Goal: Information Seeking & Learning: Compare options

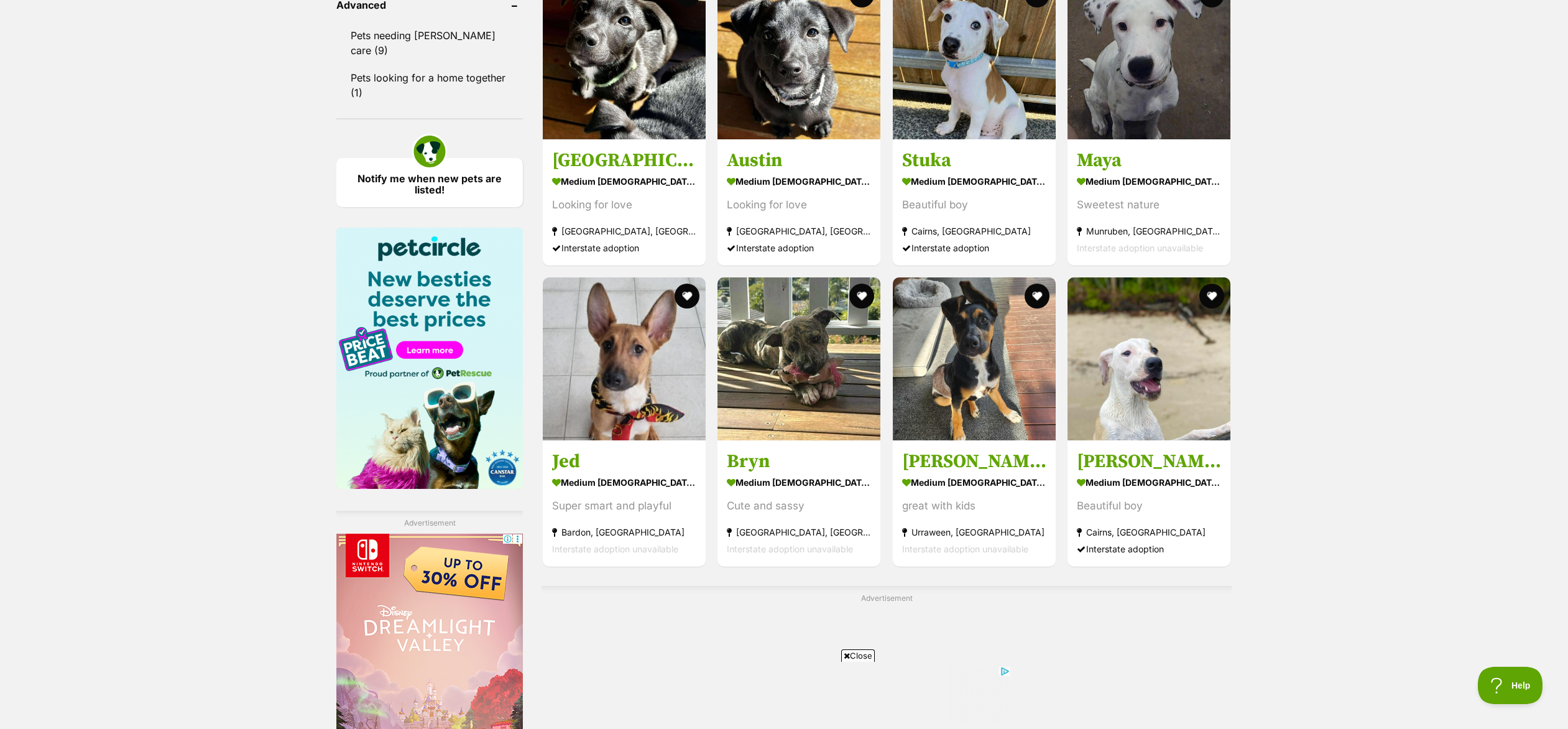
scroll to position [1679, 0]
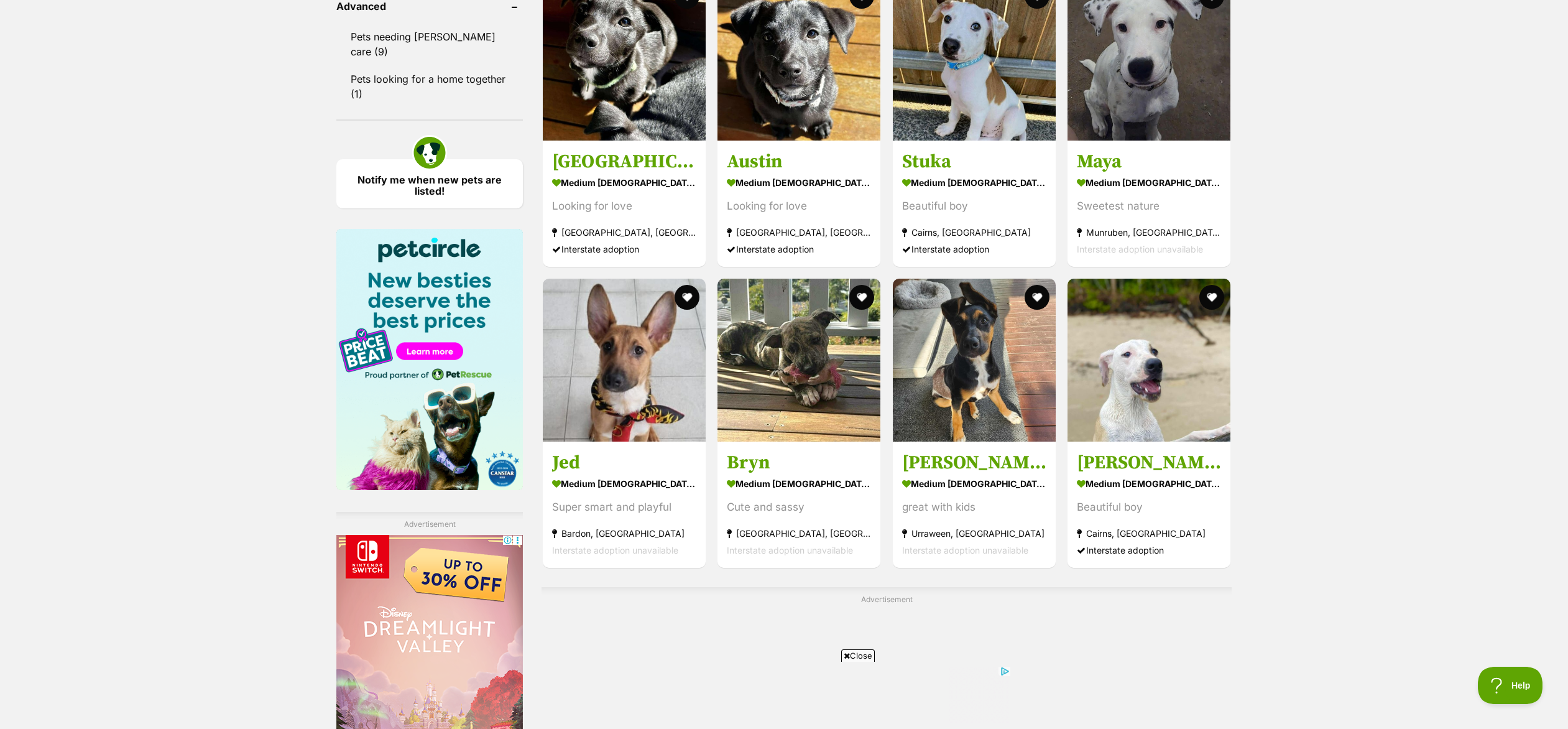
click at [844, 658] on icon at bounding box center [847, 655] width 6 height 8
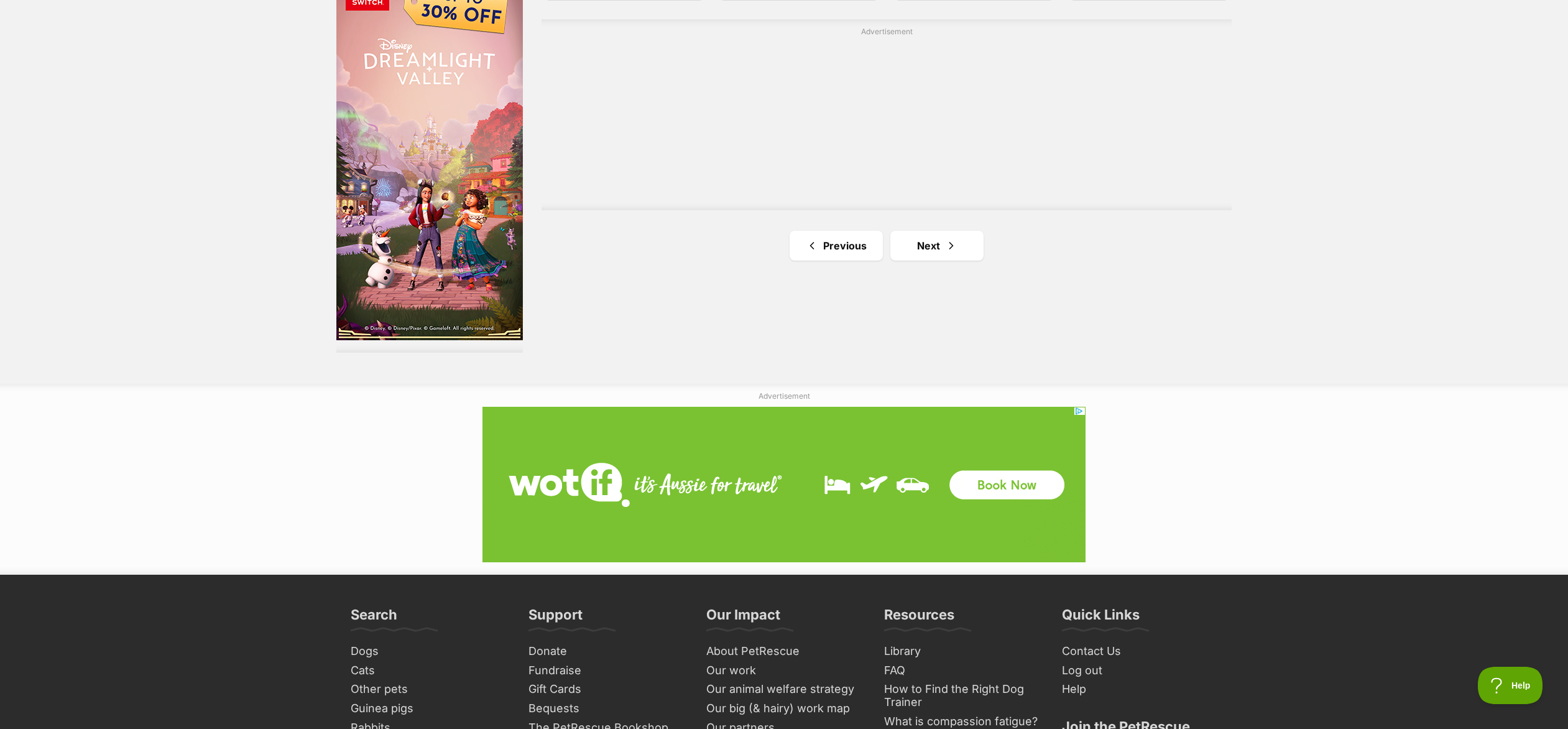
scroll to position [0, 0]
click at [964, 249] on link "Next" at bounding box center [937, 245] width 94 height 29
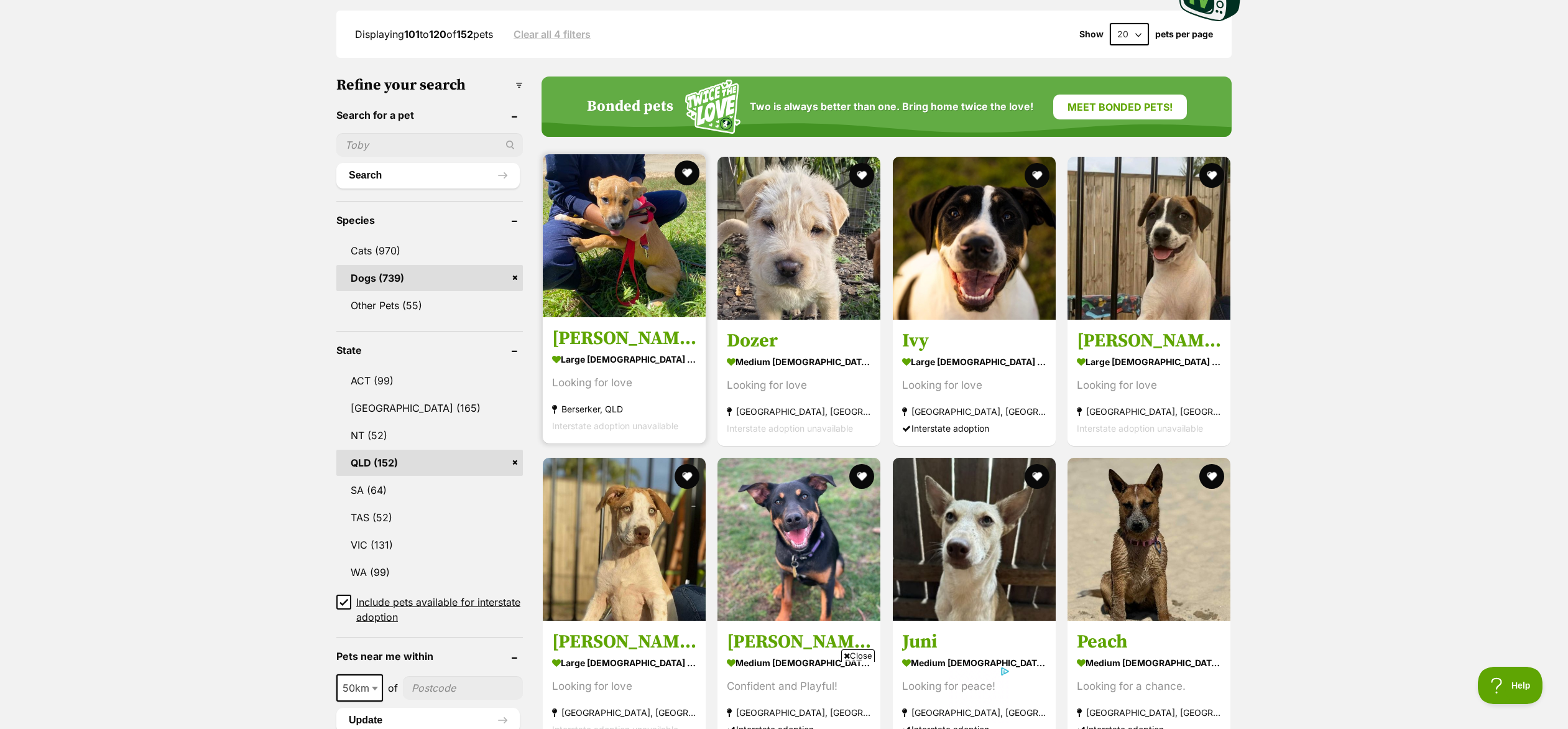
click at [594, 220] on img at bounding box center [624, 235] width 163 height 163
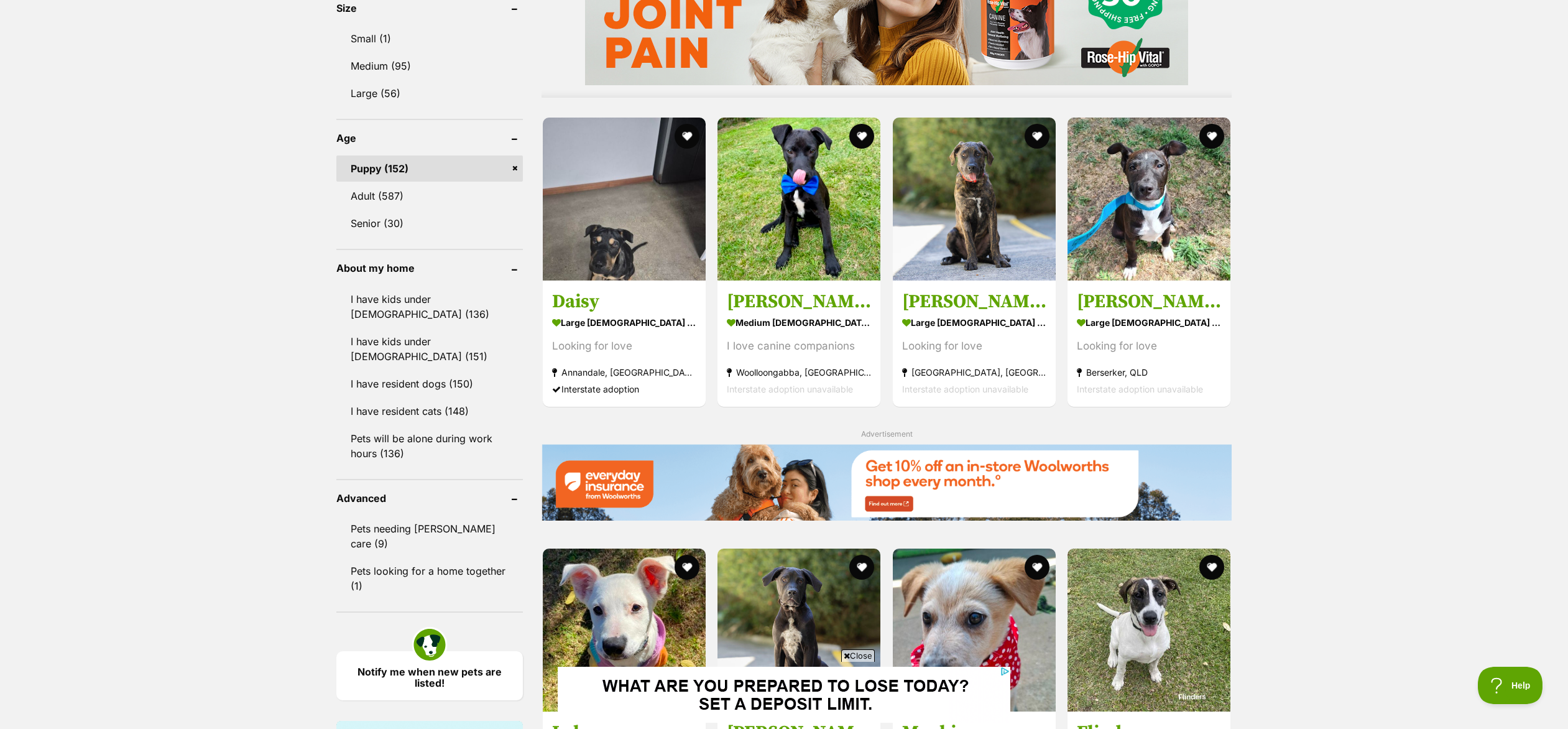
click at [849, 658] on span "Close" at bounding box center [858, 655] width 34 height 13
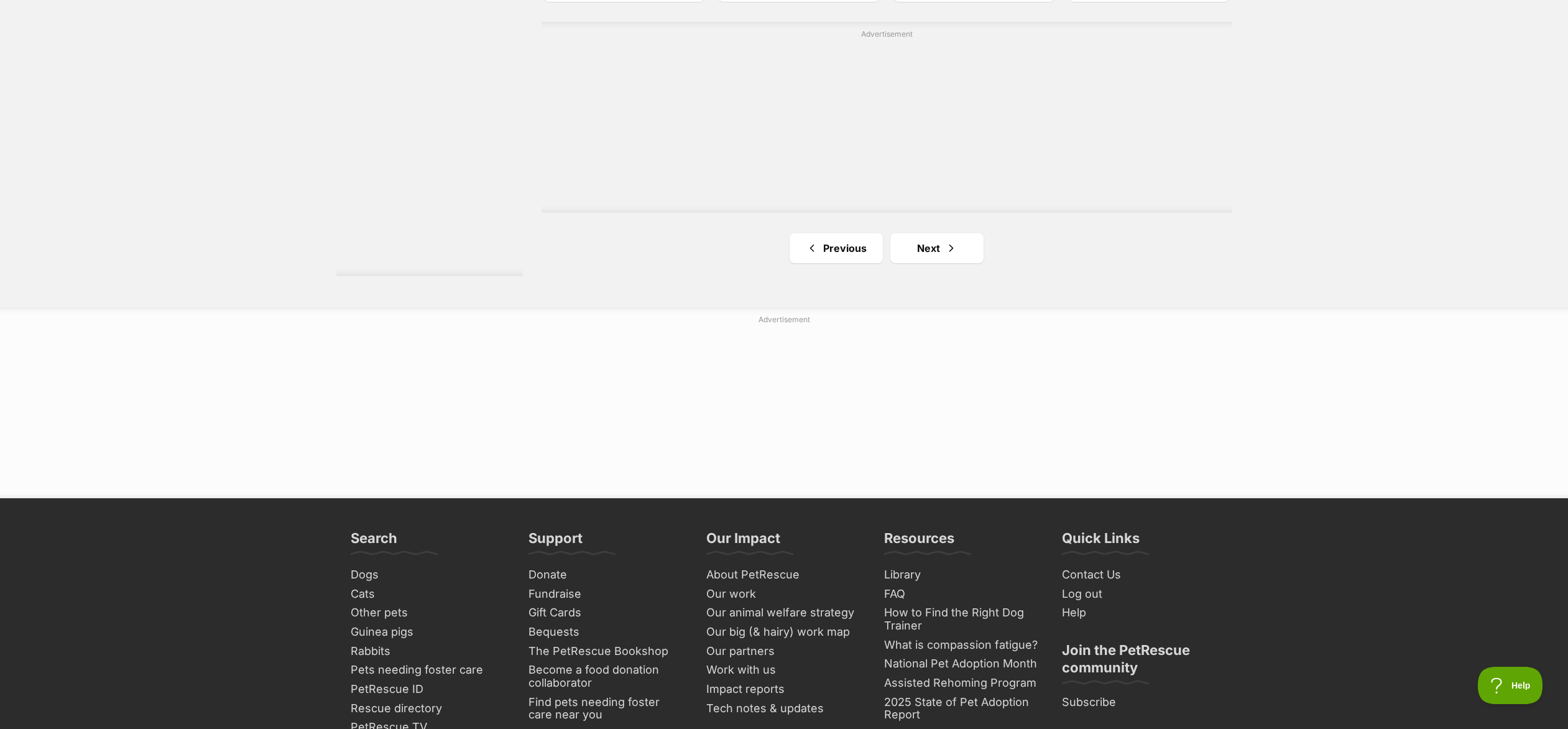
scroll to position [2323, 0]
click at [952, 240] on link "Next" at bounding box center [937, 248] width 94 height 29
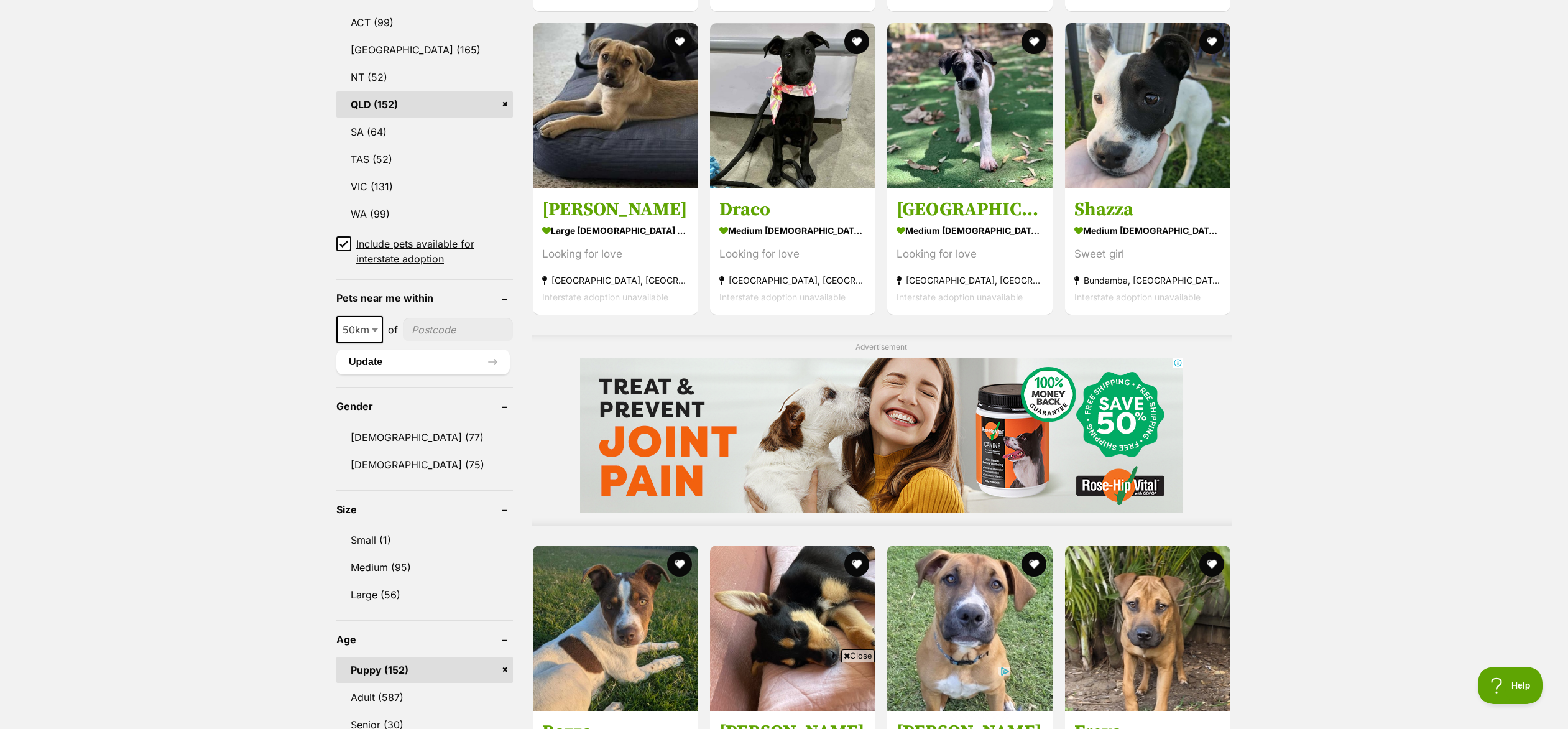
scroll to position [687, 0]
click at [849, 657] on span "Close" at bounding box center [858, 655] width 34 height 13
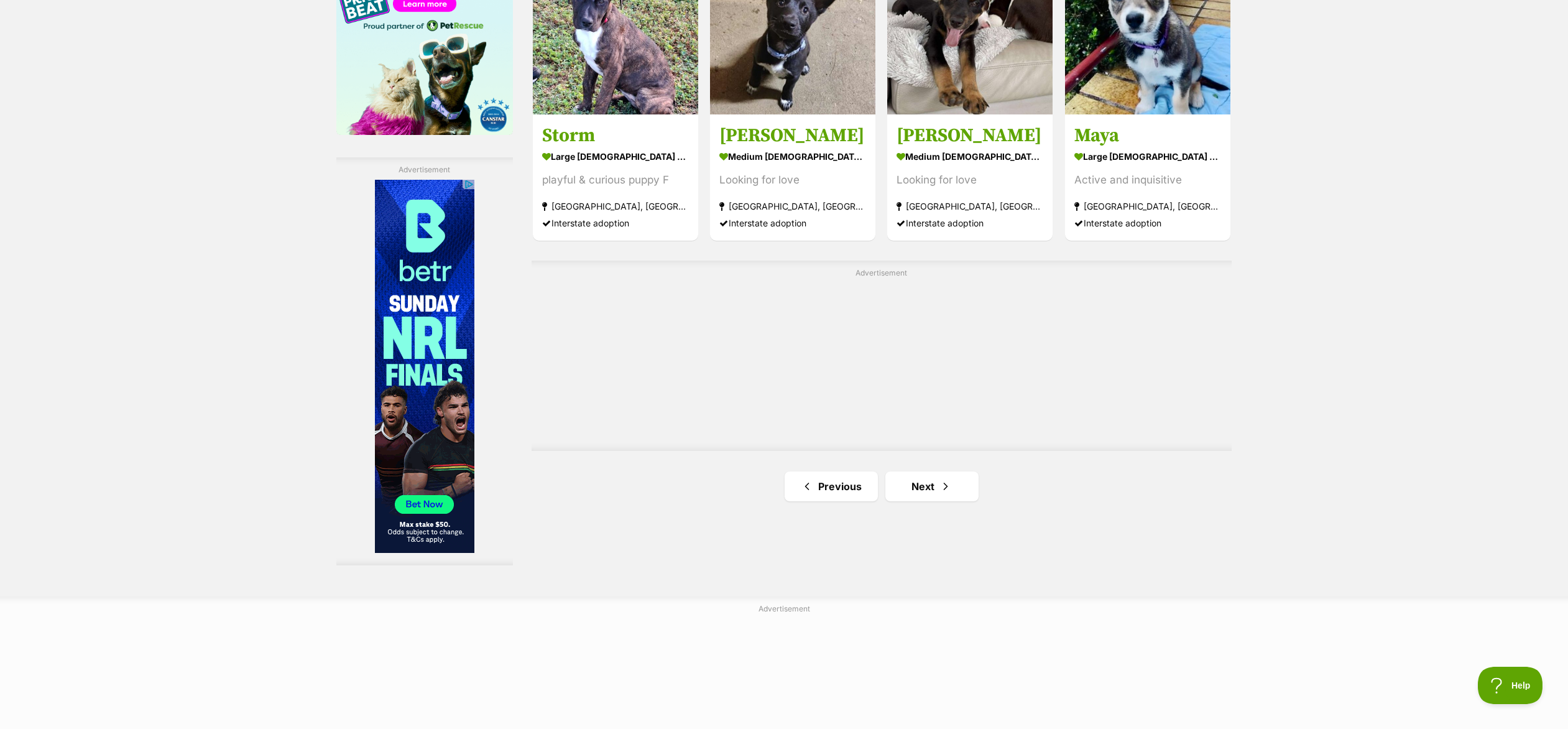
scroll to position [2037, 0]
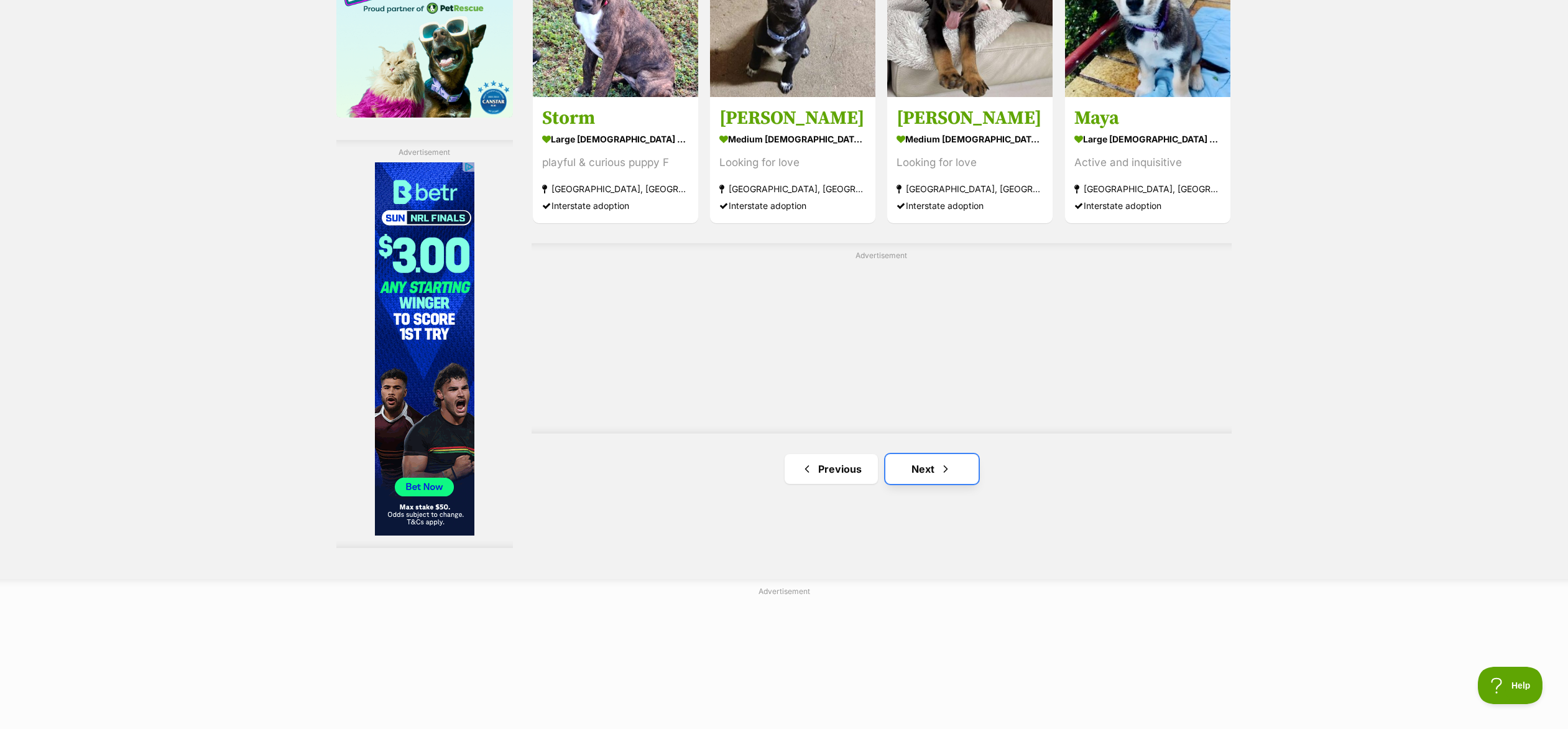
click at [948, 472] on span "Next page" at bounding box center [946, 469] width 13 height 15
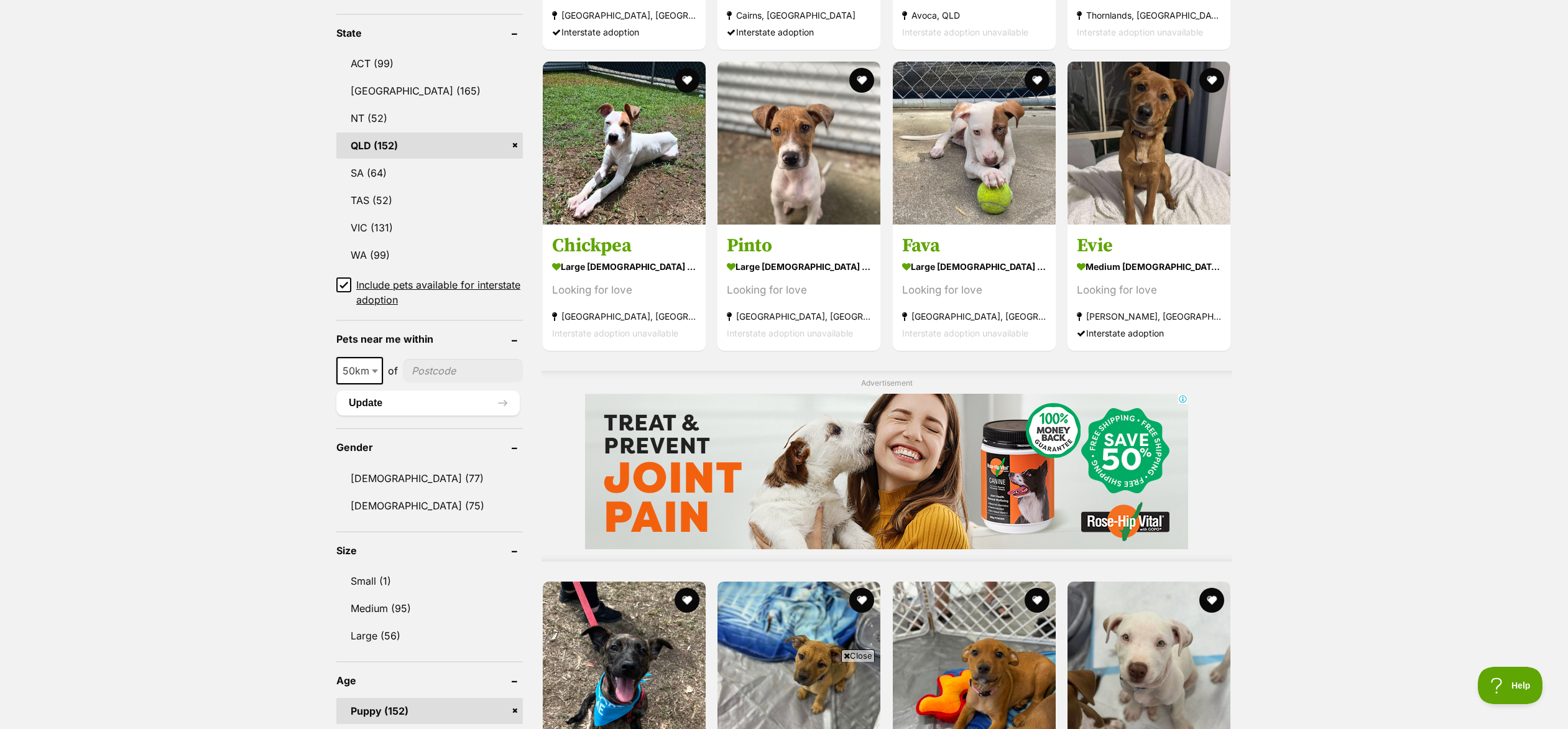
click at [846, 658] on icon at bounding box center [847, 655] width 6 height 8
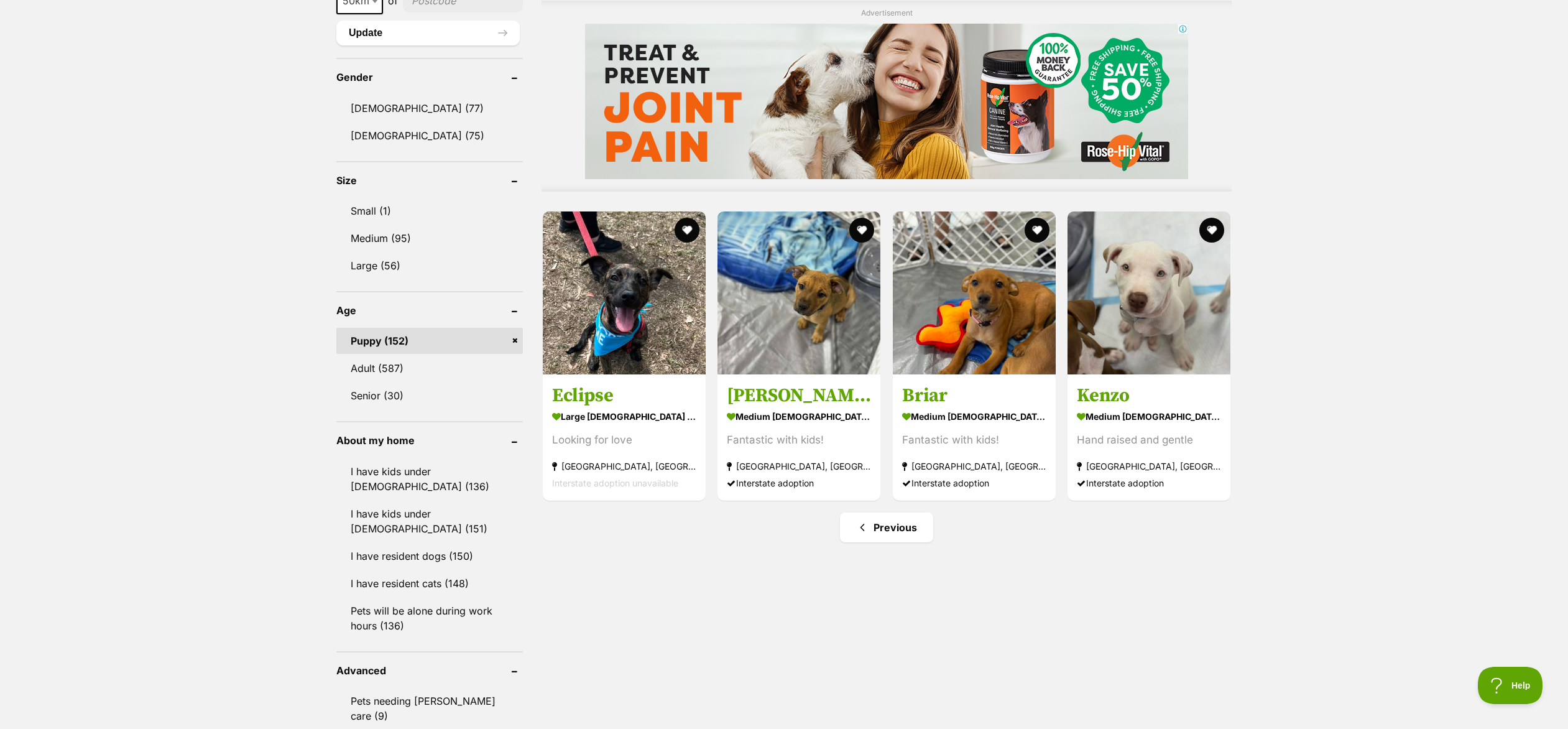
click at [1349, 226] on div "Displaying 141 to 152 of 152 pets Clear all 4 filters Show 20 40 60 pets per pa…" at bounding box center [784, 453] width 1568 height 2323
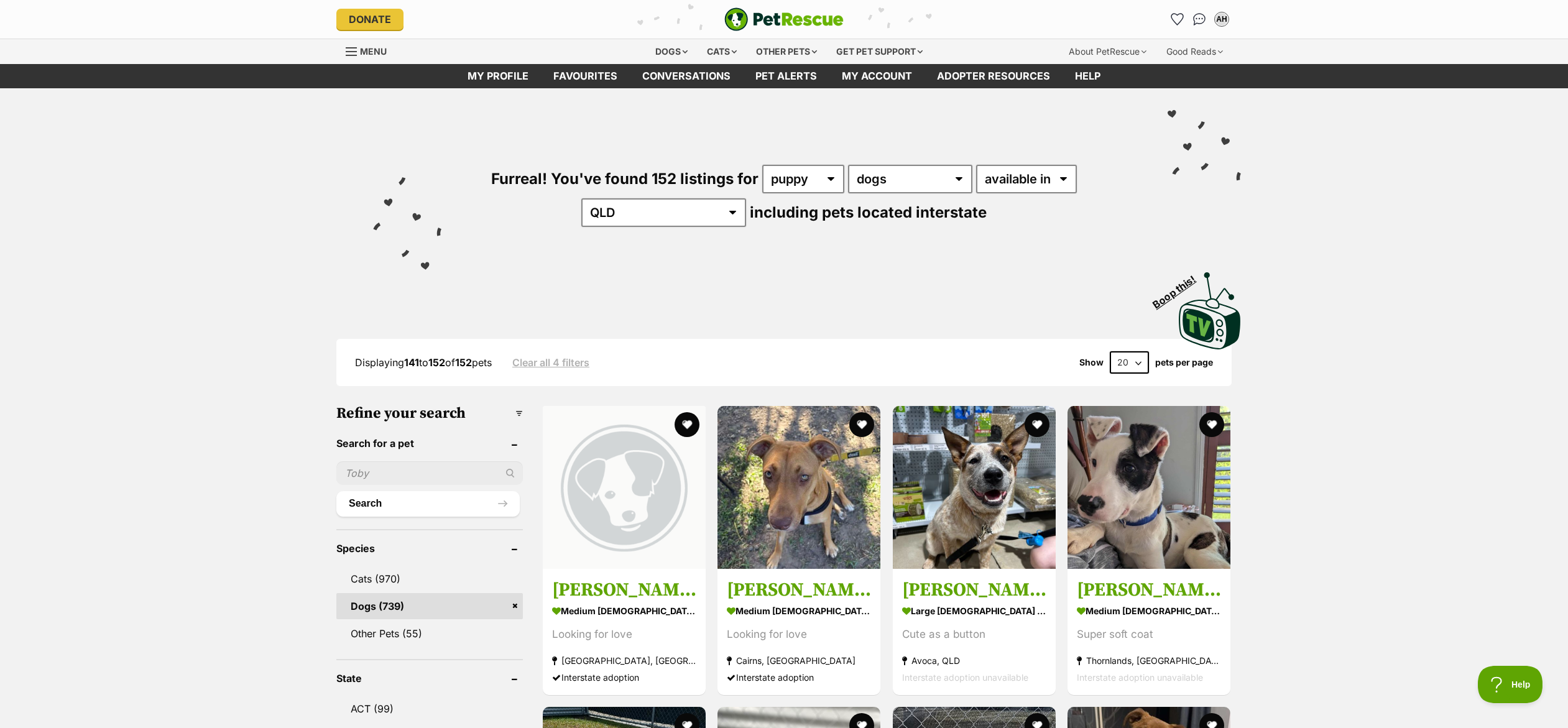
click at [1506, 218] on div "Furreal! You've found 152 listings for any age puppy adult senior any type of p…" at bounding box center [784, 220] width 1568 height 264
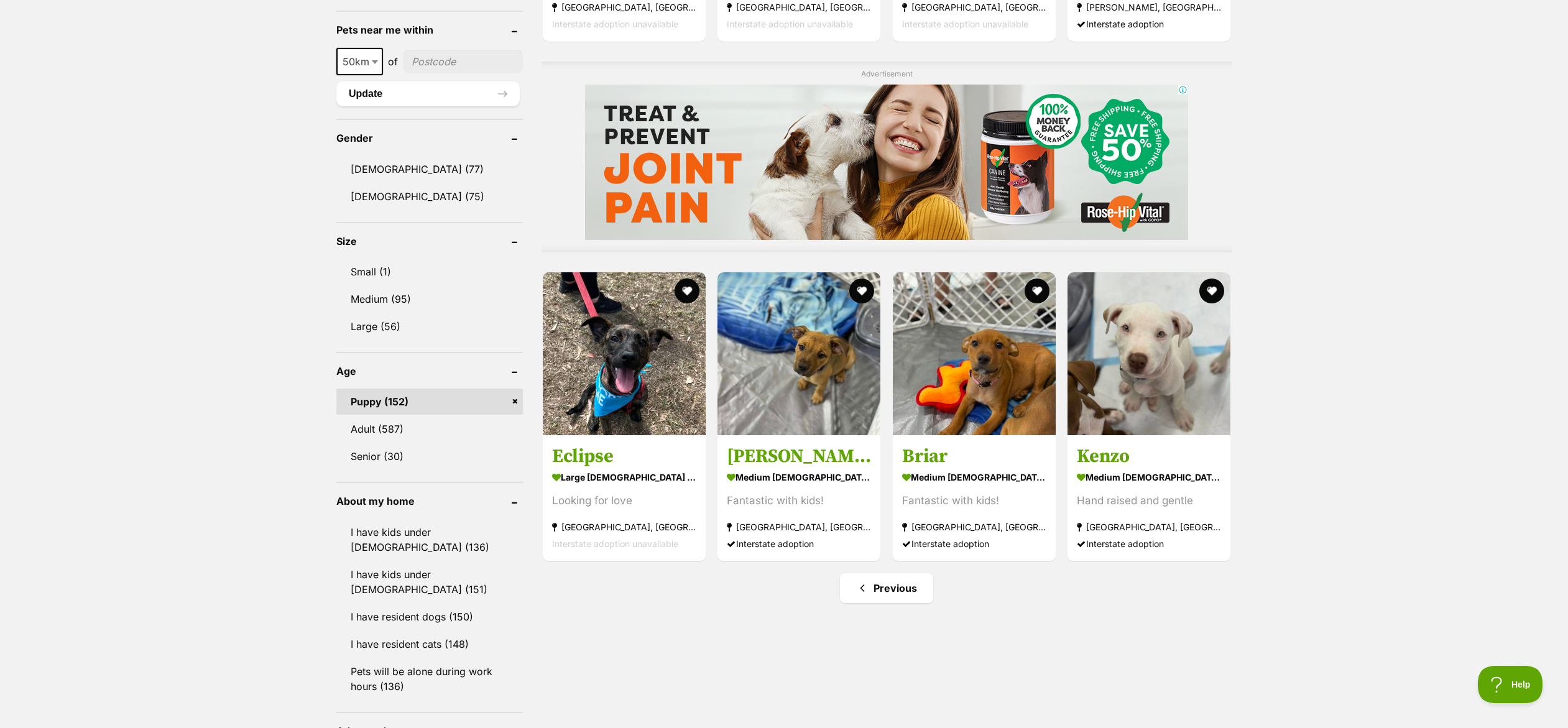
scroll to position [976, 0]
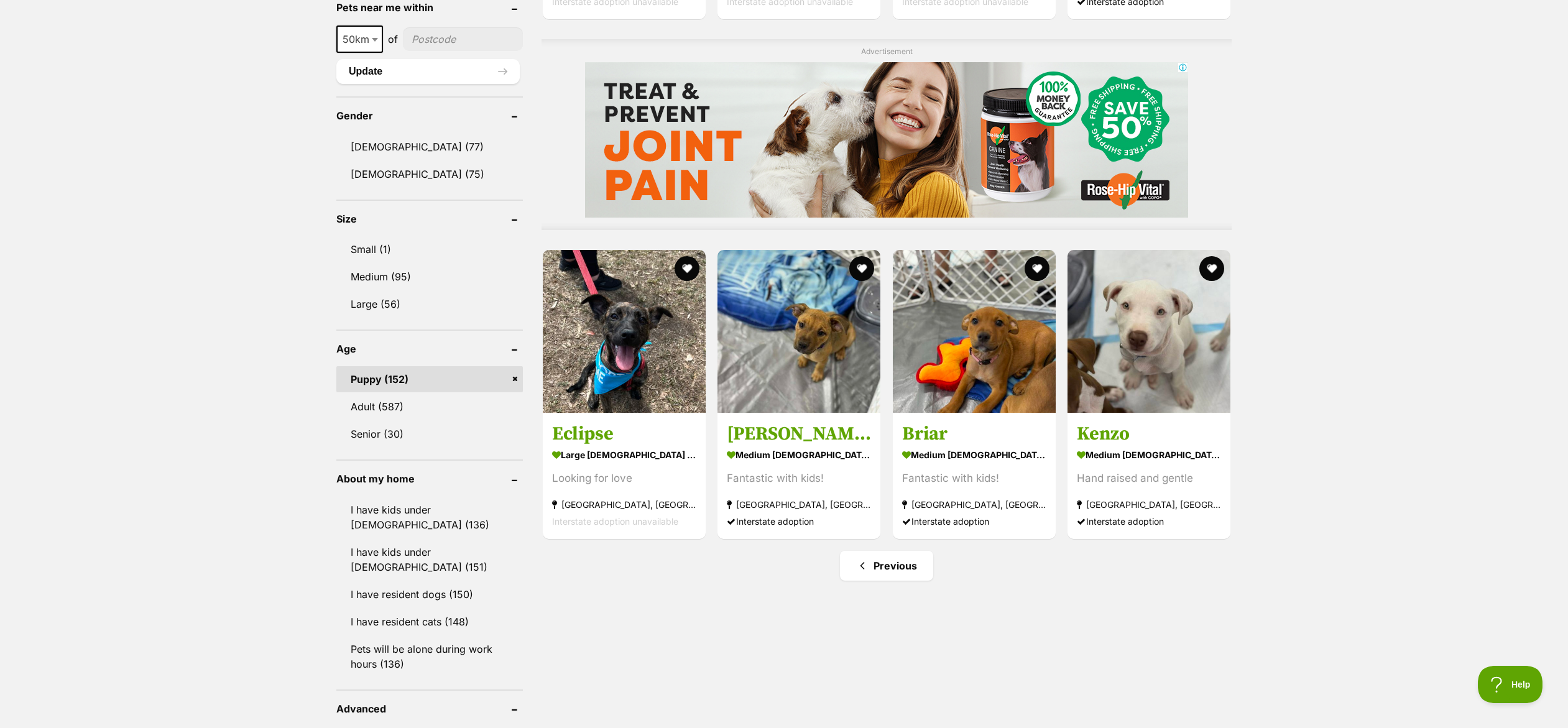
click at [891, 649] on div "1138934 Roper medium male Dog Looking for love Mount Isa, QLD Interstate adopti…" at bounding box center [887, 525] width 690 height 2194
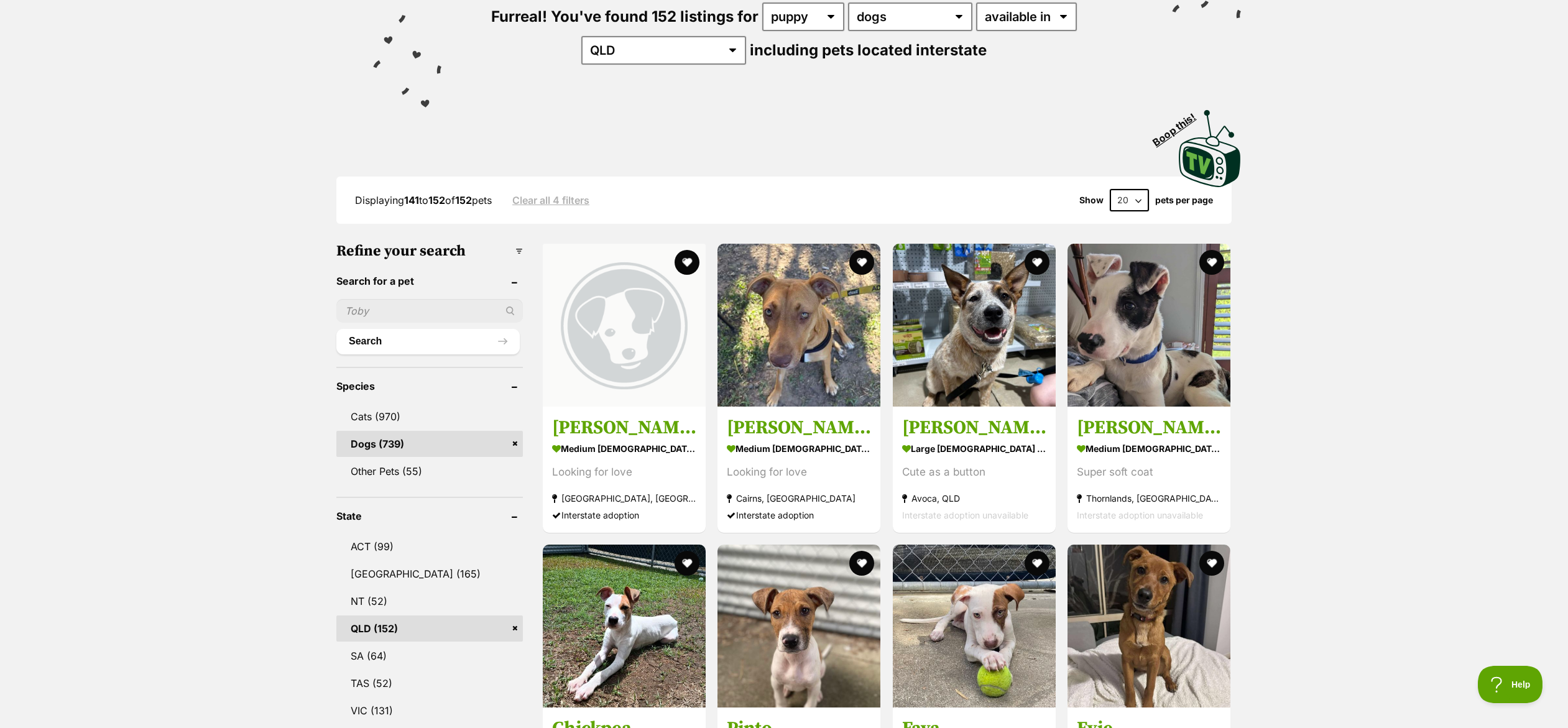
scroll to position [0, 0]
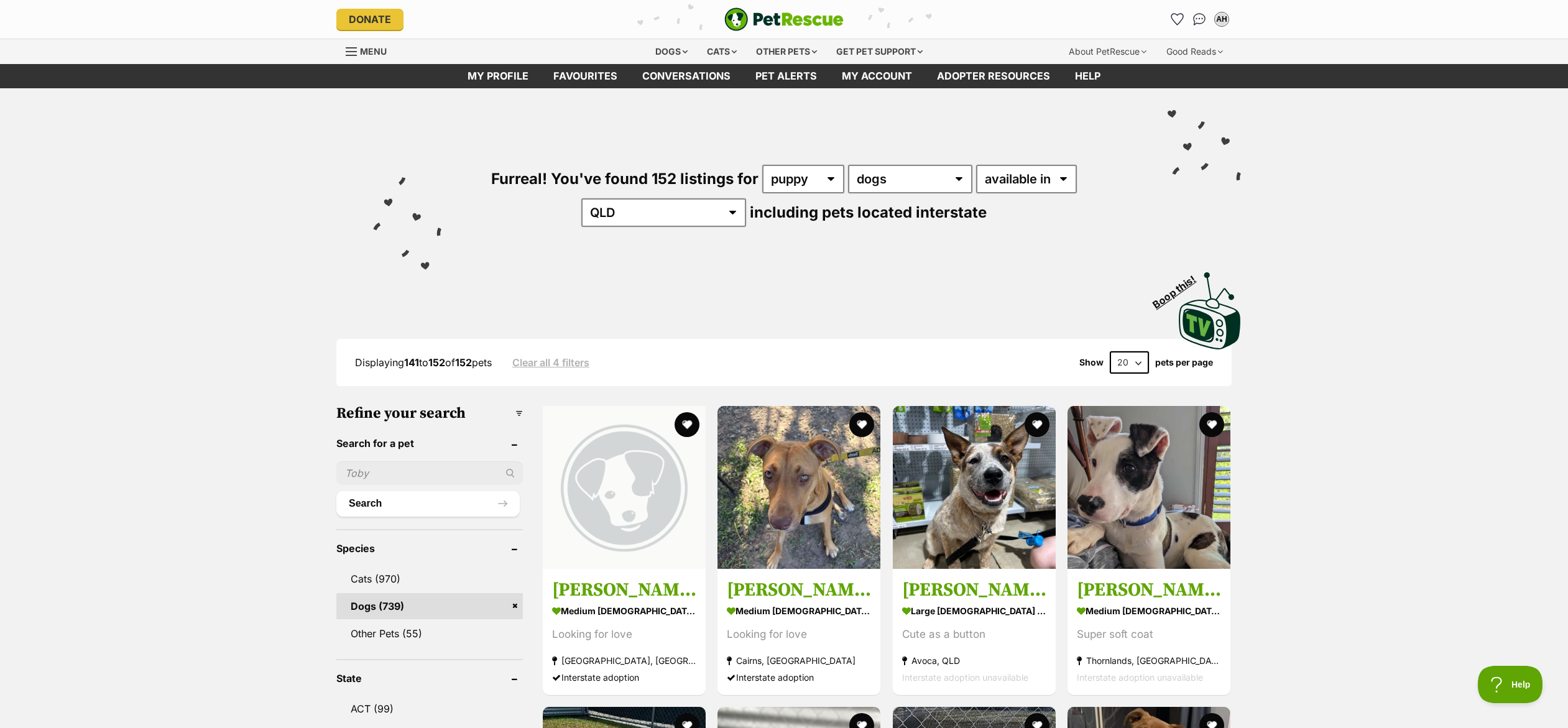
click at [770, 13] on img "PetRescue" at bounding box center [784, 19] width 119 height 24
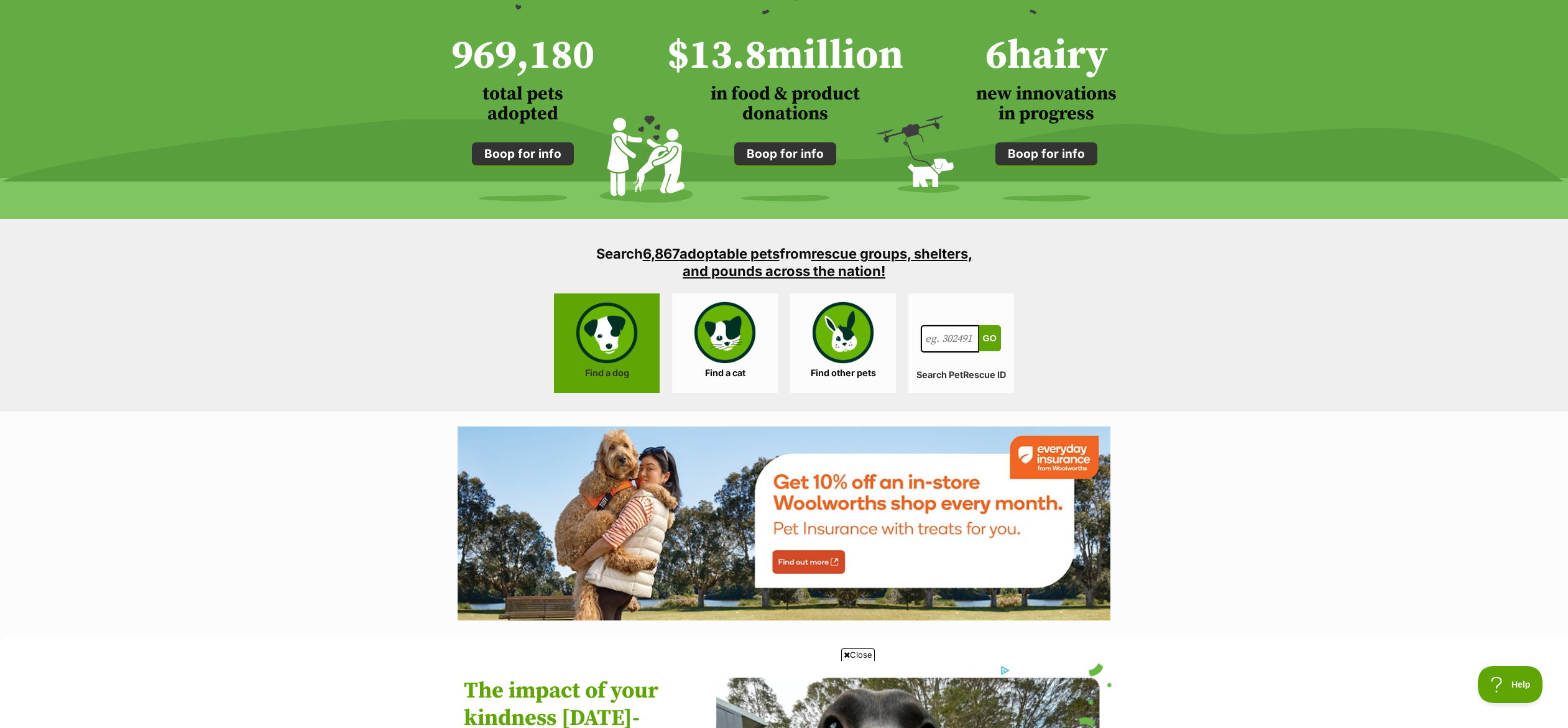
click at [615, 347] on link "Find a dog" at bounding box center [607, 343] width 105 height 99
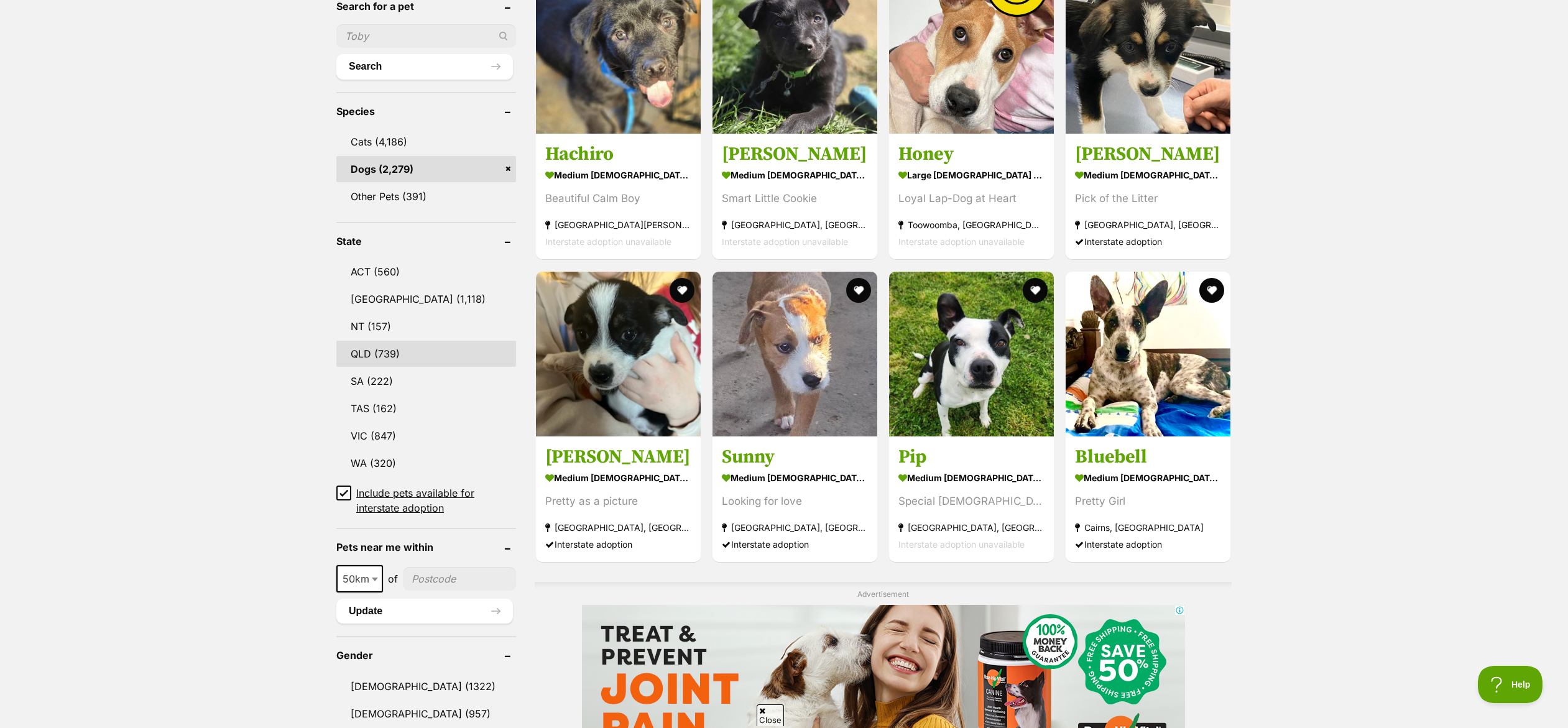
click at [422, 349] on link "QLD (739)" at bounding box center [426, 353] width 180 height 26
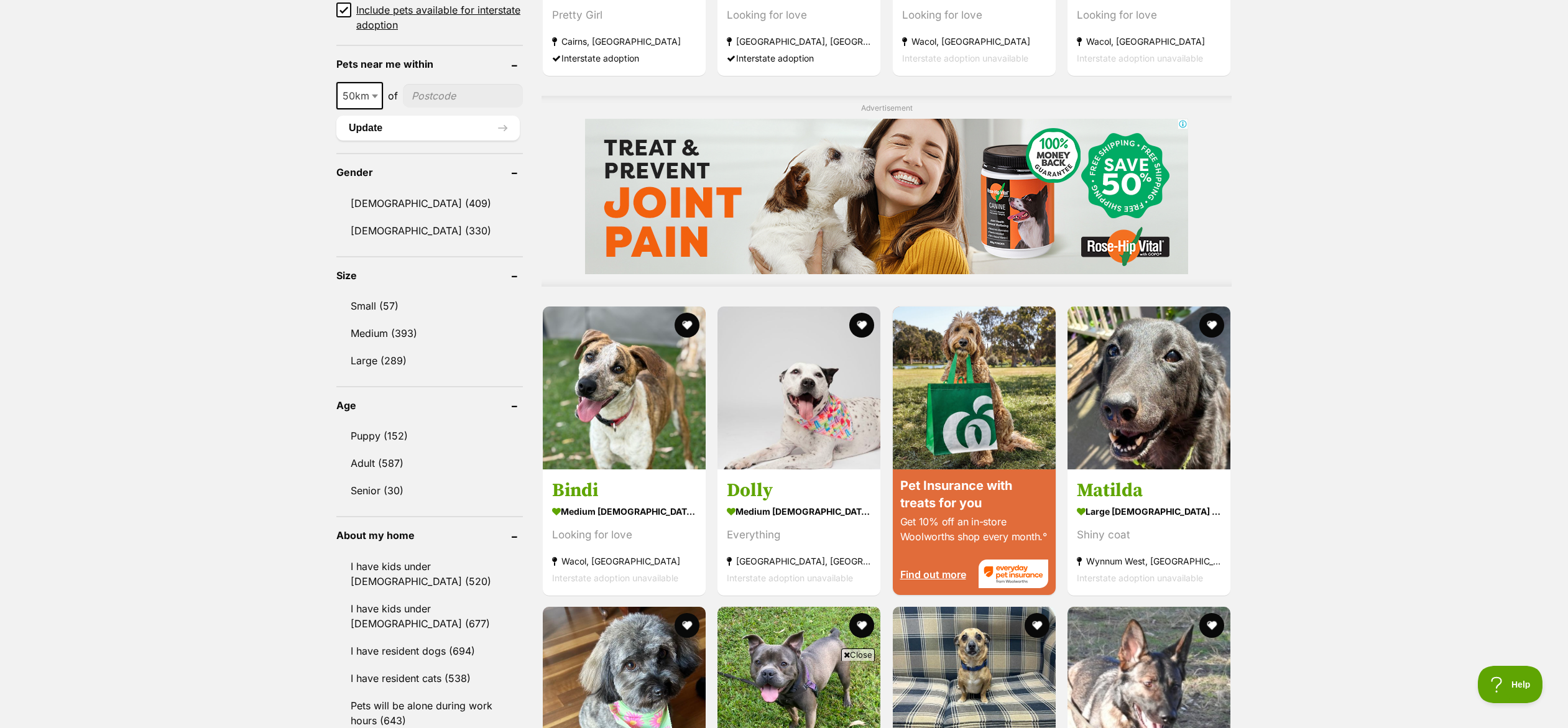
scroll to position [918, 0]
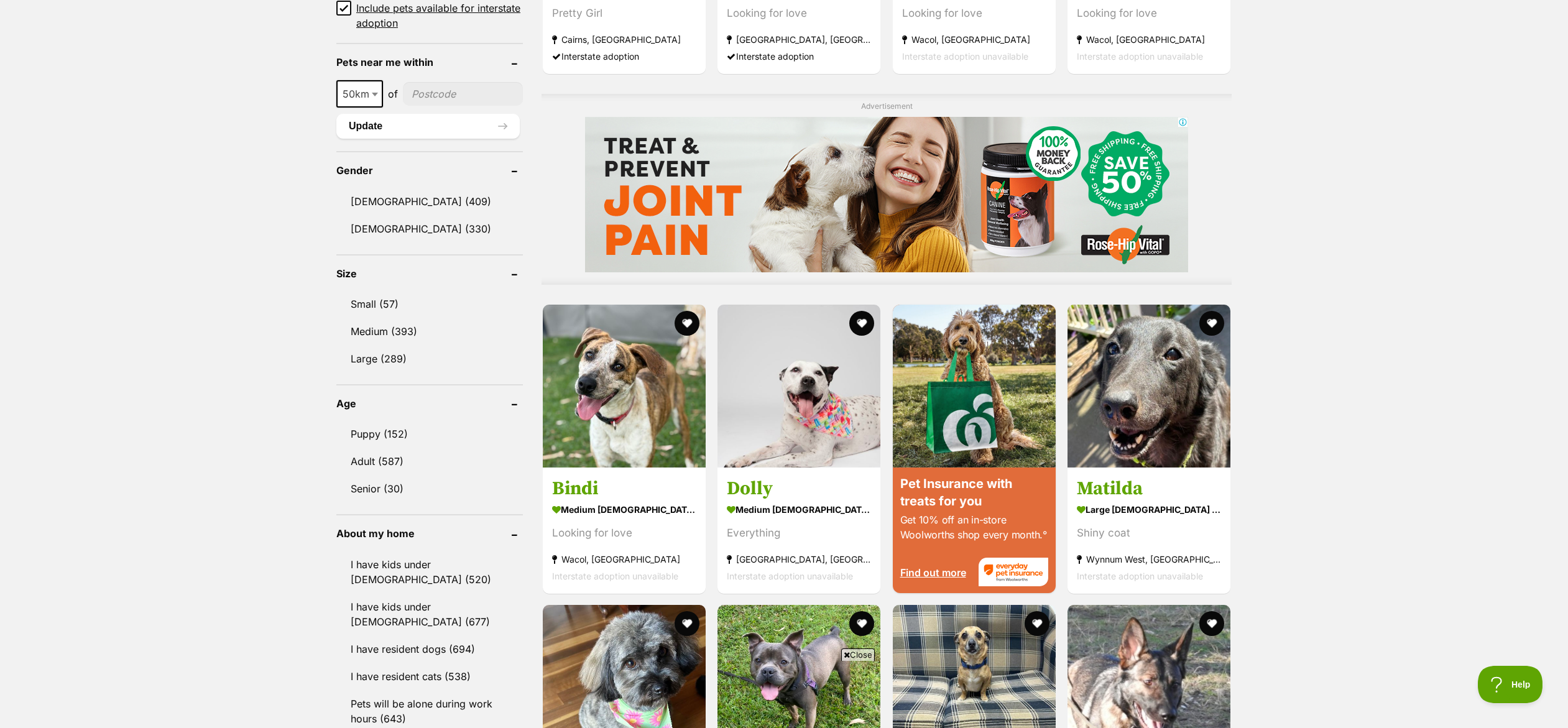
click at [848, 654] on icon at bounding box center [847, 654] width 6 height 8
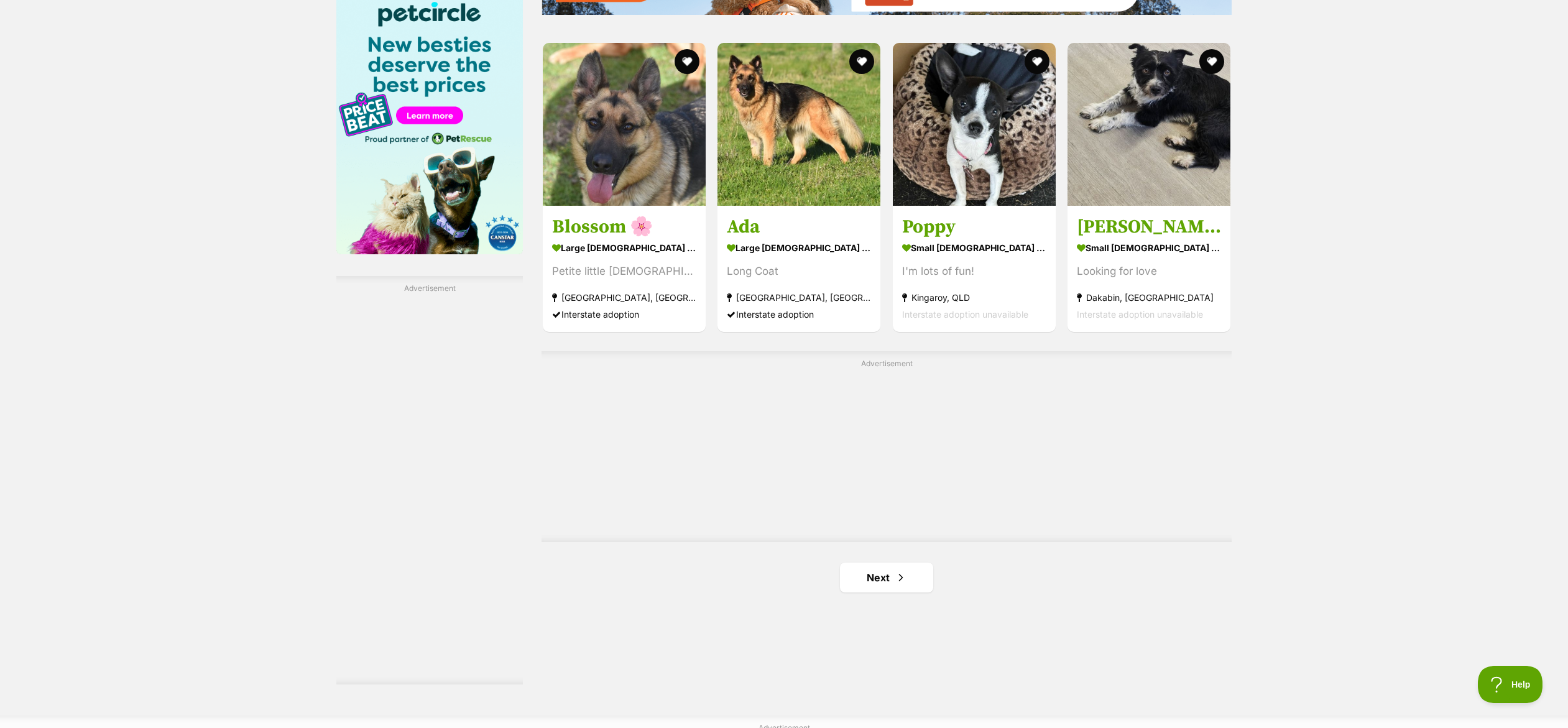
scroll to position [1910, 0]
click at [907, 584] on link "Next" at bounding box center [887, 578] width 94 height 29
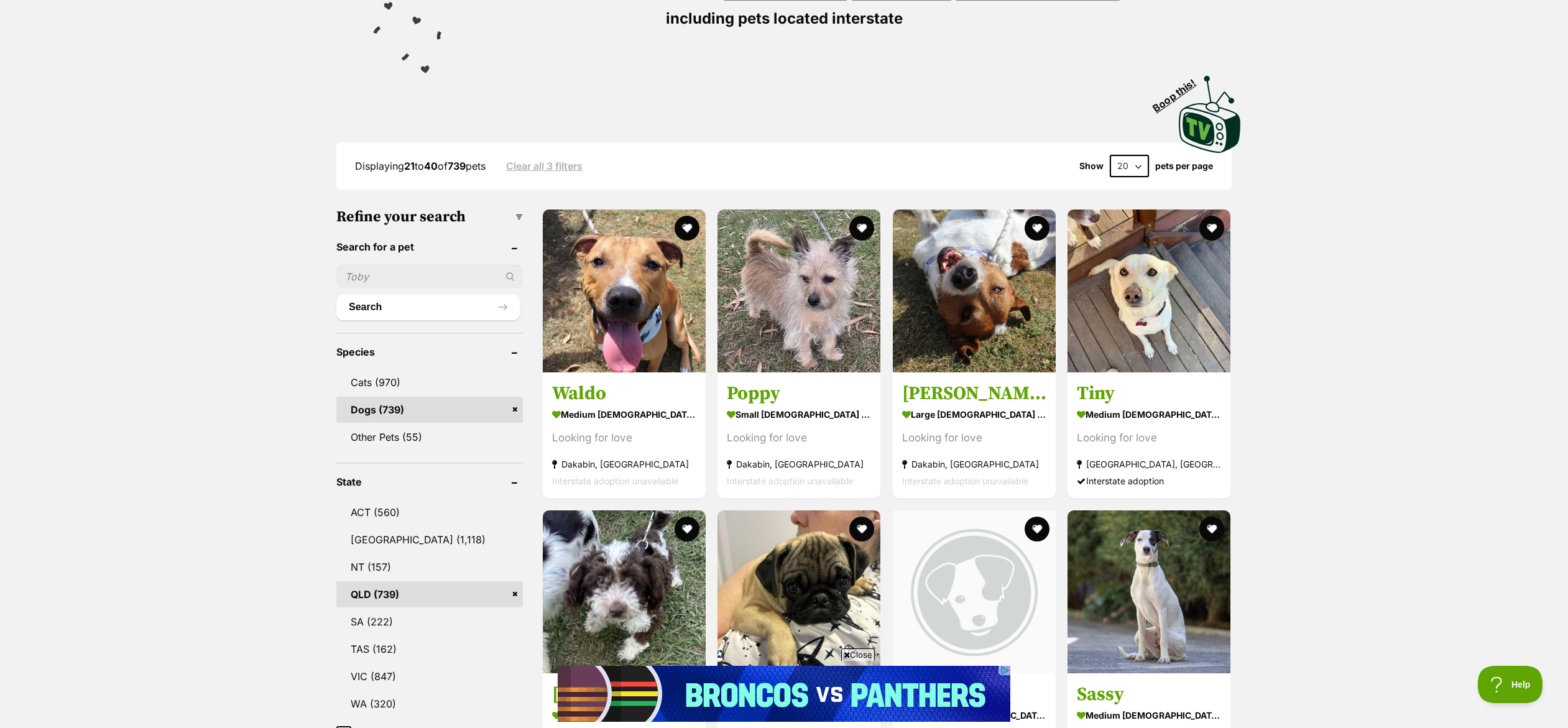
click at [844, 657] on icon at bounding box center [847, 654] width 6 height 8
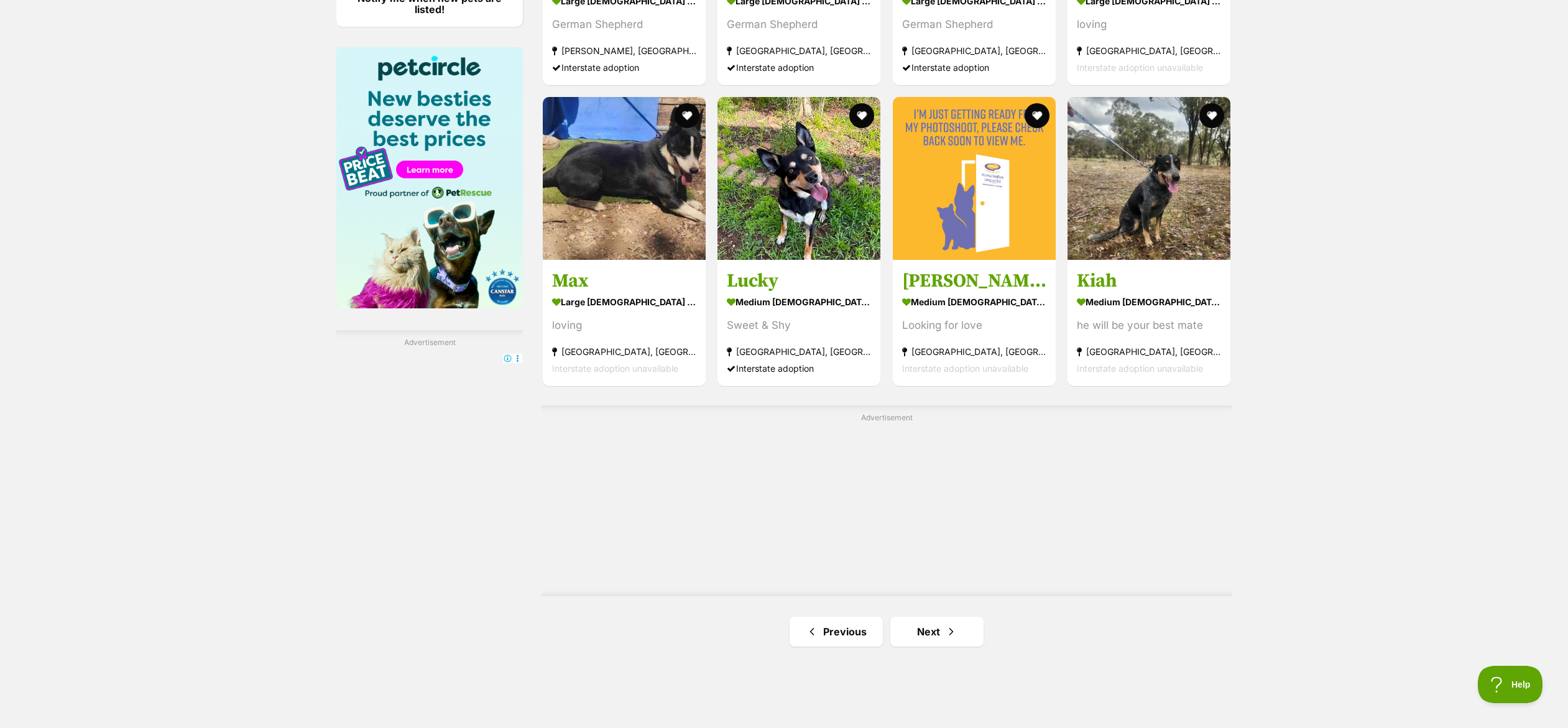
scroll to position [1856, 0]
click at [977, 626] on link "Next" at bounding box center [937, 632] width 94 height 29
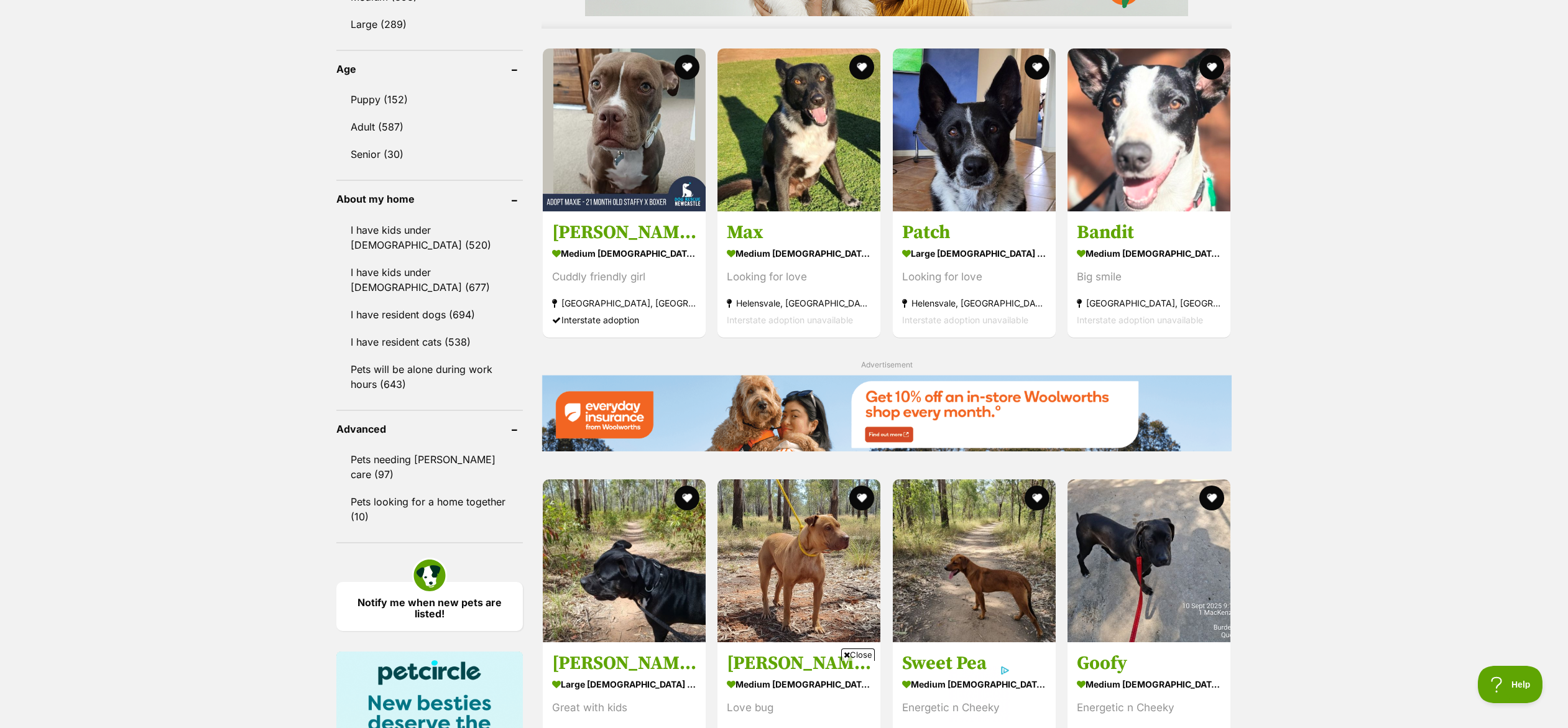
click at [844, 657] on icon at bounding box center [847, 654] width 6 height 8
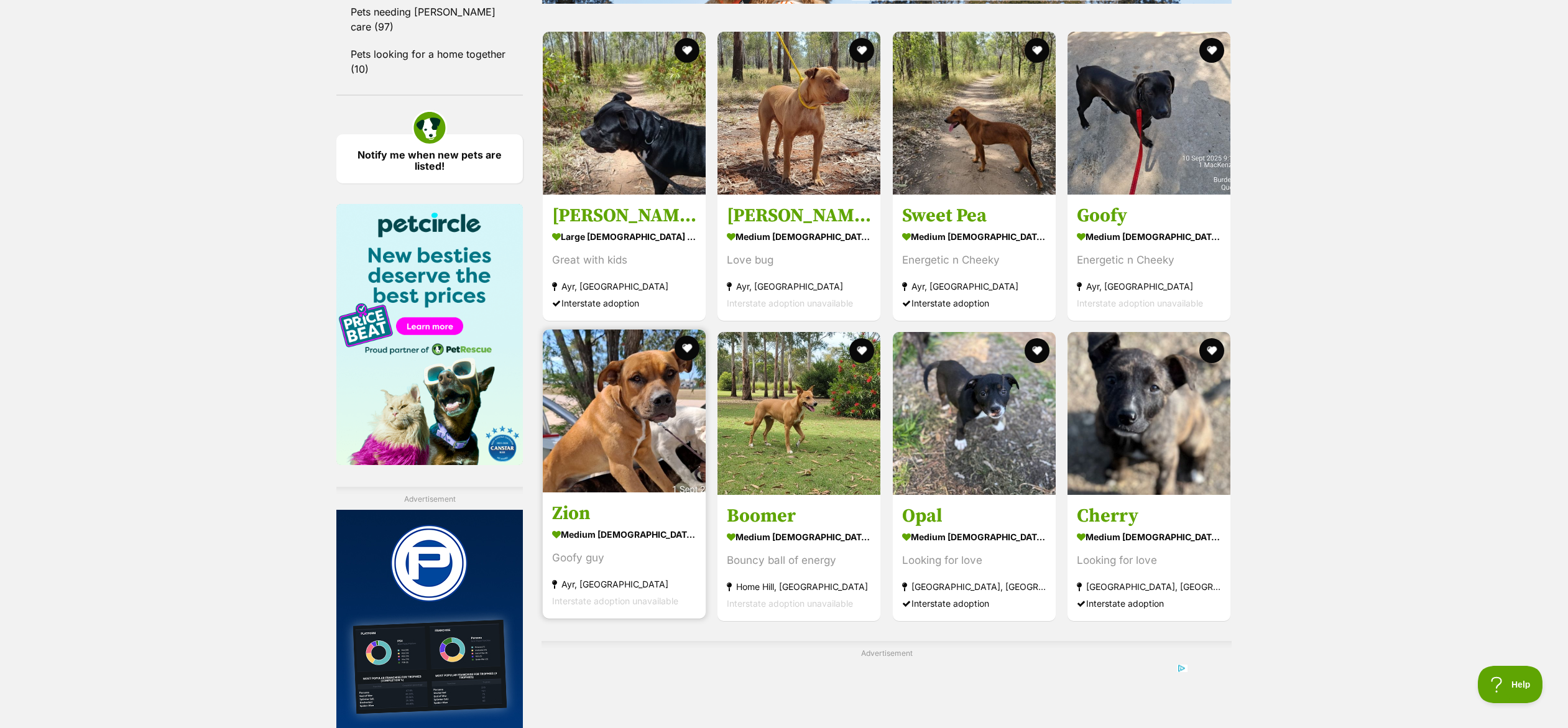
click at [655, 408] on img at bounding box center [624, 410] width 163 height 163
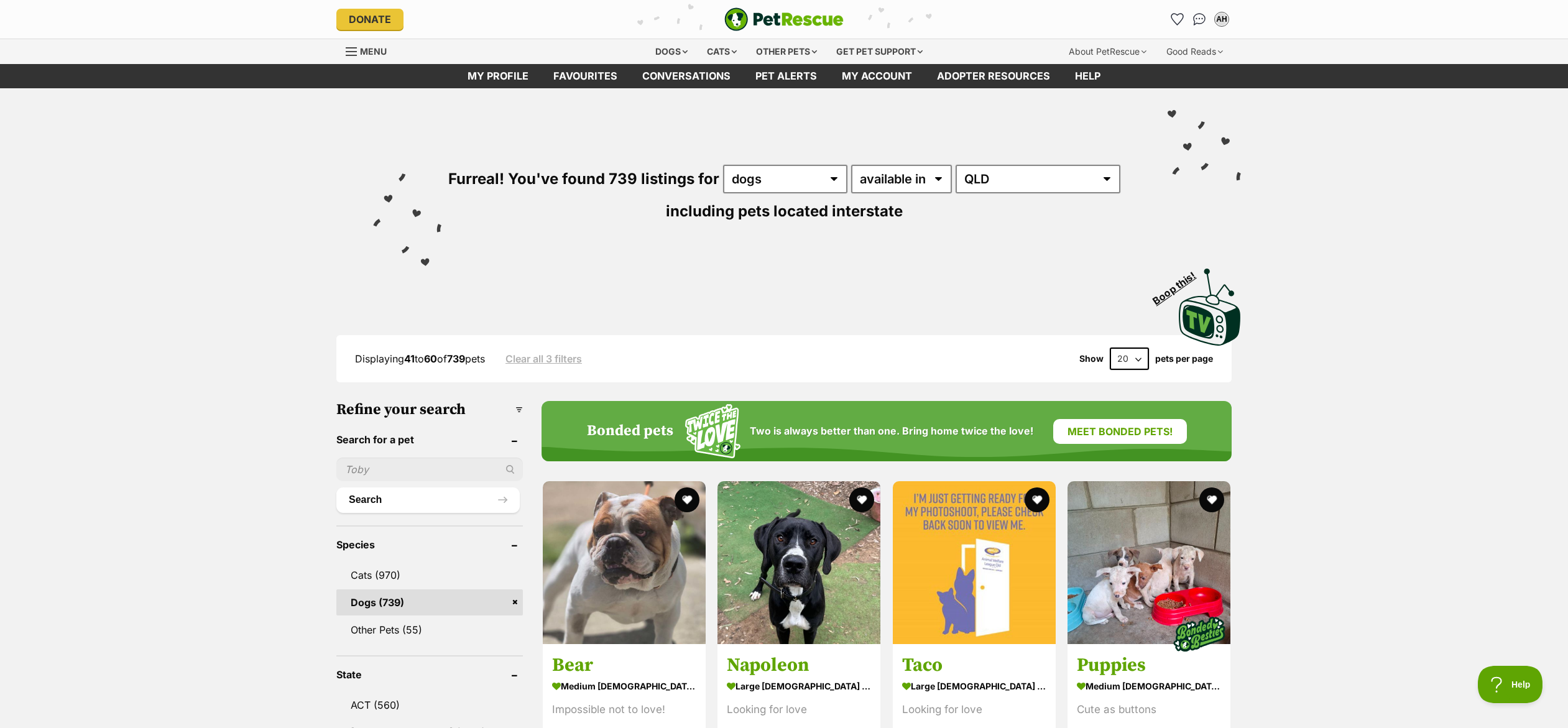
click at [760, 20] on img "PetRescue" at bounding box center [784, 19] width 119 height 24
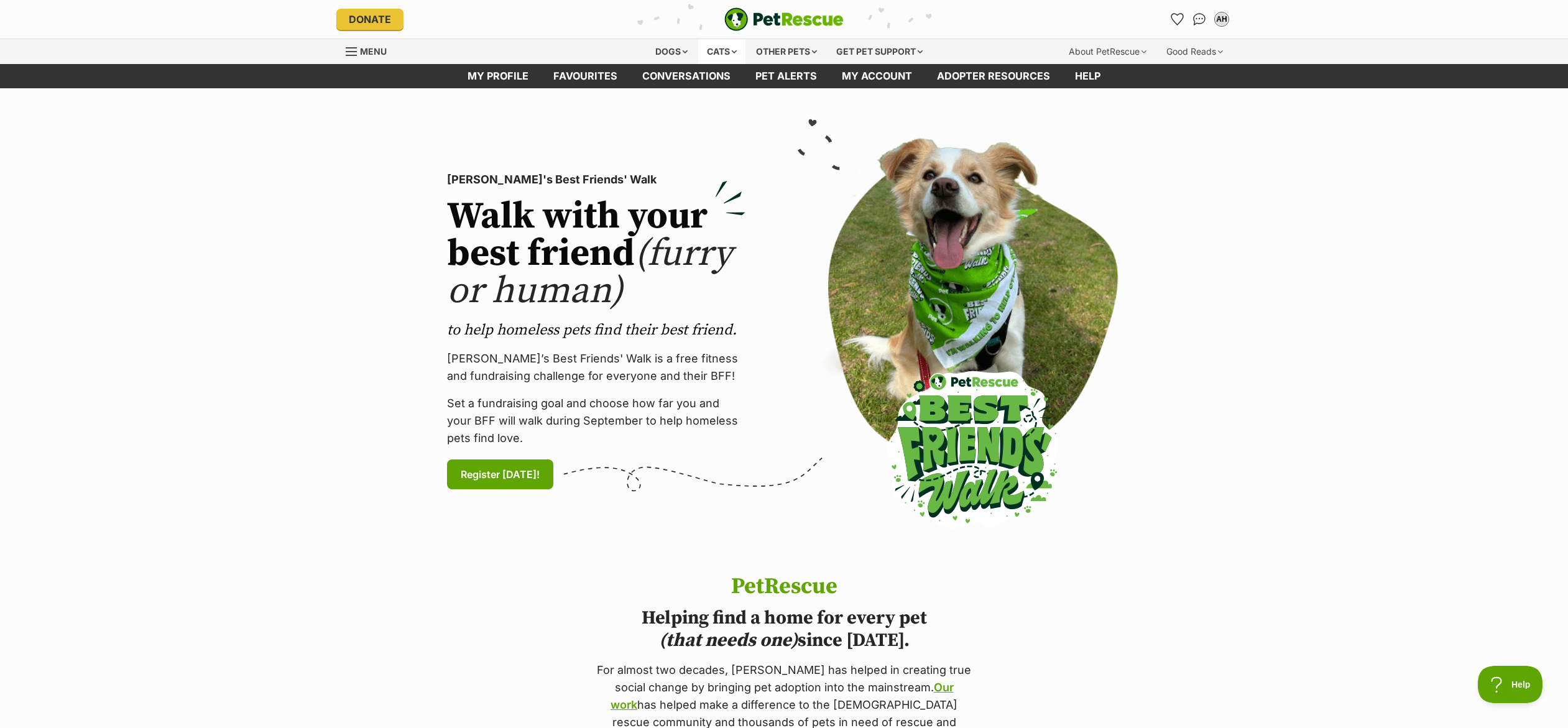
click at [738, 48] on div "Cats" at bounding box center [722, 52] width 47 height 25
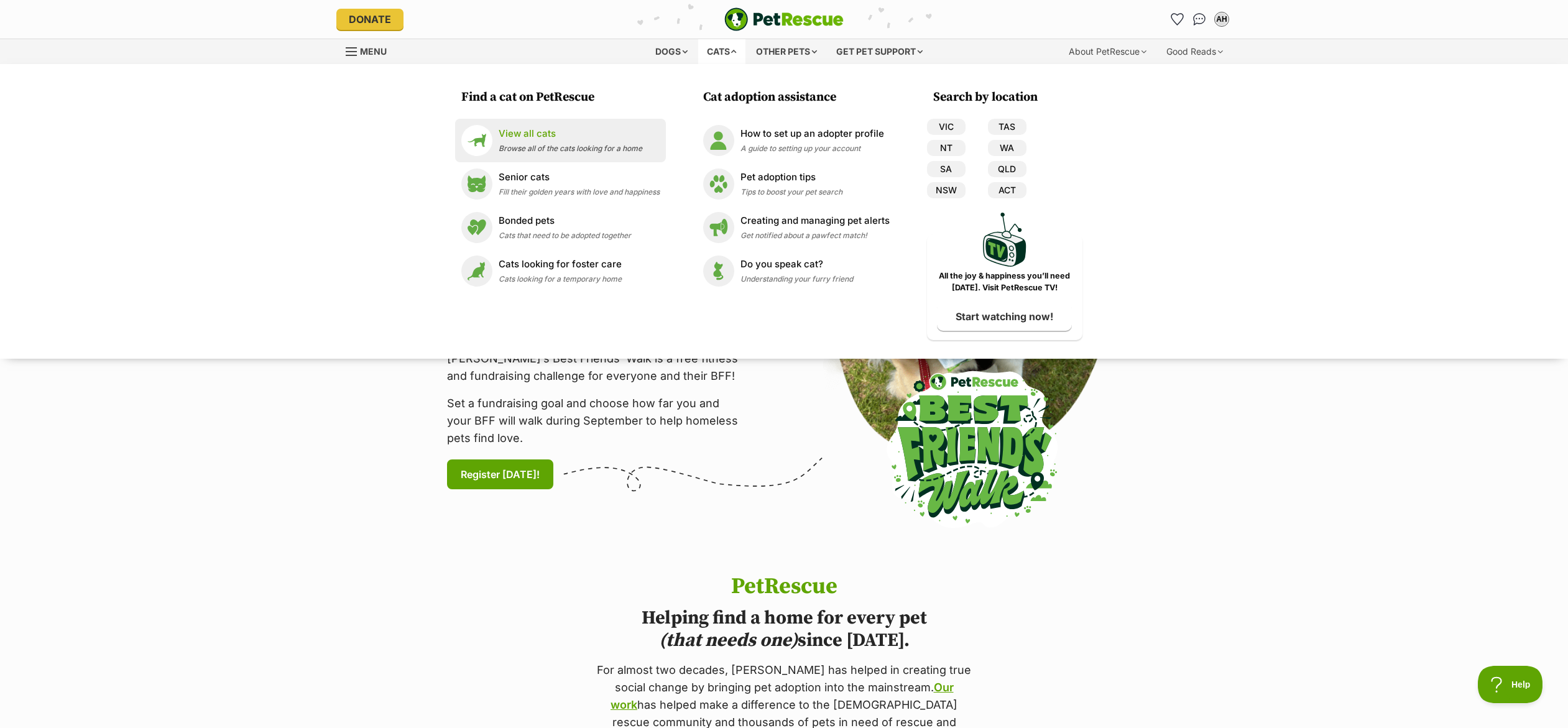
click at [574, 130] on p "View all cats" at bounding box center [570, 133] width 144 height 14
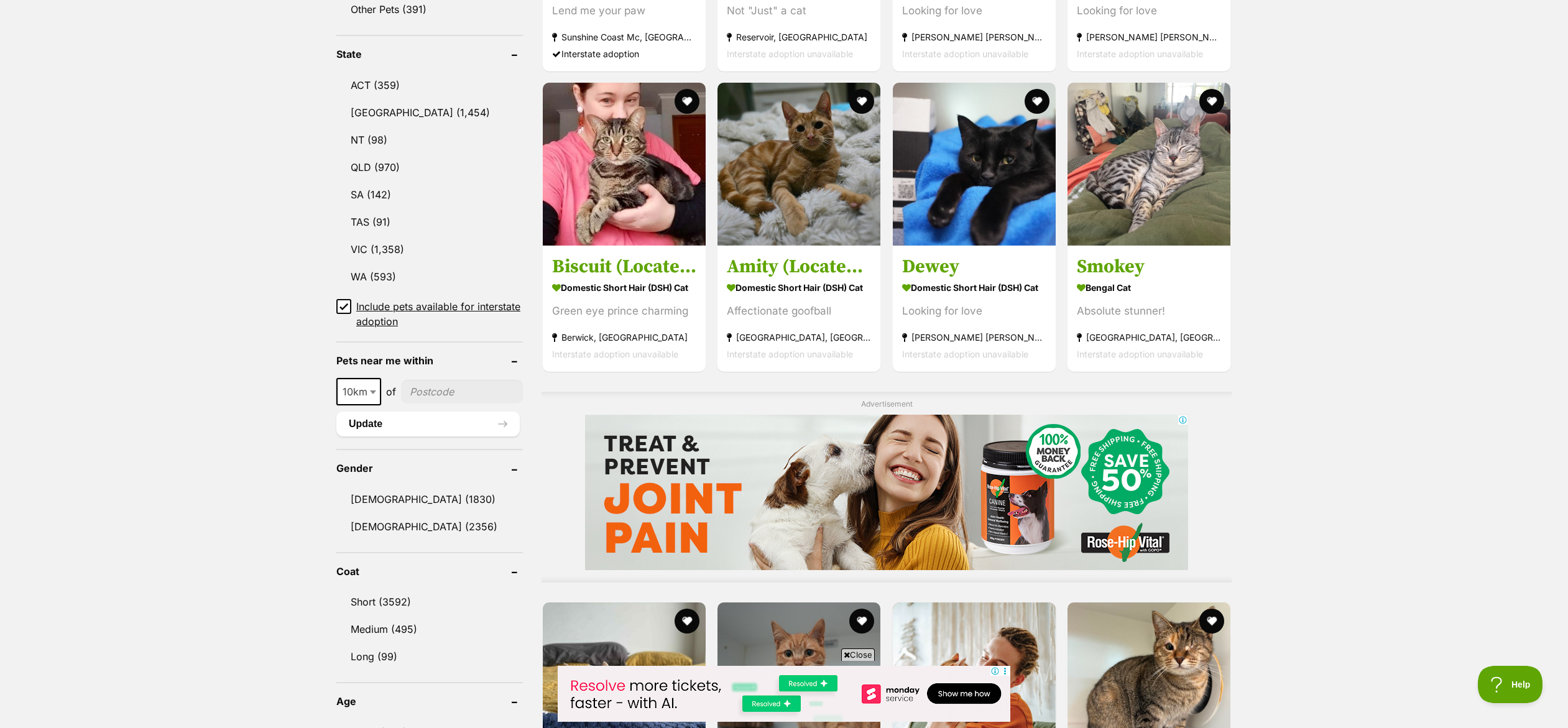
scroll to position [620, 0]
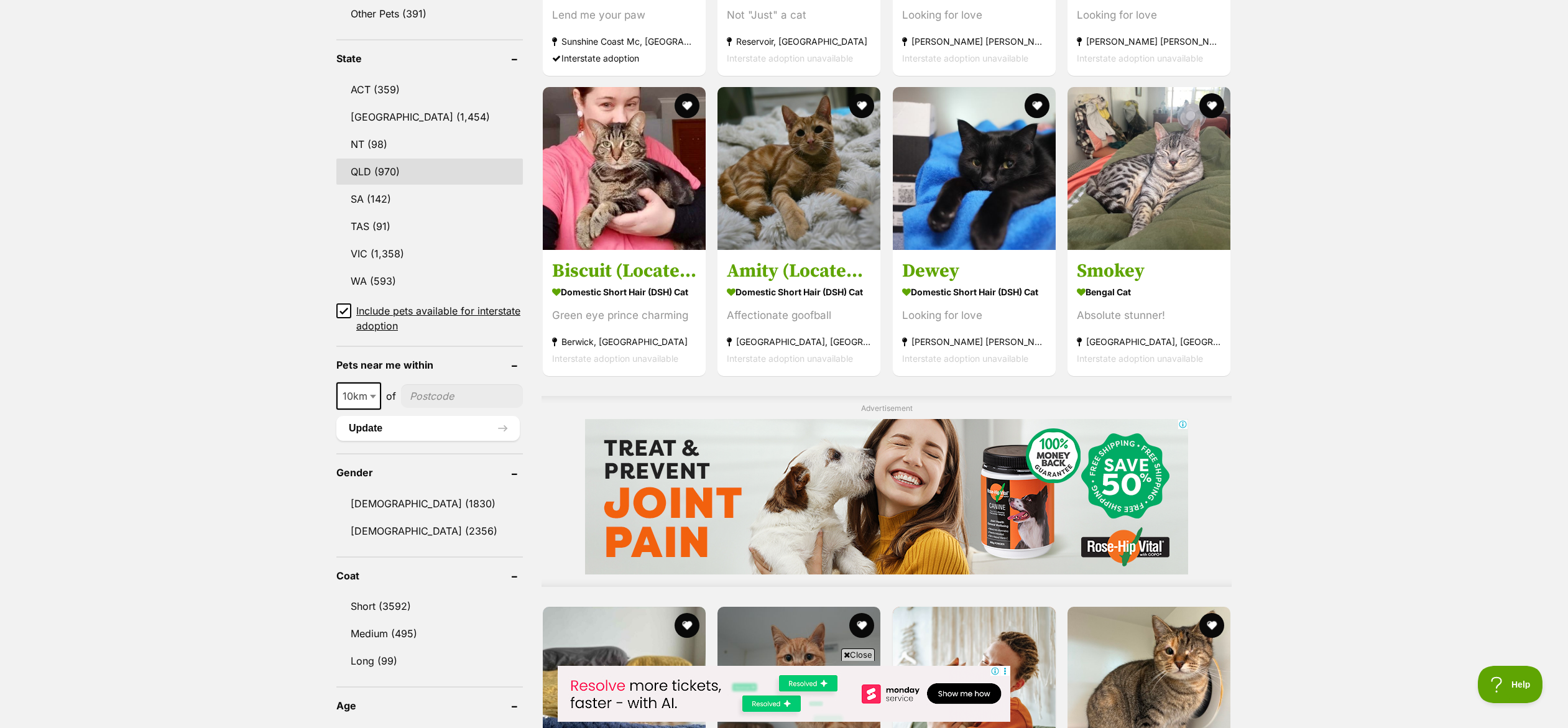
click at [397, 173] on link "QLD (970)" at bounding box center [429, 171] width 187 height 26
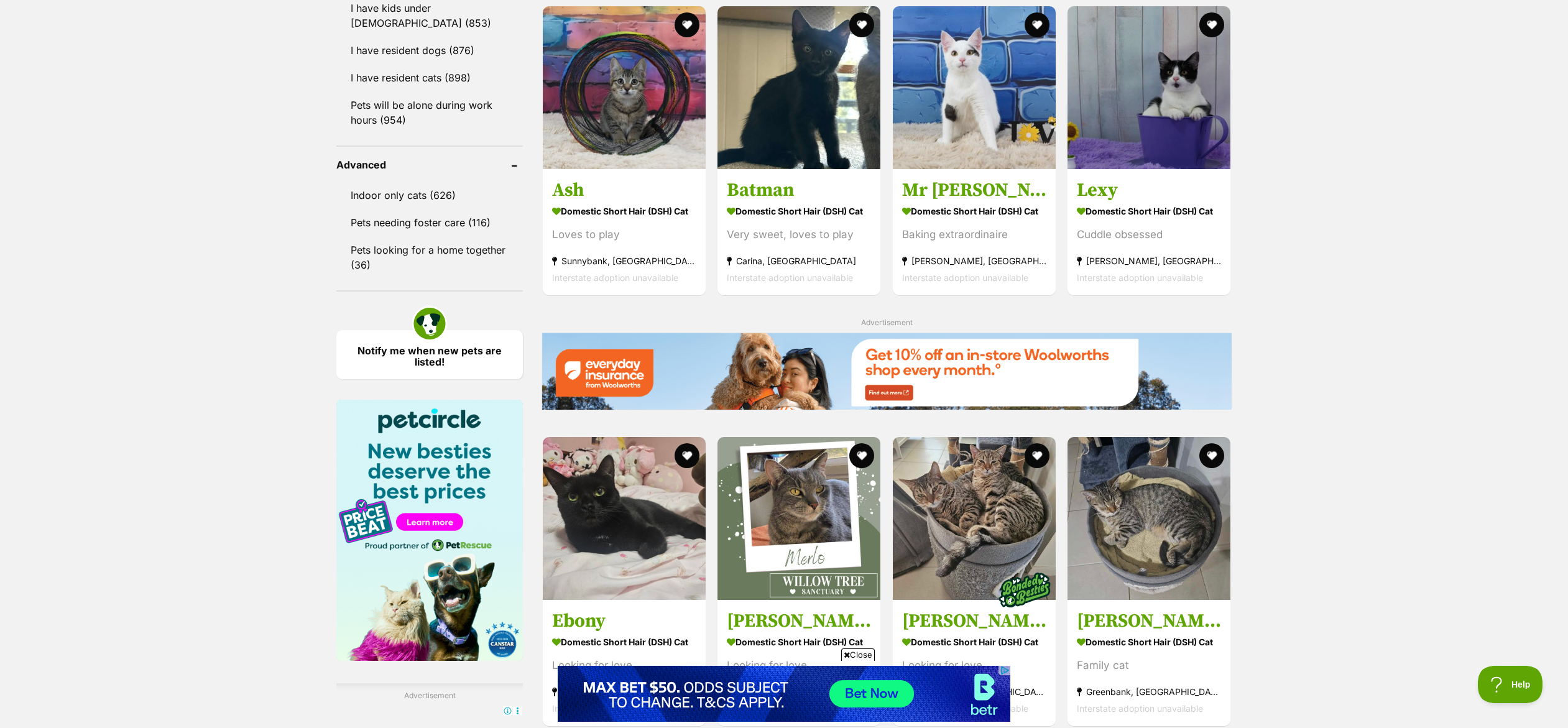
scroll to position [1517, 0]
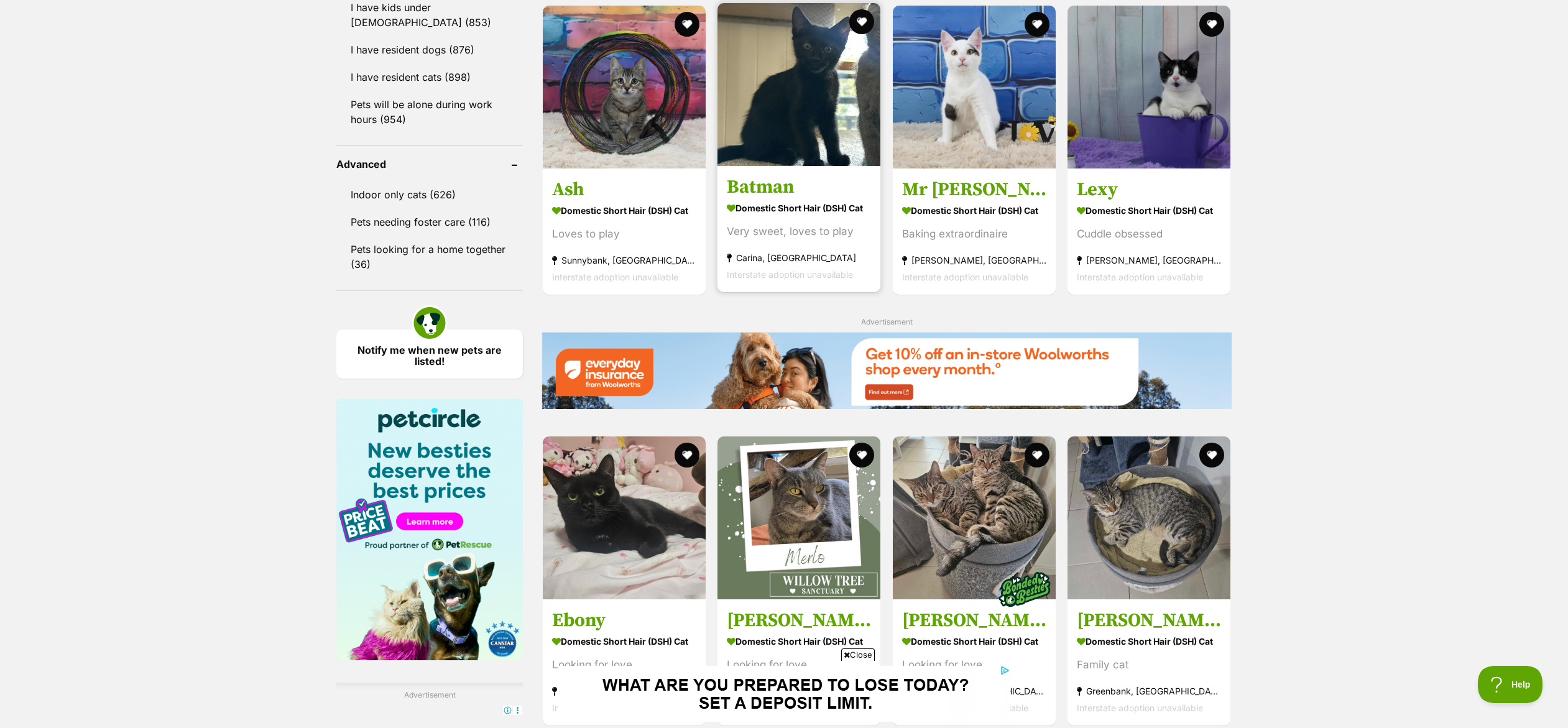
click at [837, 125] on img at bounding box center [798, 84] width 163 height 163
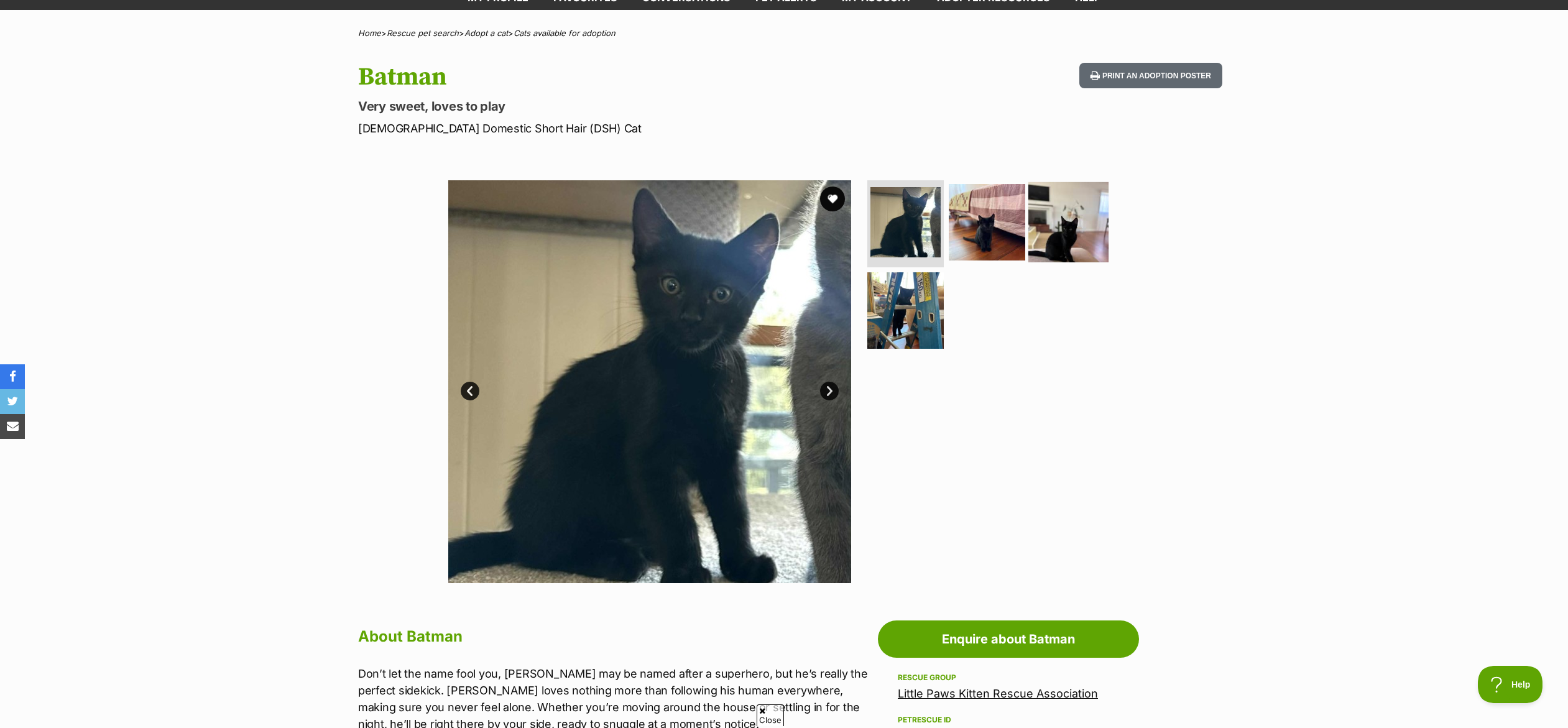
click at [1087, 237] on img at bounding box center [1068, 222] width 80 height 80
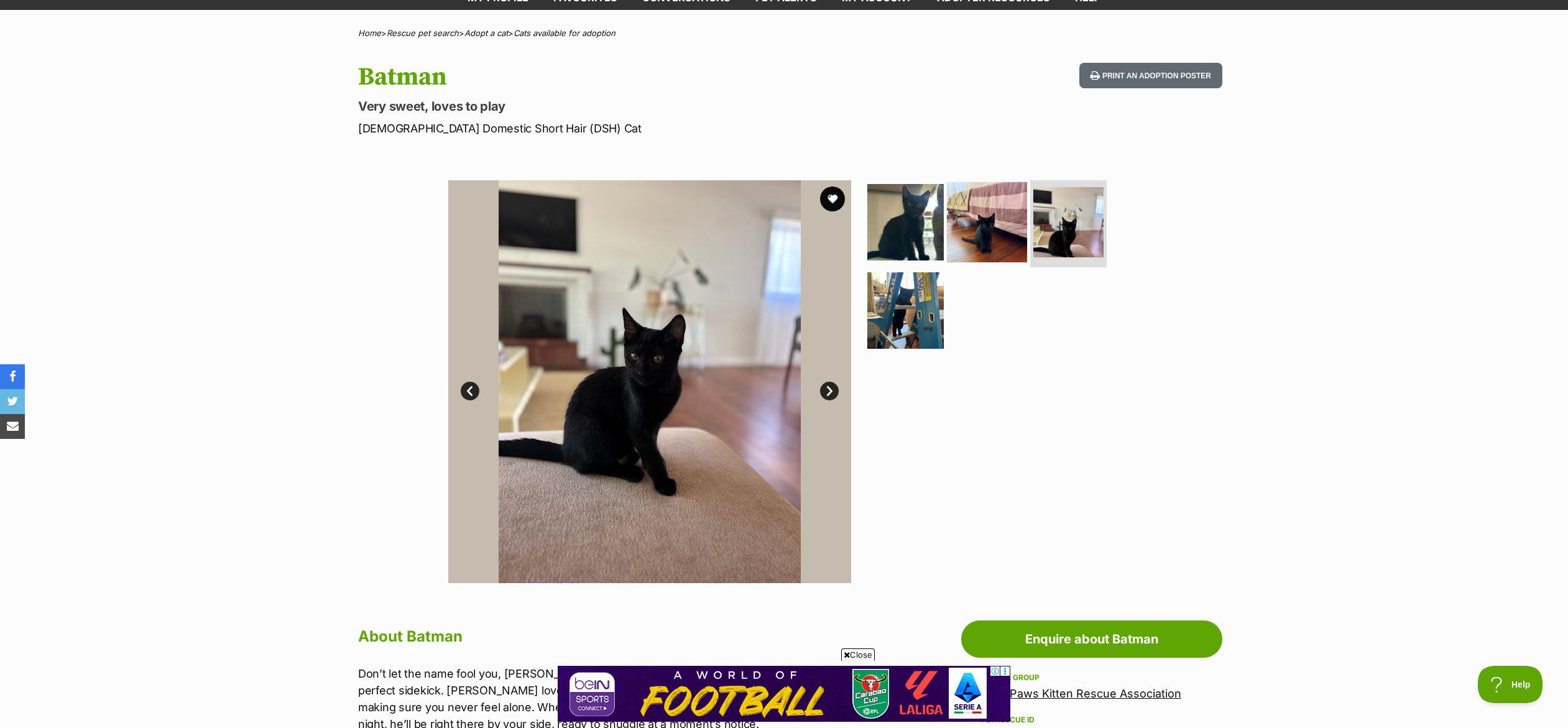
click at [997, 224] on img at bounding box center [987, 222] width 80 height 80
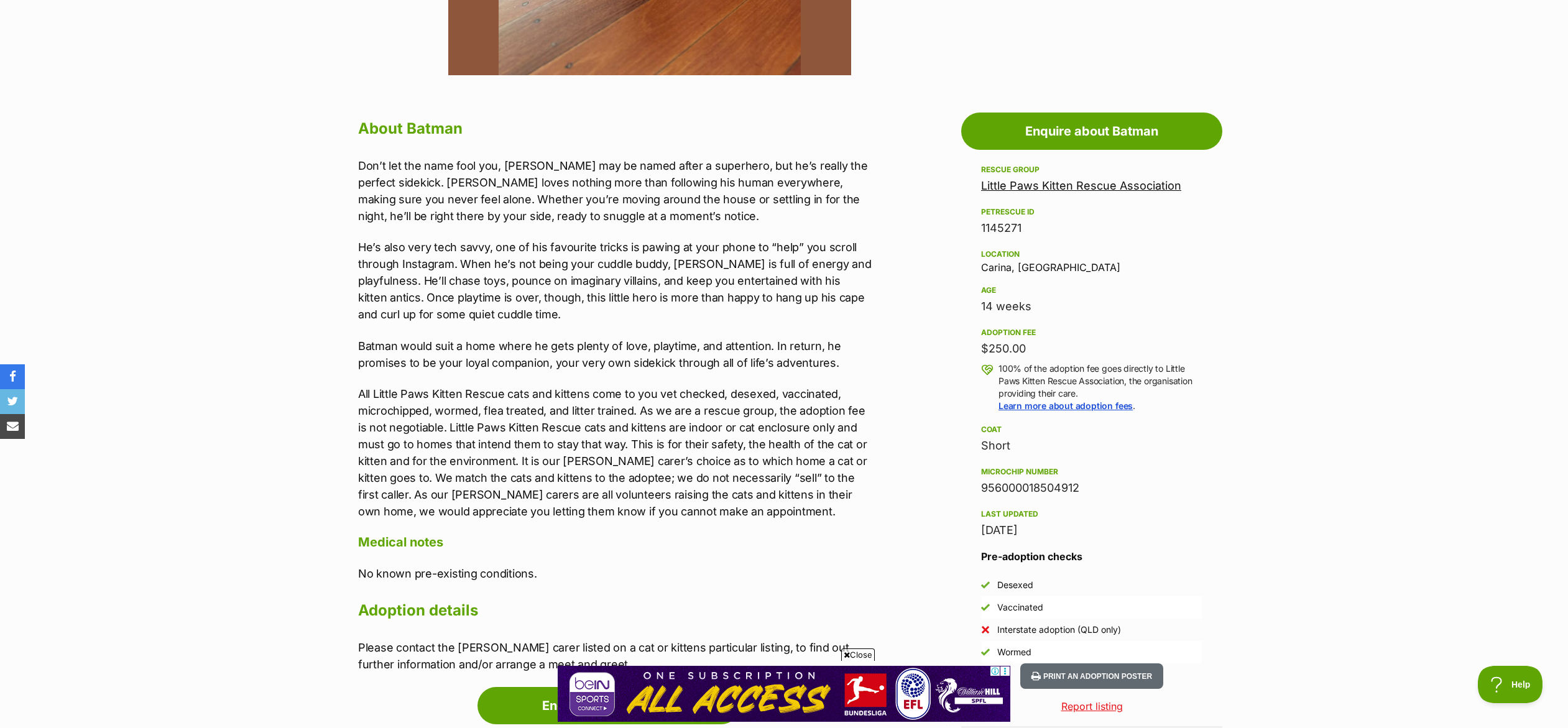
scroll to position [587, 0]
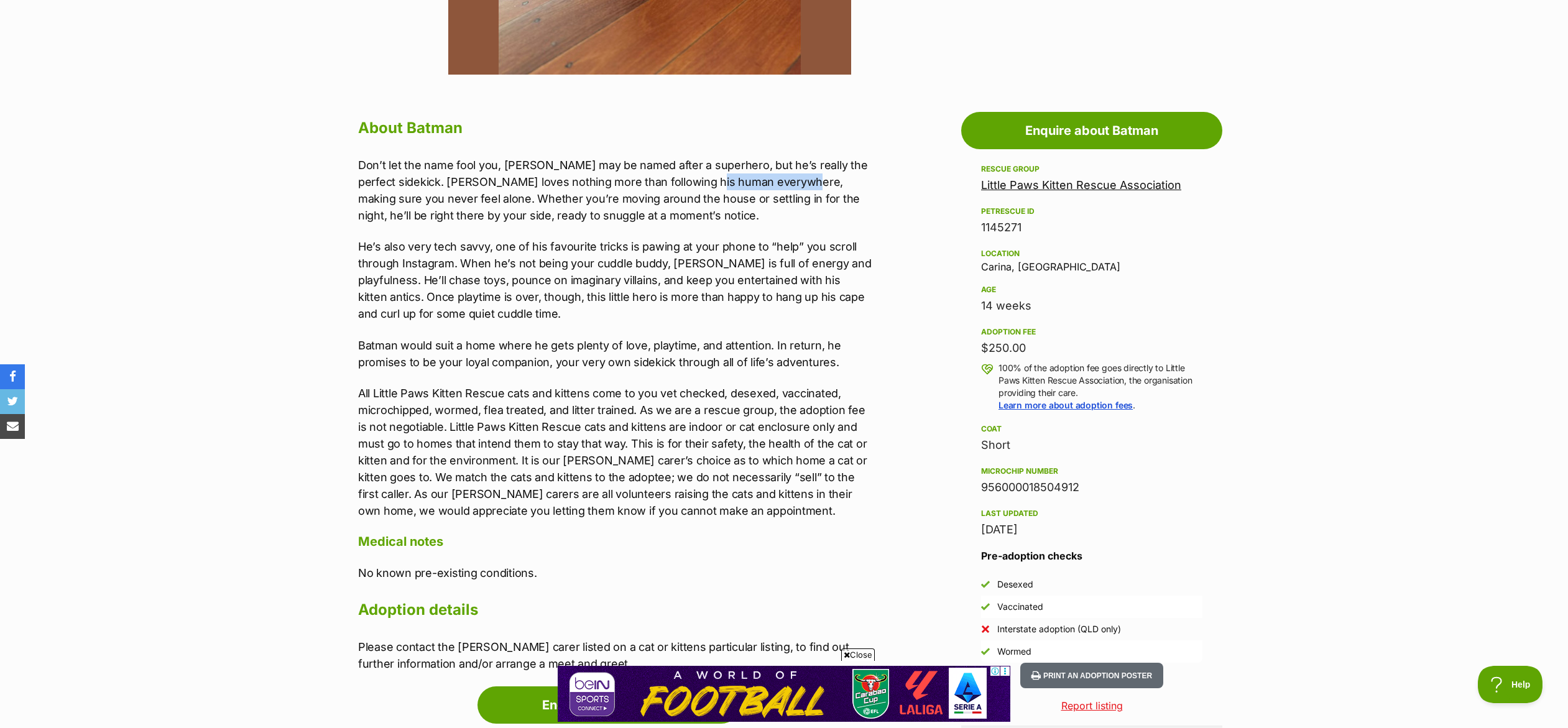
drag, startPoint x: 711, startPoint y: 183, endPoint x: 800, endPoint y: 185, distance: 89.0
click at [800, 185] on p "Don’t let the name fool you, Batman may be named after a superhero, but he’s re…" at bounding box center [615, 190] width 514 height 67
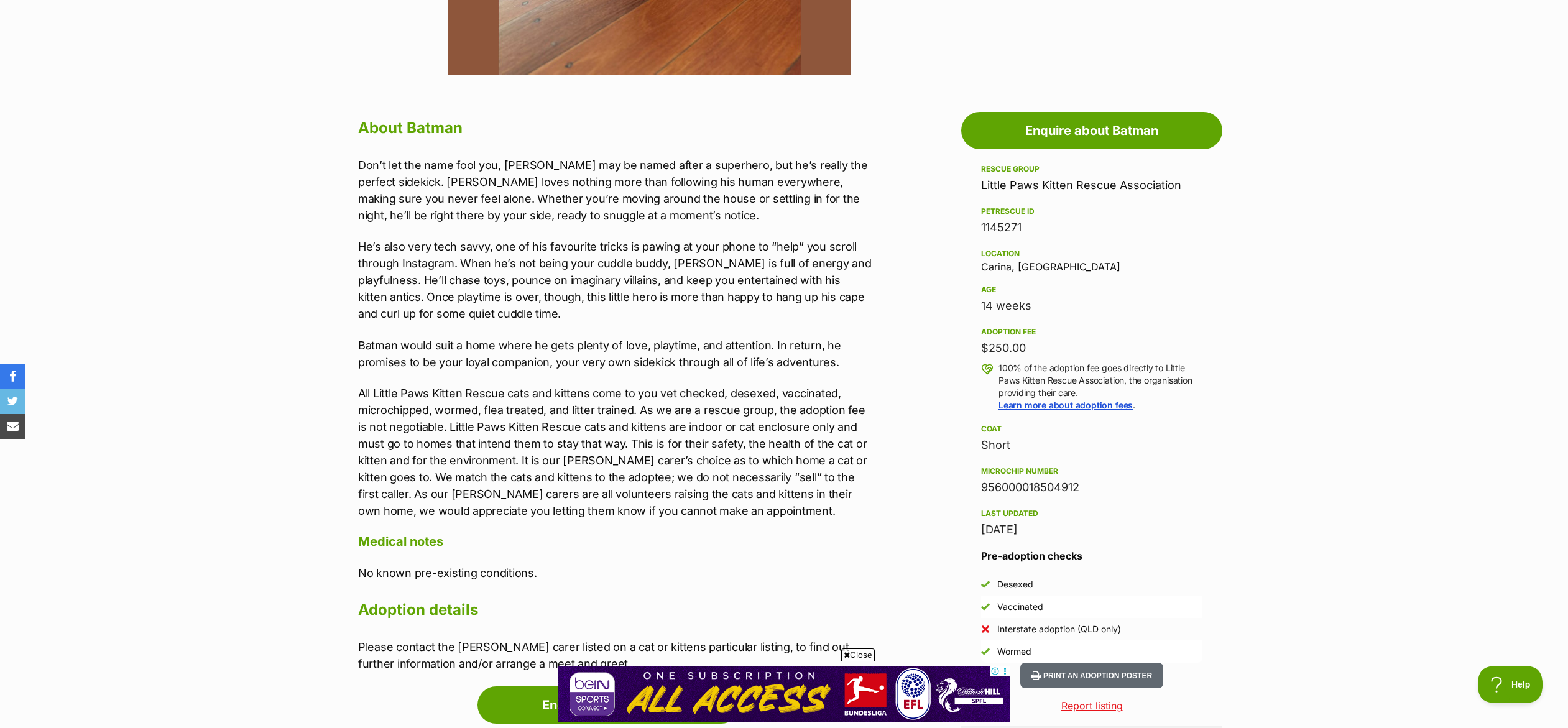
click at [820, 182] on p "Don’t let the name fool you, Batman may be named after a superhero, but he’s re…" at bounding box center [615, 190] width 514 height 67
drag, startPoint x: 471, startPoint y: 194, endPoint x: 582, endPoint y: 198, distance: 111.1
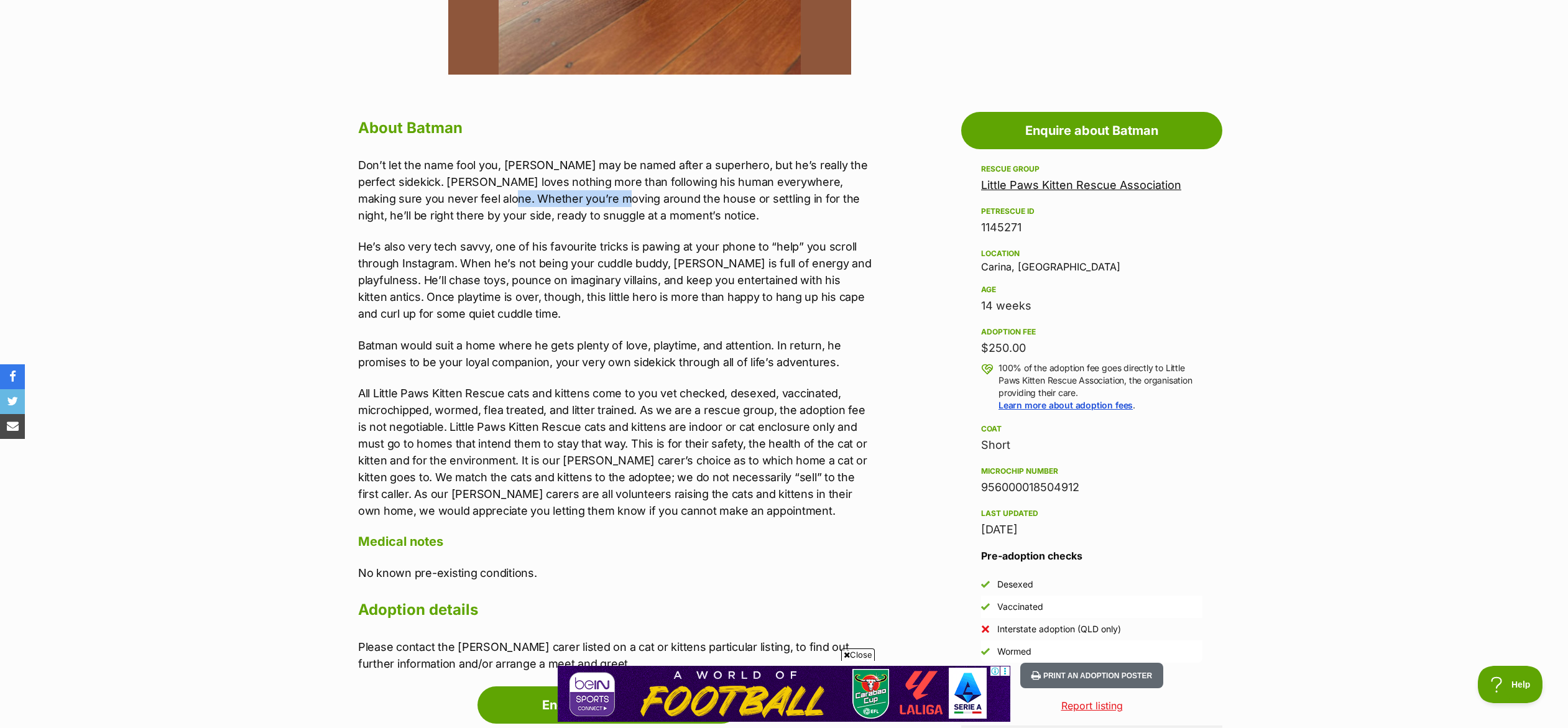
click at [579, 198] on p "Don’t let the name fool you, Batman may be named after a superhero, but he’s re…" at bounding box center [615, 190] width 514 height 67
click at [627, 200] on p "Don’t let the name fool you, Batman may be named after a superhero, but he’s re…" at bounding box center [615, 190] width 514 height 67
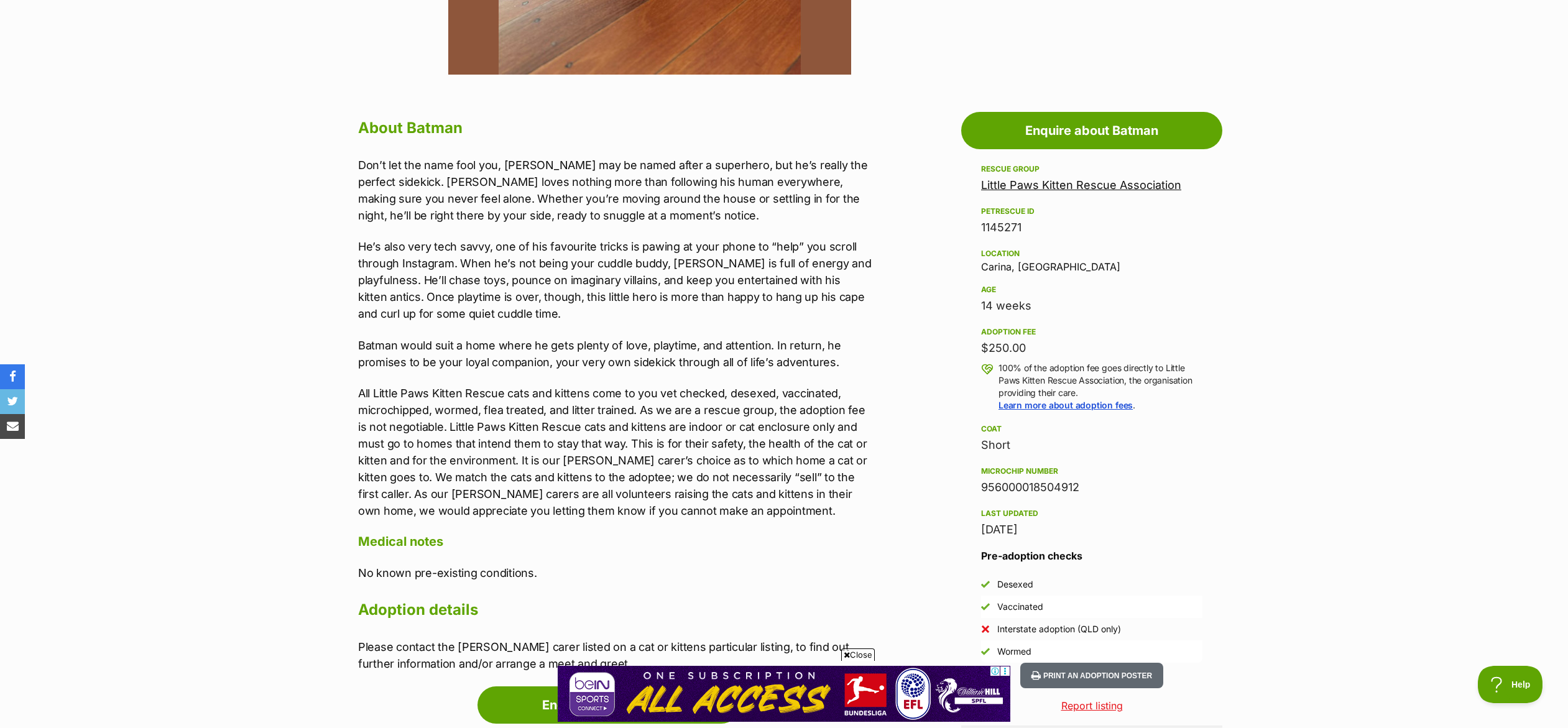
click at [683, 197] on p "Don’t let the name fool you, Batman may be named after a superhero, but he’s re…" at bounding box center [615, 190] width 514 height 67
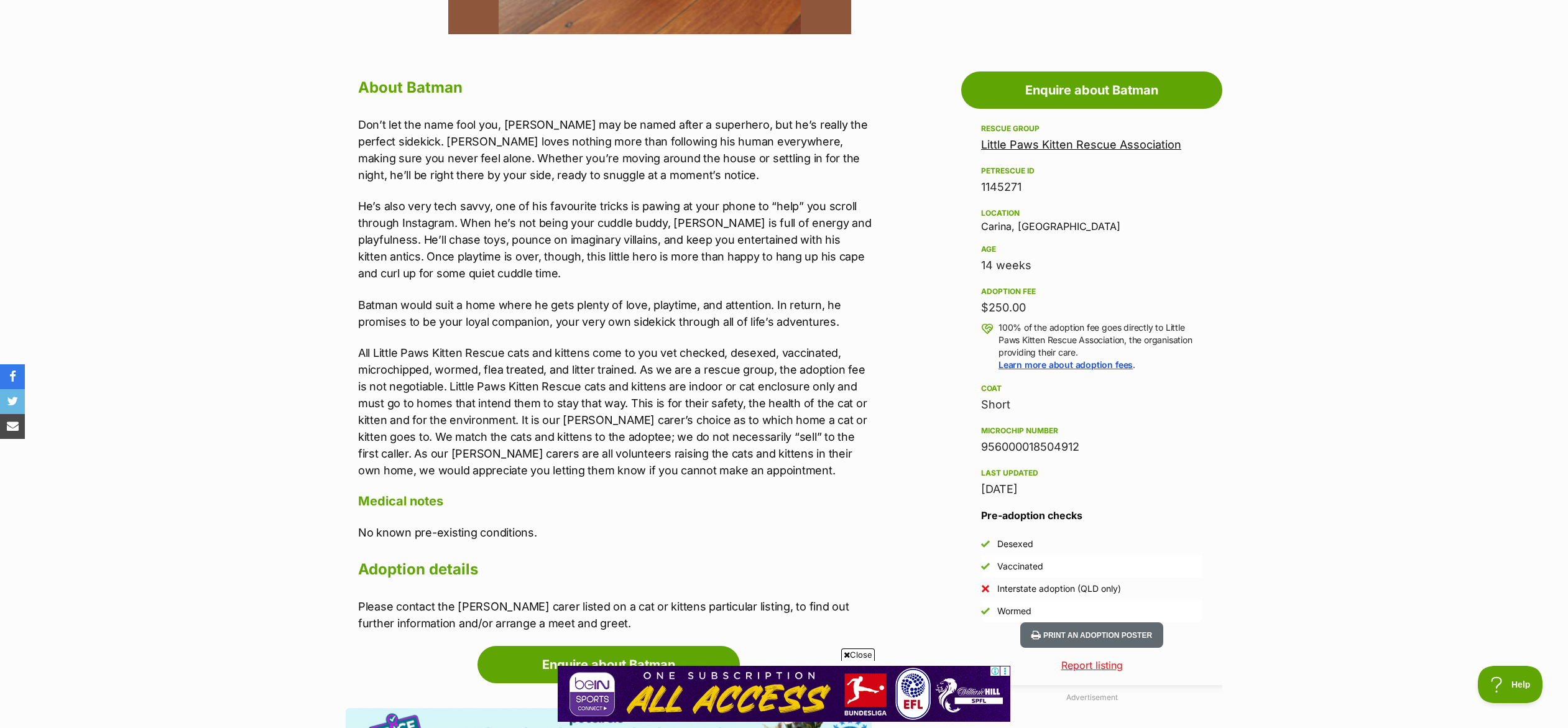
scroll to position [628, 0]
drag, startPoint x: 776, startPoint y: 206, endPoint x: 767, endPoint y: 226, distance: 21.9
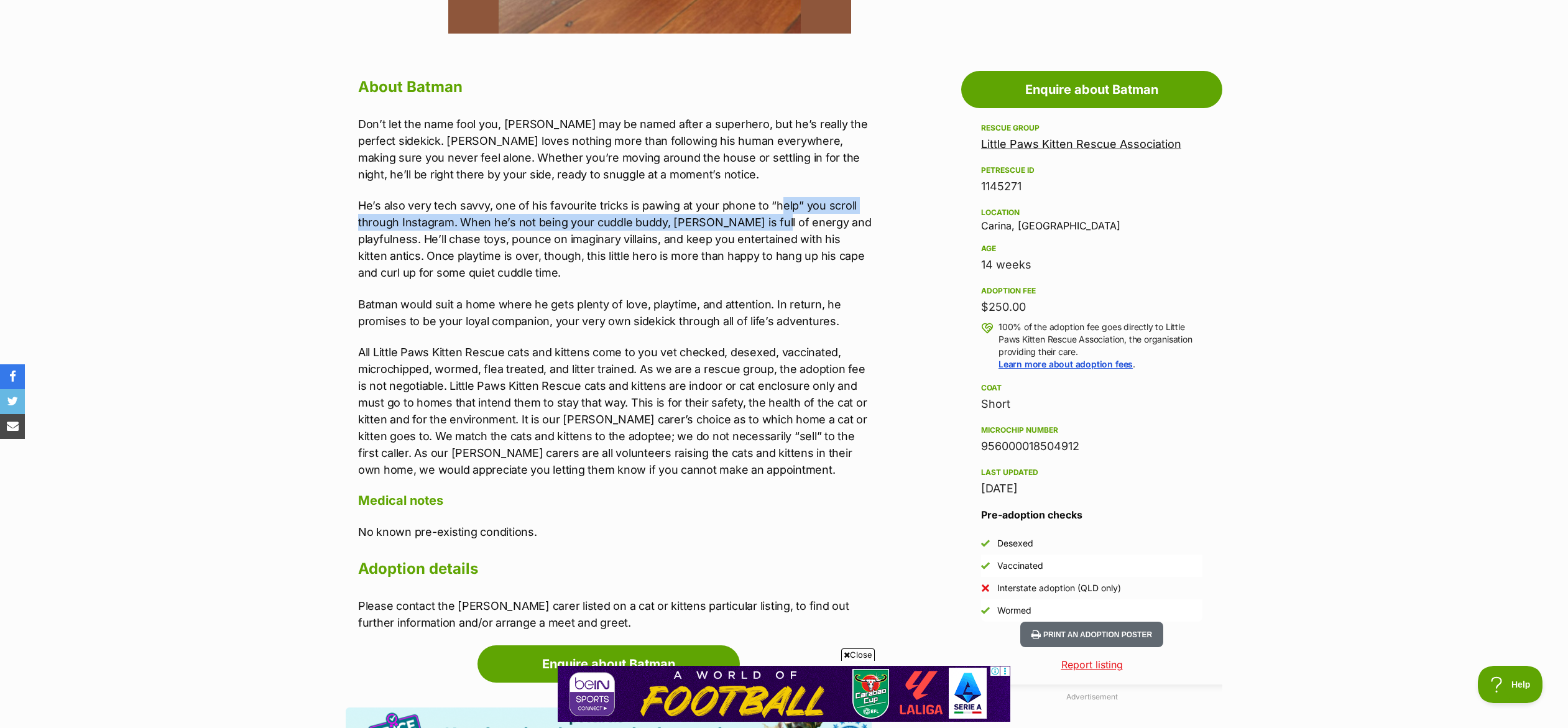
click at [767, 226] on p "He’s also very tech savvy, one of his favourite tricks is pawing at your phone …" at bounding box center [615, 239] width 514 height 84
click at [520, 227] on p "He’s also very tech savvy, one of his favourite tricks is pawing at your phone …" at bounding box center [615, 239] width 514 height 84
drag, startPoint x: 523, startPoint y: 222, endPoint x: 519, endPoint y: 232, distance: 10.8
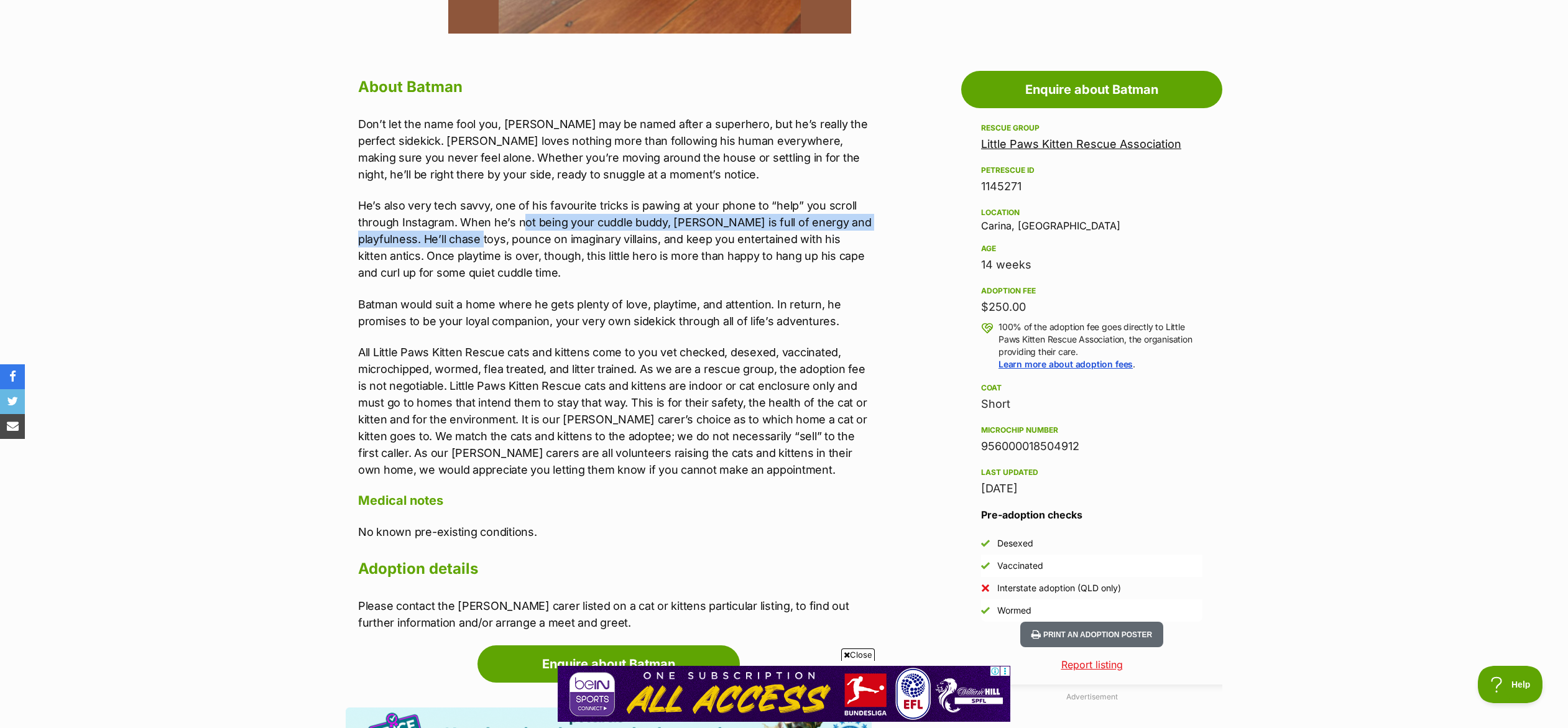
click at [519, 232] on p "He’s also very tech savvy, one of his favourite tricks is pawing at your phone …" at bounding box center [615, 239] width 514 height 84
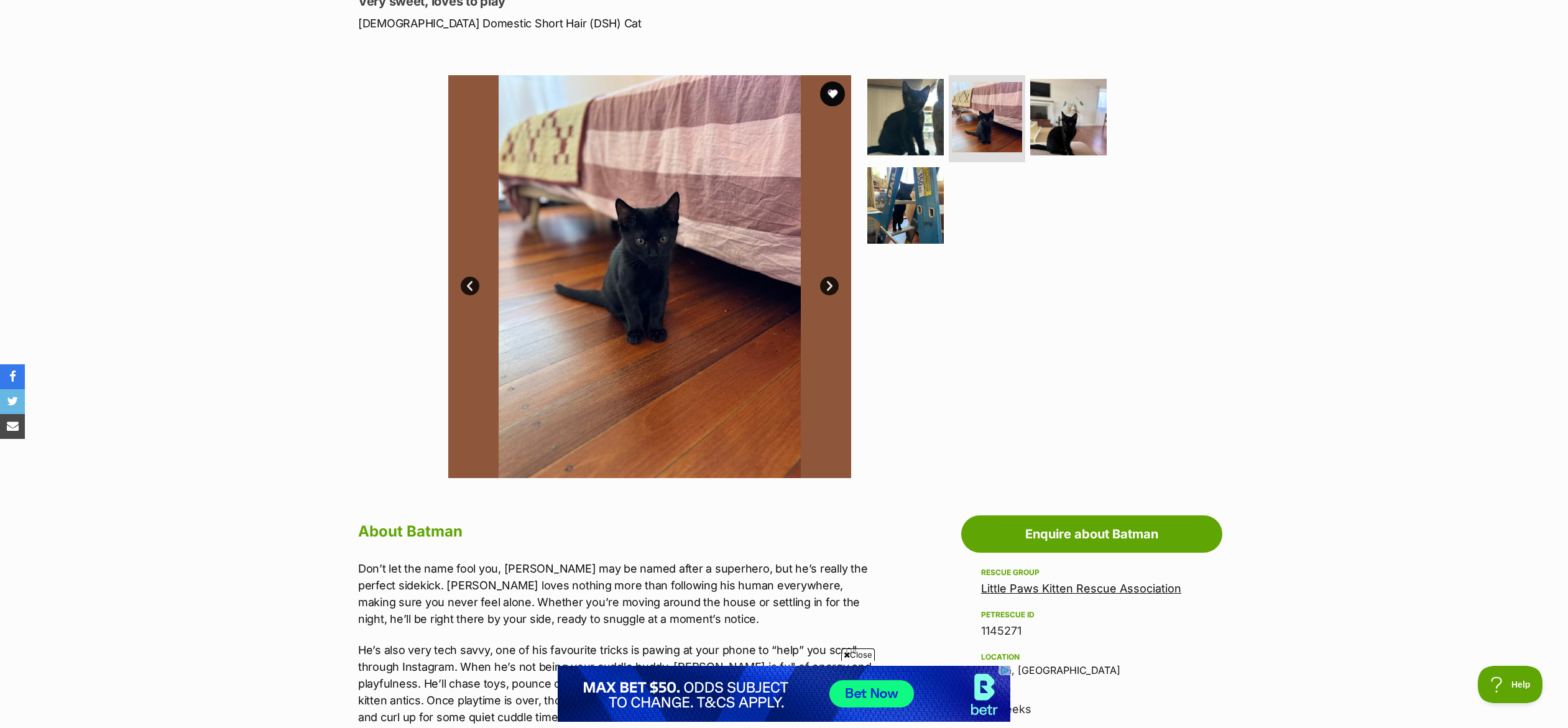
scroll to position [182, 0]
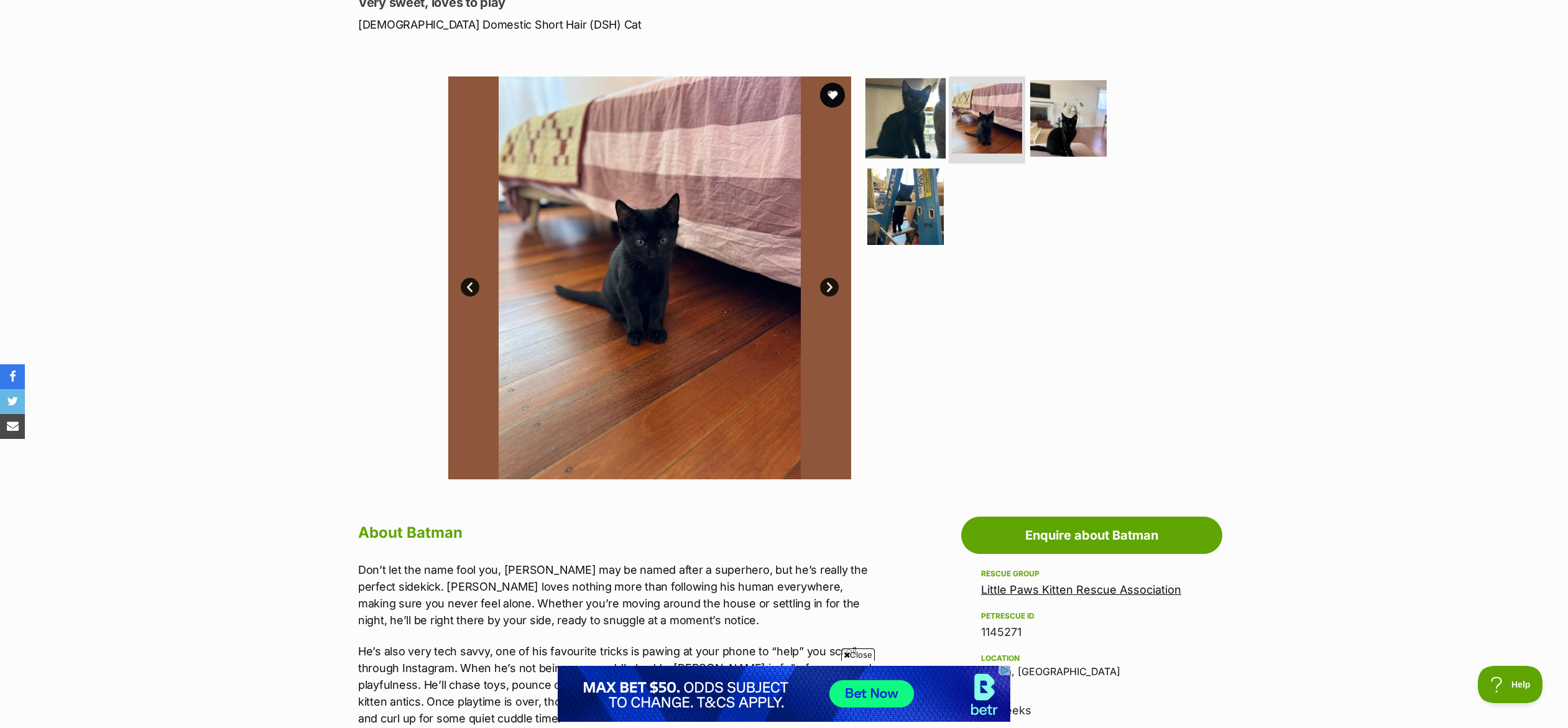
click at [908, 106] on img at bounding box center [905, 118] width 80 height 80
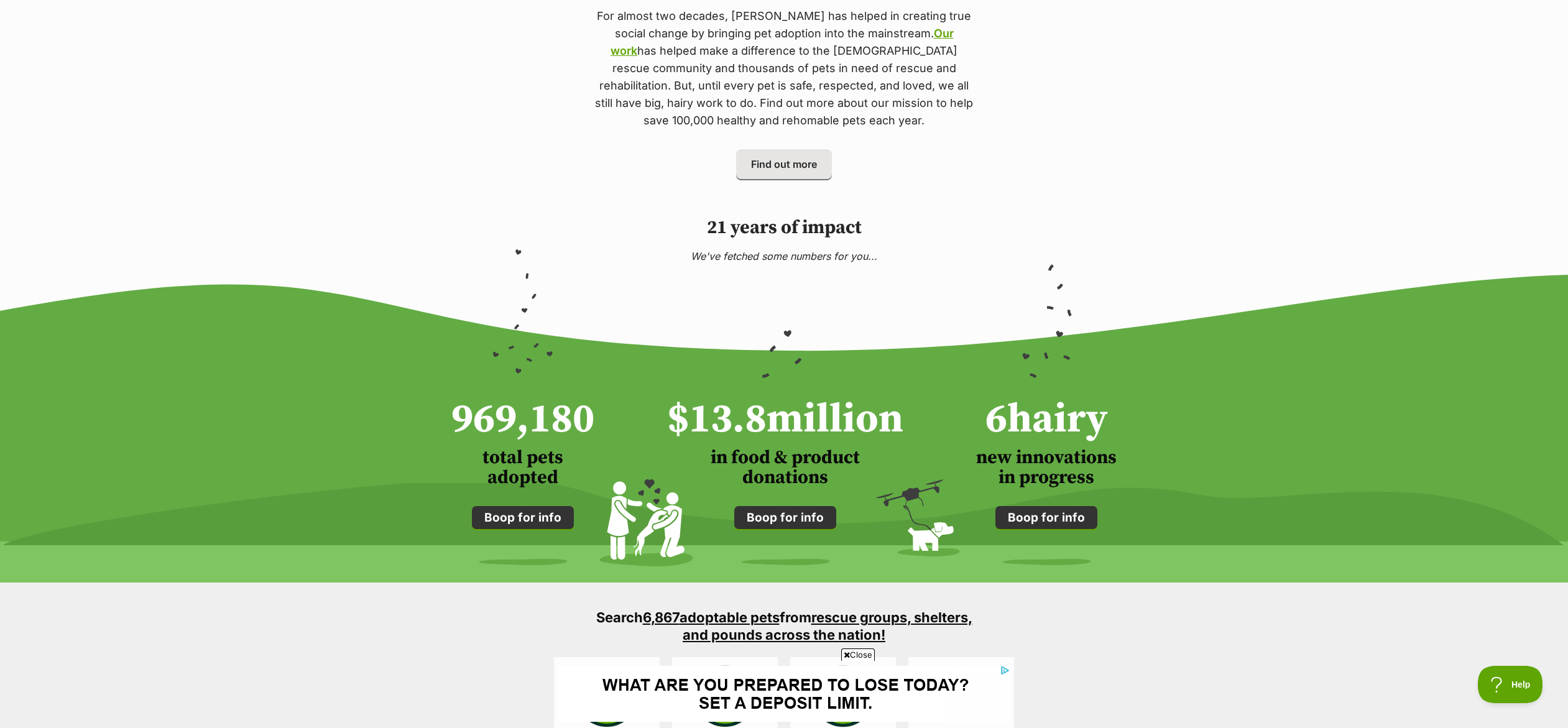
click at [844, 659] on span "Close" at bounding box center [858, 654] width 34 height 13
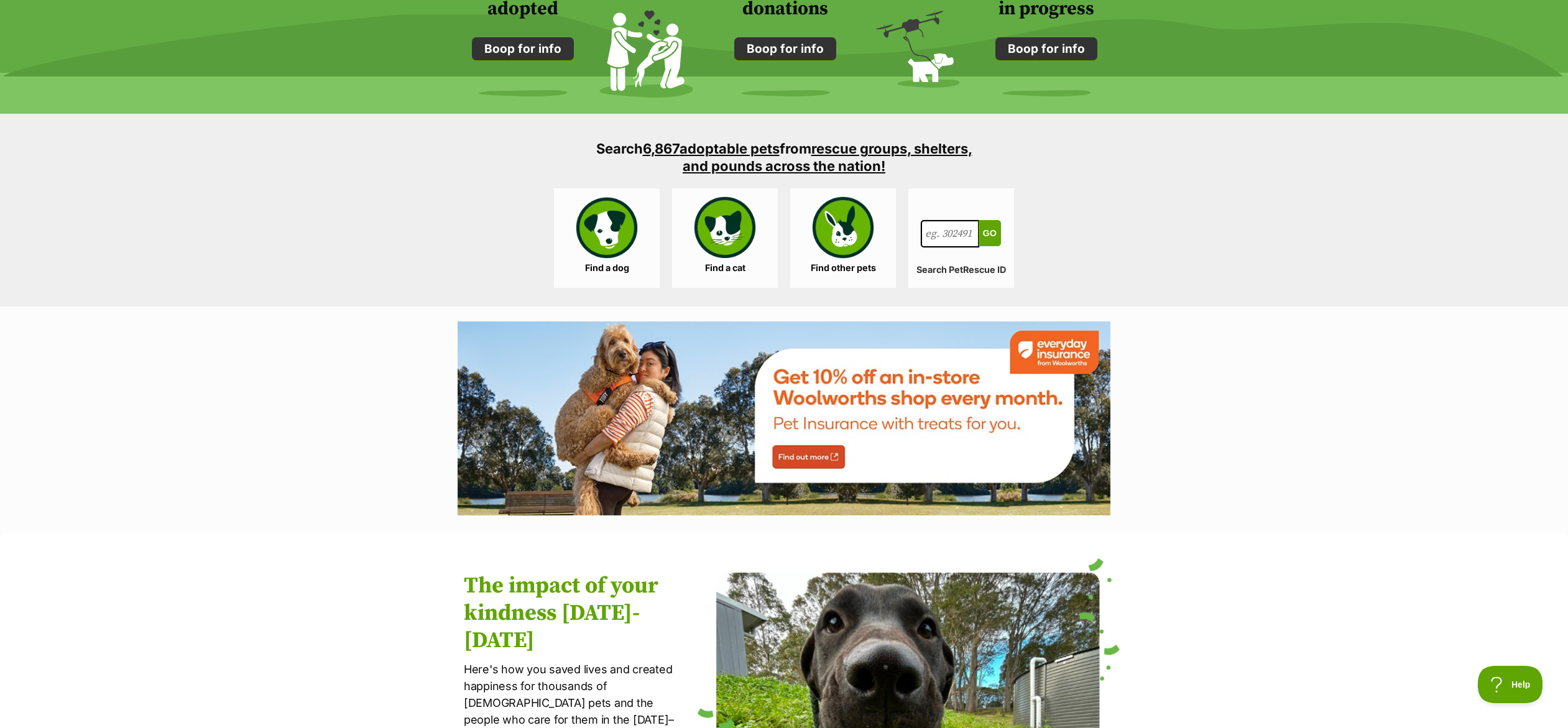
scroll to position [1124, 0]
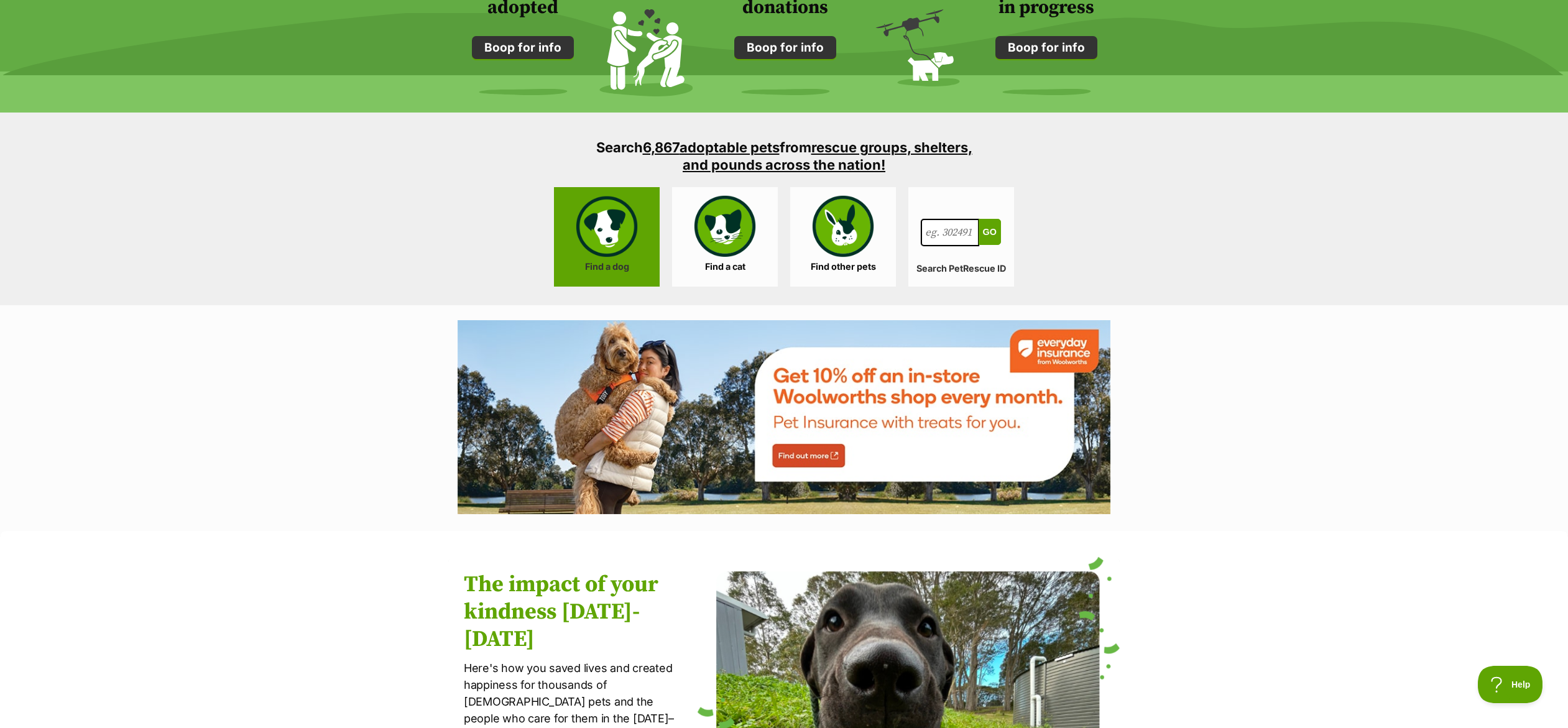
click at [604, 236] on link "Find a dog" at bounding box center [607, 237] width 105 height 99
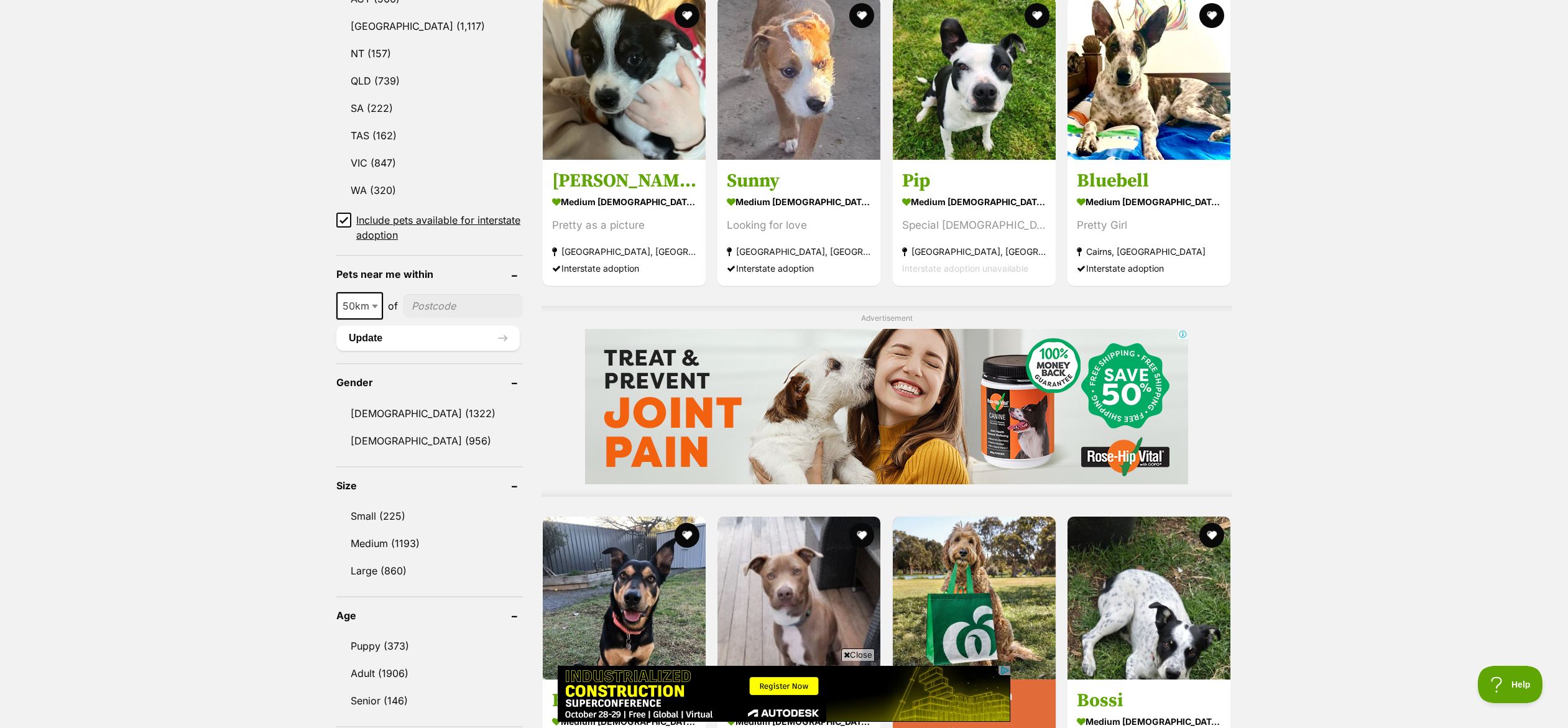
click at [846, 655] on icon at bounding box center [847, 654] width 6 height 8
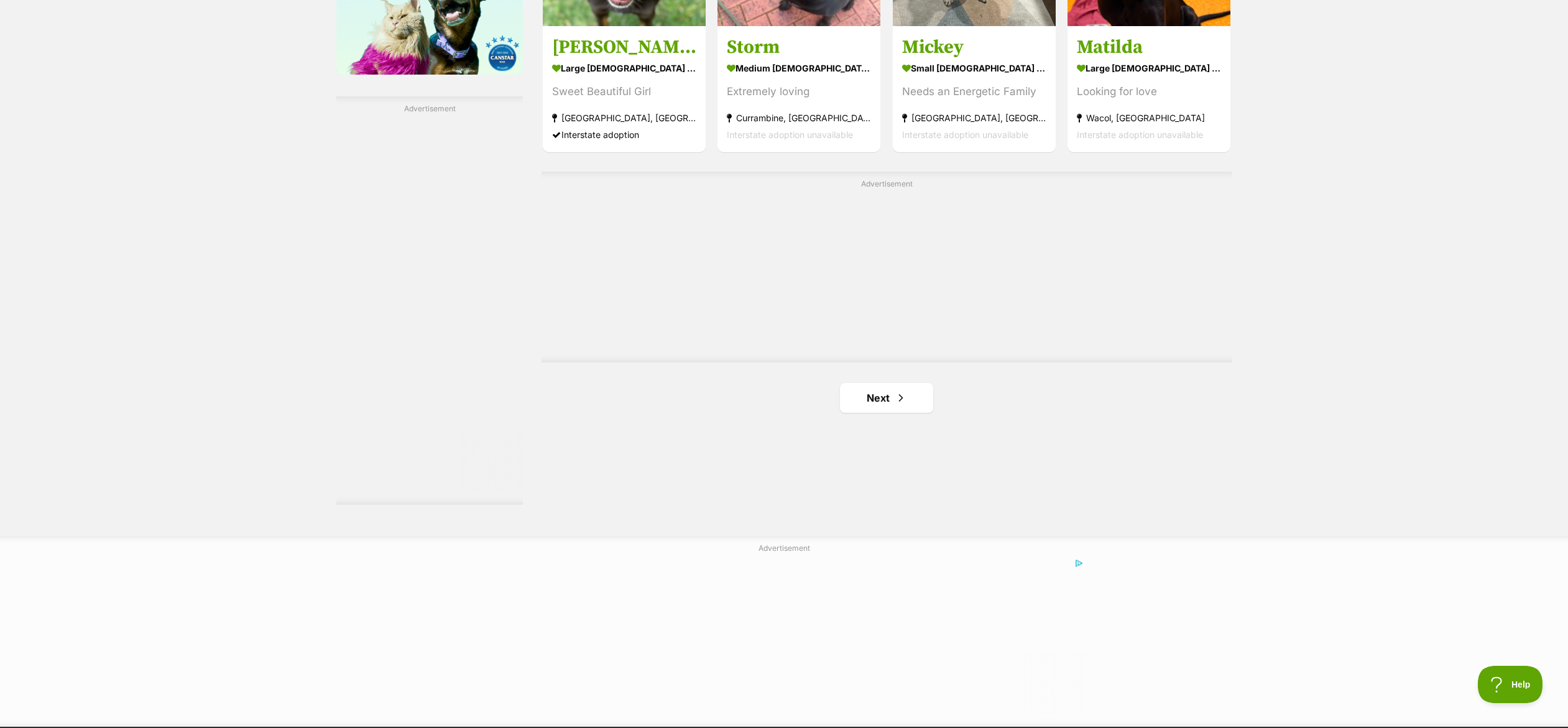
scroll to position [2140, 0]
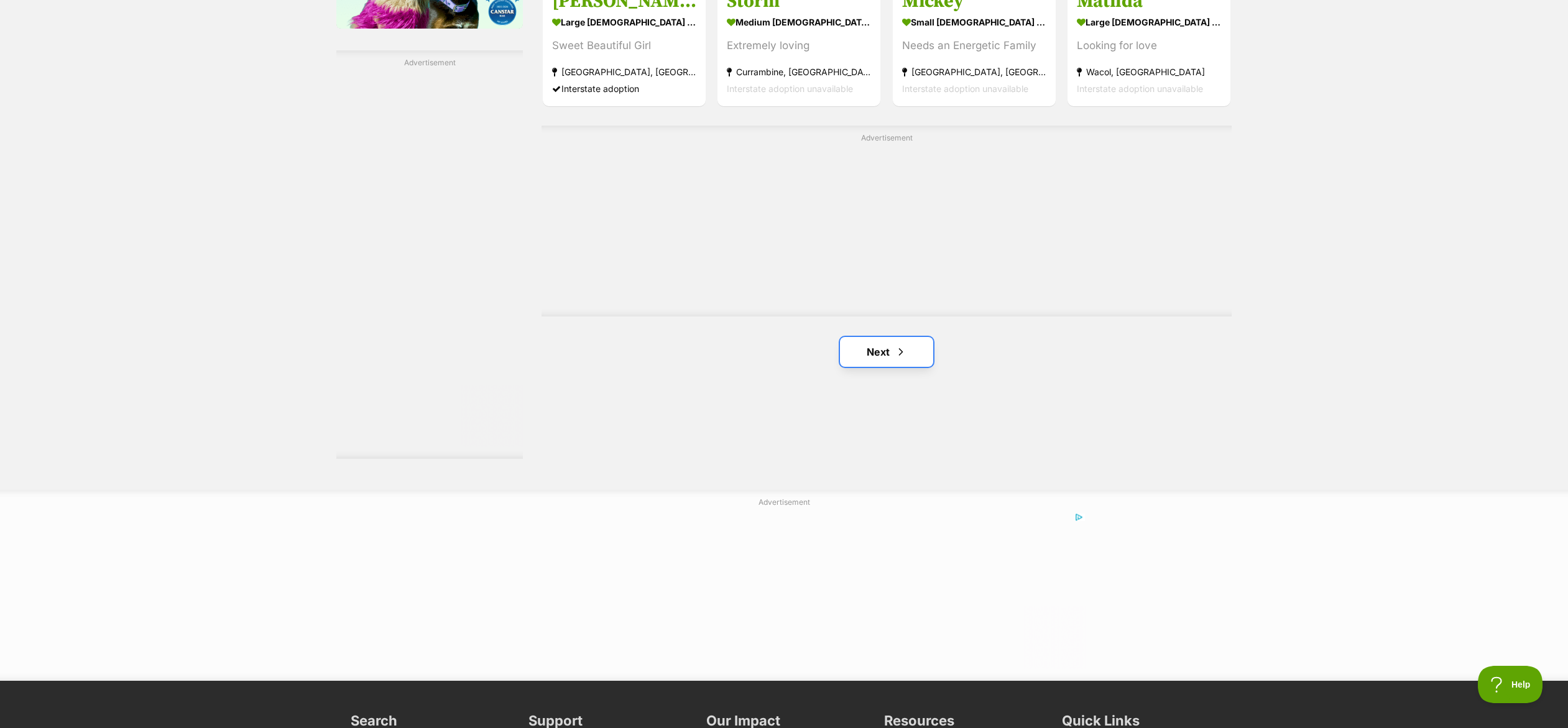
click at [888, 355] on link "Next" at bounding box center [887, 351] width 94 height 29
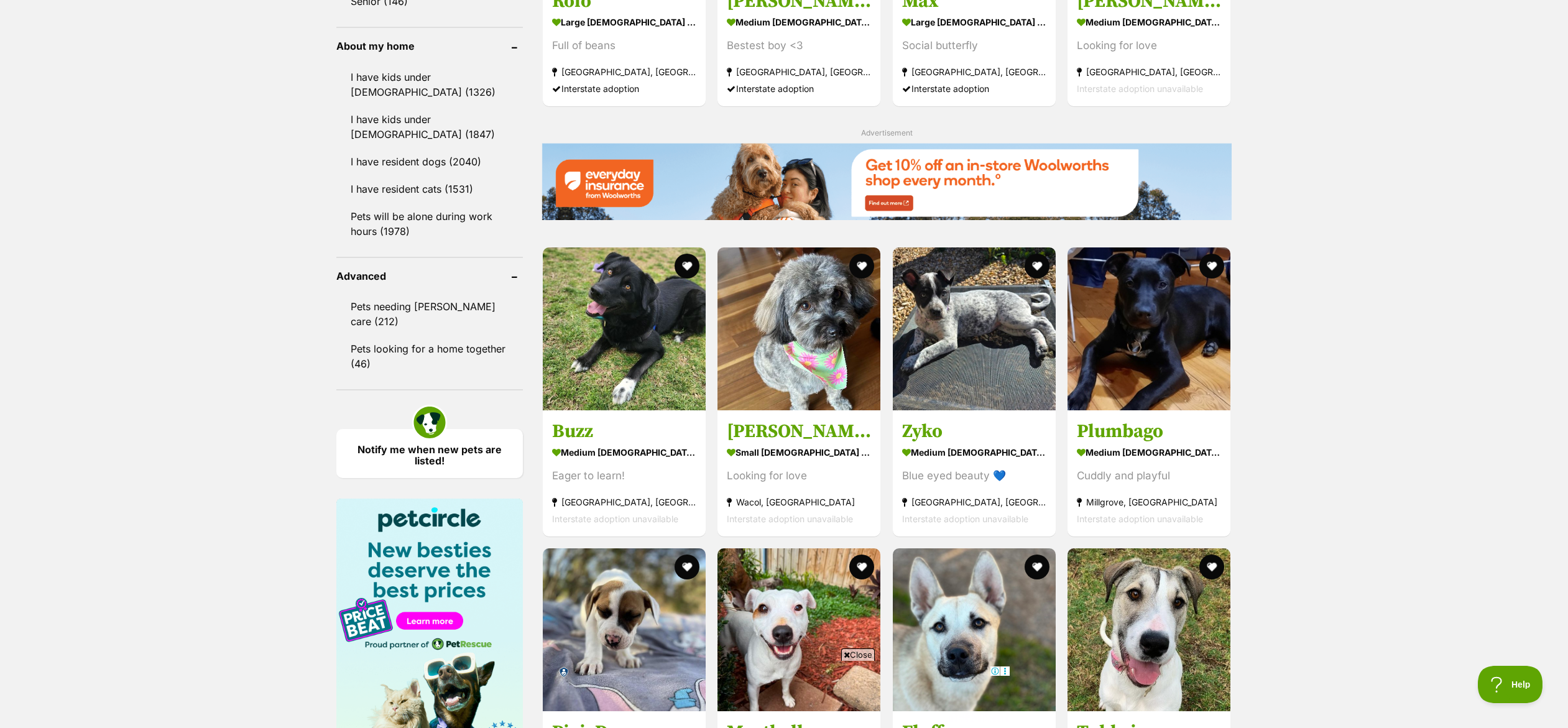
scroll to position [1430, 0]
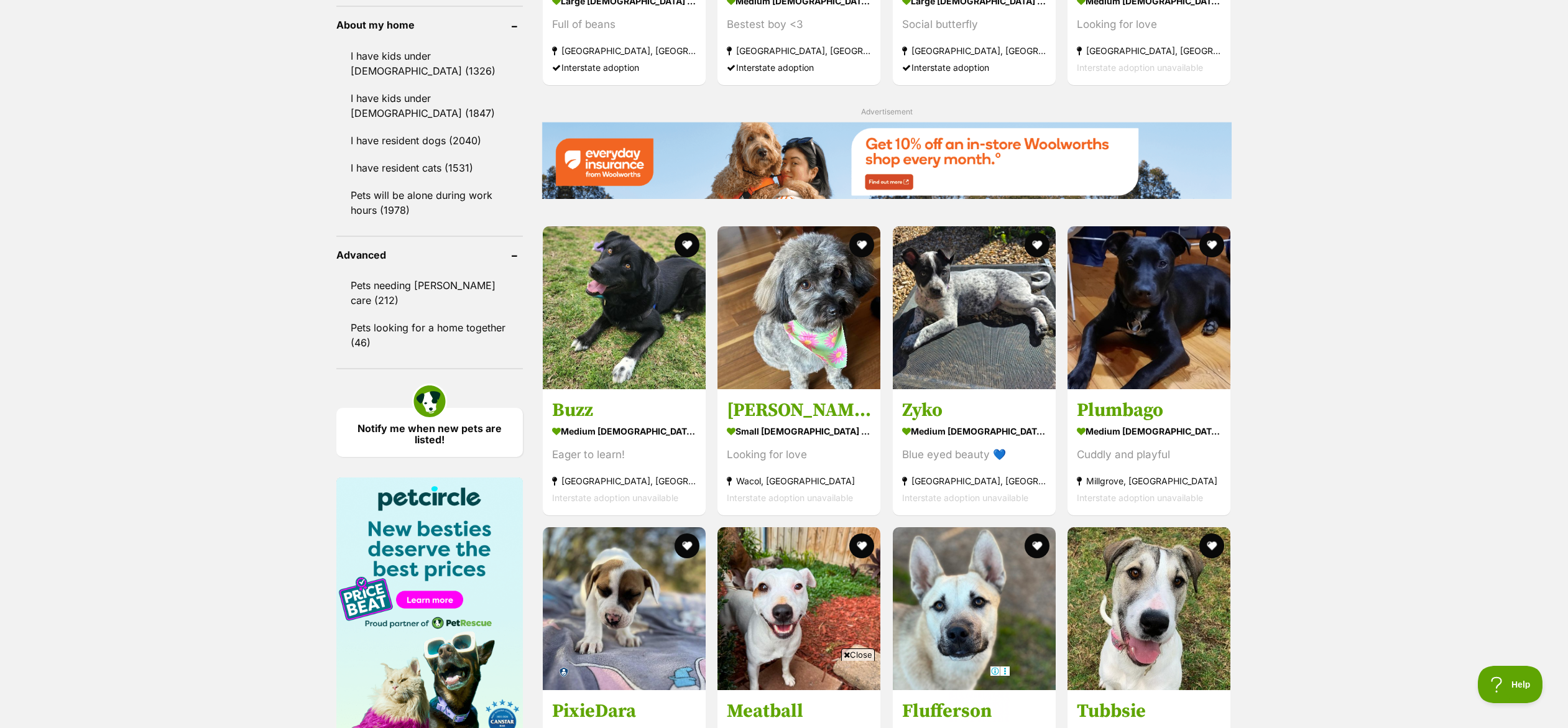
click at [844, 657] on icon at bounding box center [847, 654] width 6 height 8
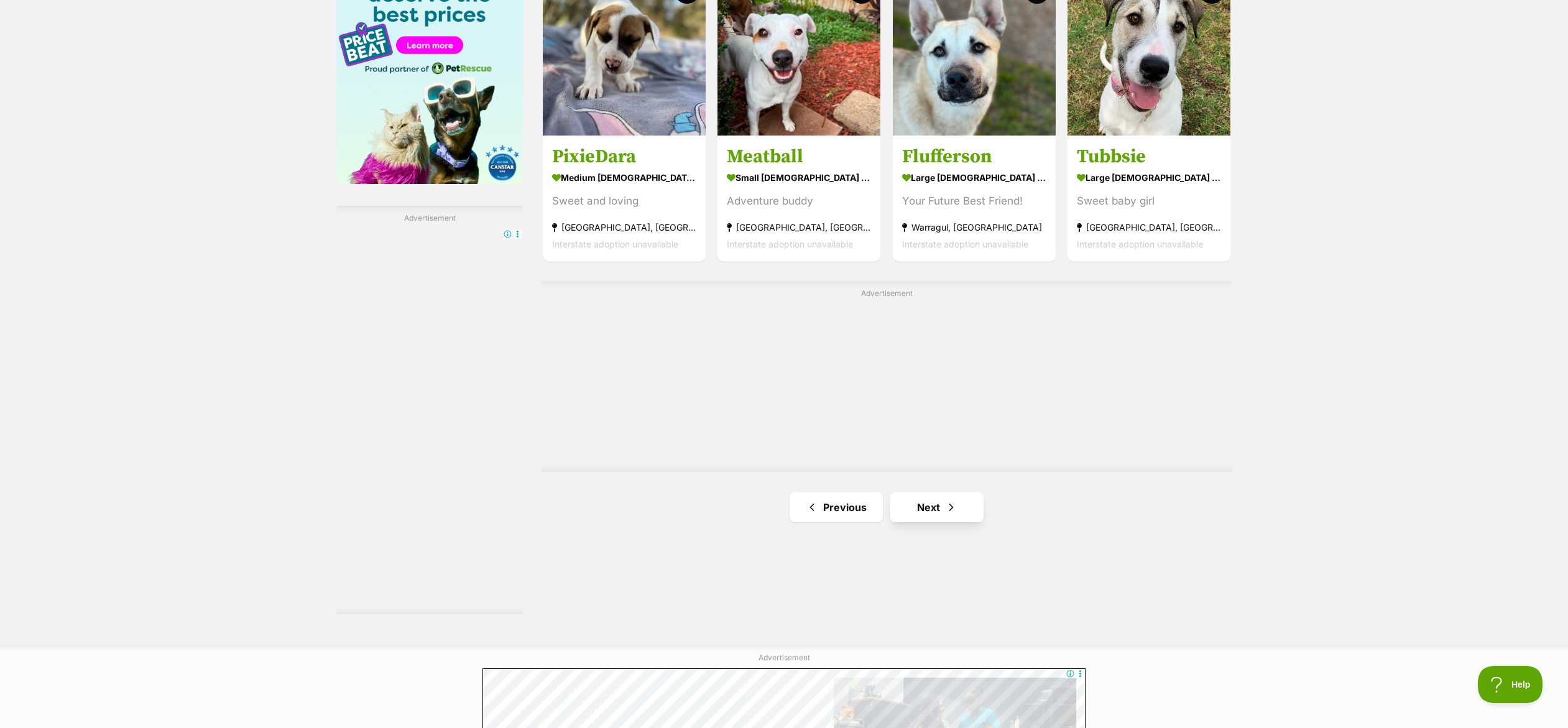
scroll to position [1985, 0]
click at [951, 505] on span "Next page" at bounding box center [951, 506] width 13 height 15
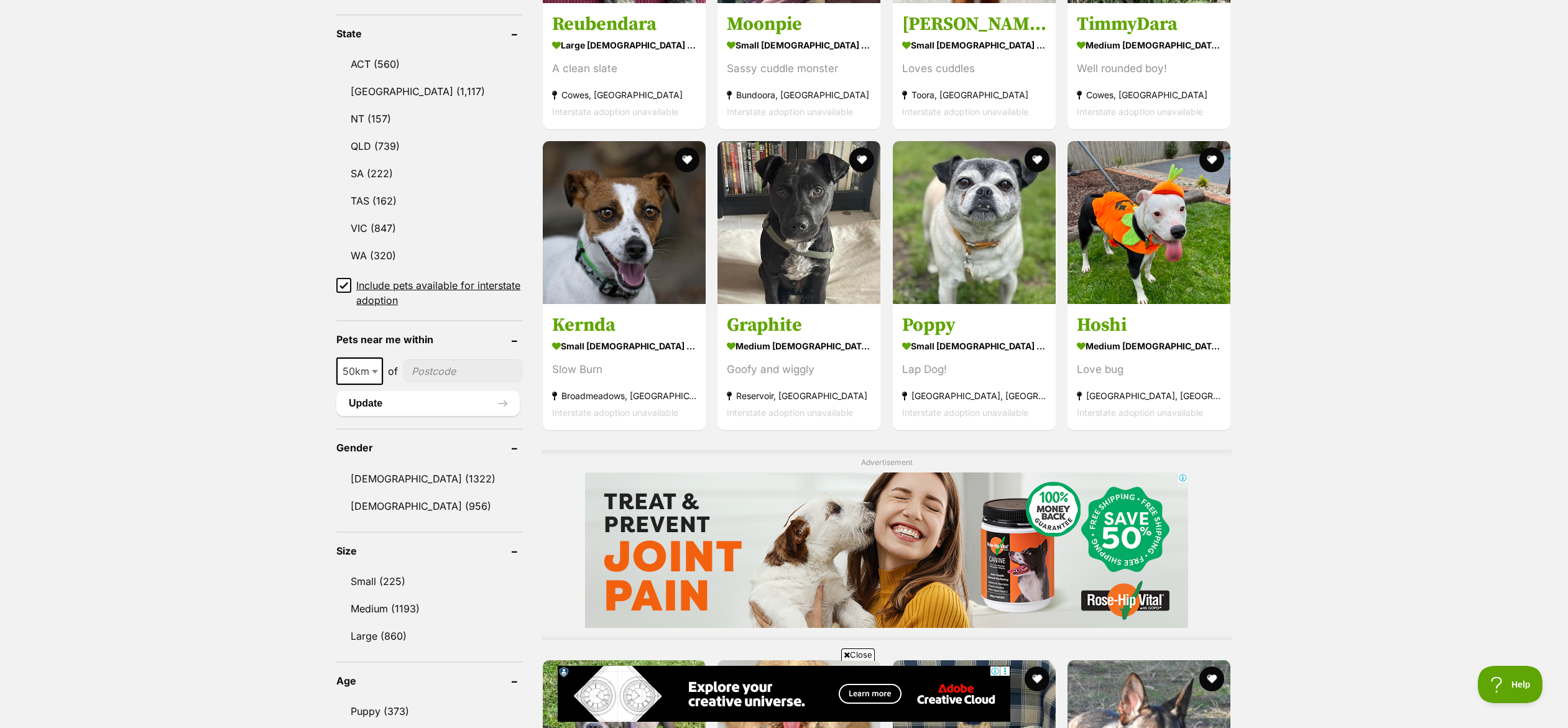
scroll to position [941, 0]
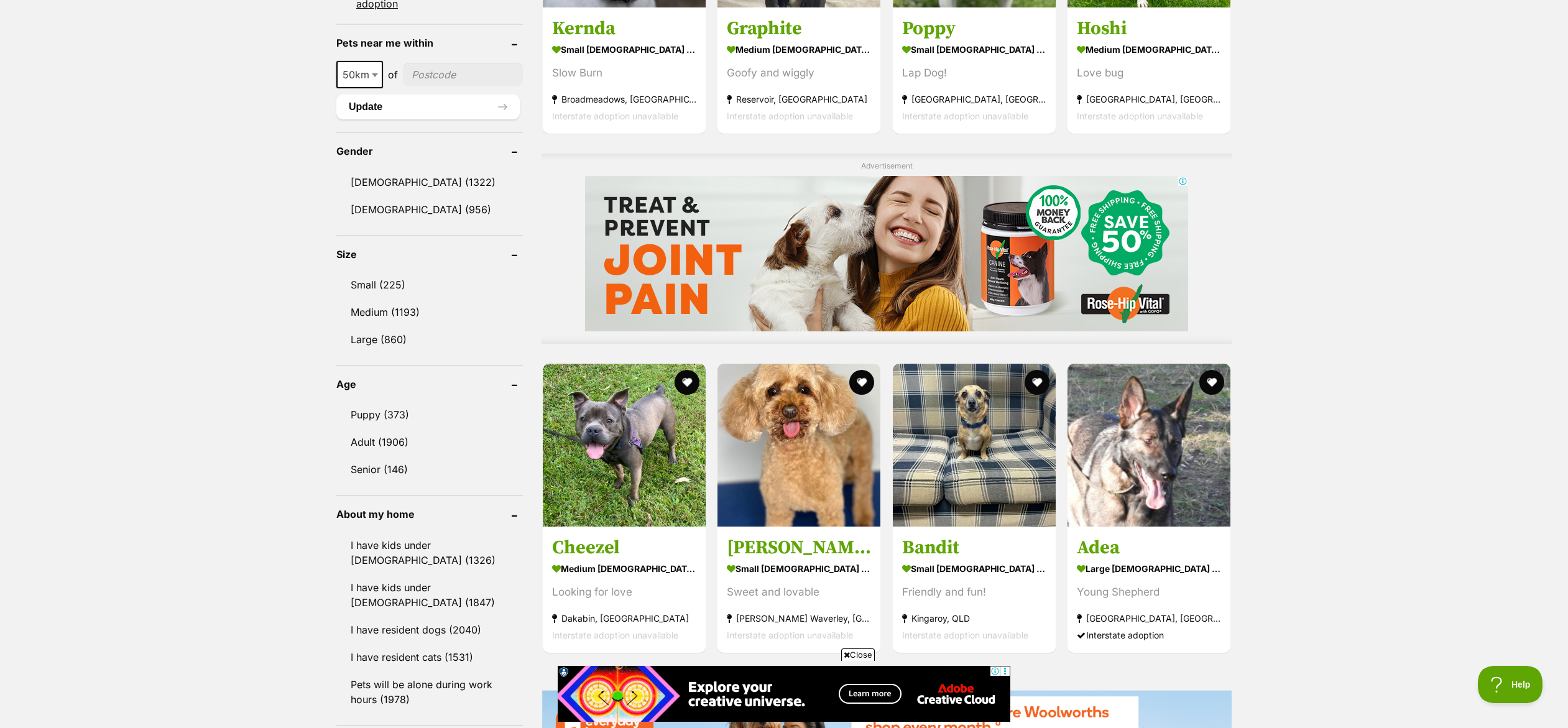
click at [841, 652] on span "Close" at bounding box center [858, 654] width 34 height 13
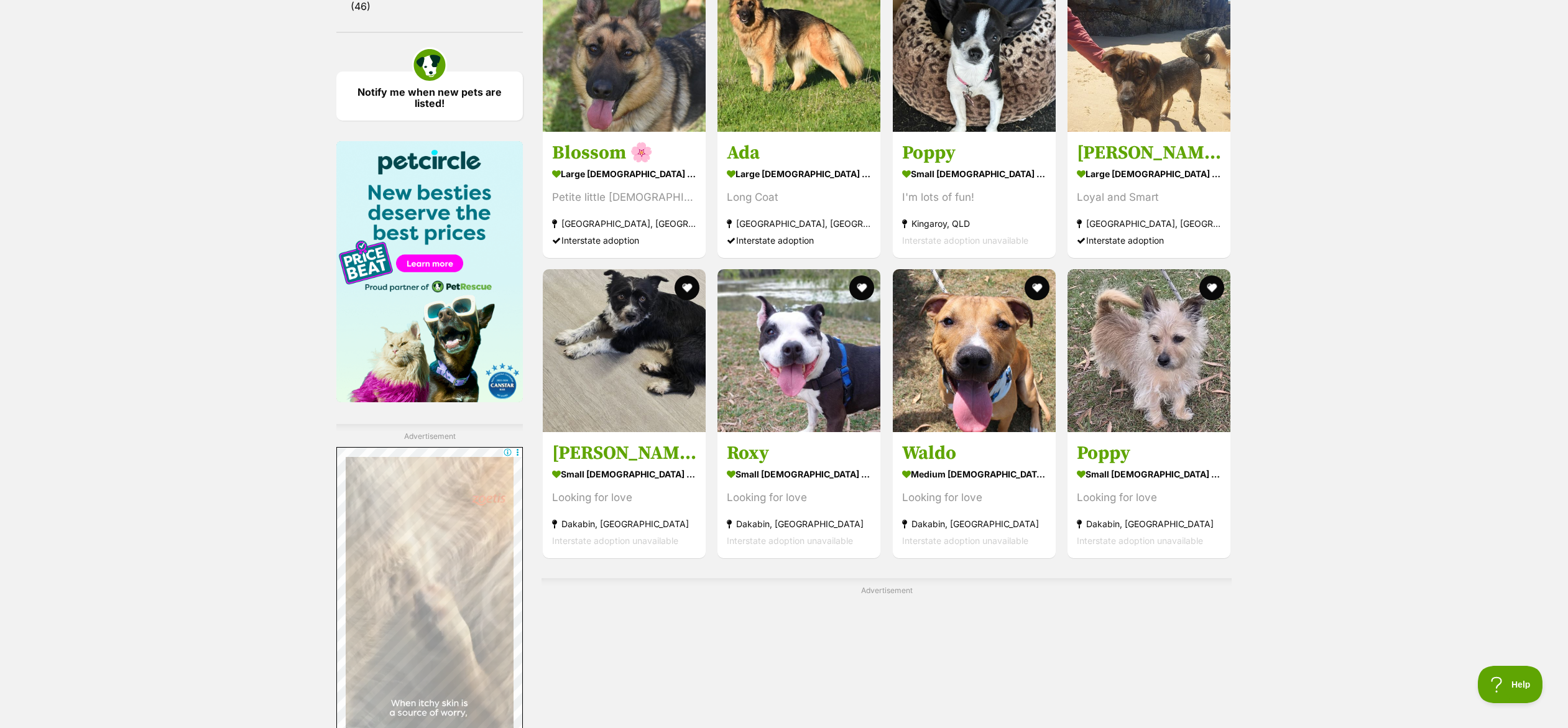
scroll to position [1777, 0]
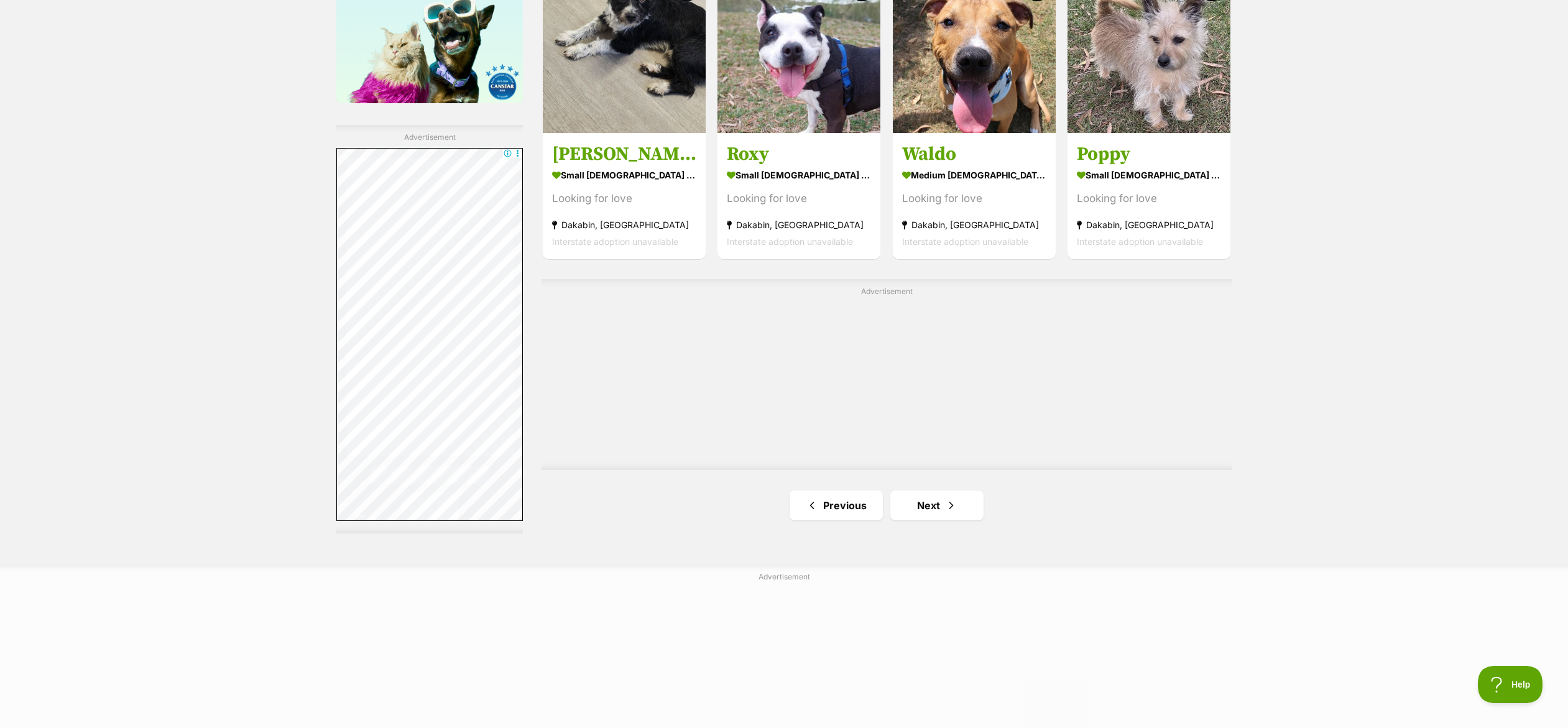
scroll to position [2068, 0]
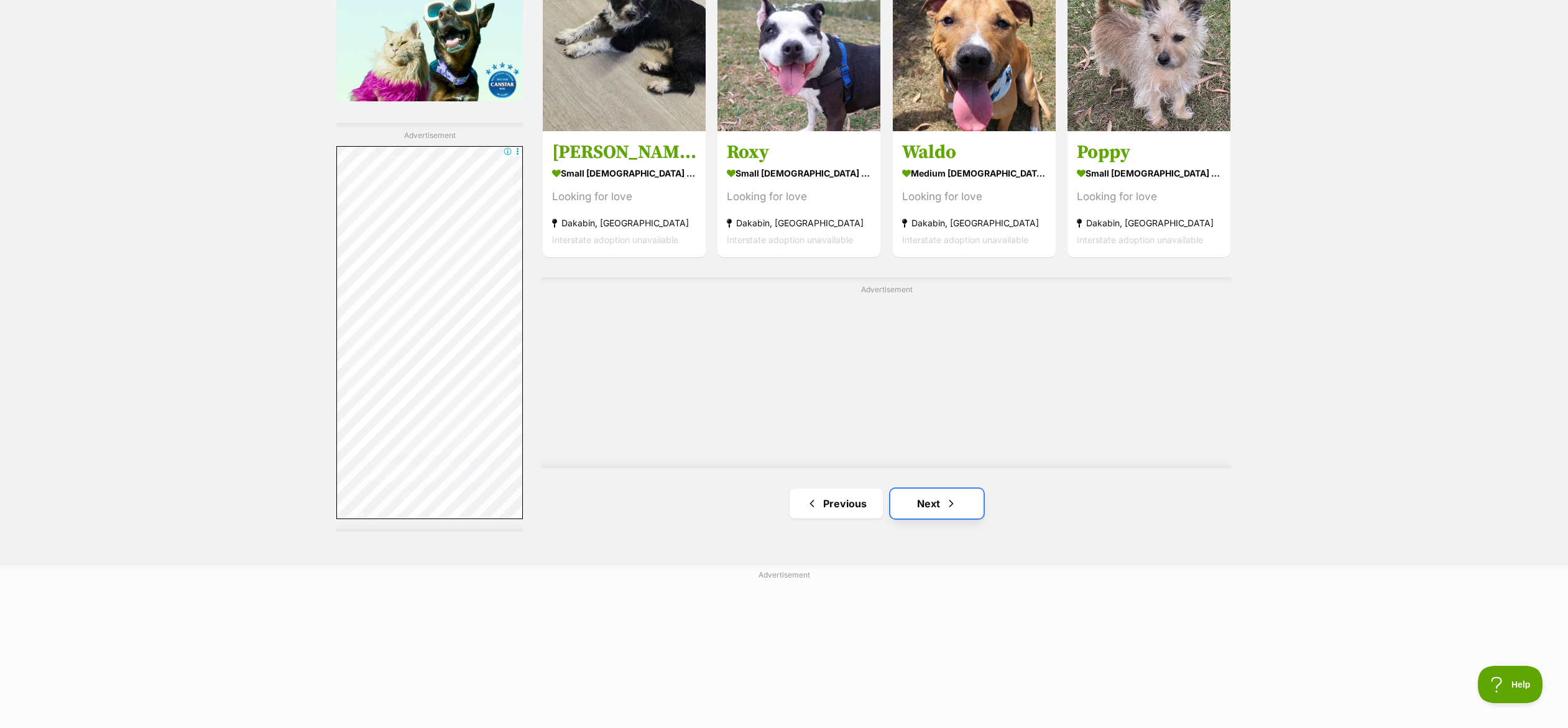
click at [949, 502] on span "Next page" at bounding box center [951, 503] width 13 height 15
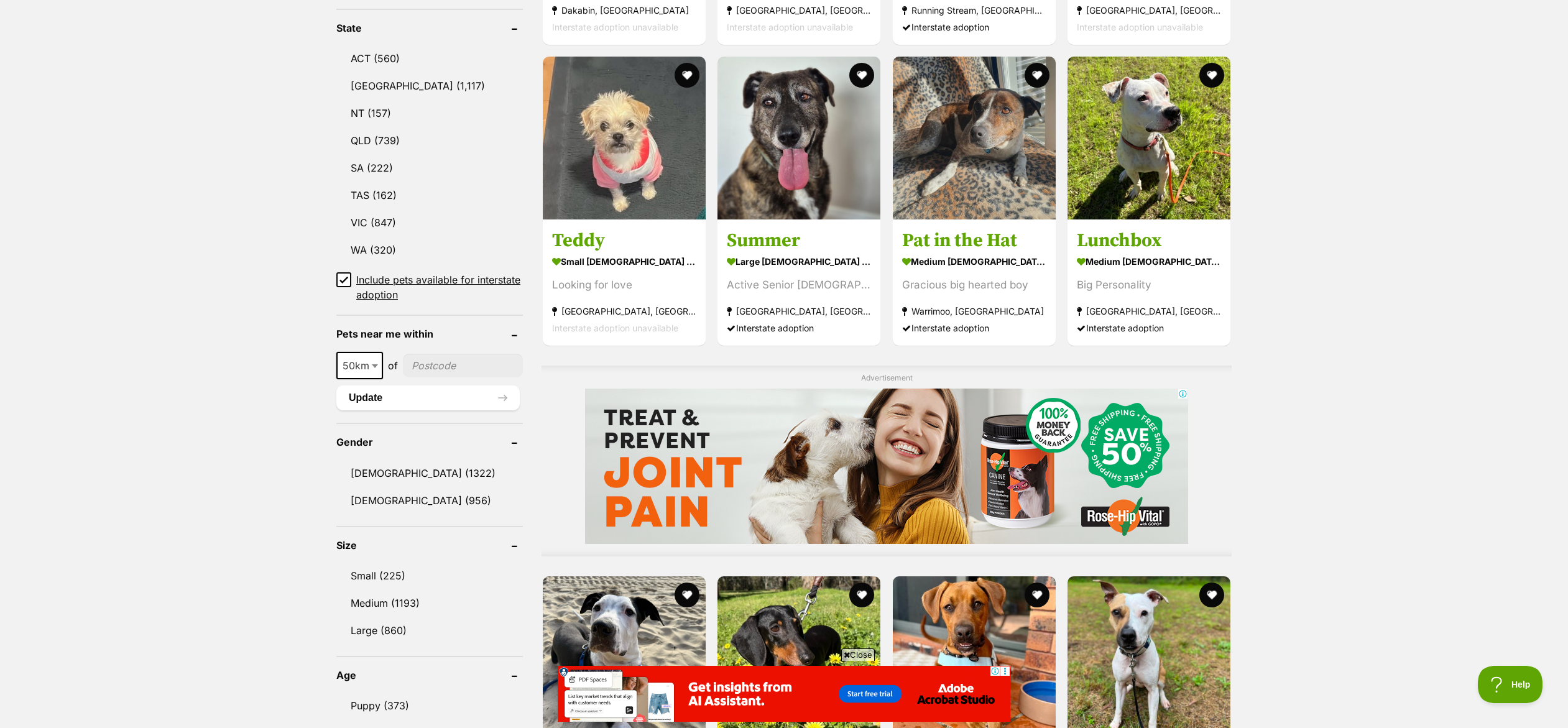
scroll to position [652, 0]
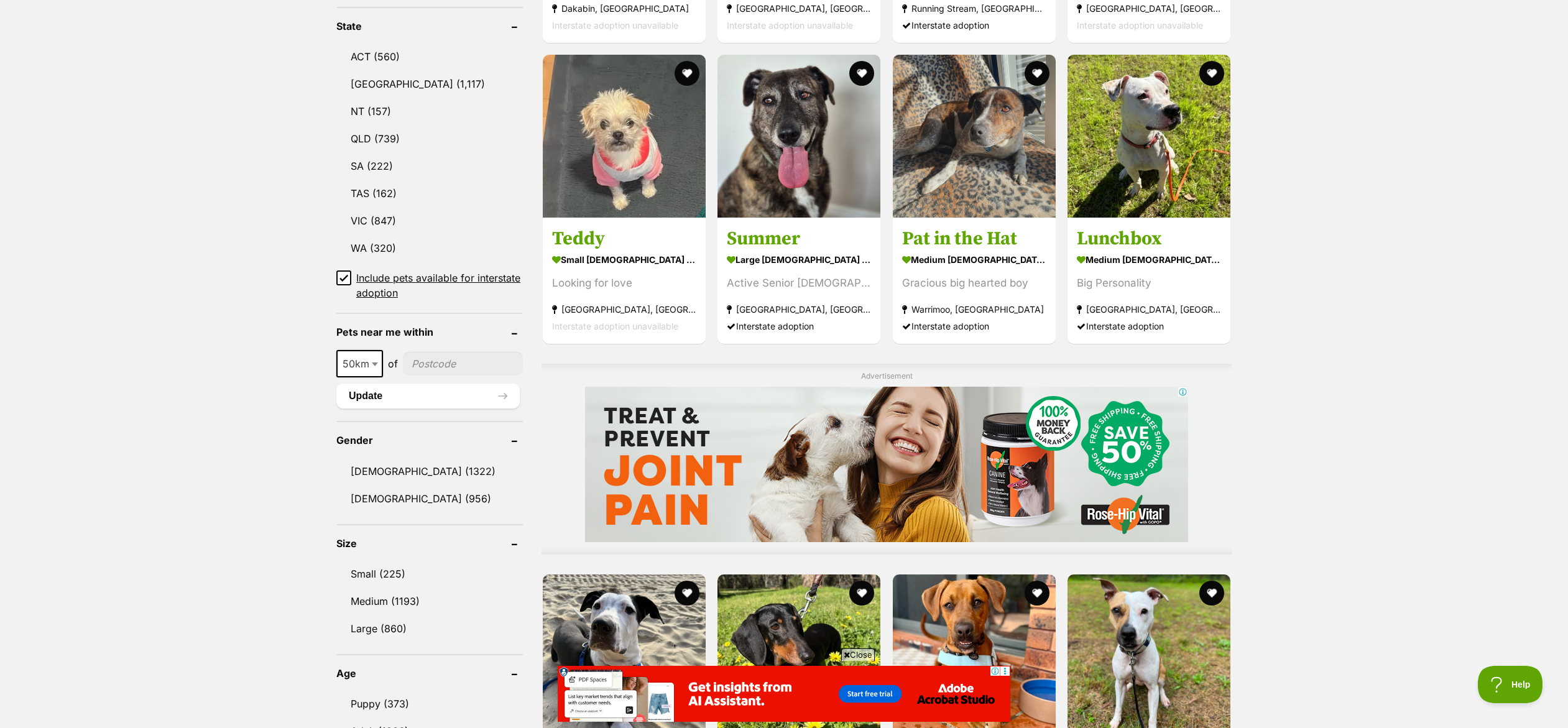
click at [844, 654] on icon at bounding box center [847, 654] width 6 height 8
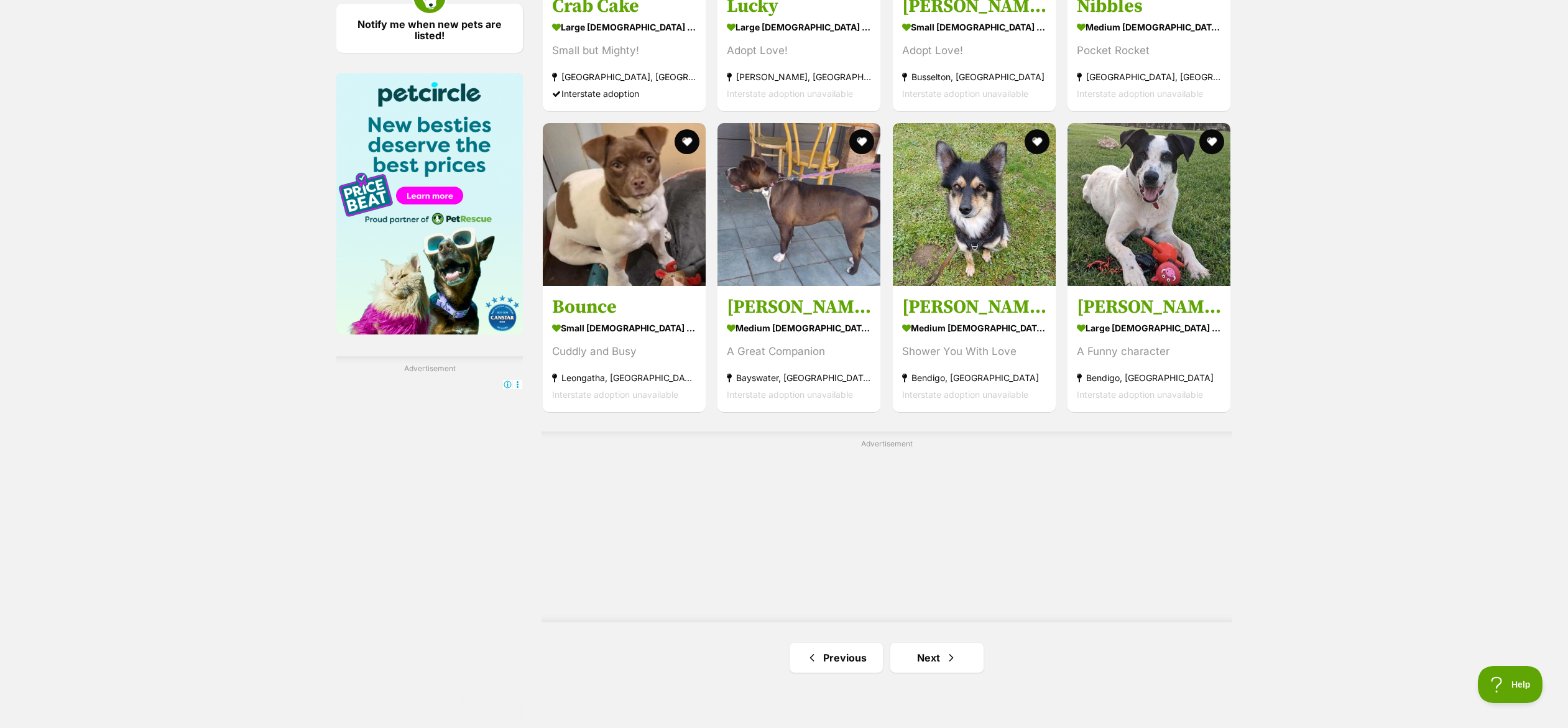
scroll to position [1841, 0]
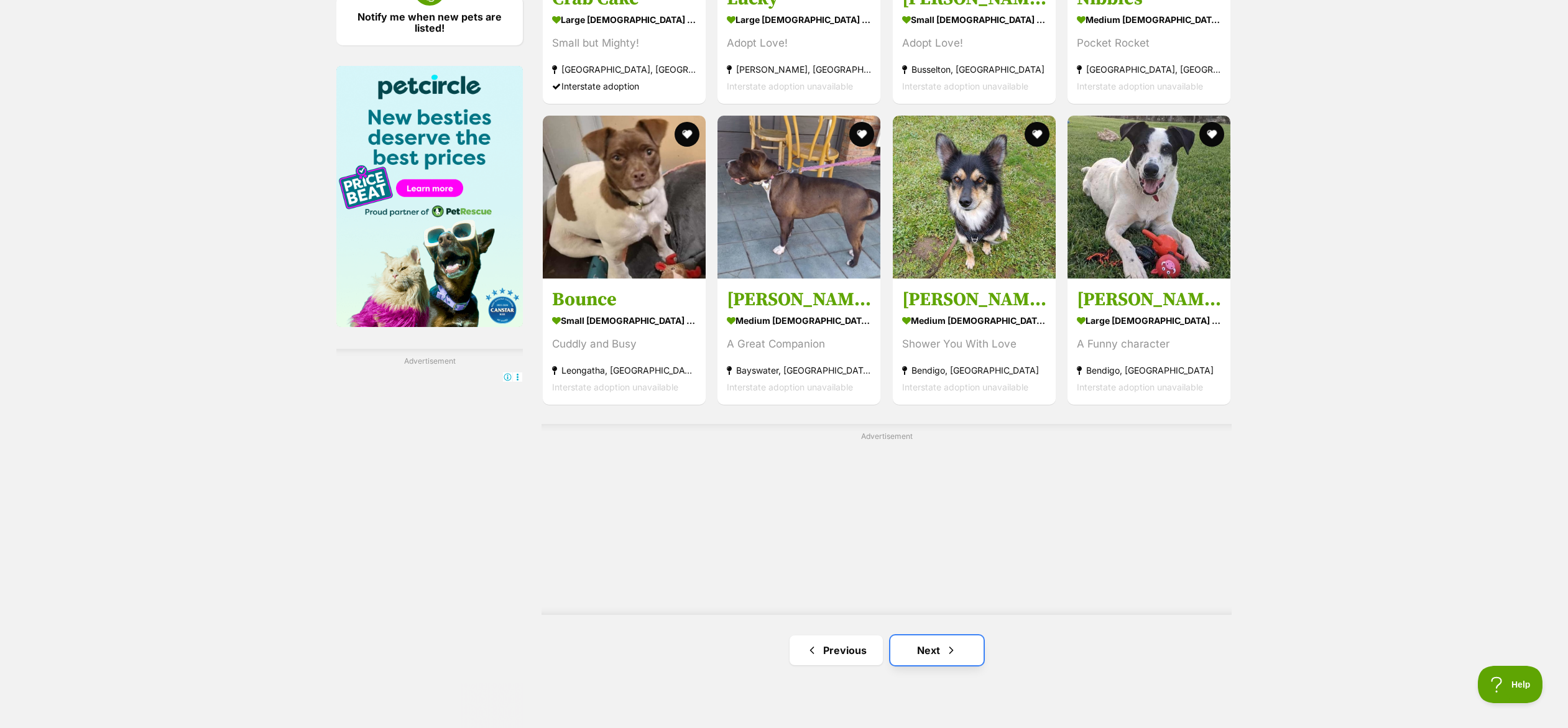
click at [941, 646] on link "Next" at bounding box center [937, 650] width 94 height 29
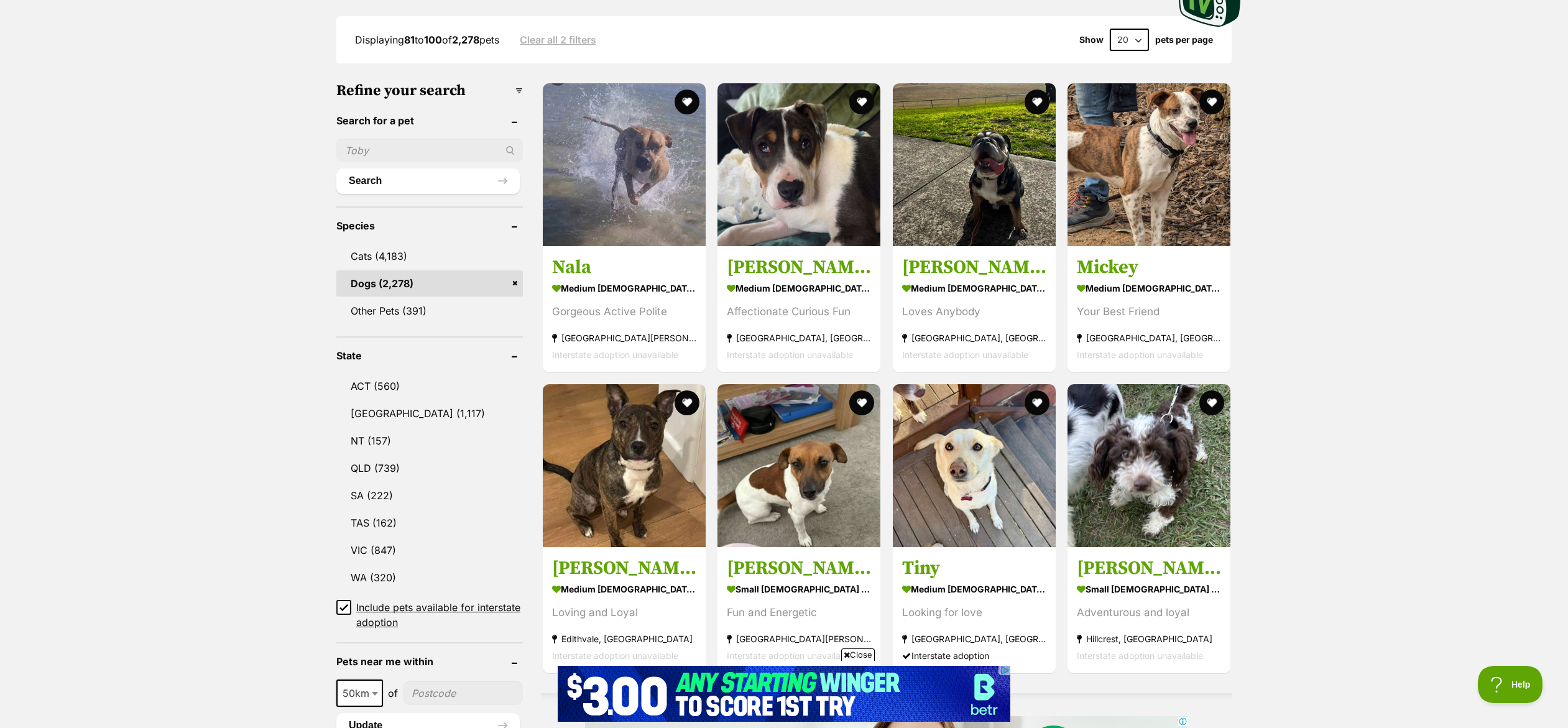
click at [847, 657] on icon at bounding box center [847, 654] width 6 height 8
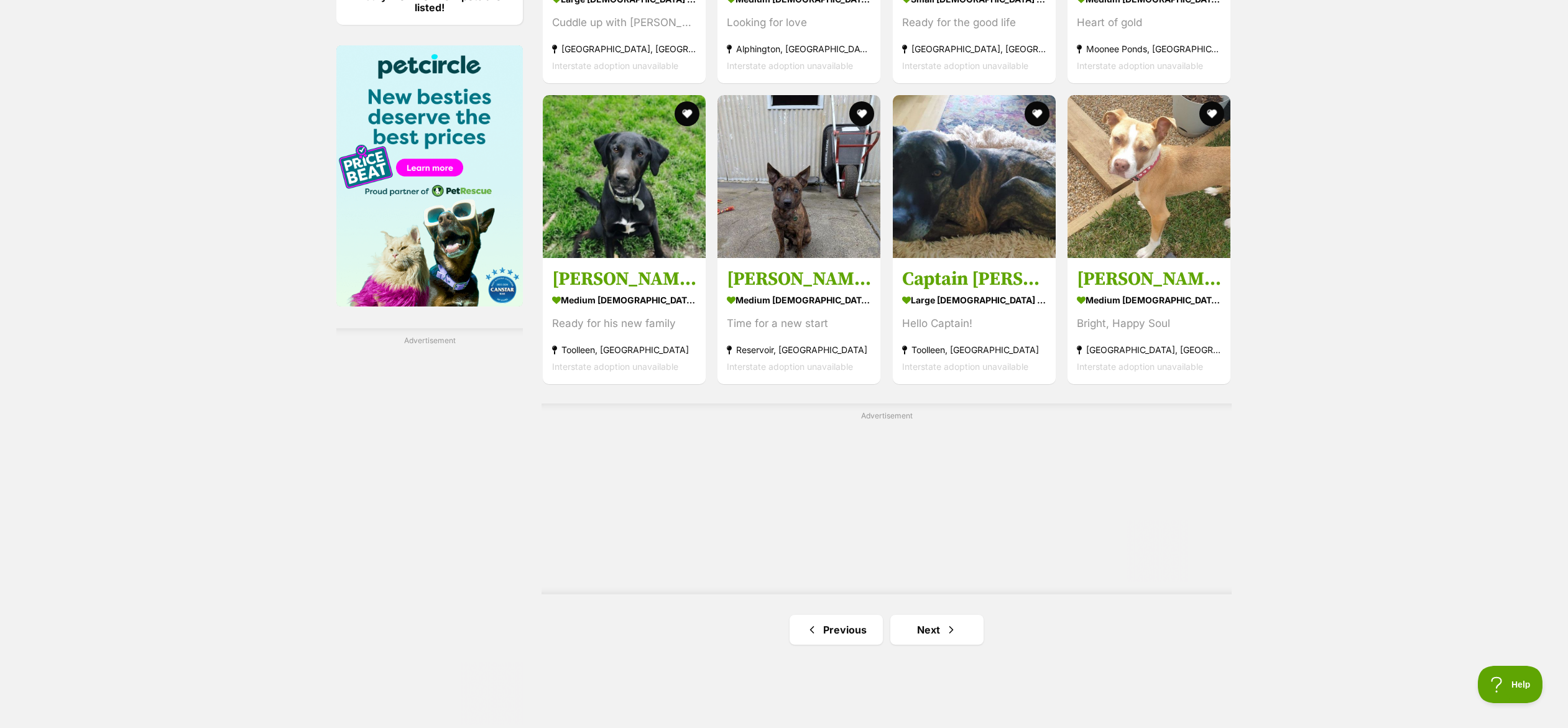
scroll to position [1877, 0]
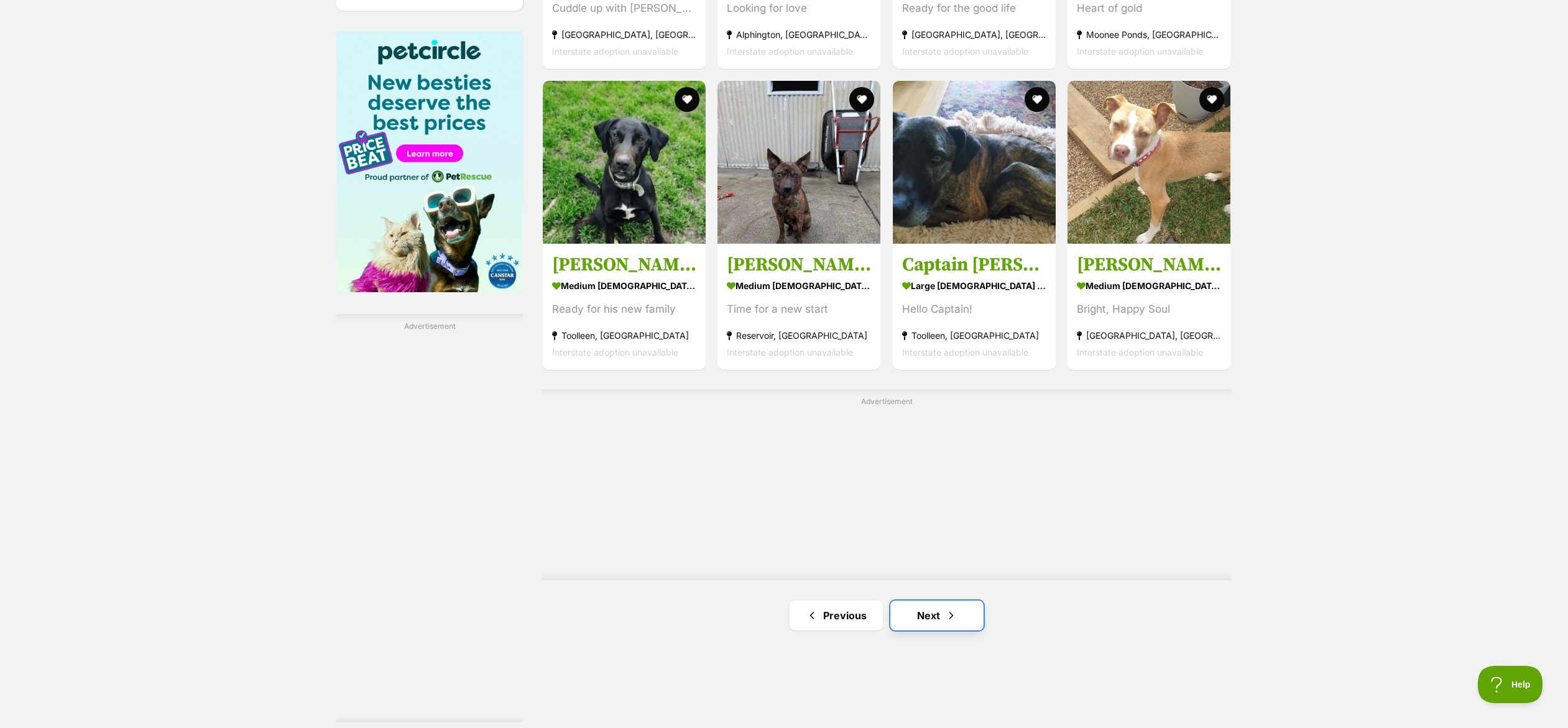
click at [946, 613] on span "Next page" at bounding box center [951, 615] width 13 height 15
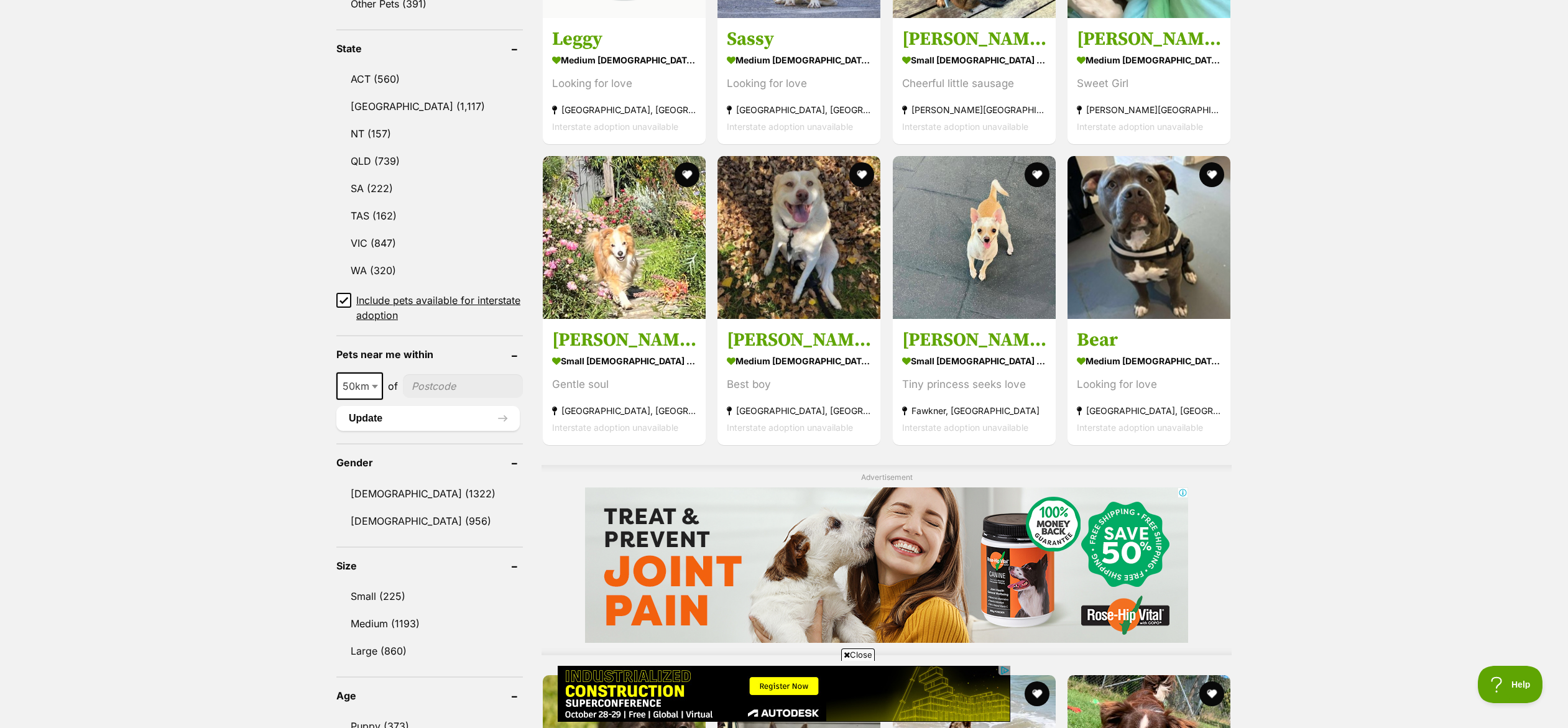
scroll to position [664, 0]
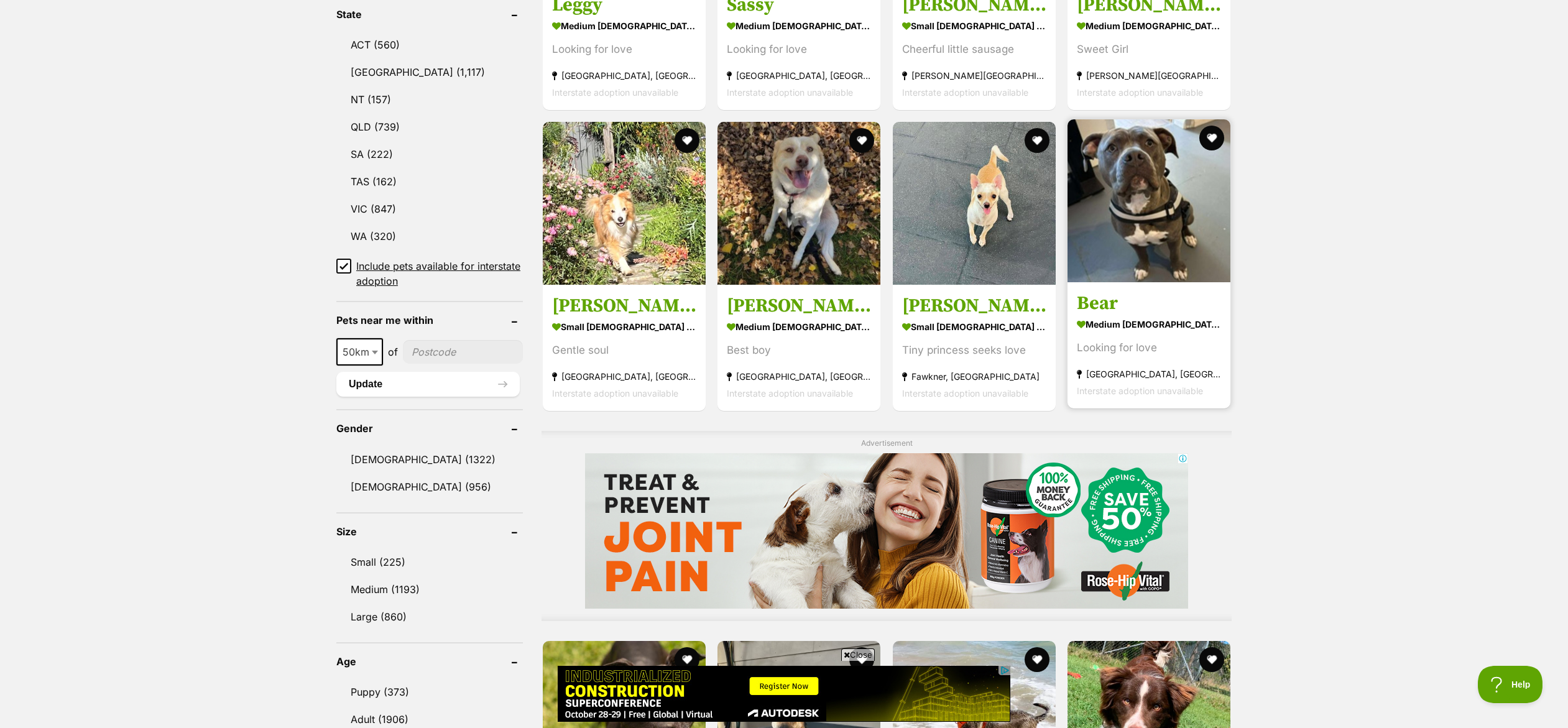
click at [1138, 225] on img at bounding box center [1149, 200] width 163 height 163
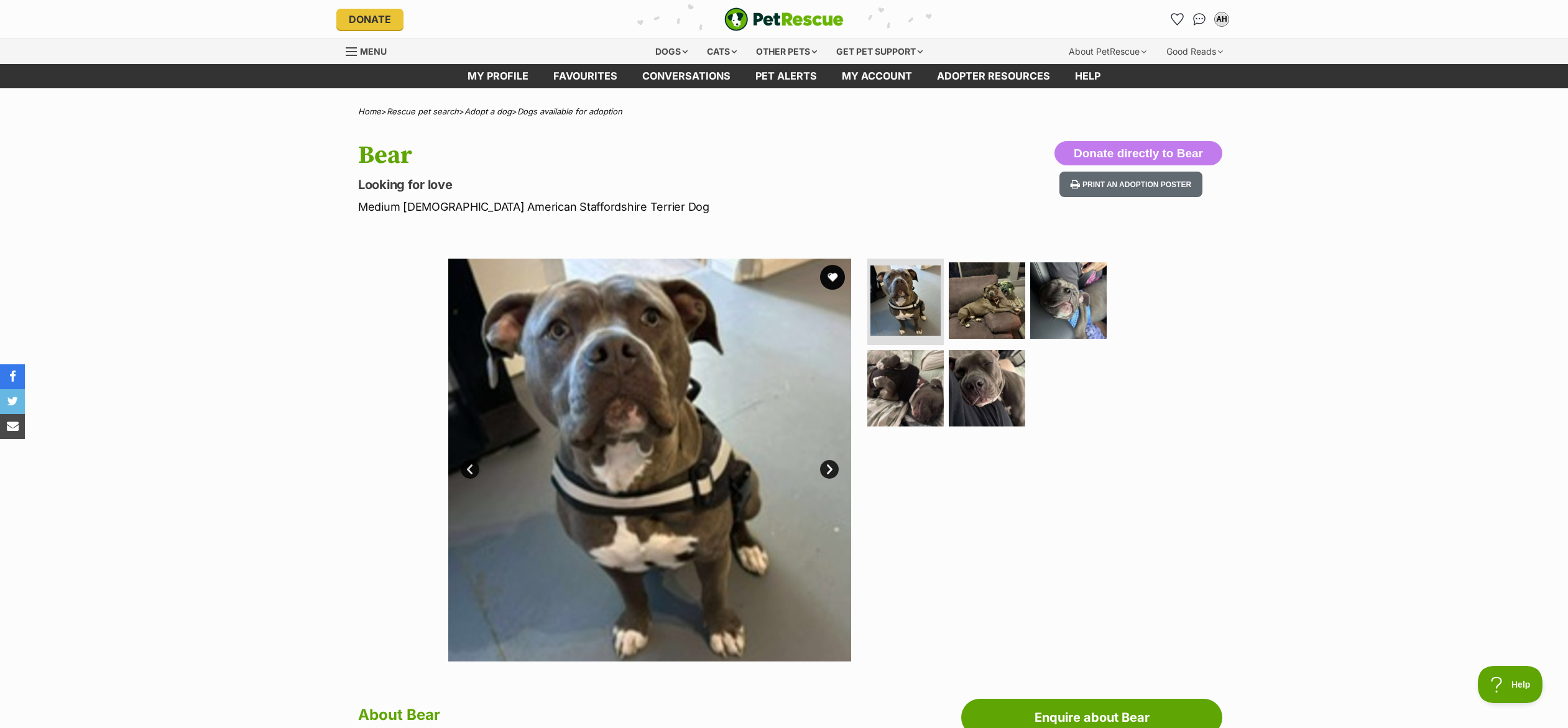
click at [1163, 657] on div "Available 1 of 5 images 1 of 5 images 1 of 5 images 1 of 5 images 1 of 5 images…" at bounding box center [784, 451] width 1568 height 421
click at [1199, 497] on div "Available 1 of 5 images 1 of 5 images 1 of 5 images 1 of 5 images 1 of 5 images…" at bounding box center [784, 451] width 1568 height 421
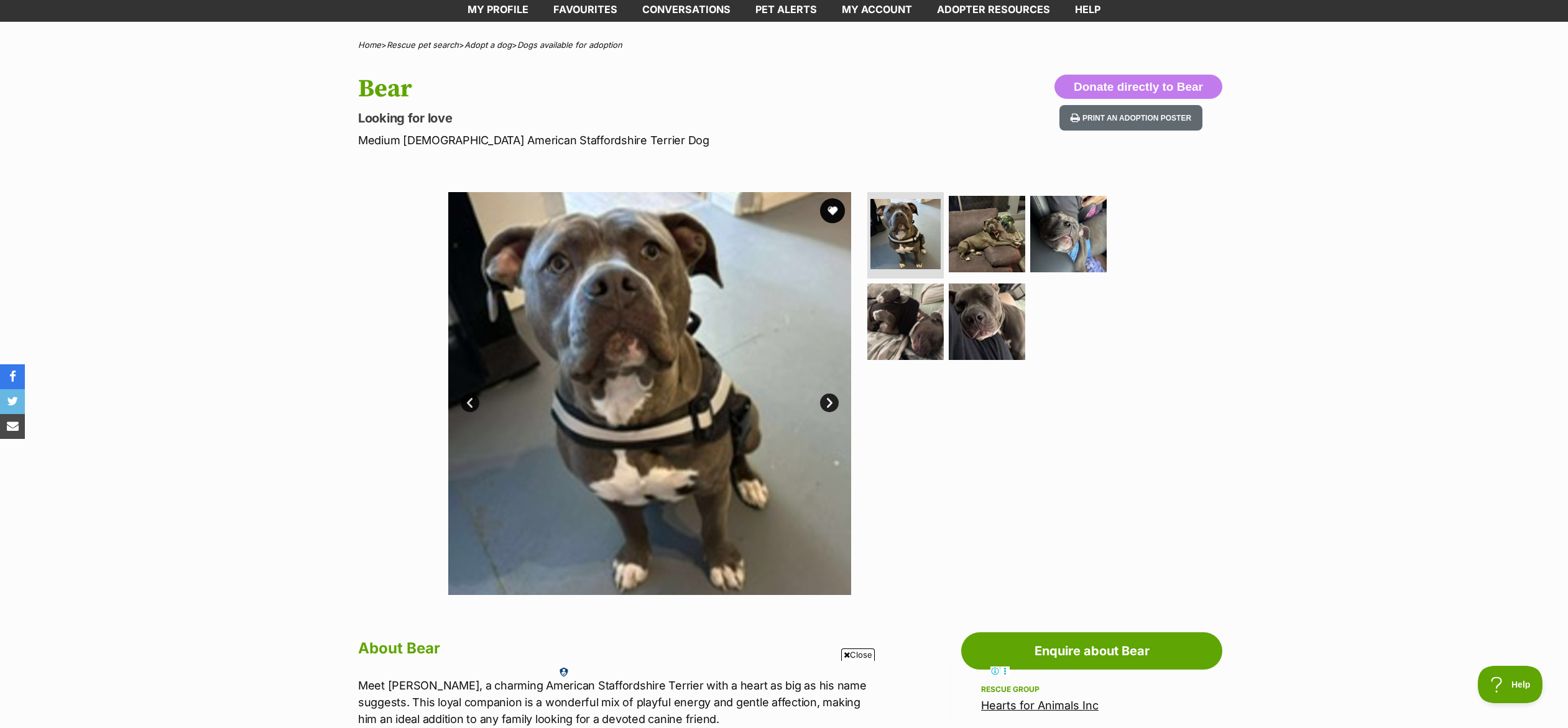
click at [849, 656] on span "Close" at bounding box center [858, 654] width 34 height 13
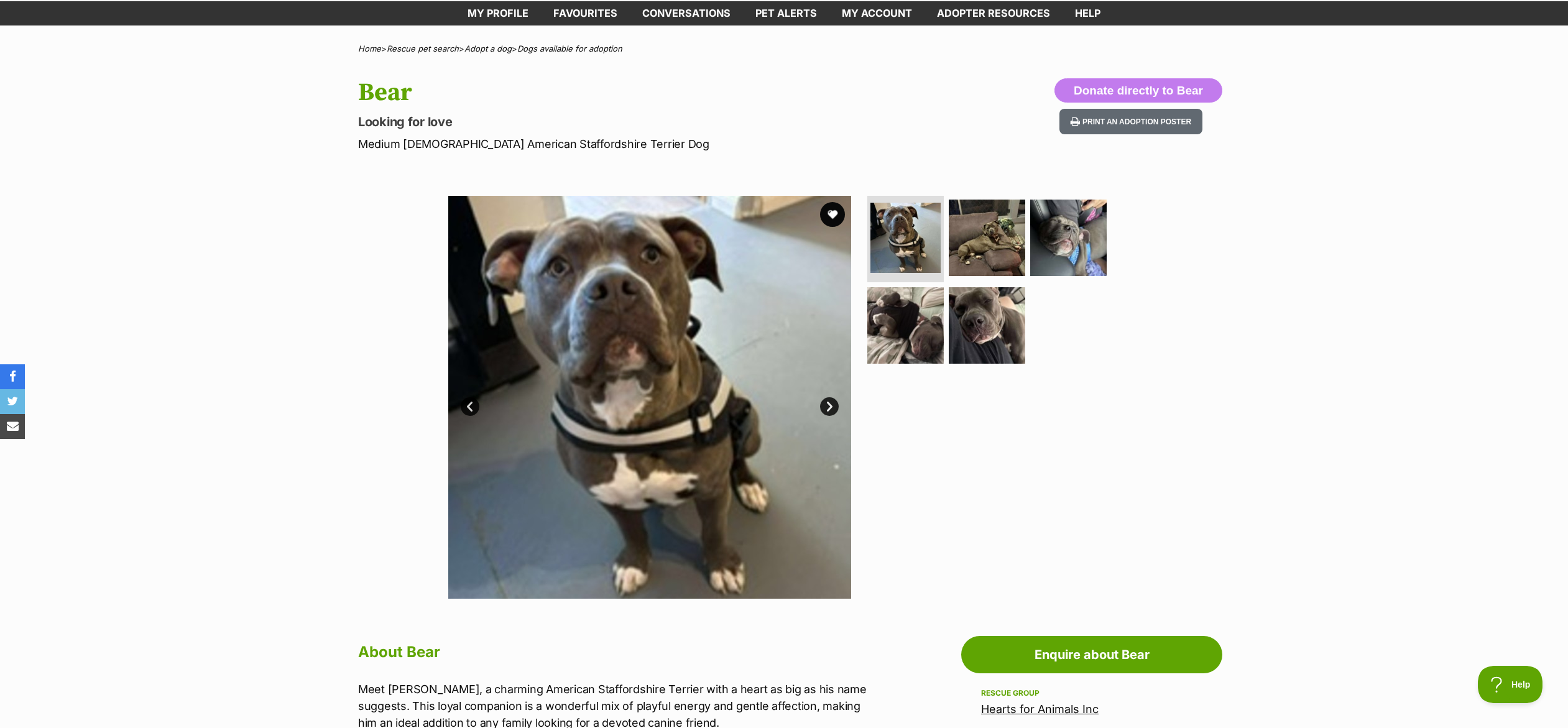
scroll to position [69, 0]
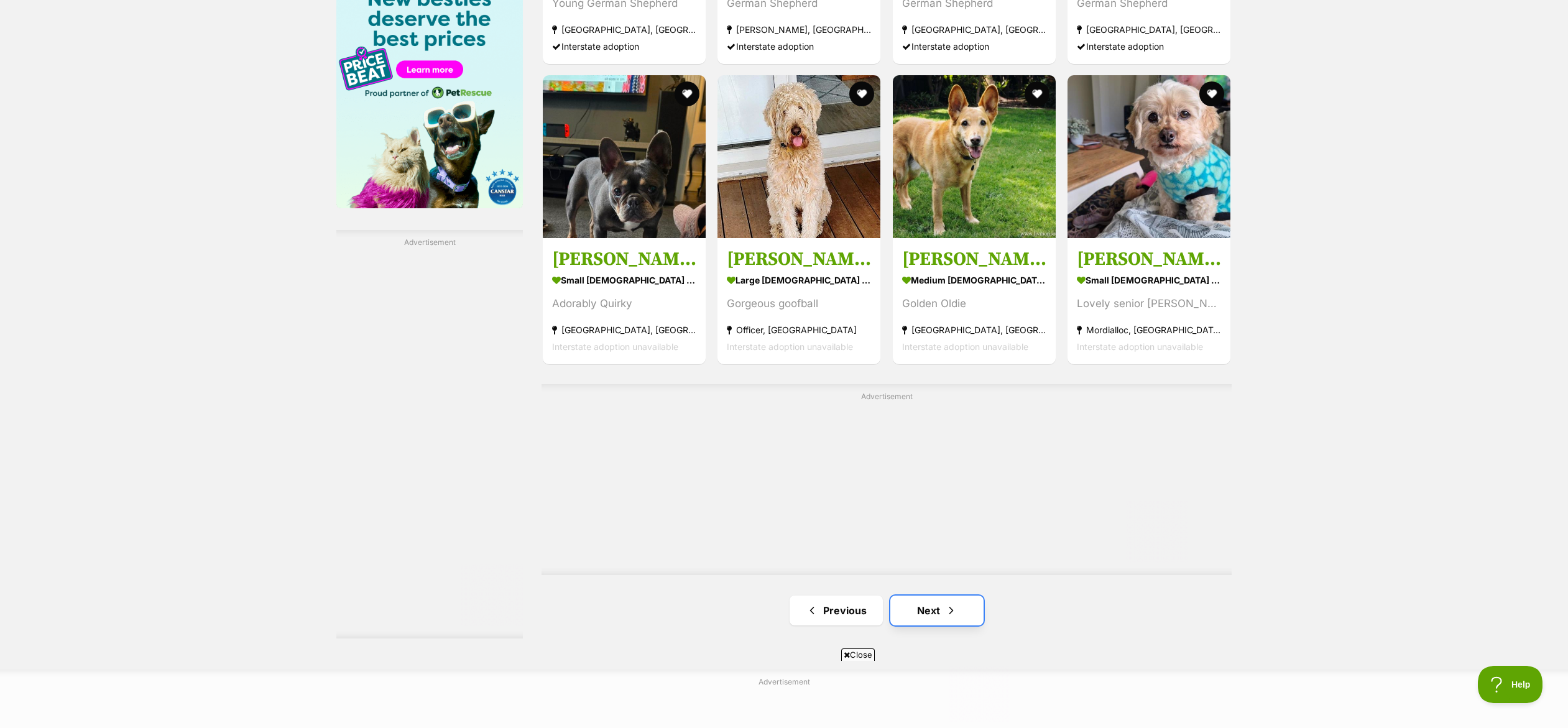
click at [950, 603] on span "Next page" at bounding box center [951, 610] width 13 height 15
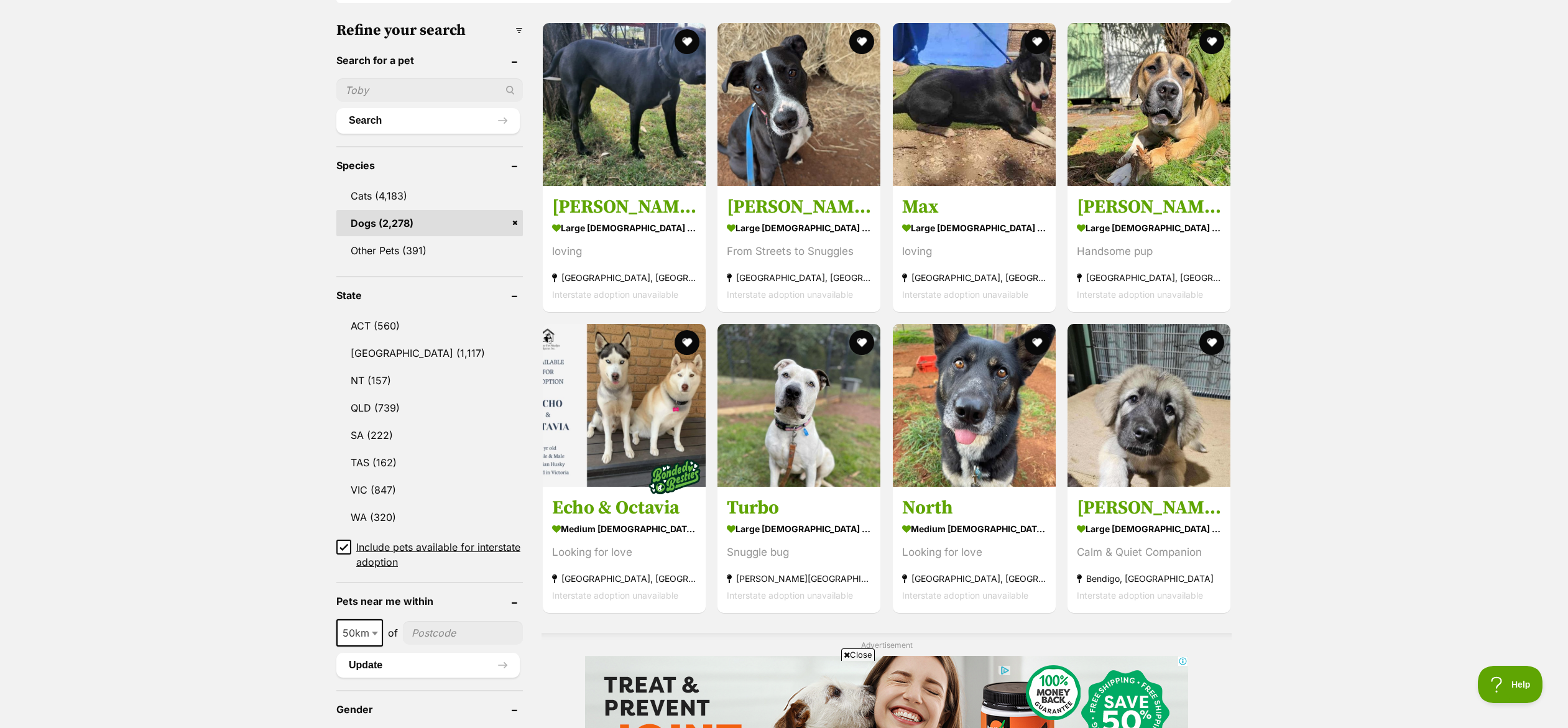
click at [844, 656] on icon at bounding box center [847, 654] width 6 height 8
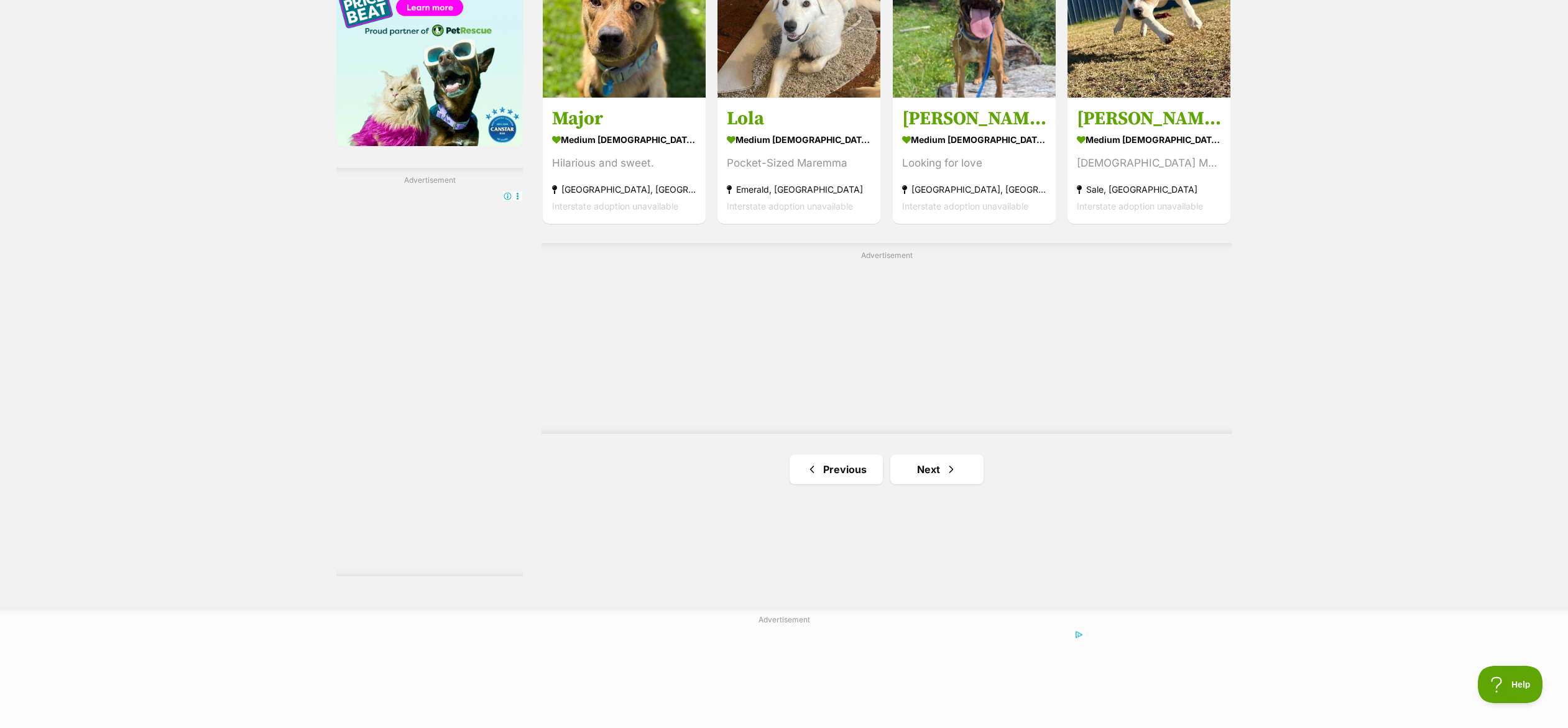
scroll to position [2043, 0]
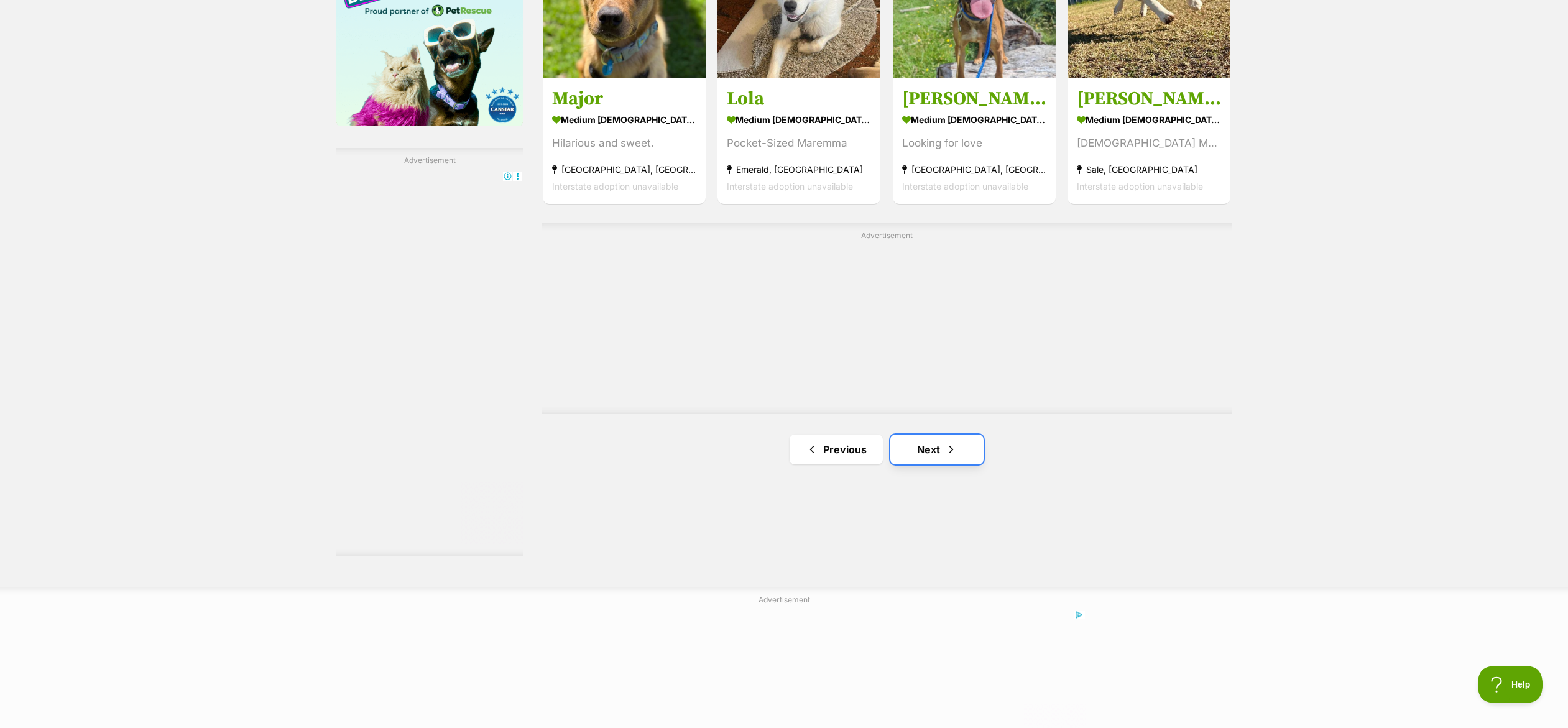
click at [916, 459] on link "Next" at bounding box center [937, 449] width 94 height 29
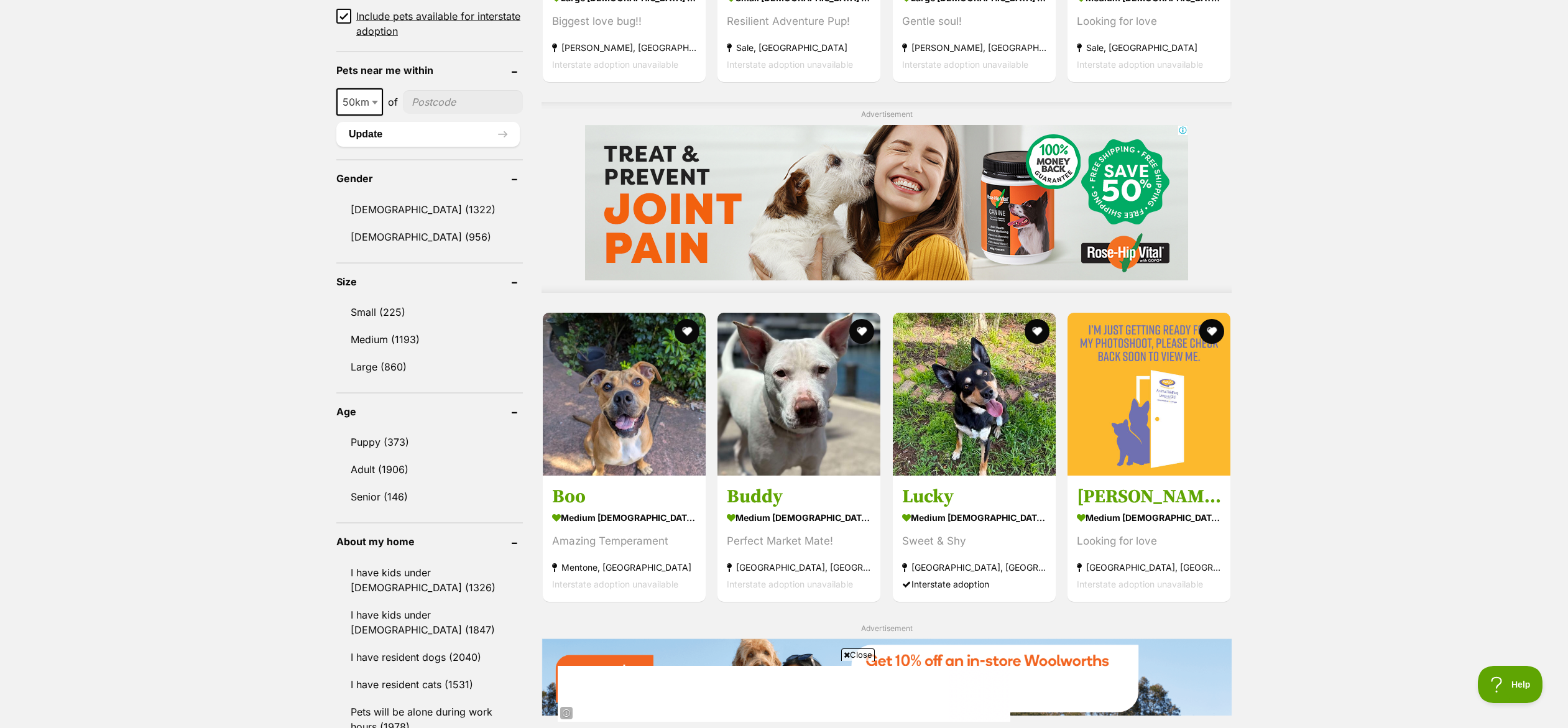
click at [844, 654] on icon at bounding box center [847, 654] width 6 height 8
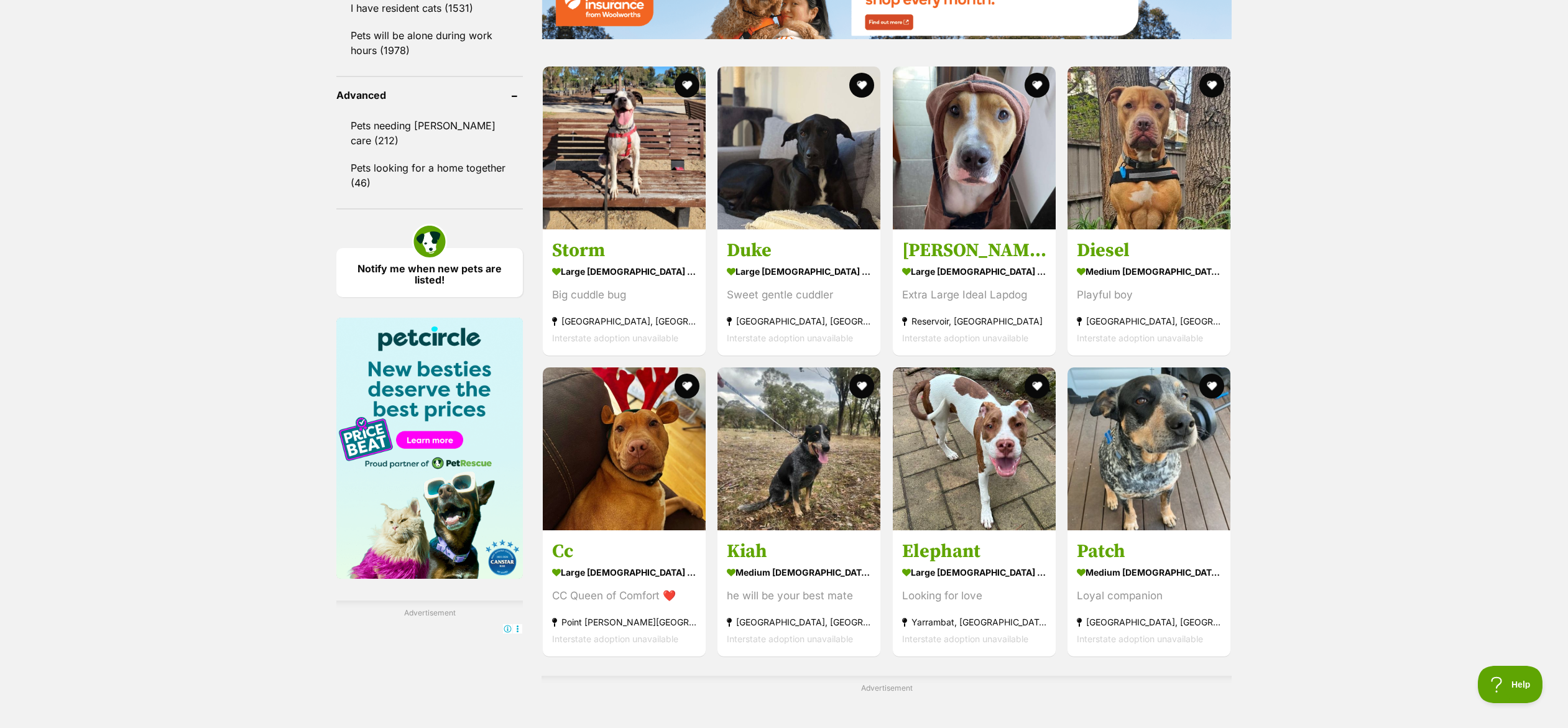
scroll to position [1587, 0]
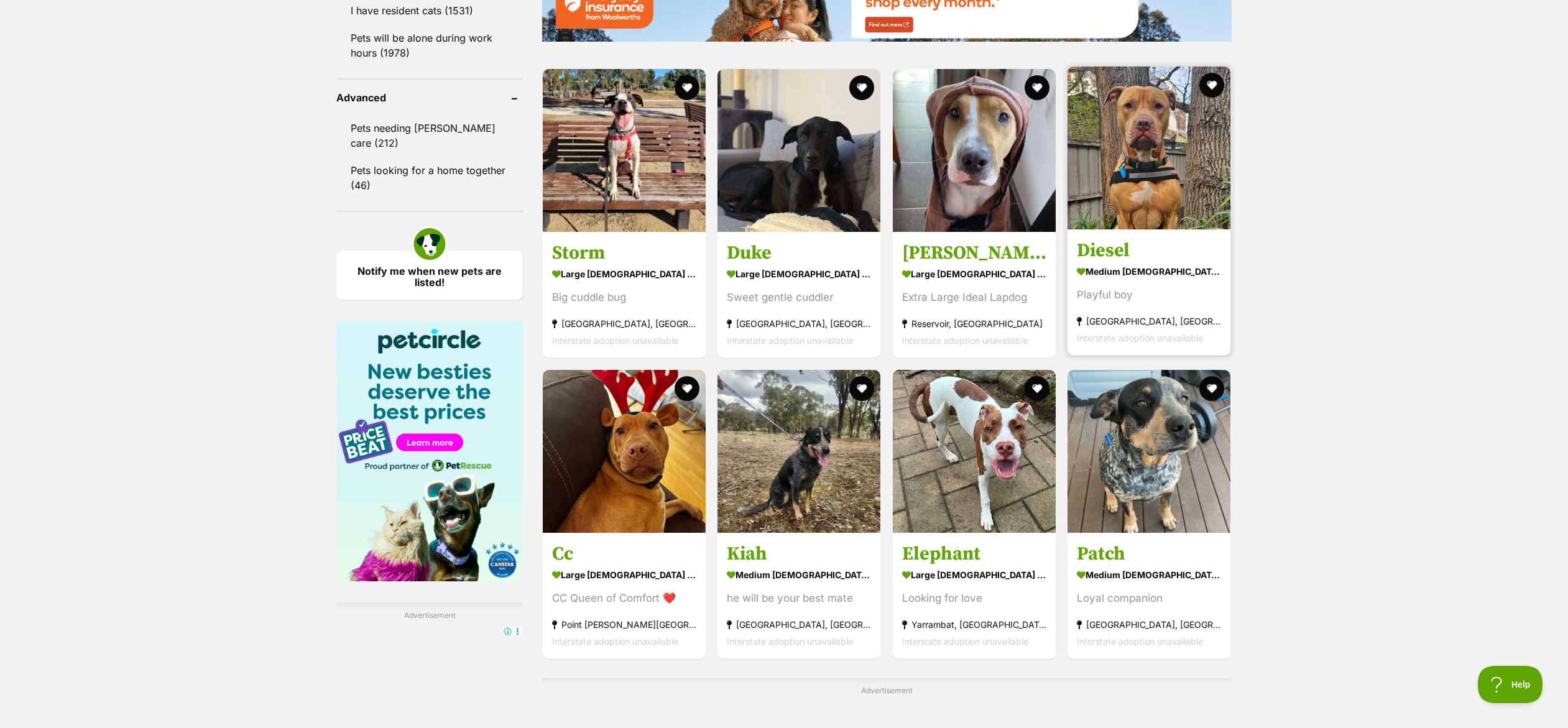
click at [1165, 137] on img at bounding box center [1149, 147] width 163 height 163
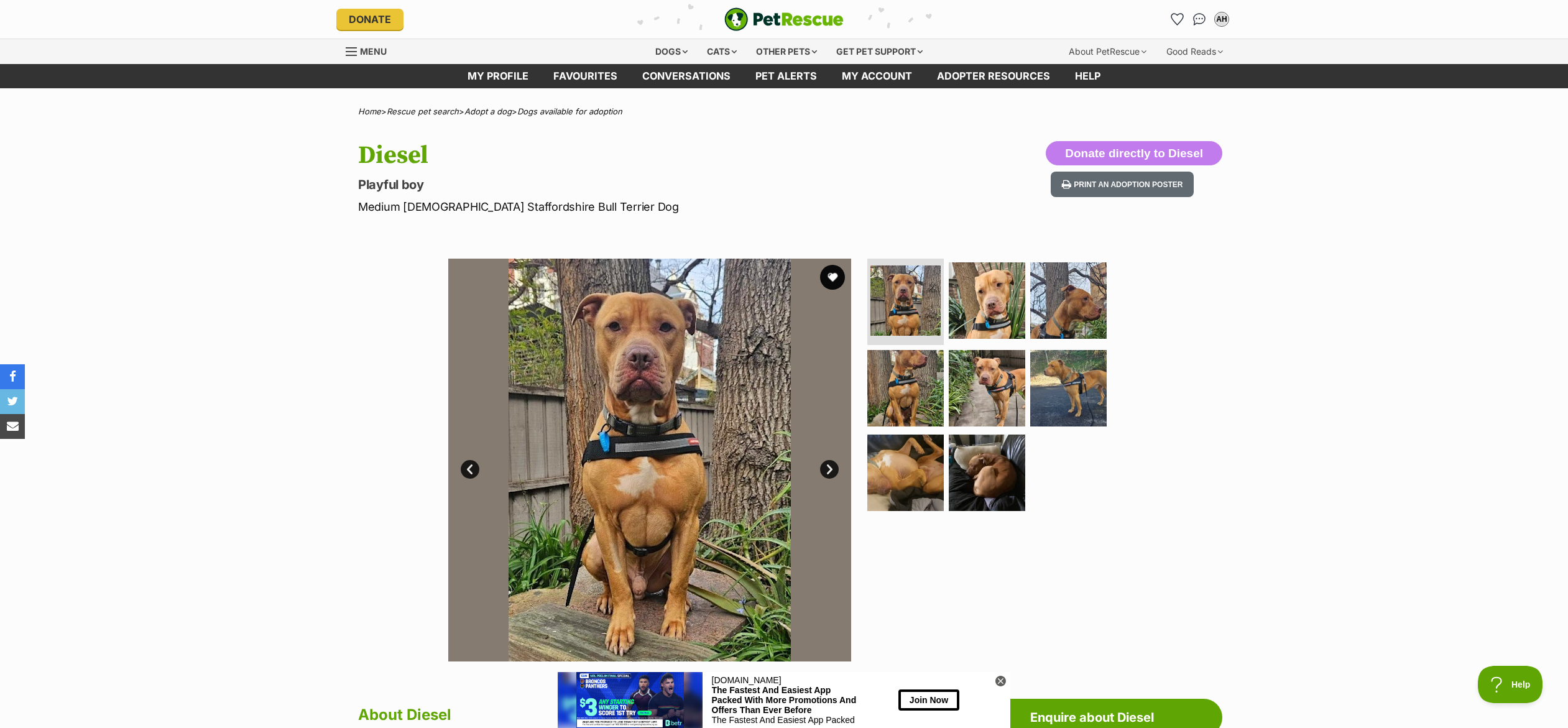
click at [1301, 342] on div "Available 1 of 8 images 1 of 8 images 1 of 8 images 1 of 8 images 1 of 8 images…" at bounding box center [784, 451] width 1568 height 421
click at [997, 682] on icon at bounding box center [1000, 681] width 10 height 10
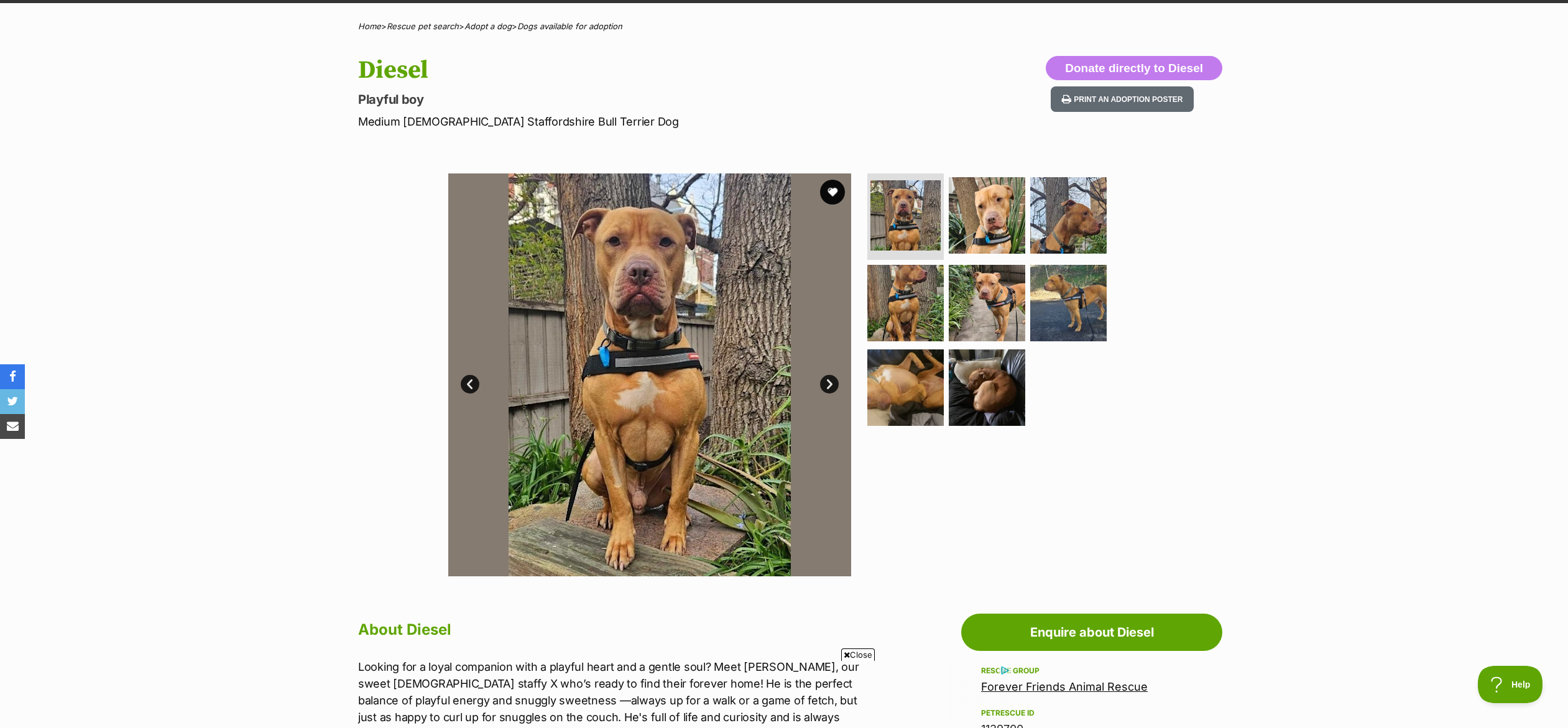
scroll to position [99, 0]
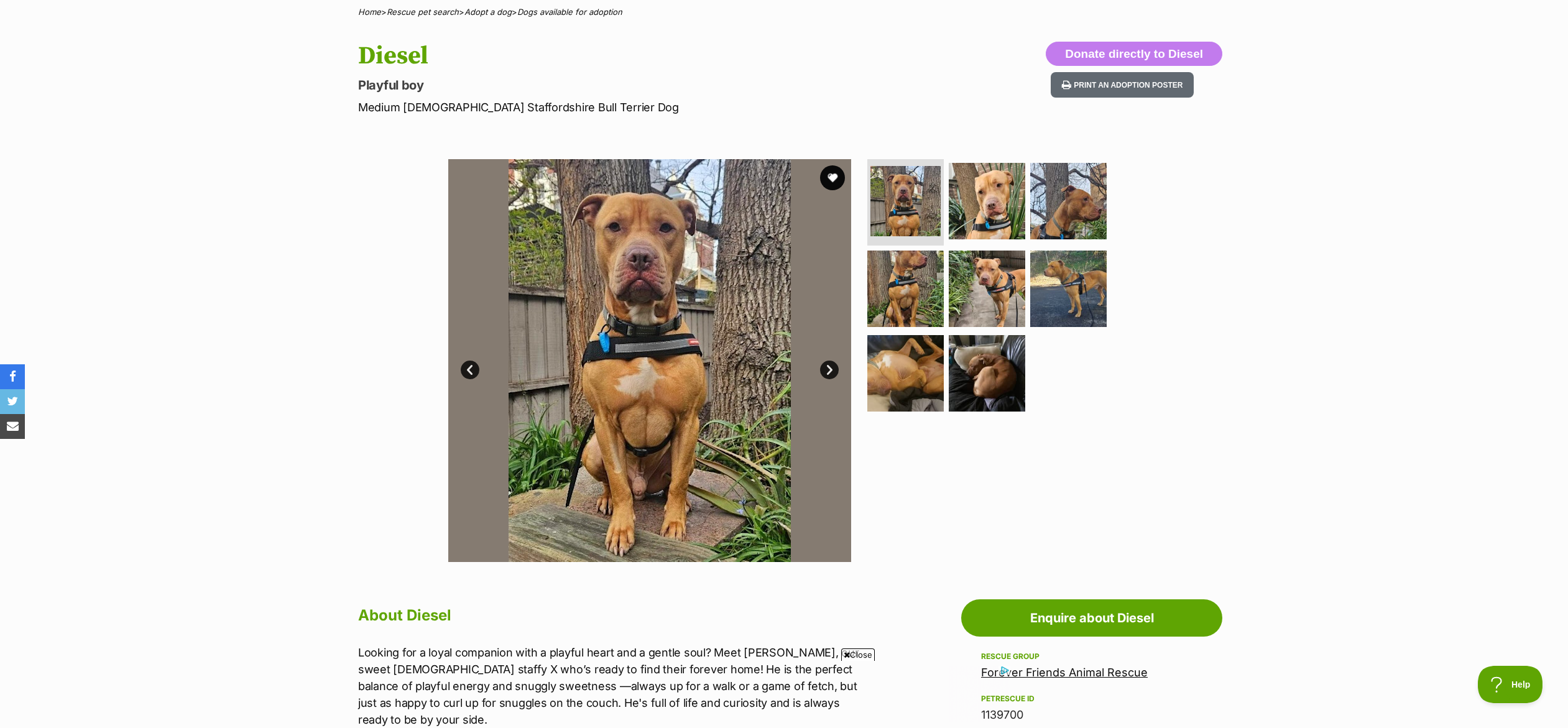
click at [848, 656] on icon at bounding box center [847, 654] width 6 height 8
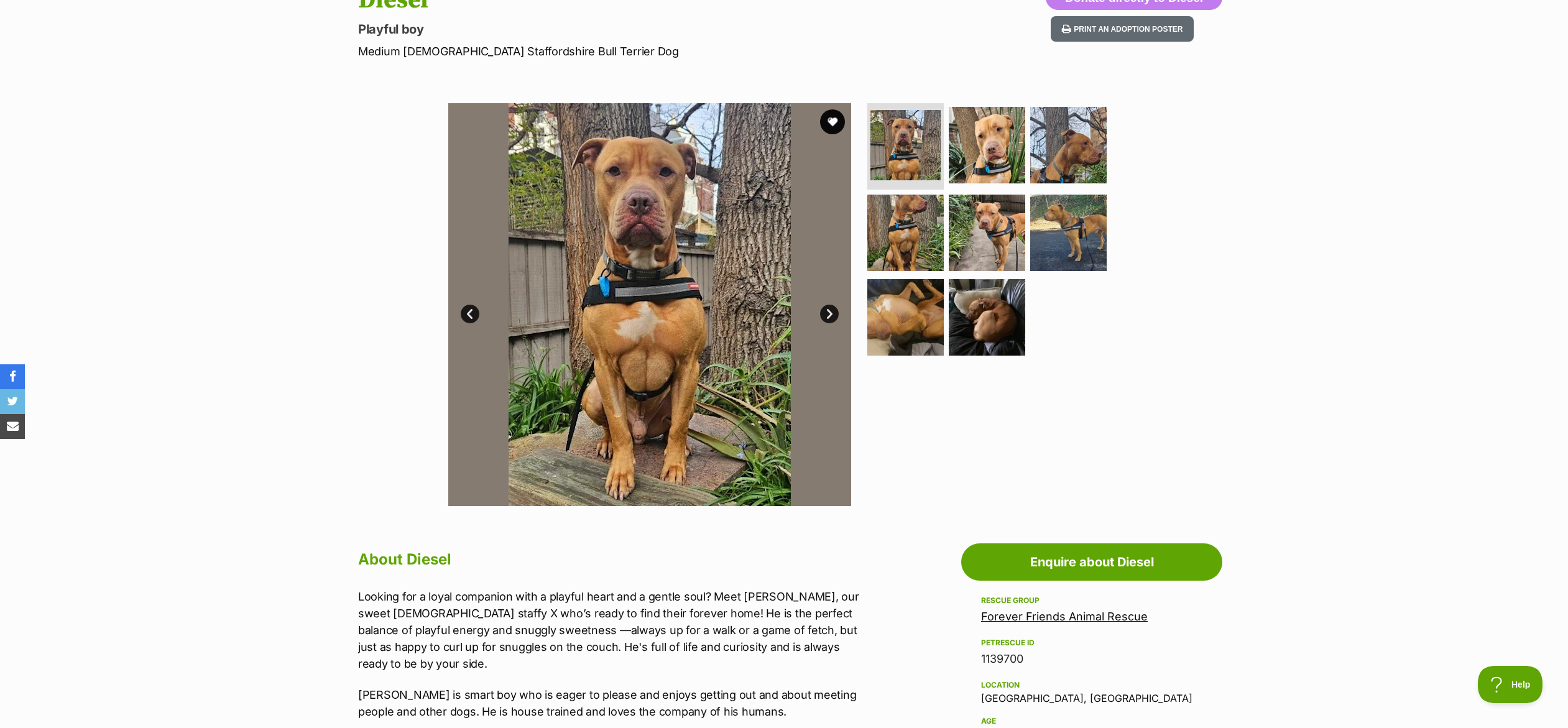
scroll to position [130, 0]
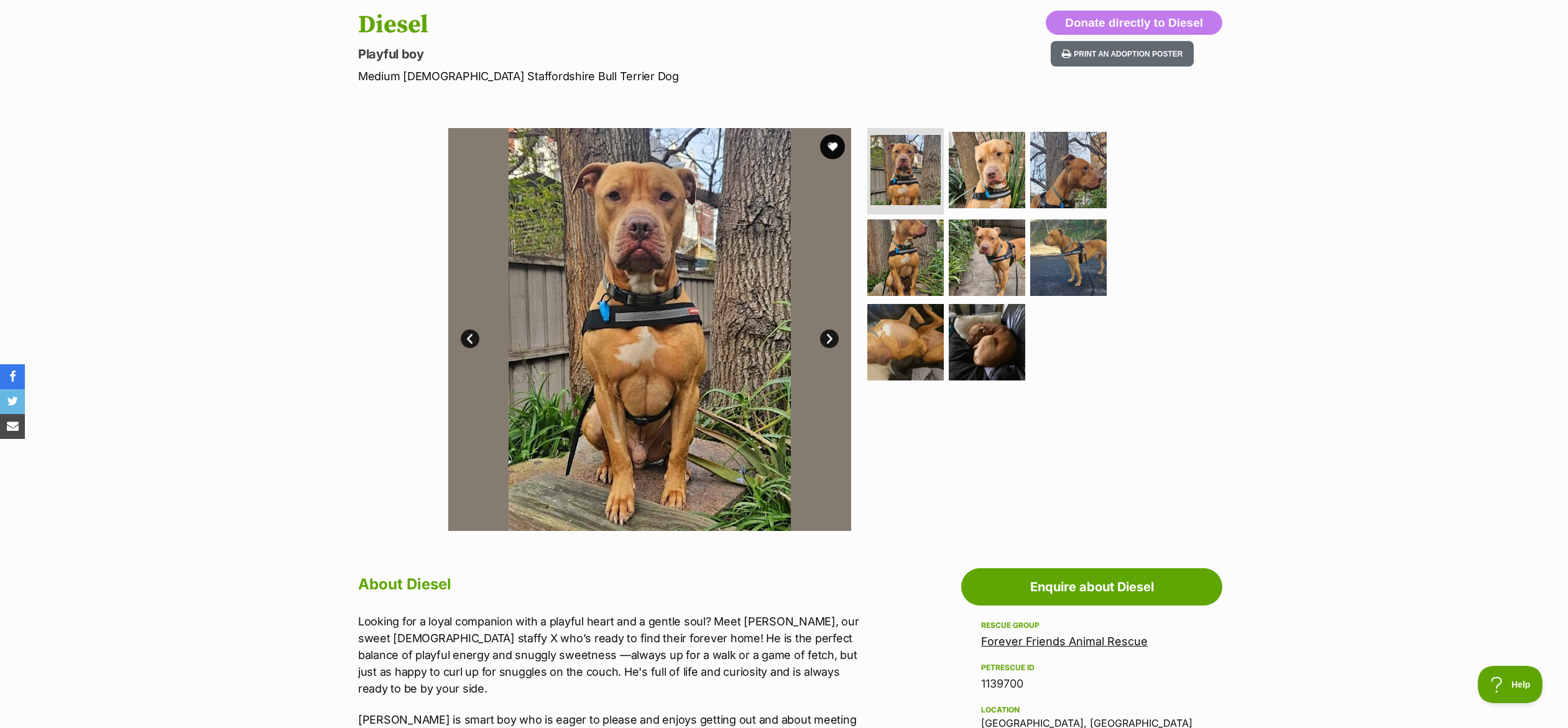
click at [1072, 340] on ul at bounding box center [992, 258] width 255 height 260
click at [1067, 334] on ul at bounding box center [992, 258] width 255 height 260
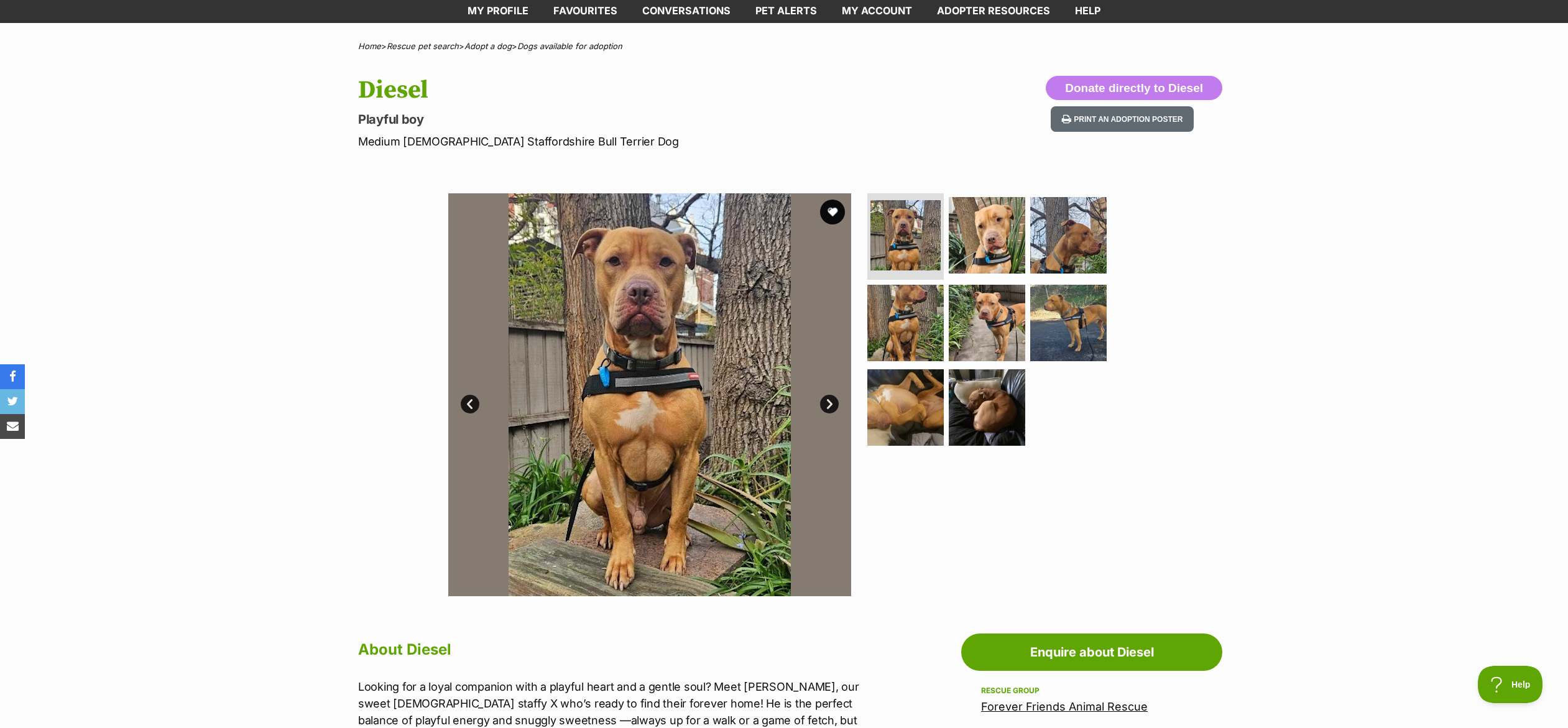
scroll to position [59, 0]
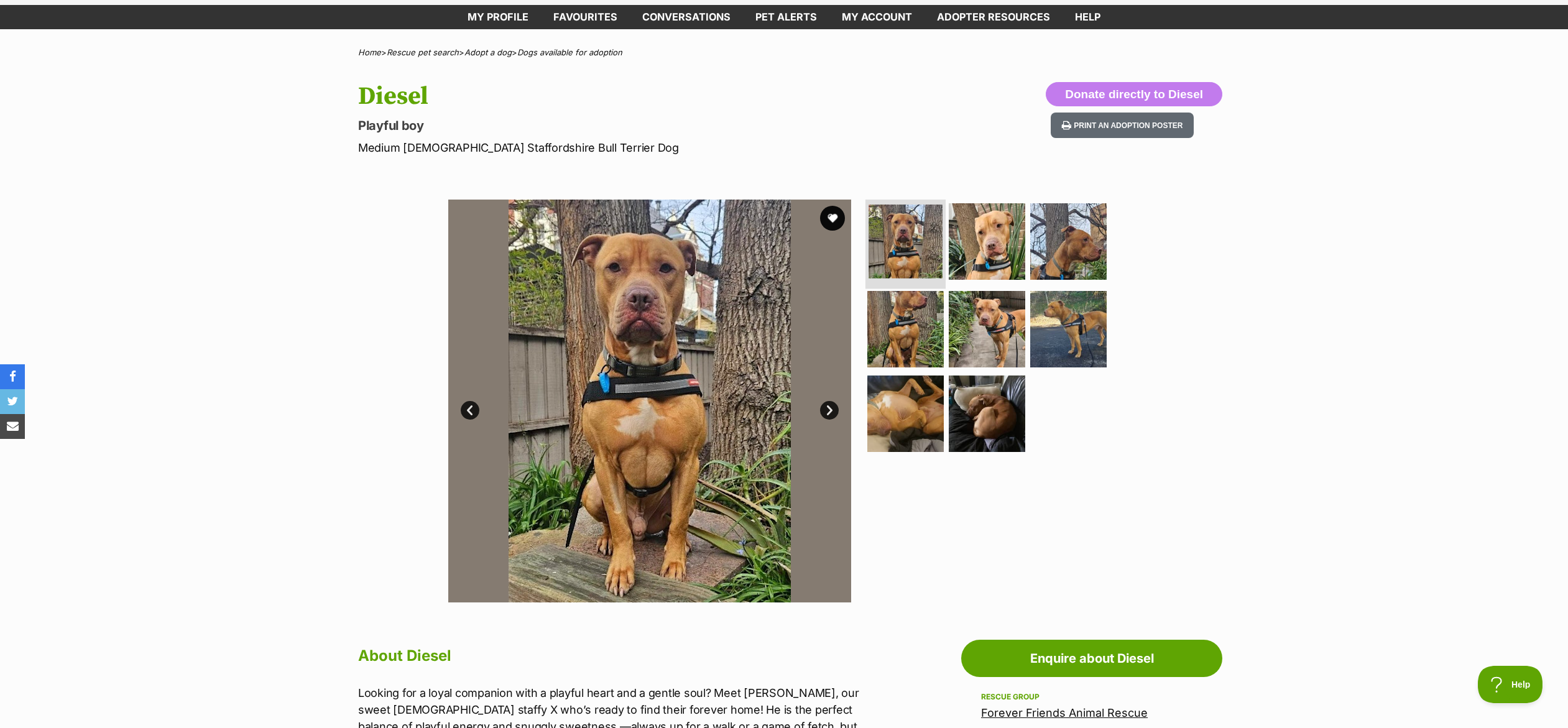
click at [908, 236] on img at bounding box center [905, 242] width 74 height 74
click at [1186, 455] on div "Available 1 of 8 images 1 of 8 images 1 of 8 images 1 of 8 images 1 of 8 images…" at bounding box center [784, 391] width 1568 height 421
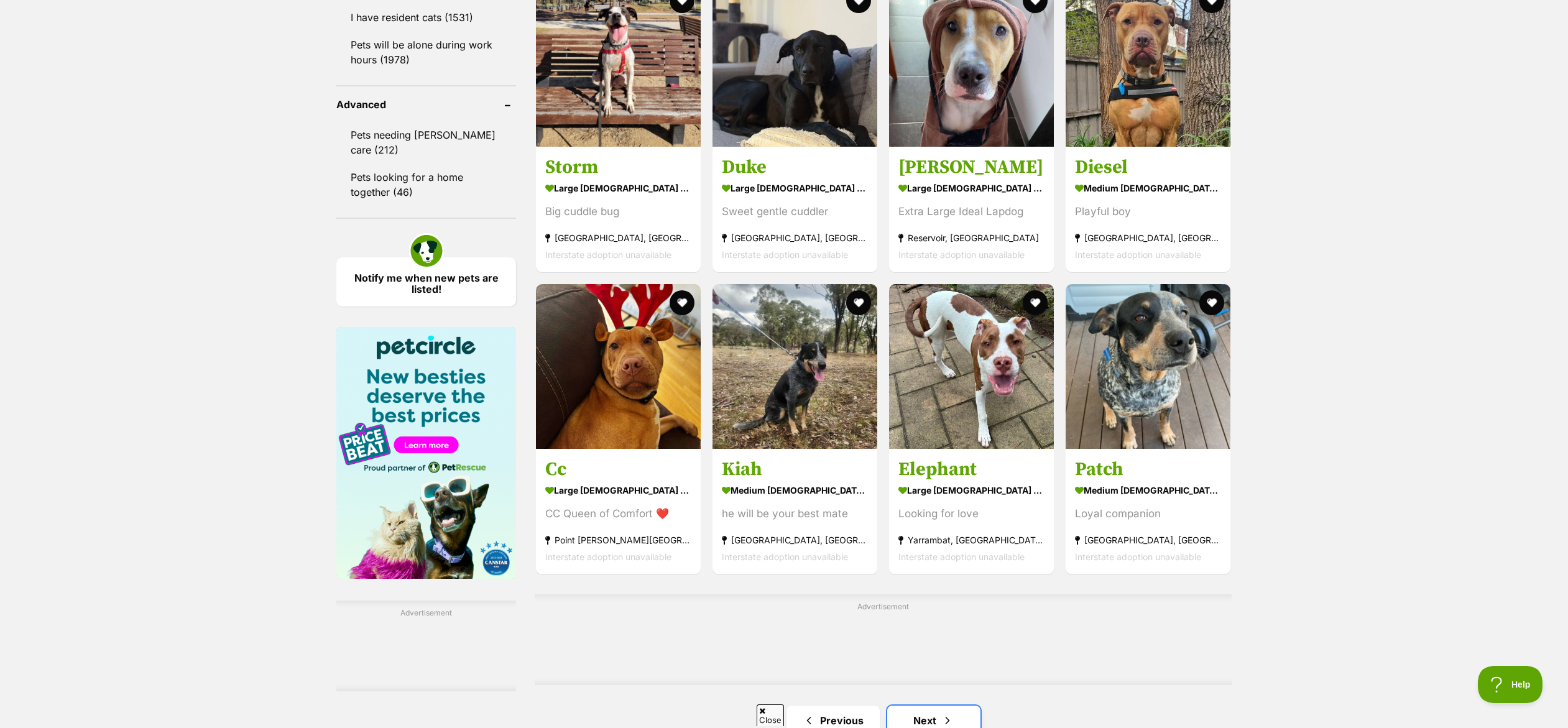
click at [924, 705] on link "Next" at bounding box center [934, 720] width 94 height 29
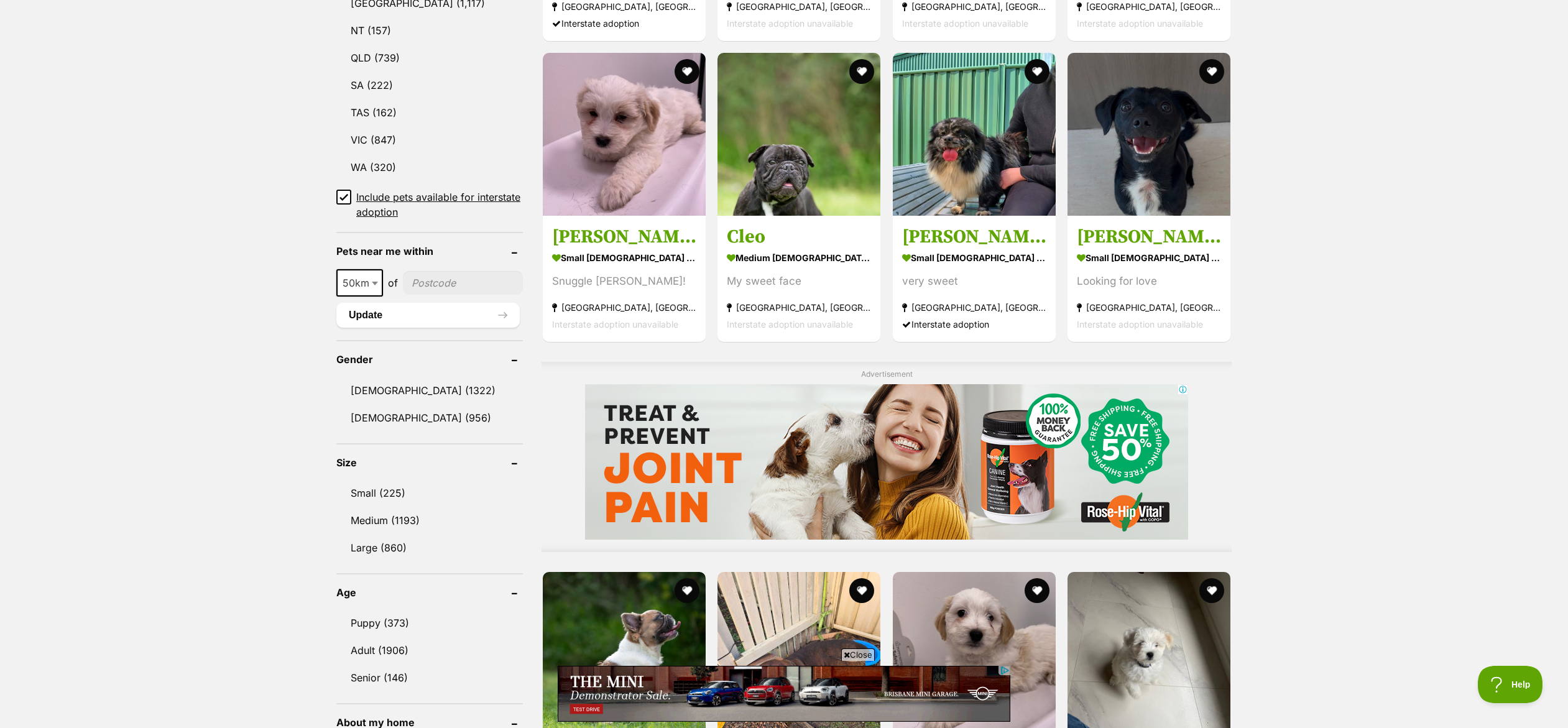
scroll to position [734, 0]
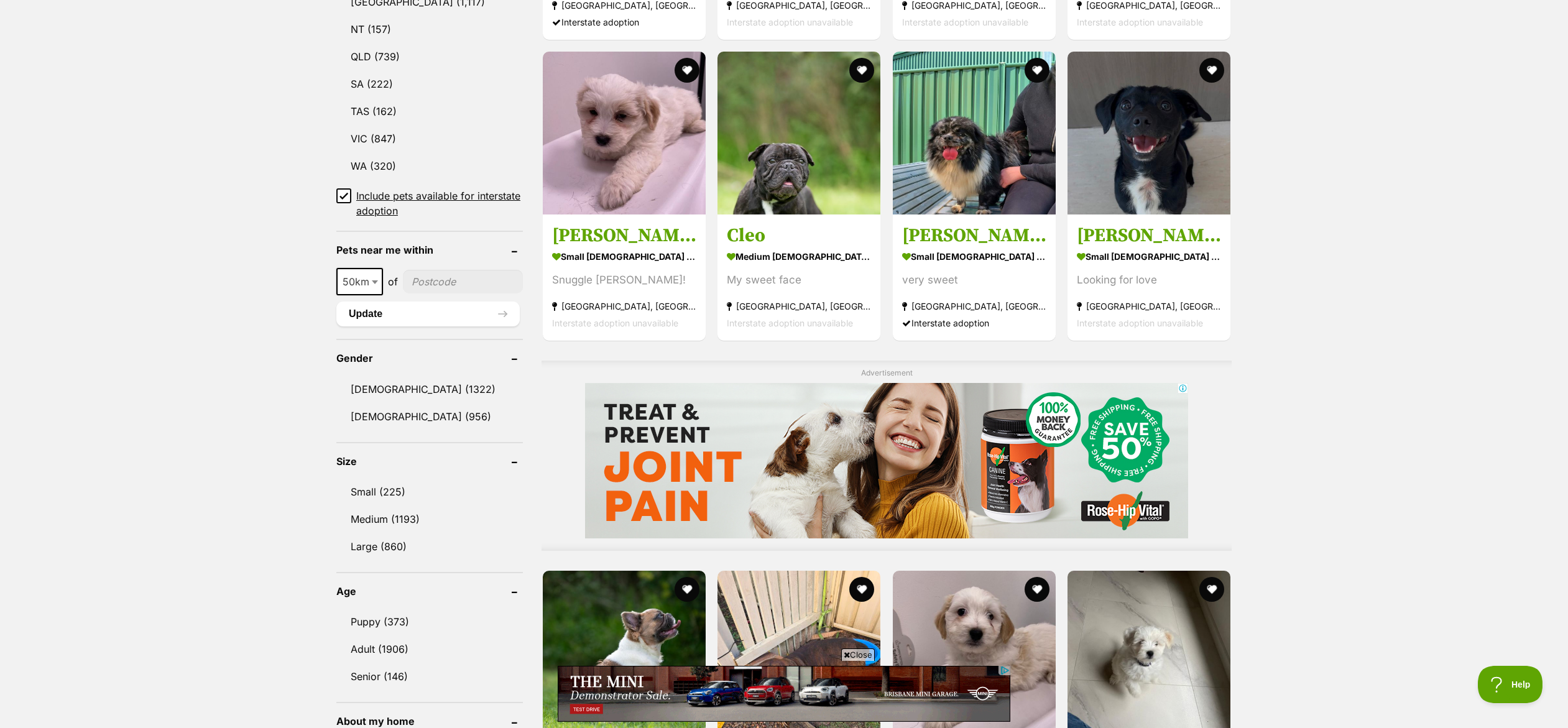
click at [846, 657] on icon at bounding box center [847, 654] width 6 height 8
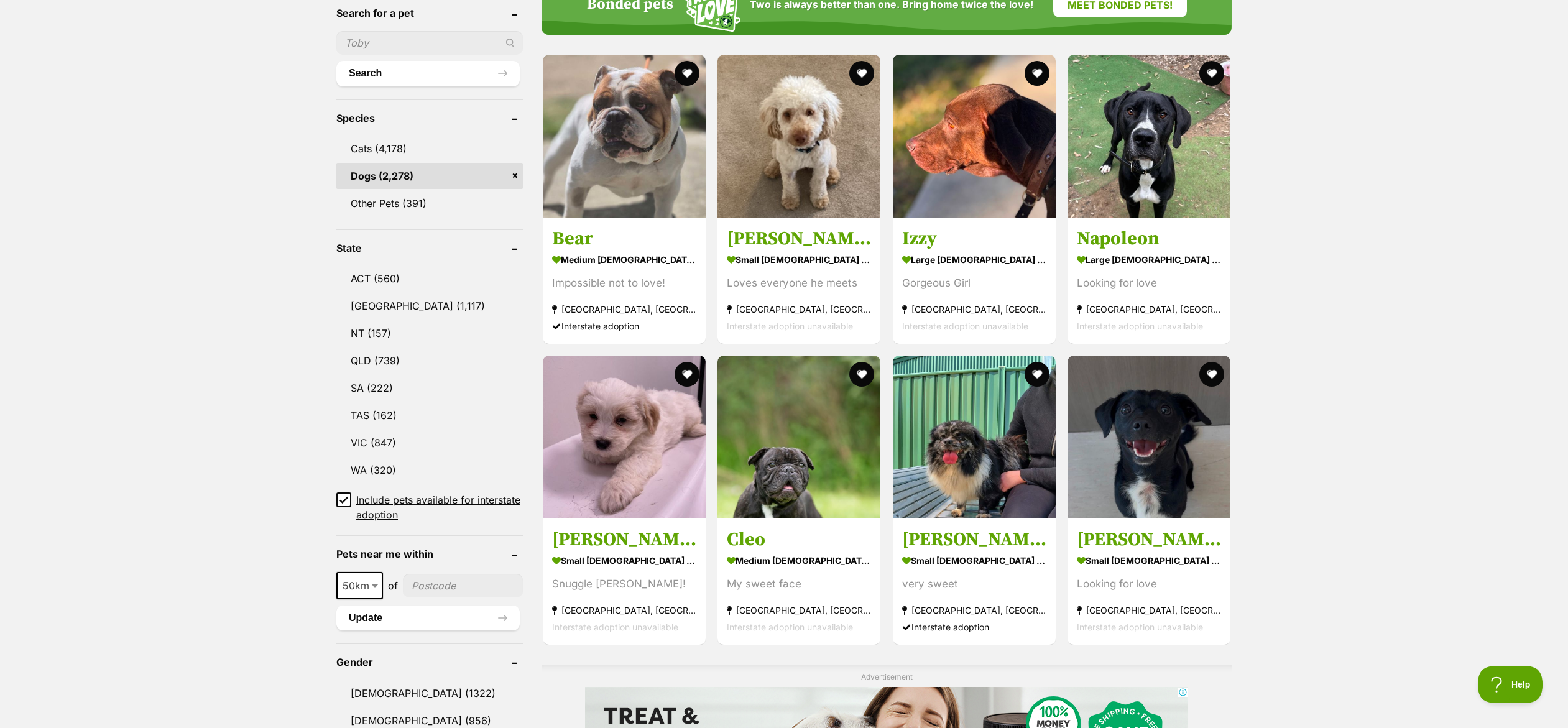
scroll to position [426, 0]
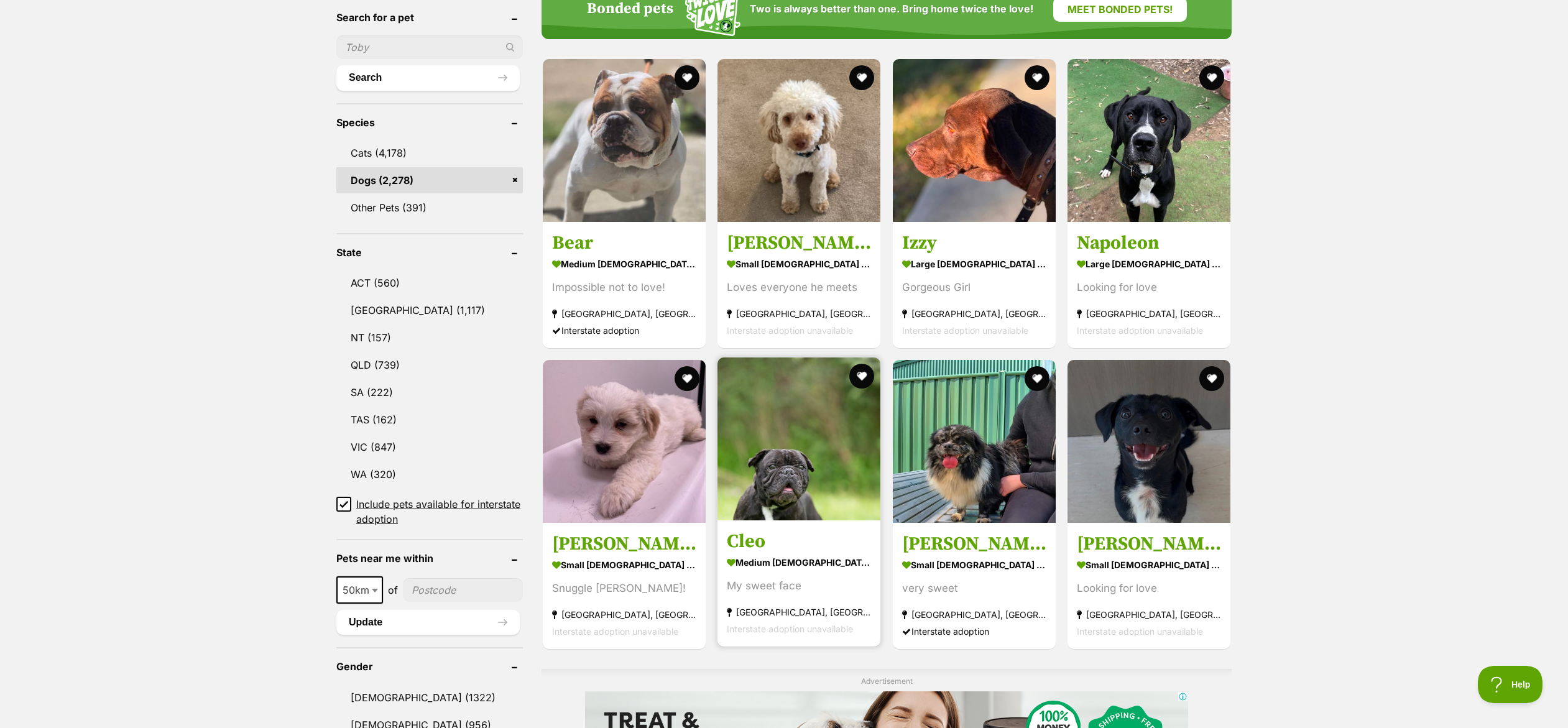
click at [832, 444] on img at bounding box center [798, 438] width 163 height 163
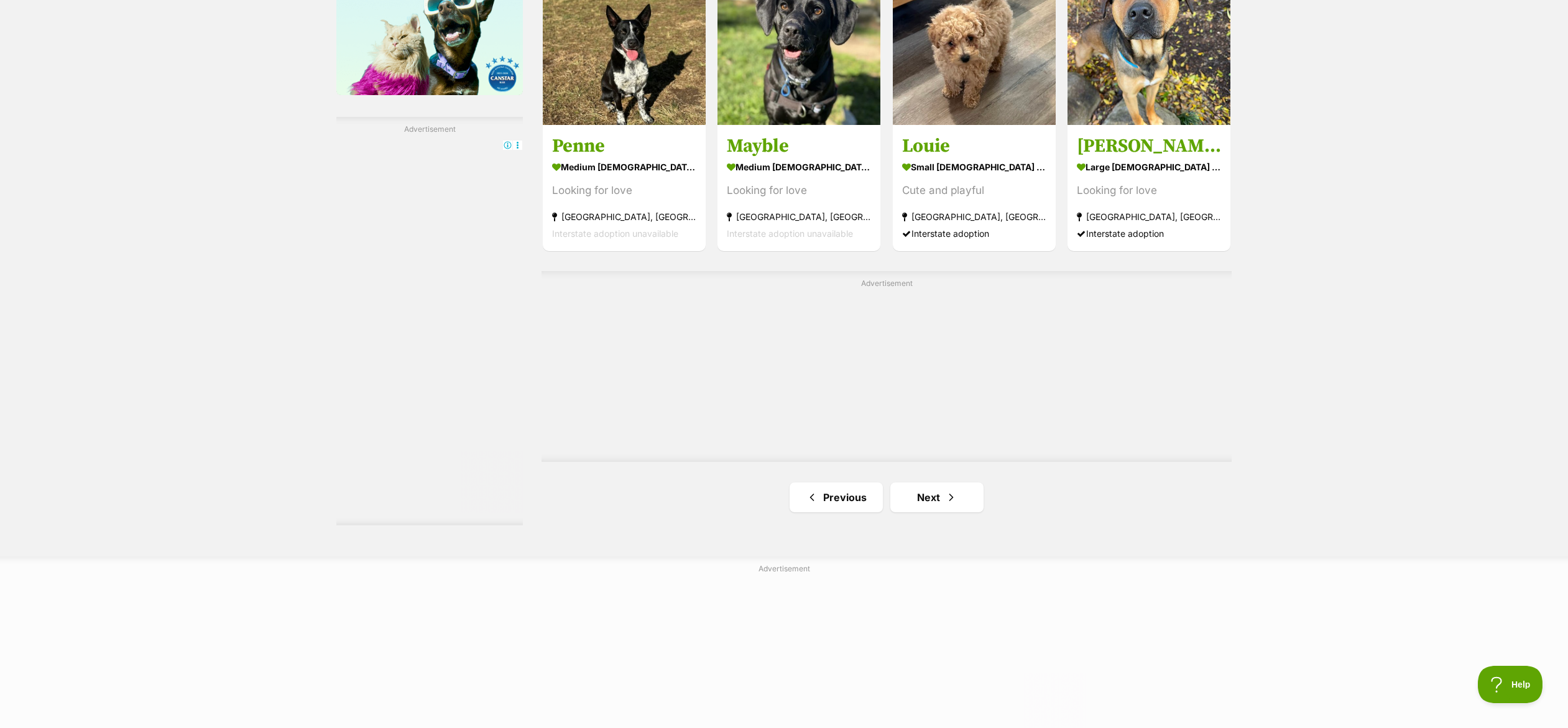
scroll to position [2103, 0]
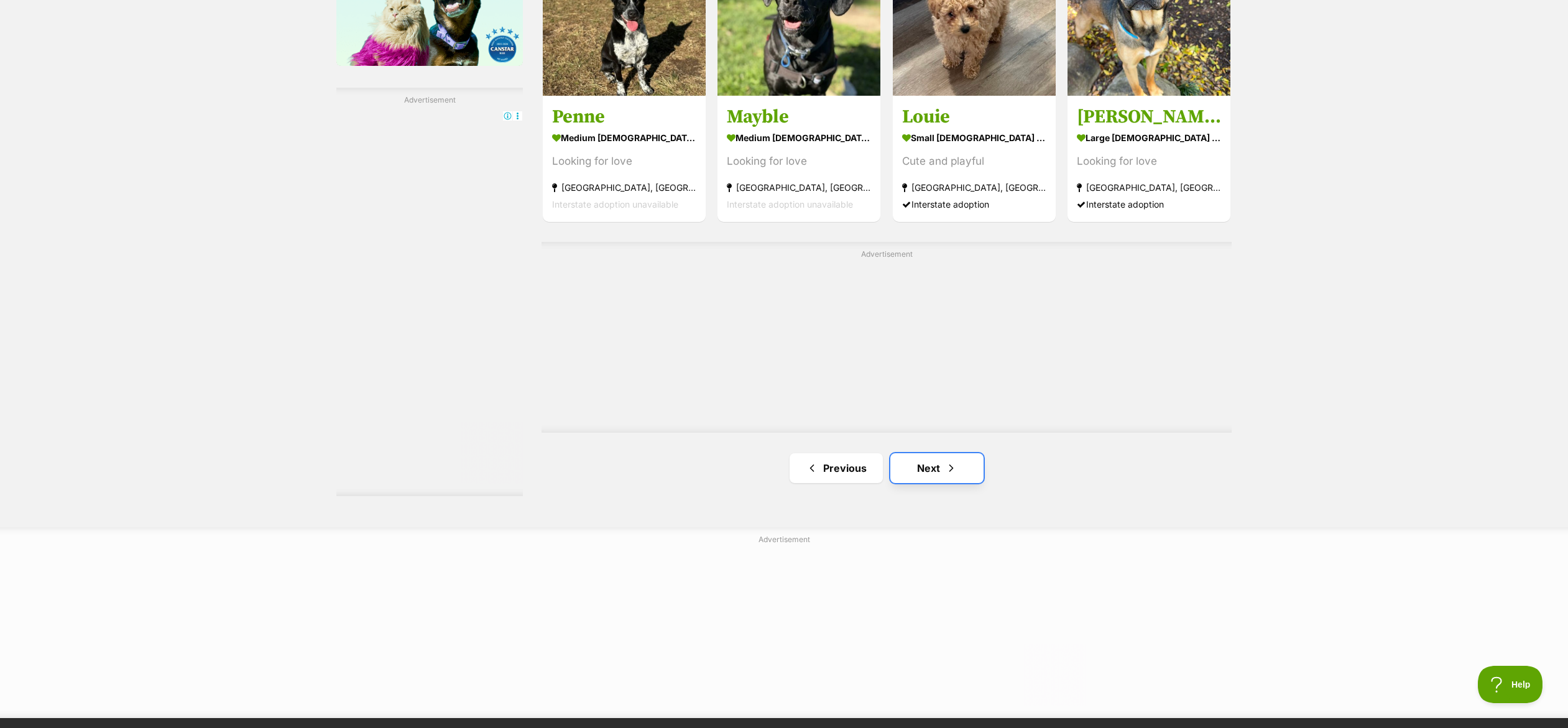
click at [940, 472] on link "Next" at bounding box center [937, 468] width 94 height 29
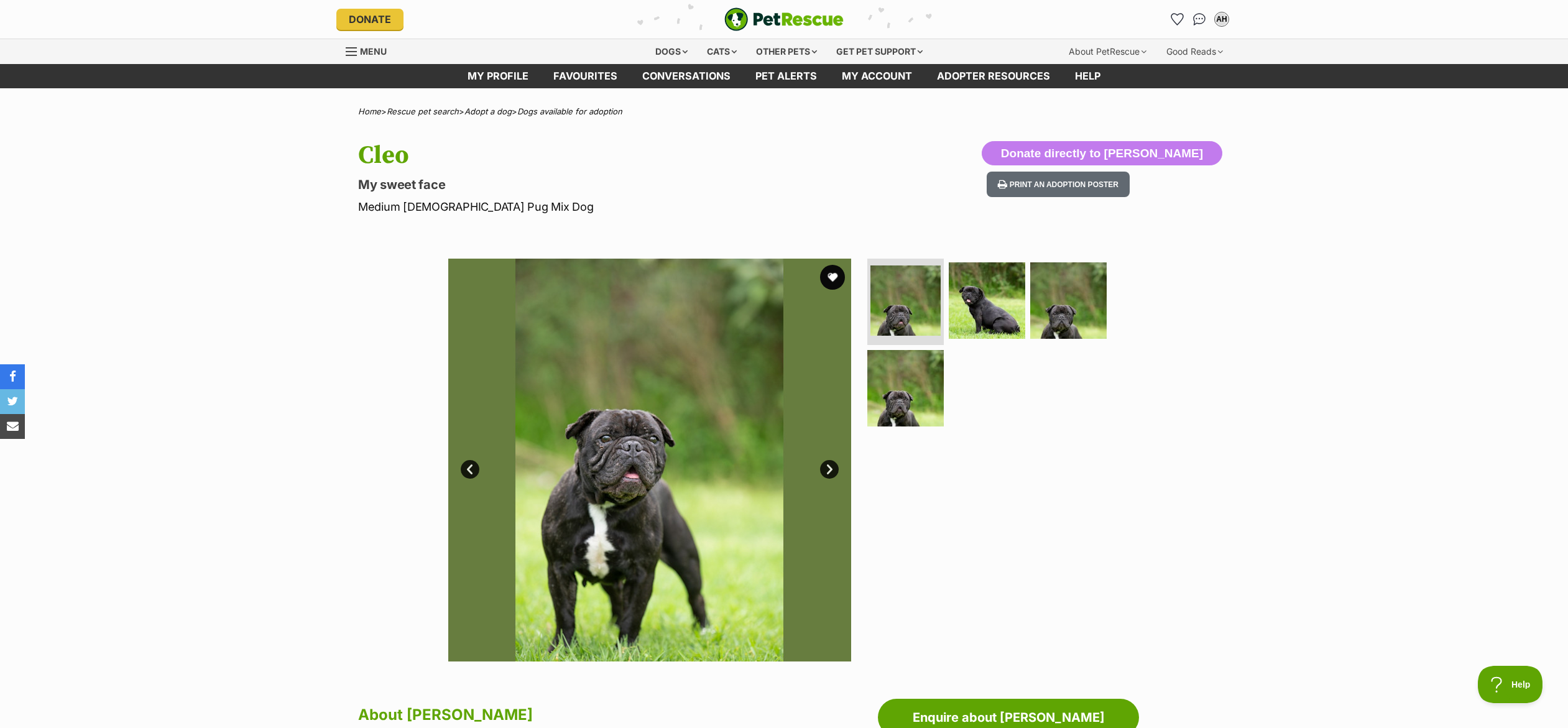
click at [1237, 402] on div "Available 1 of 4 images 1 of 4 images 1 of 4 images 1 of 4 images Next Prev 1 2…" at bounding box center [784, 451] width 1568 height 421
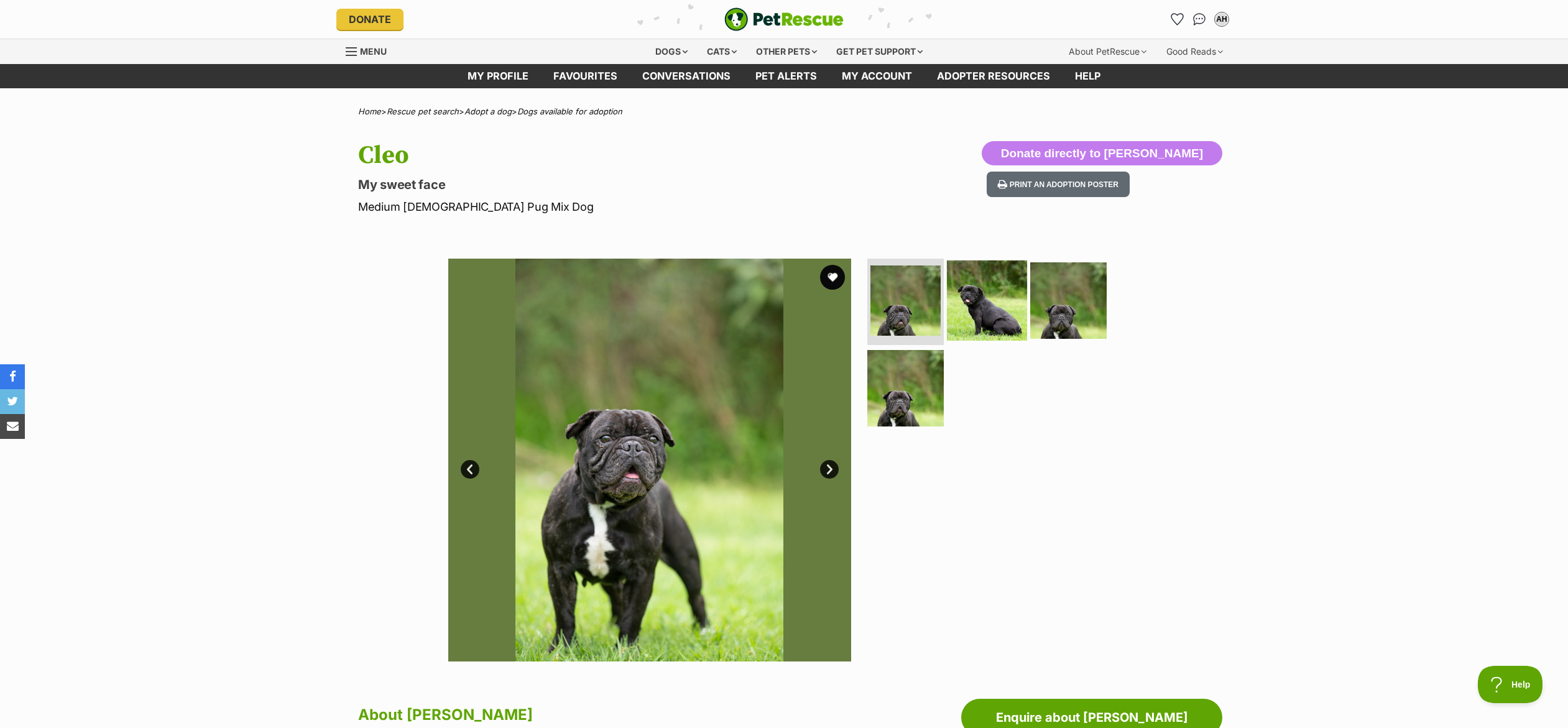
click at [978, 309] on img at bounding box center [987, 300] width 80 height 80
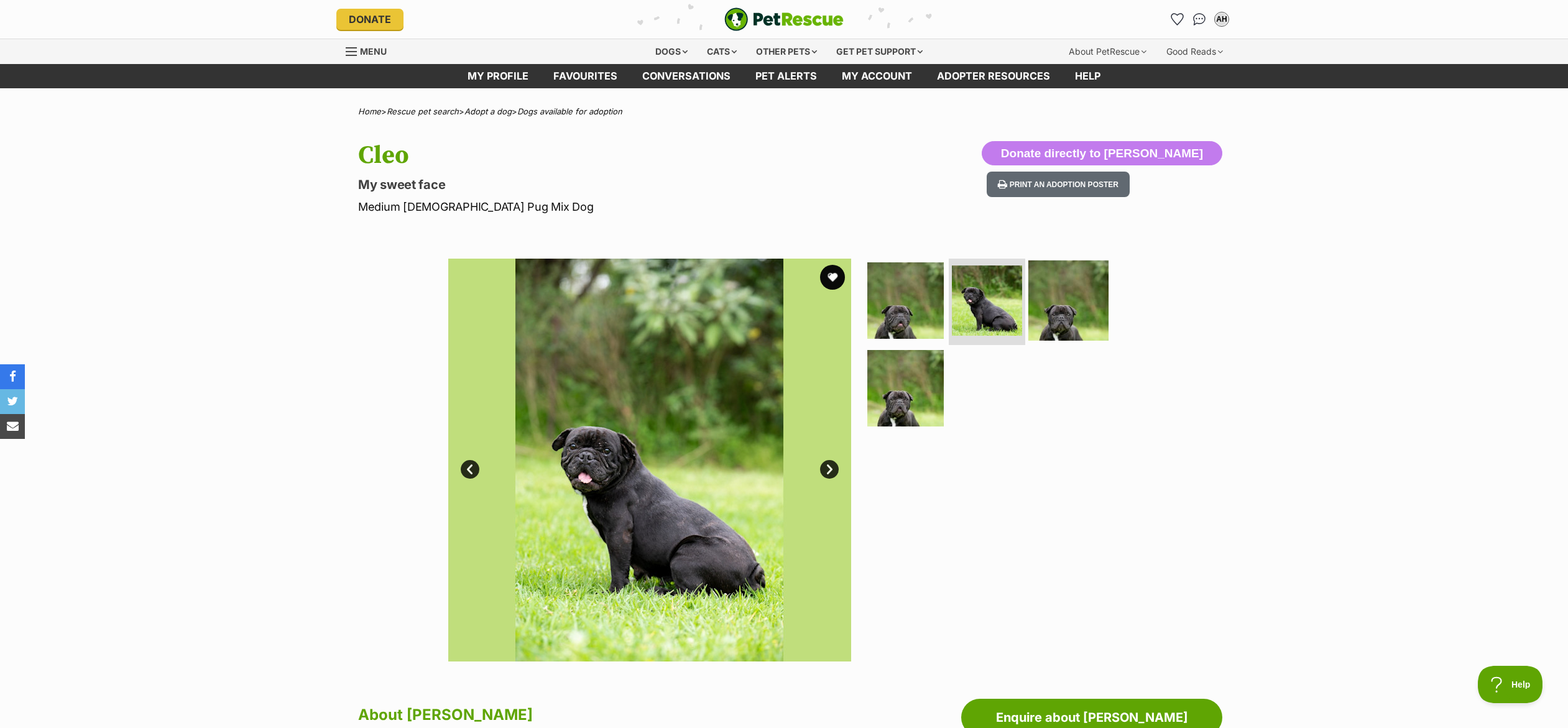
click at [1071, 305] on img at bounding box center [1068, 300] width 80 height 80
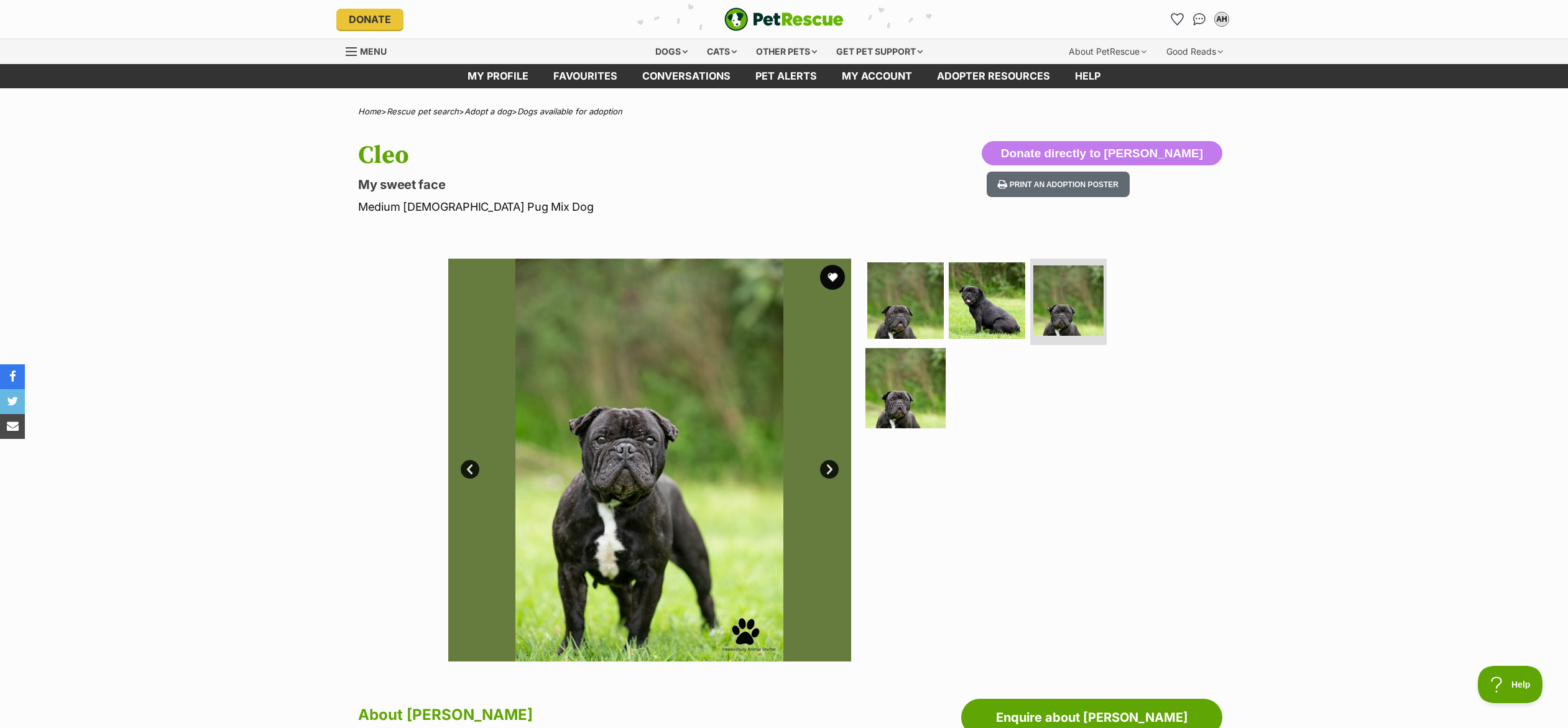
click at [899, 395] on img at bounding box center [905, 388] width 80 height 80
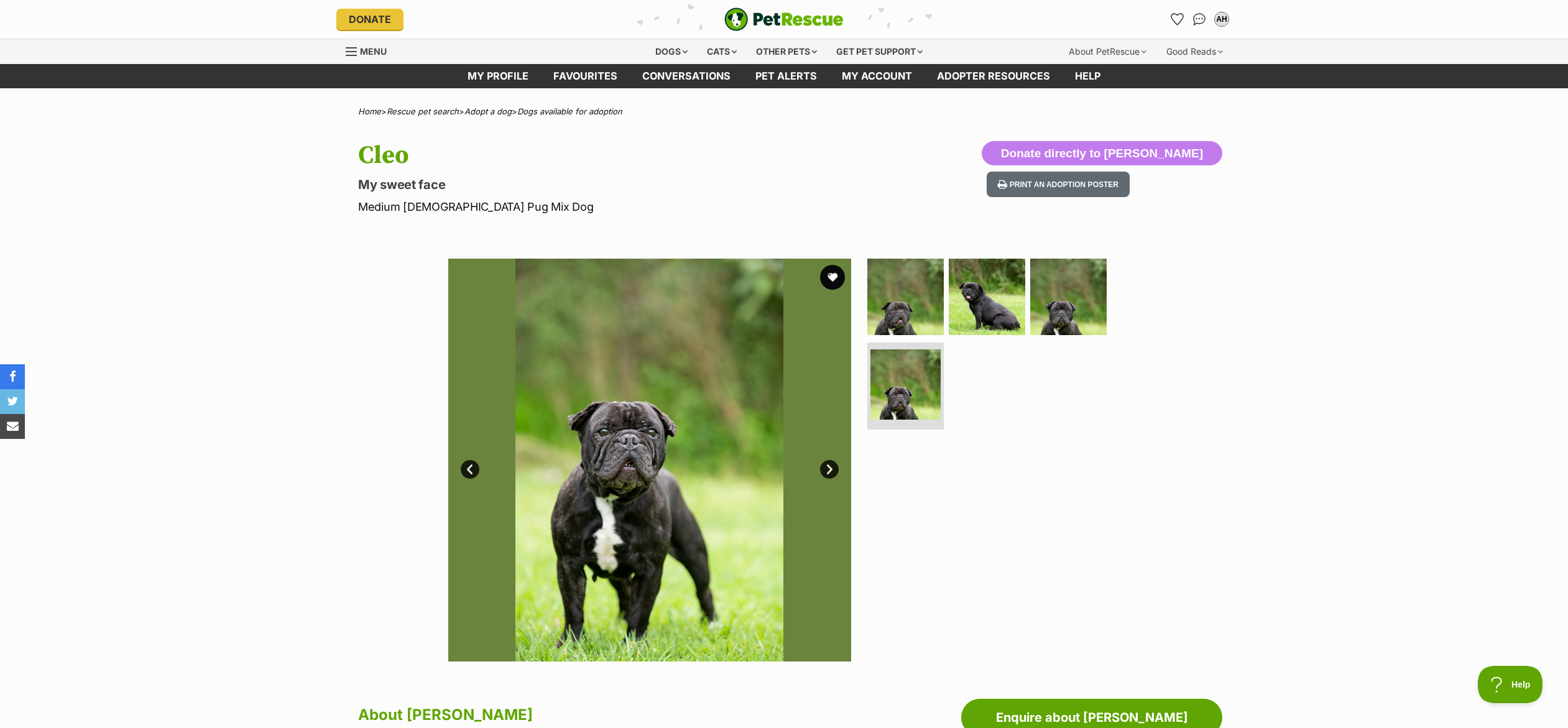
click at [963, 483] on div at bounding box center [992, 460] width 255 height 403
click at [825, 471] on link "Next" at bounding box center [829, 469] width 18 height 18
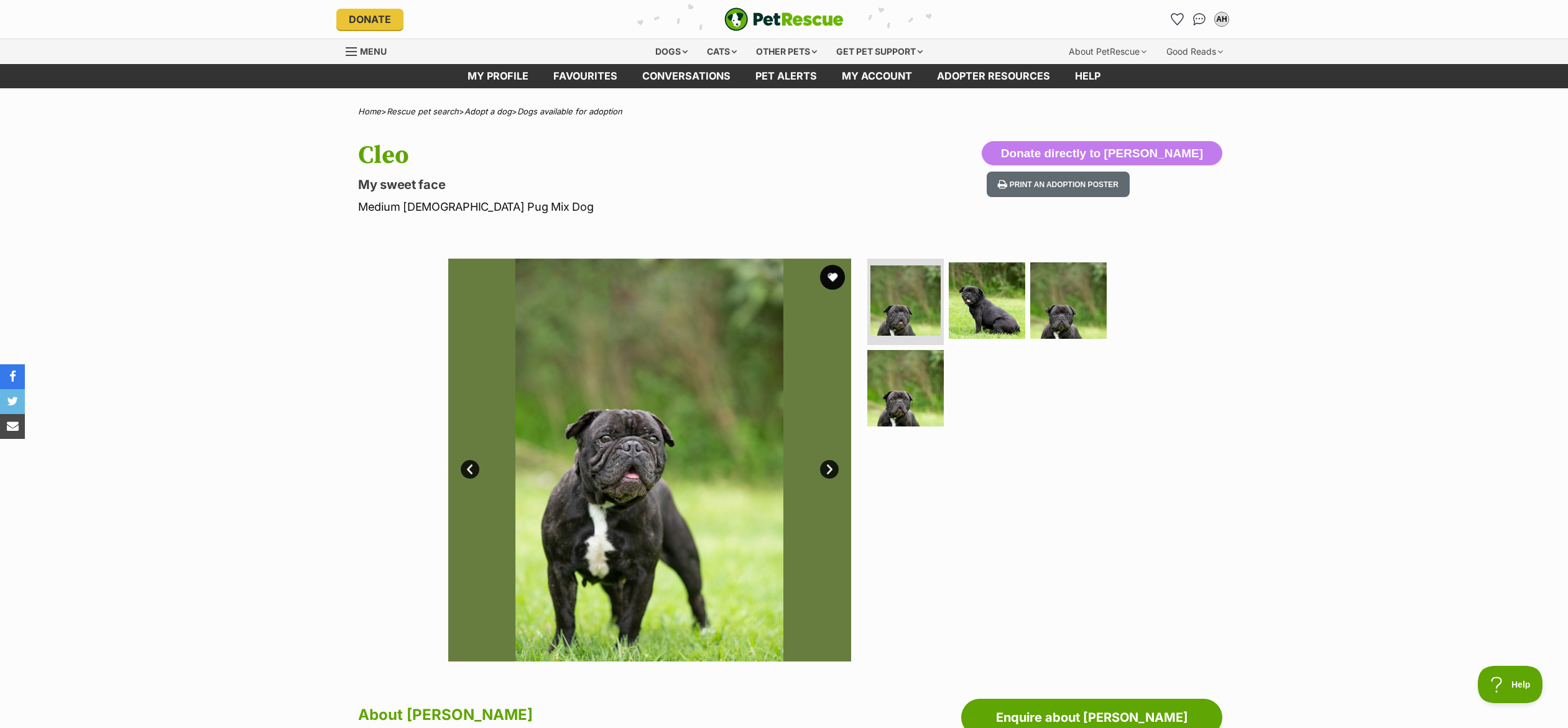
click at [832, 471] on link "Next" at bounding box center [829, 469] width 18 height 18
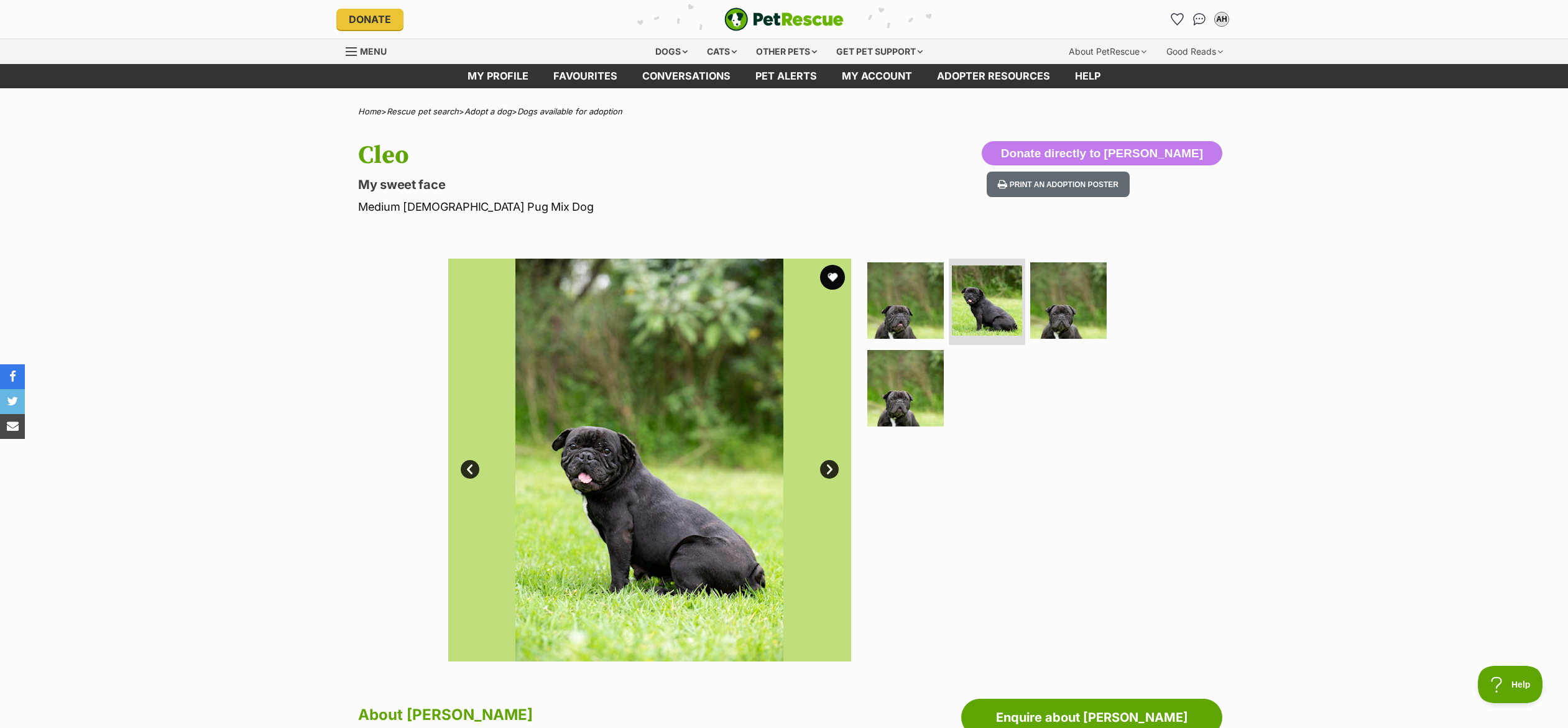
click at [832, 471] on link "Next" at bounding box center [829, 469] width 18 height 18
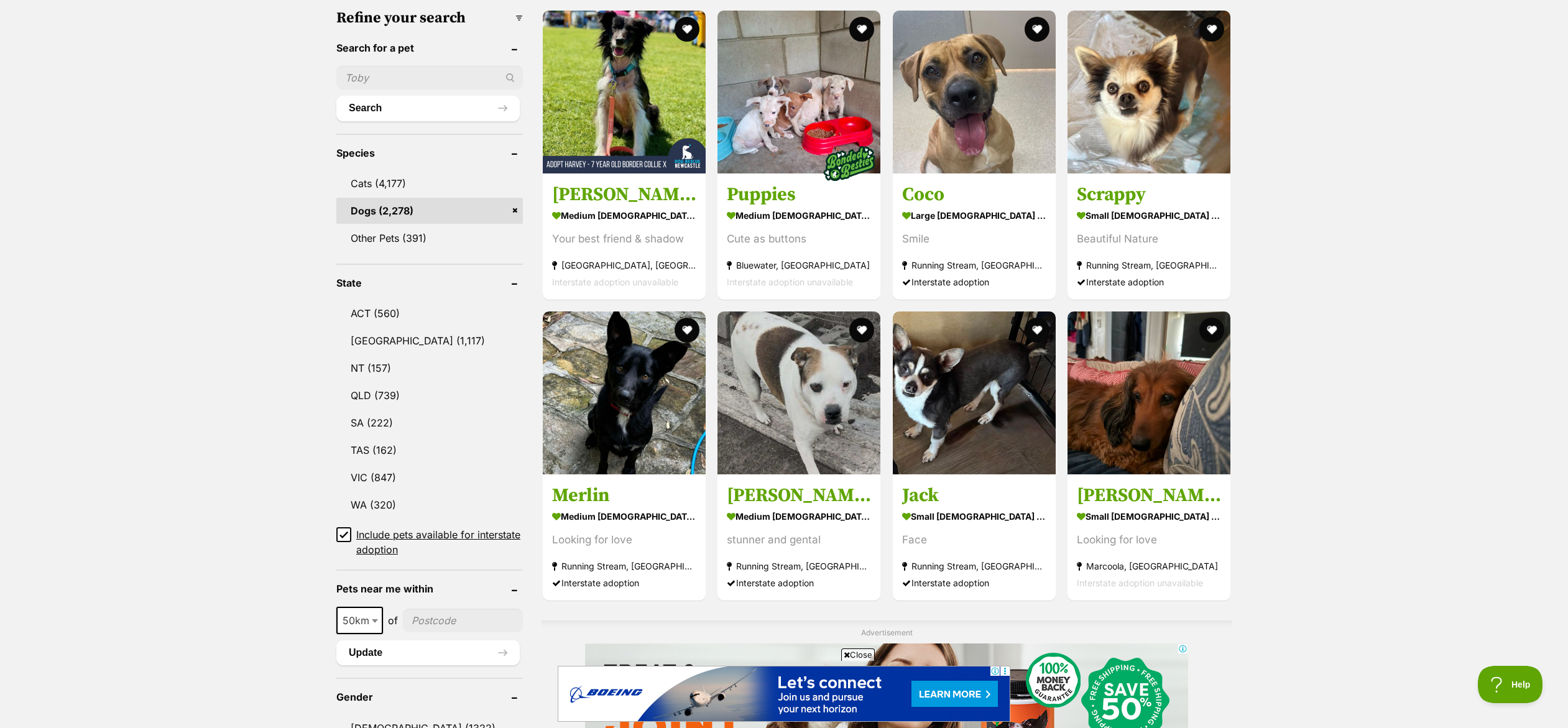
scroll to position [407, 0]
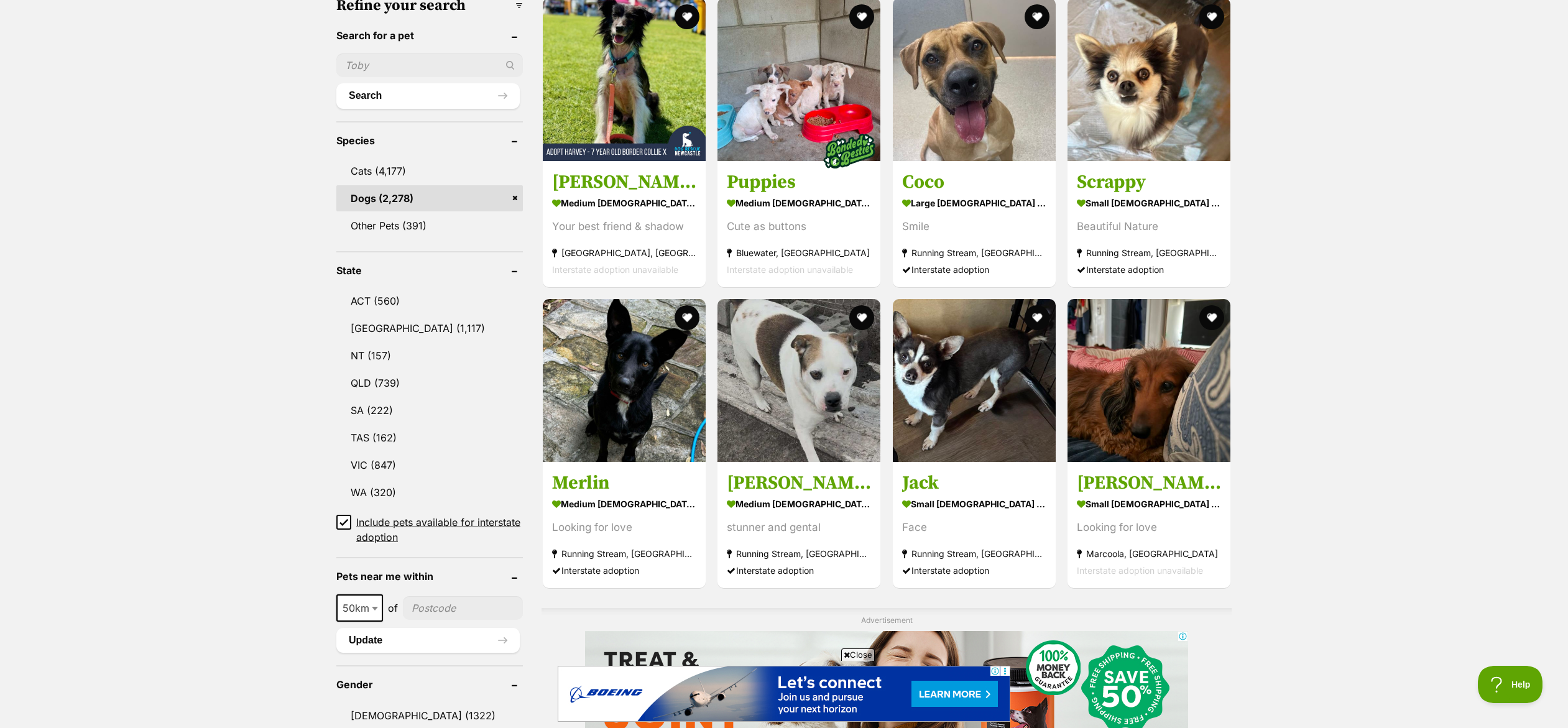
click at [844, 656] on icon at bounding box center [847, 654] width 6 height 8
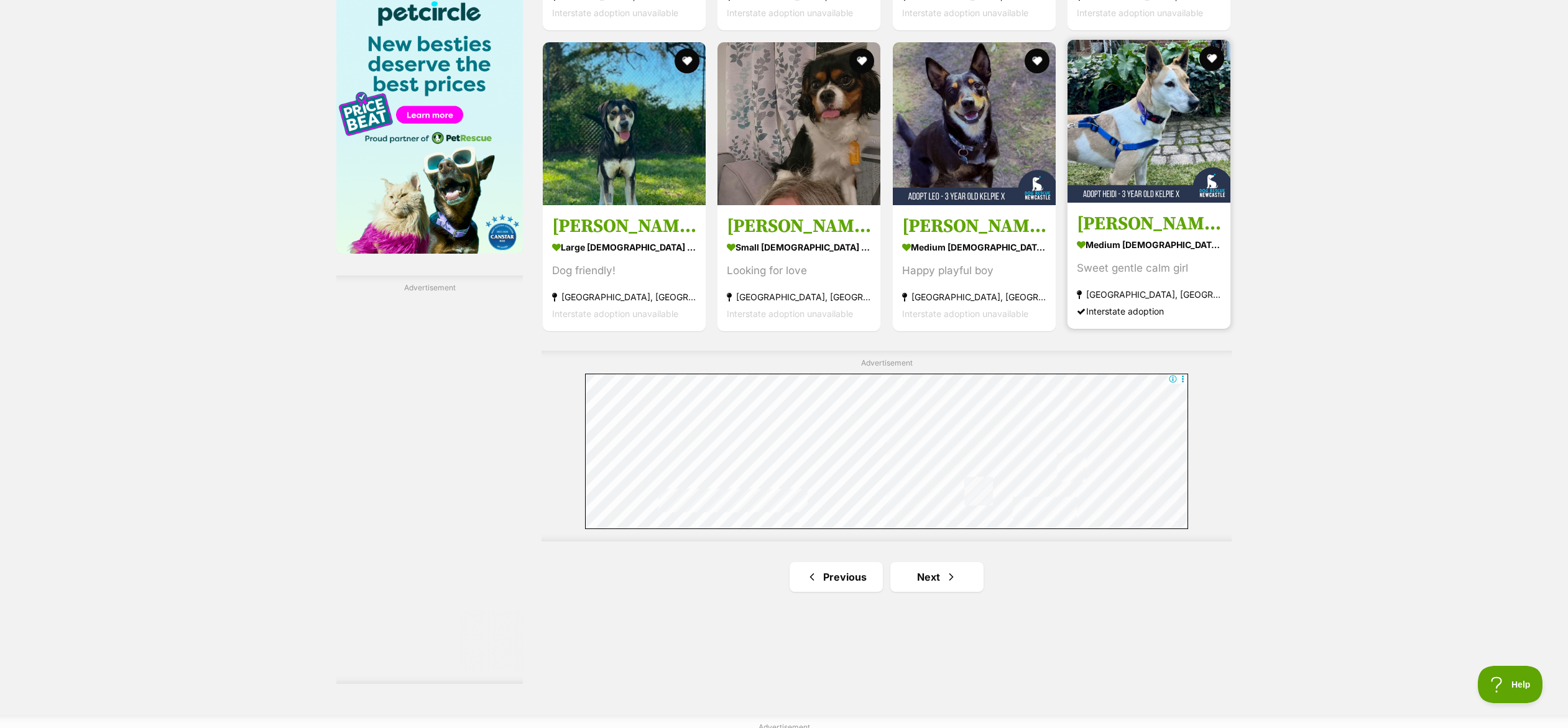
scroll to position [2179, 0]
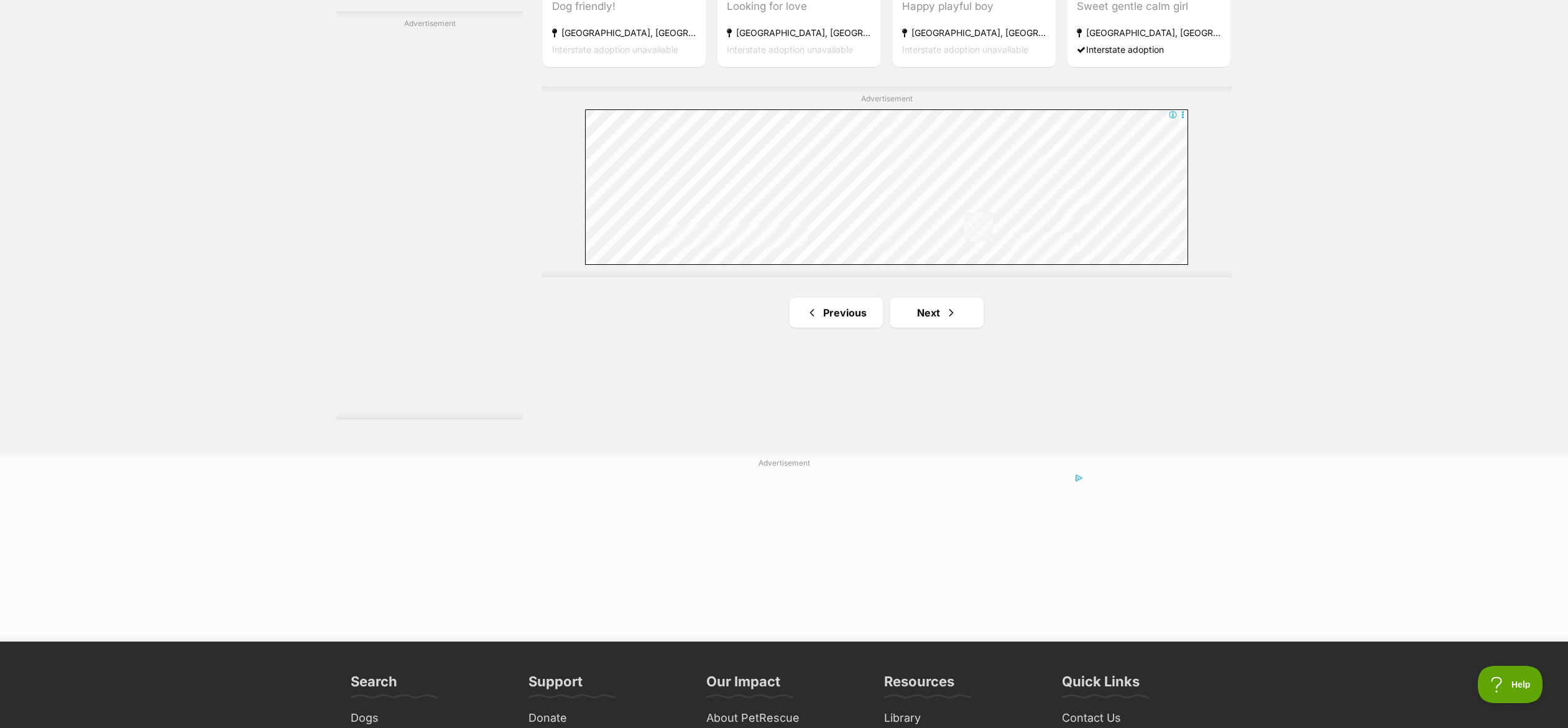
click at [958, 313] on link "Next" at bounding box center [937, 312] width 94 height 29
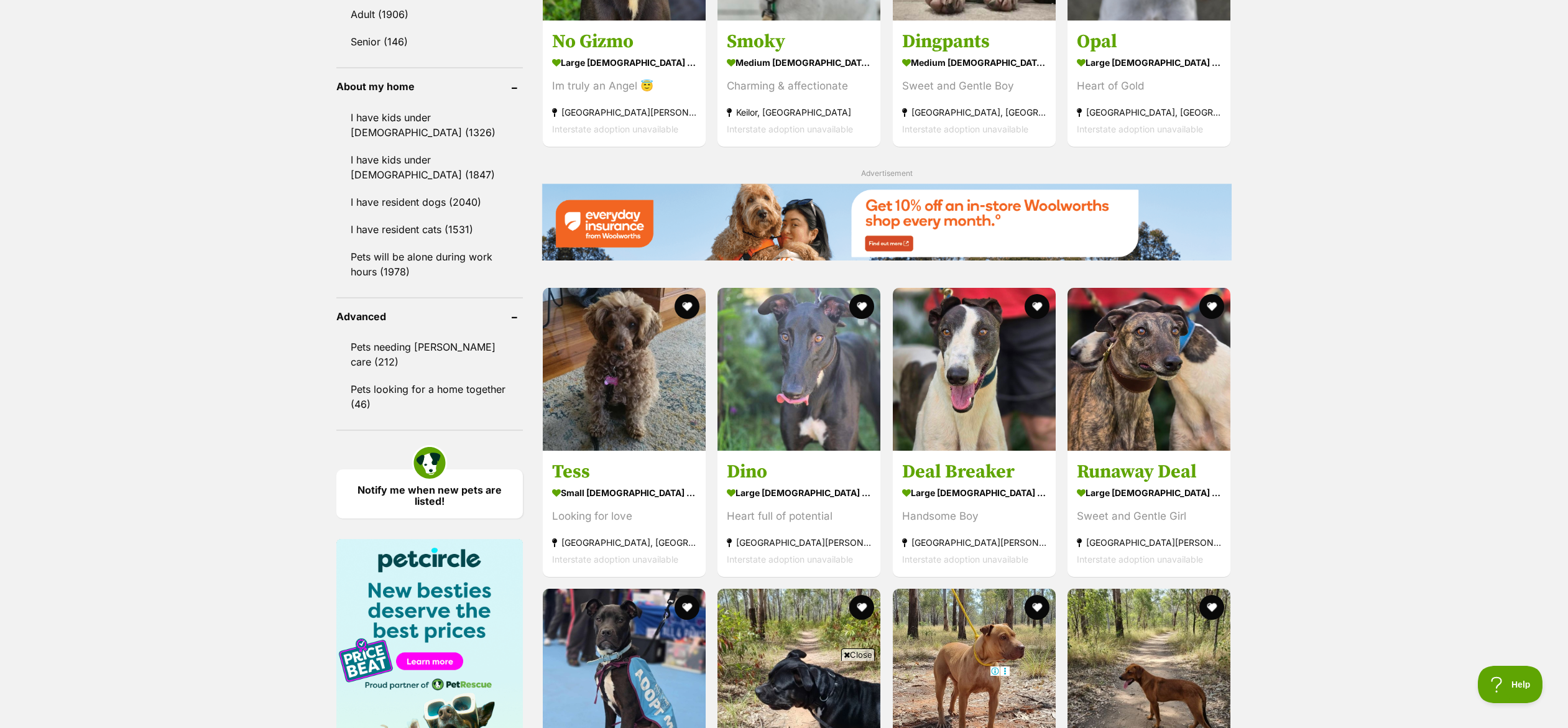
scroll to position [1370, 0]
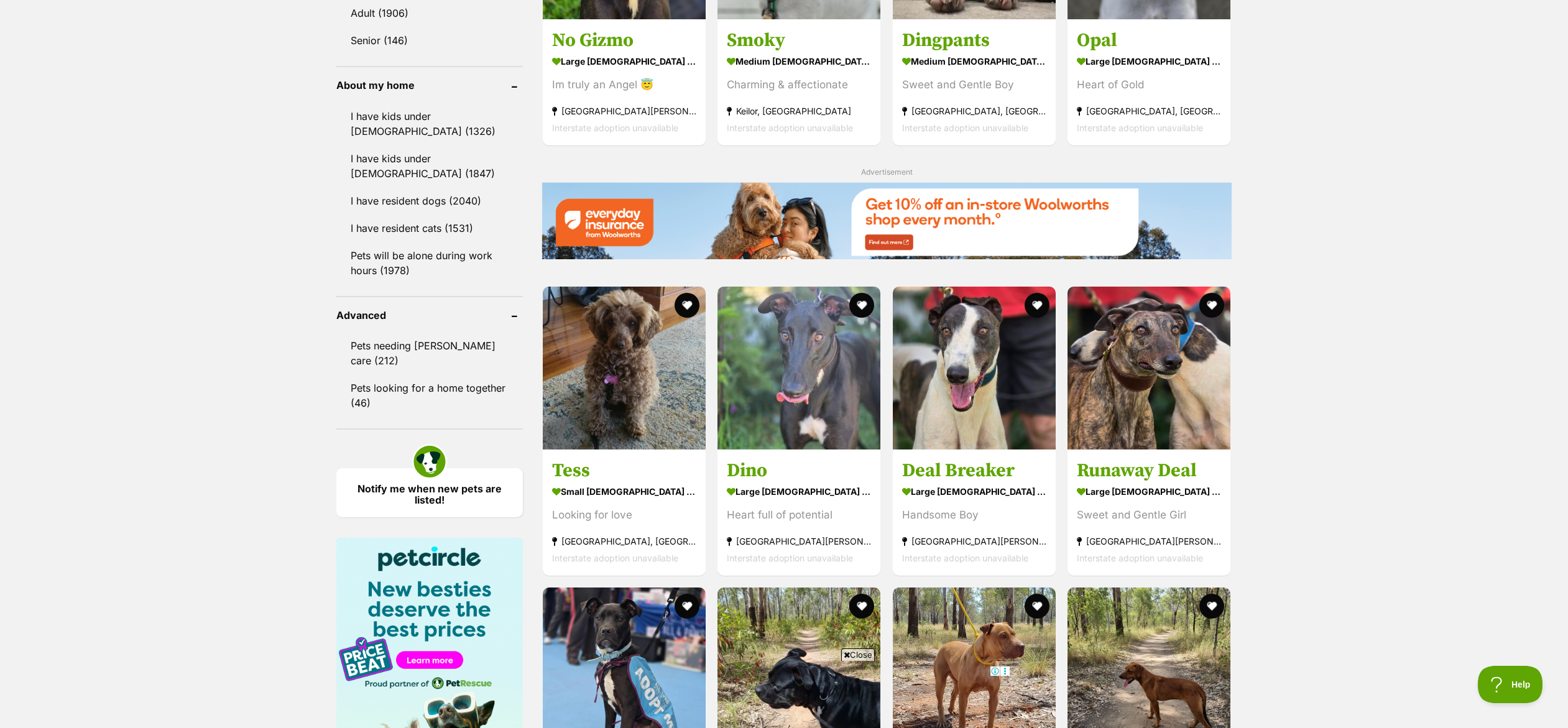
click at [848, 657] on icon at bounding box center [847, 654] width 6 height 8
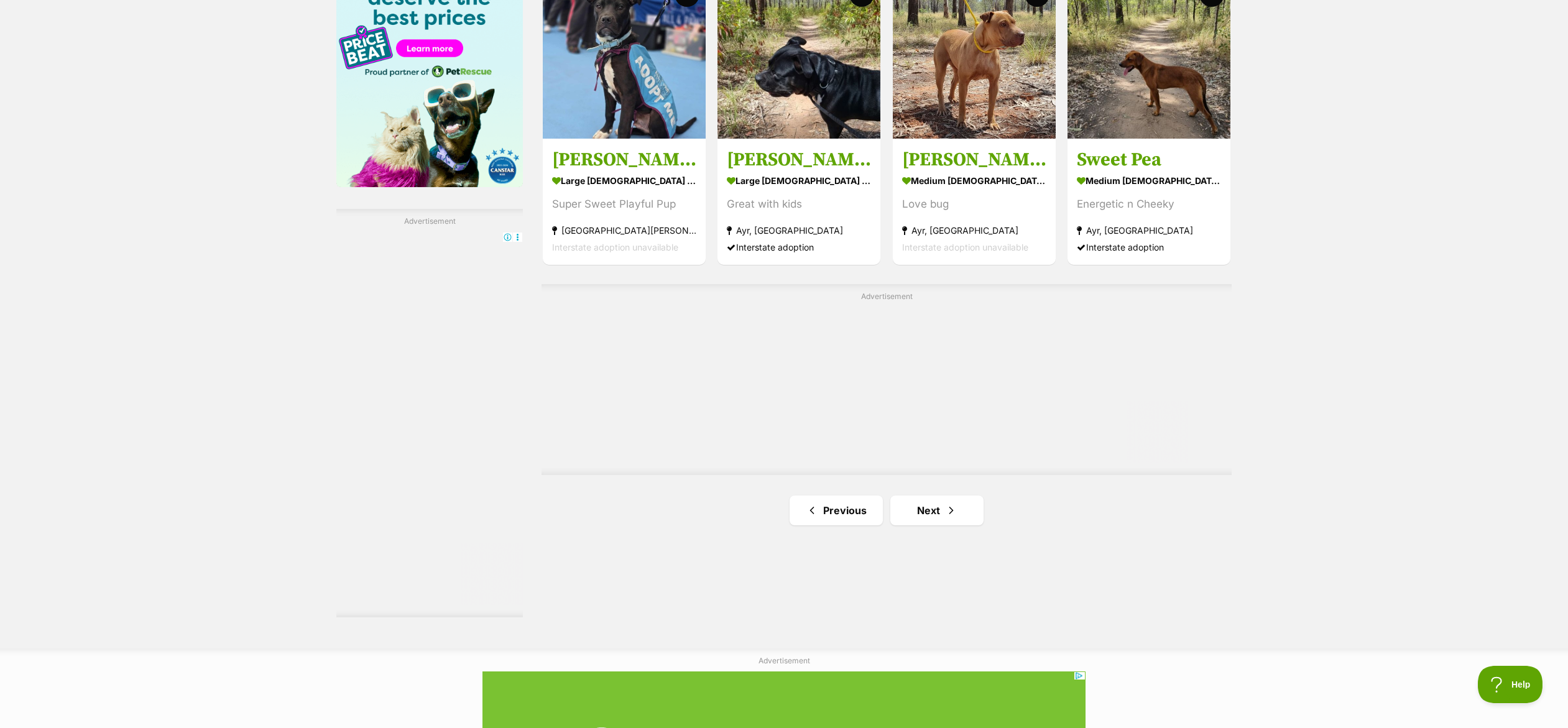
scroll to position [1985, 0]
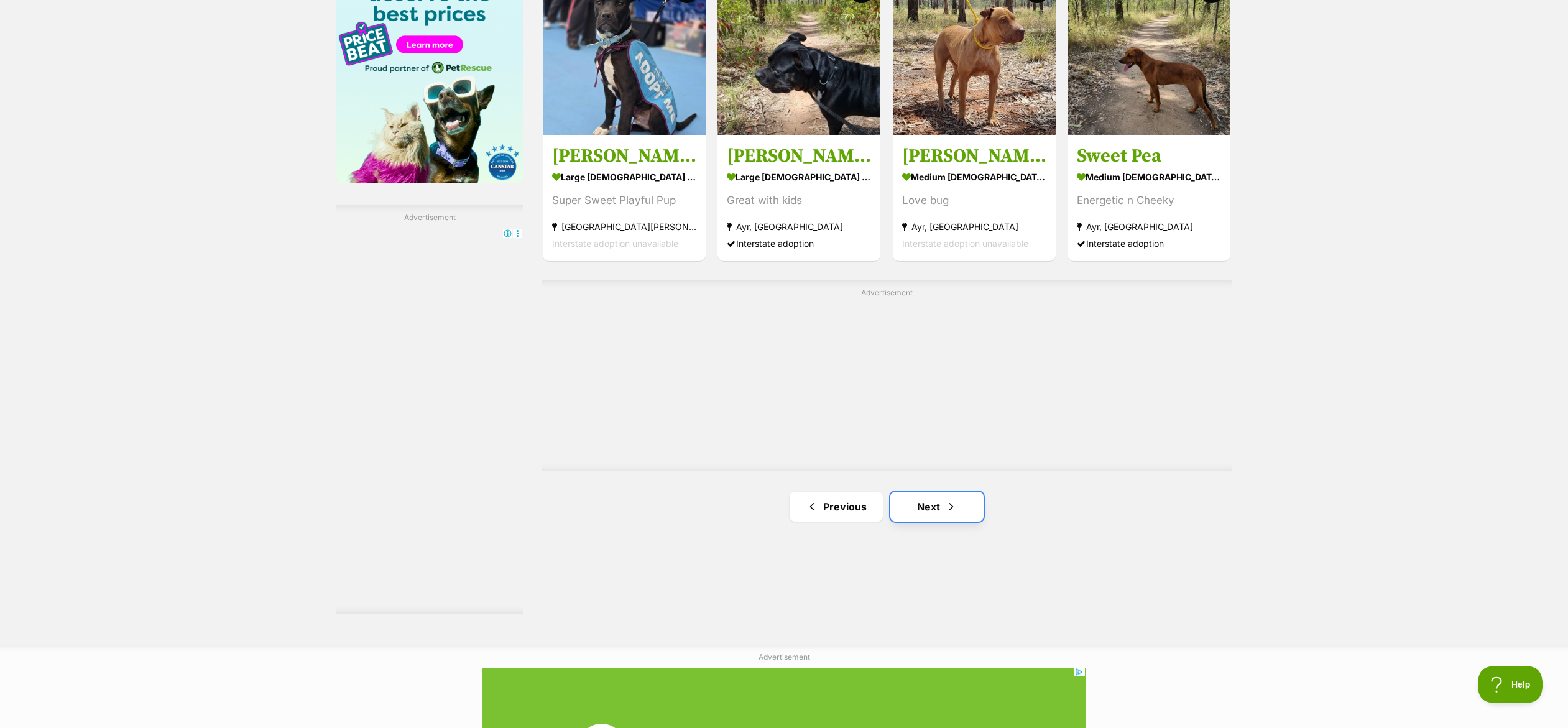
click at [935, 514] on link "Next" at bounding box center [937, 506] width 94 height 29
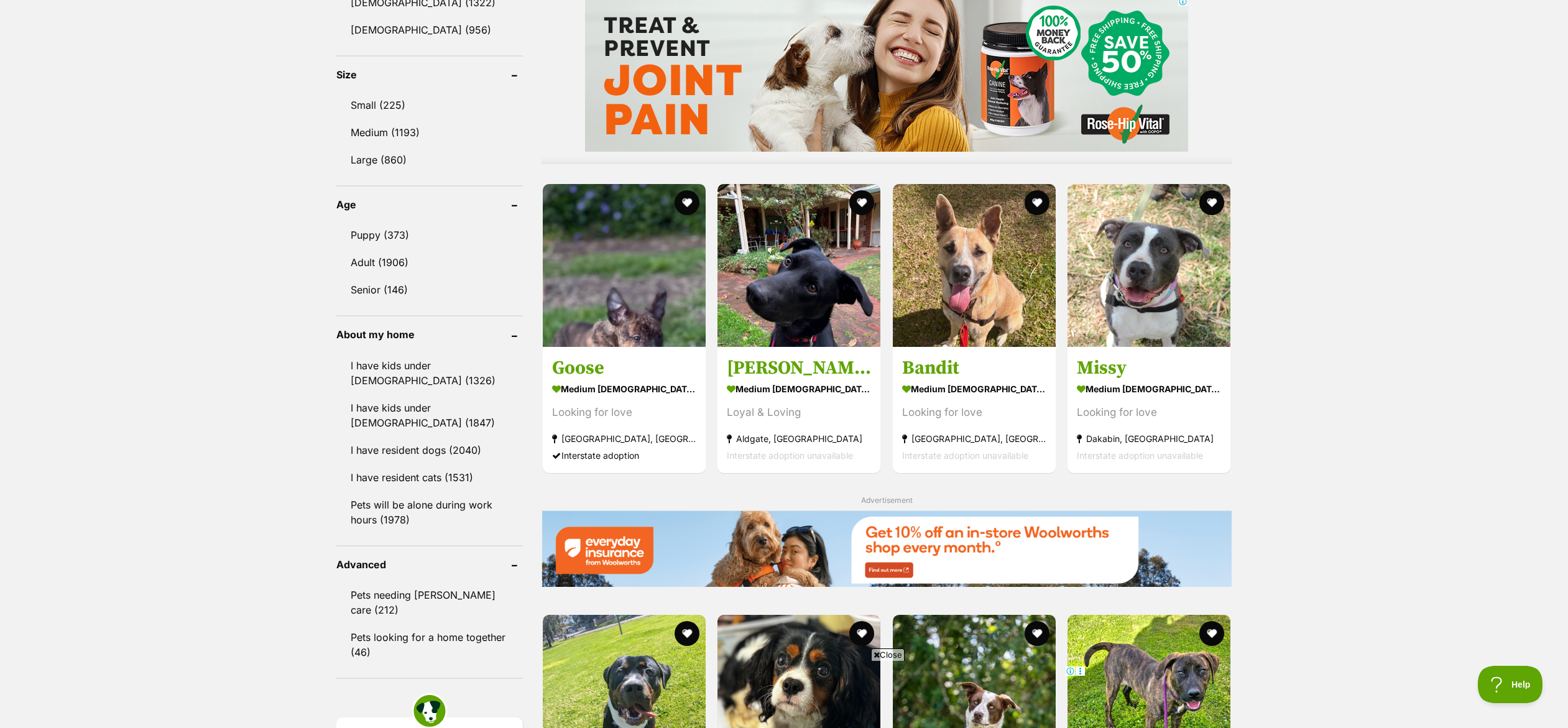
scroll to position [1138, 0]
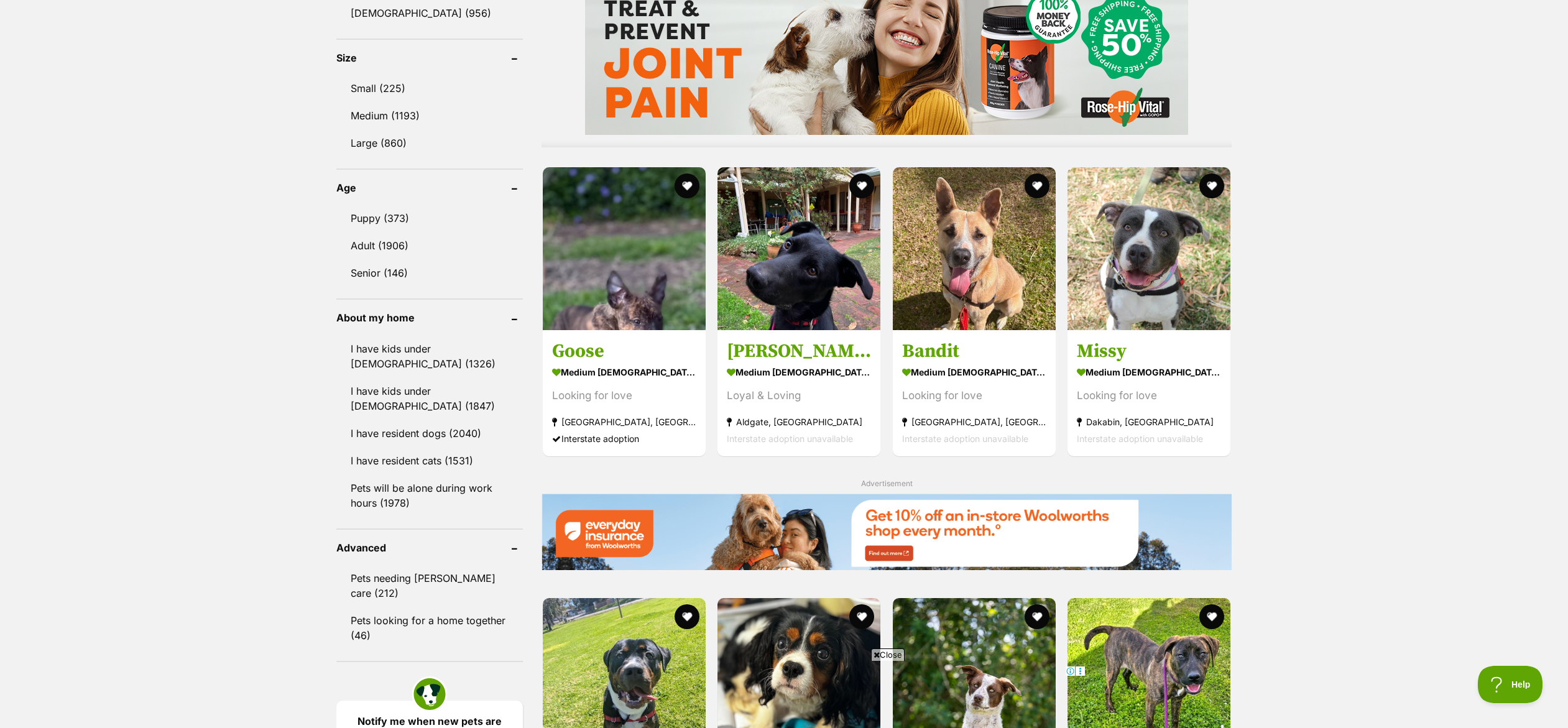
click at [877, 654] on icon at bounding box center [877, 654] width 6 height 8
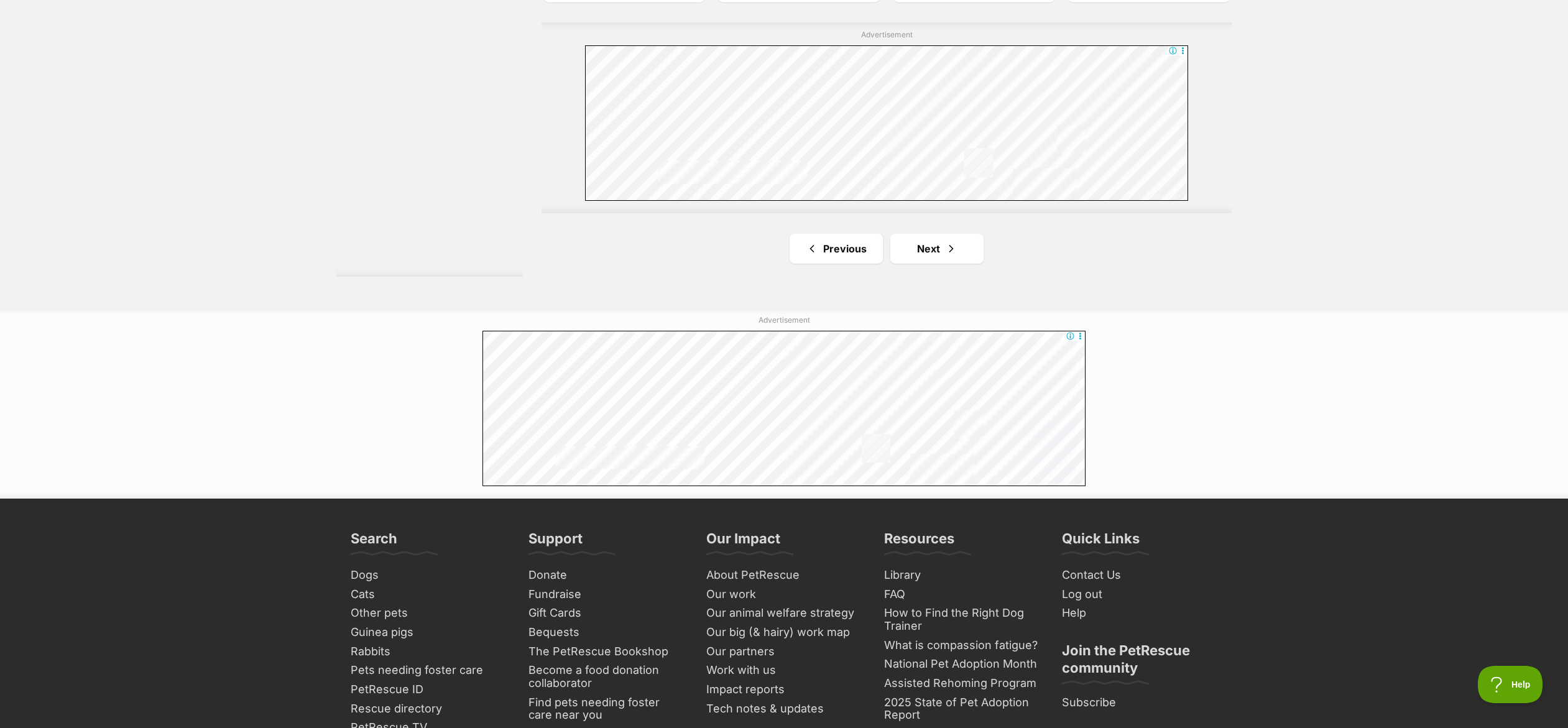
scroll to position [2374, 0]
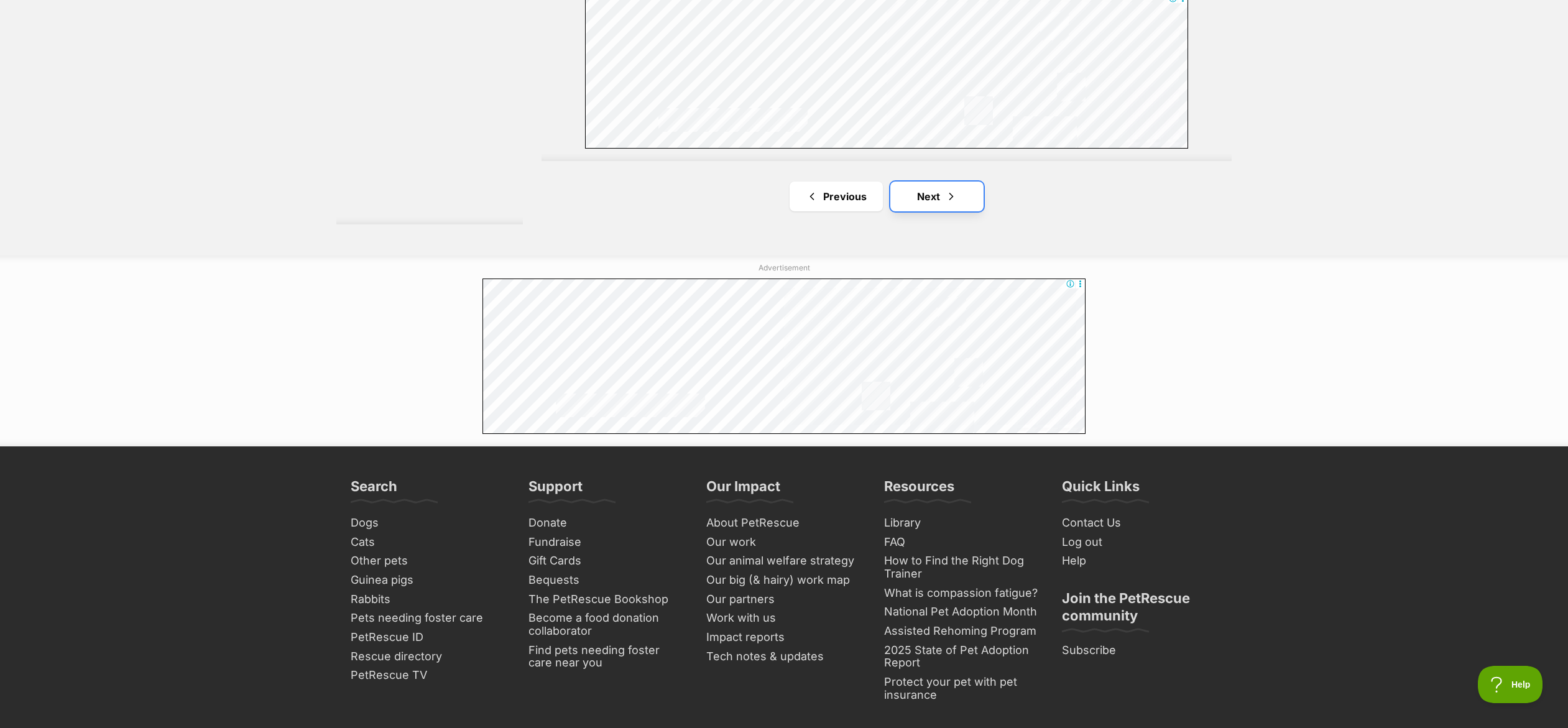
click at [960, 182] on link "Next" at bounding box center [937, 196] width 94 height 29
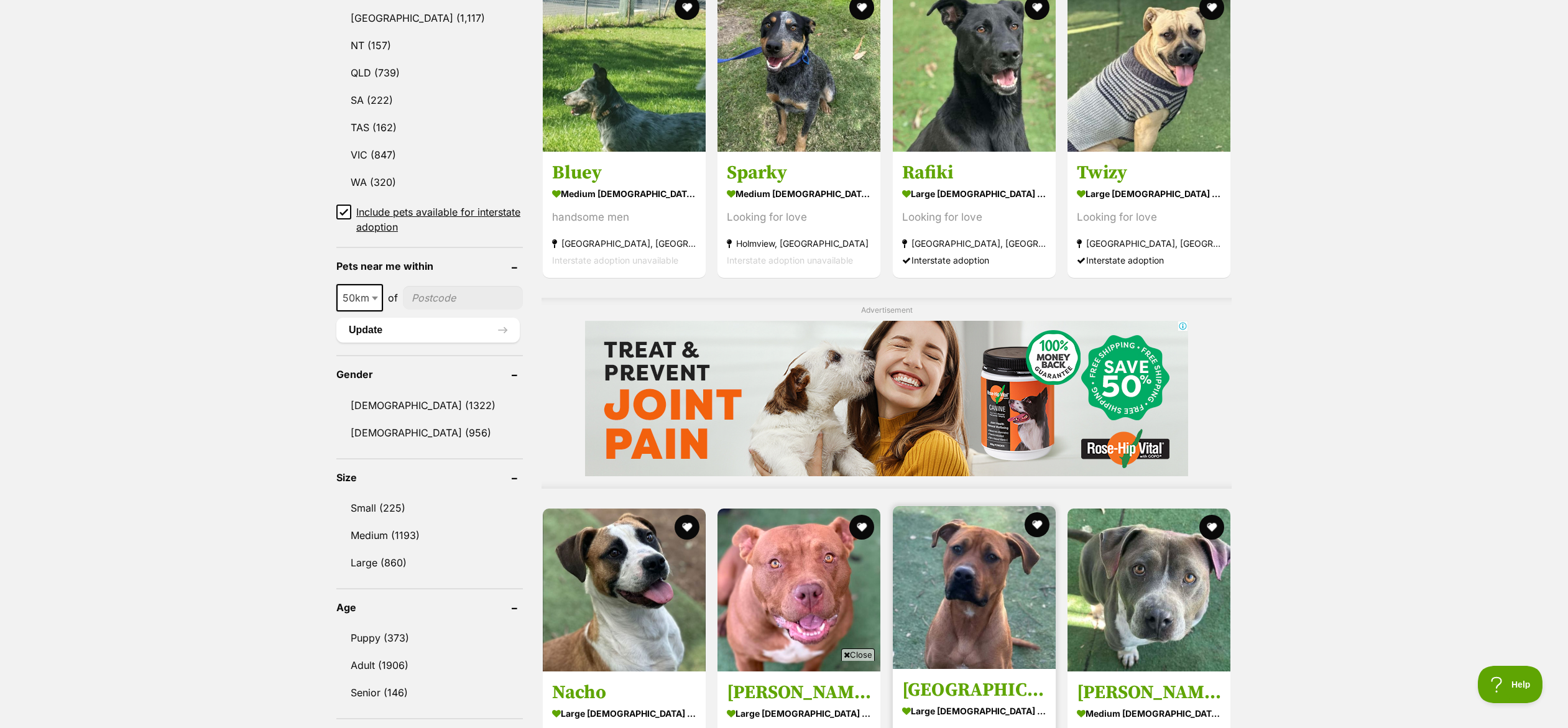
scroll to position [722, 0]
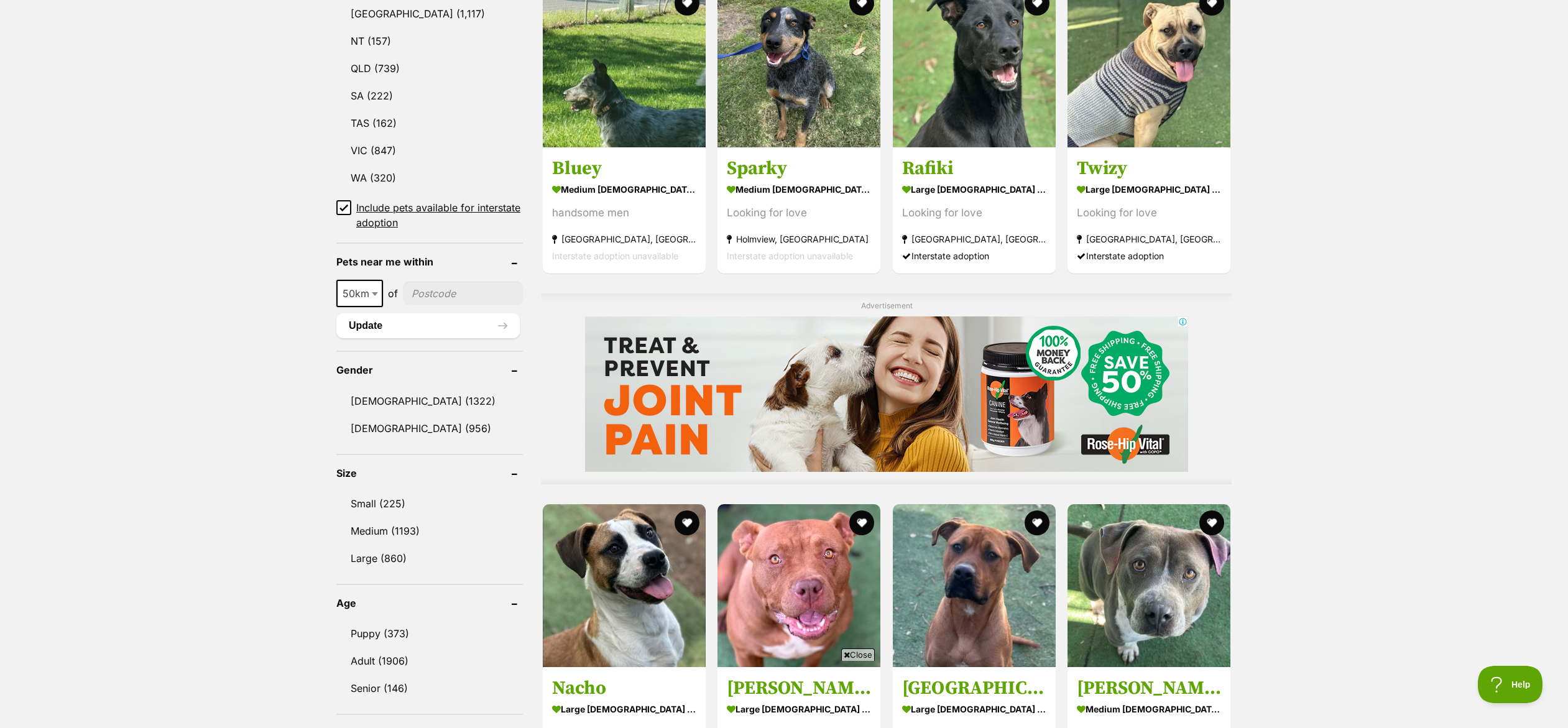
click at [844, 653] on icon at bounding box center [847, 654] width 6 height 8
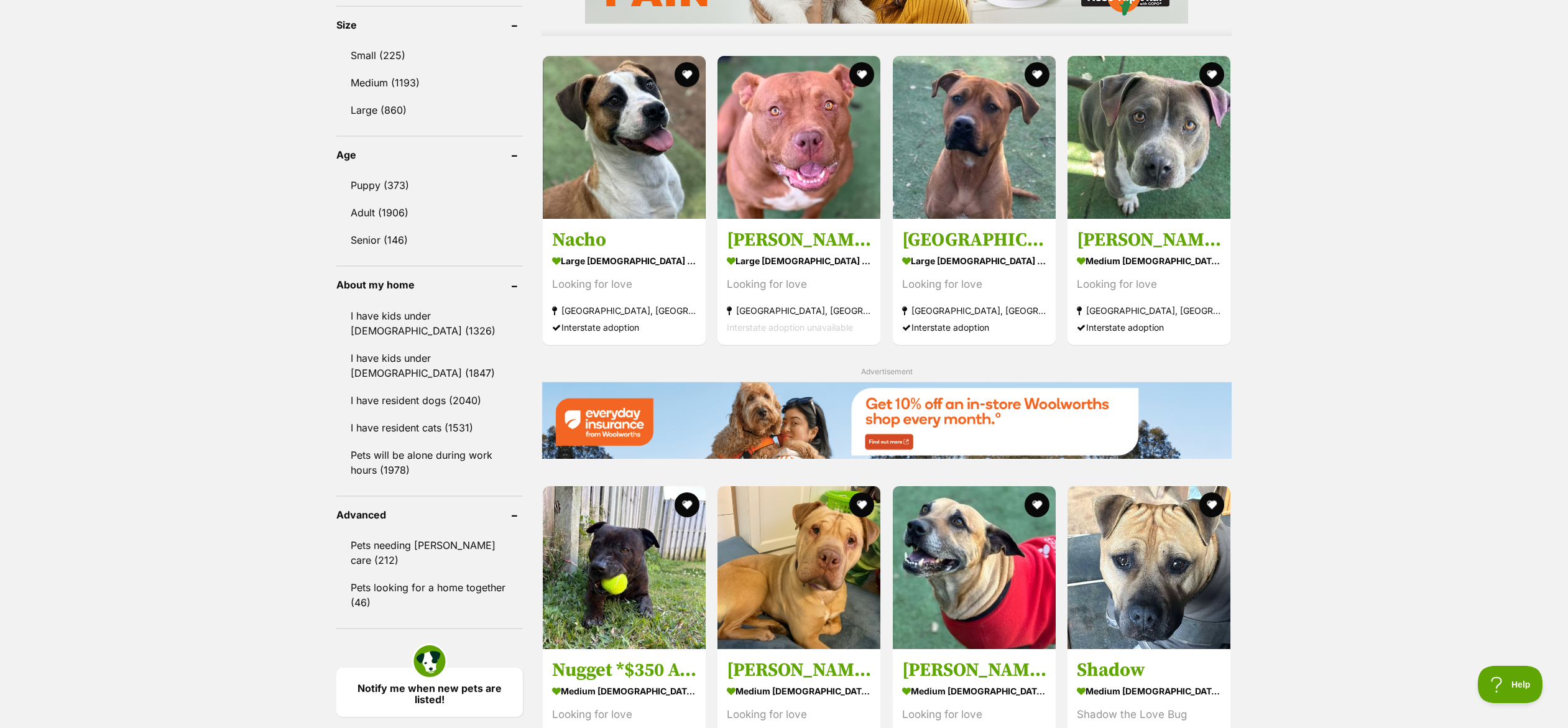
scroll to position [1169, 0]
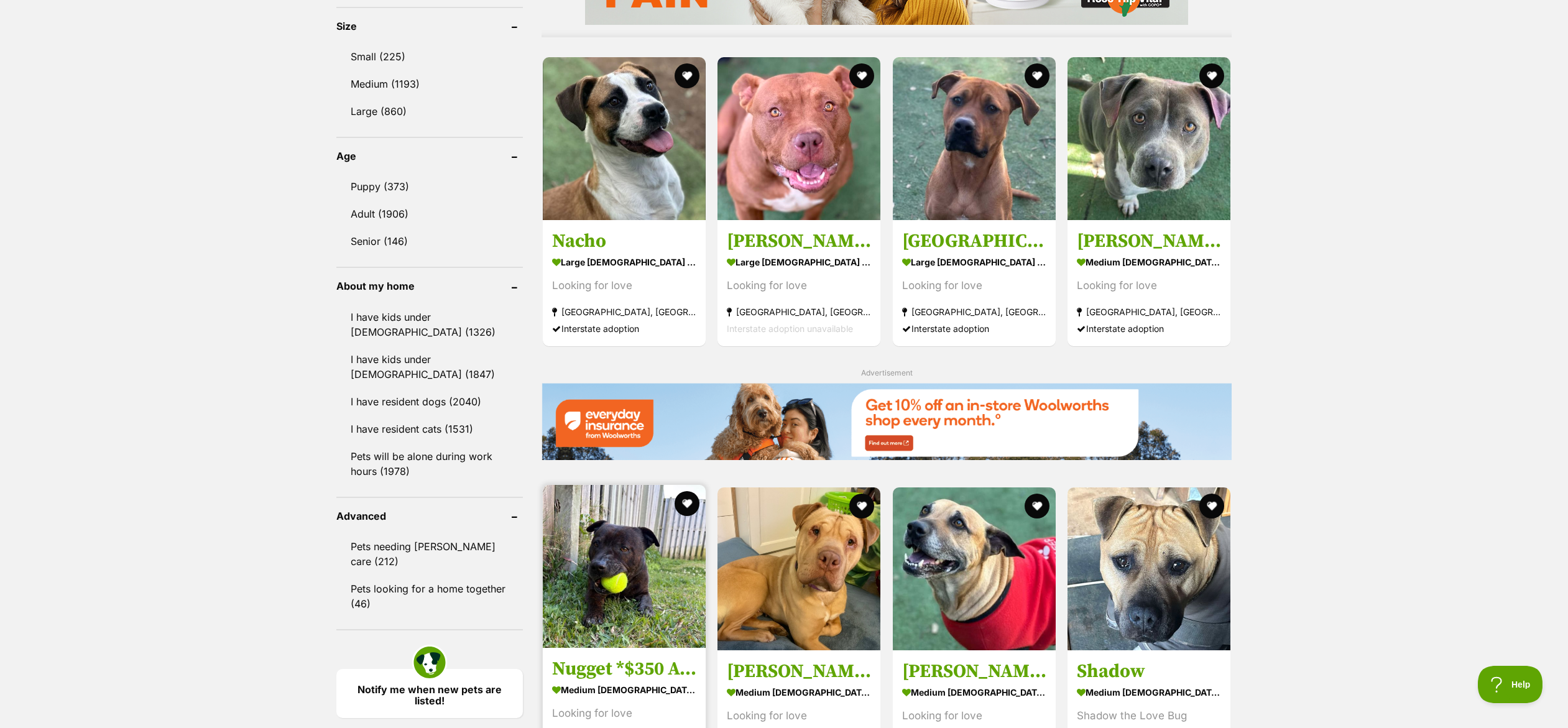
click at [649, 553] on img at bounding box center [624, 566] width 163 height 163
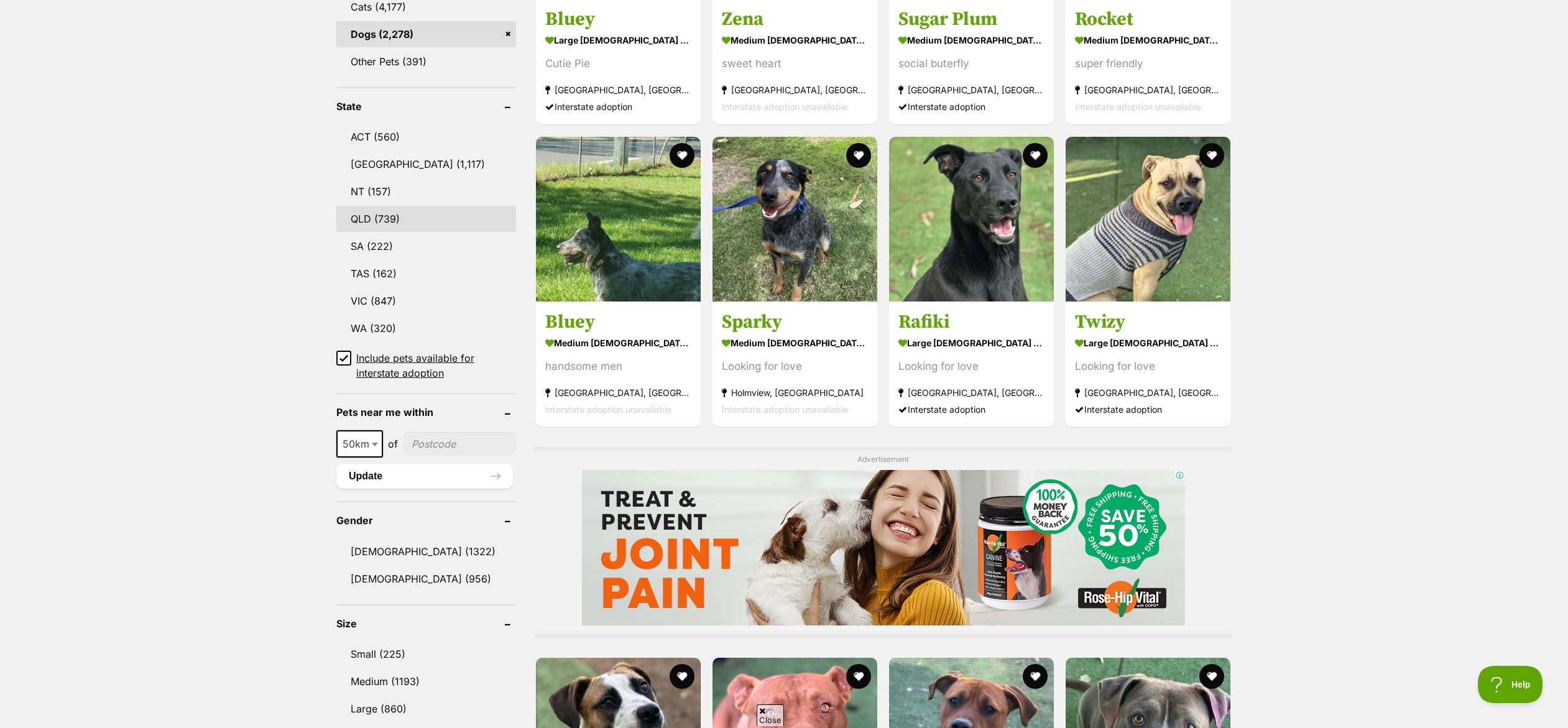
click at [436, 215] on link "QLD (739)" at bounding box center [426, 218] width 180 height 26
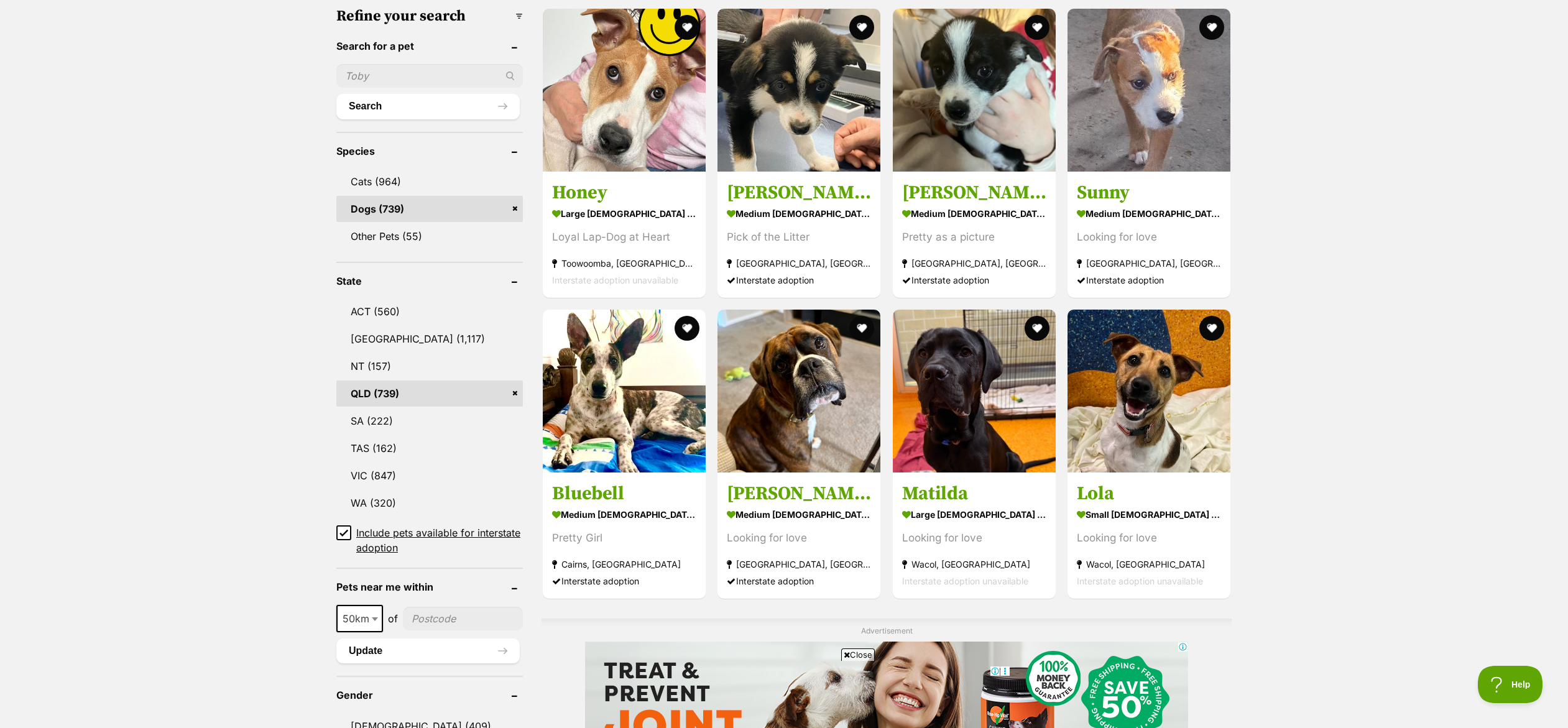
scroll to position [395, 0]
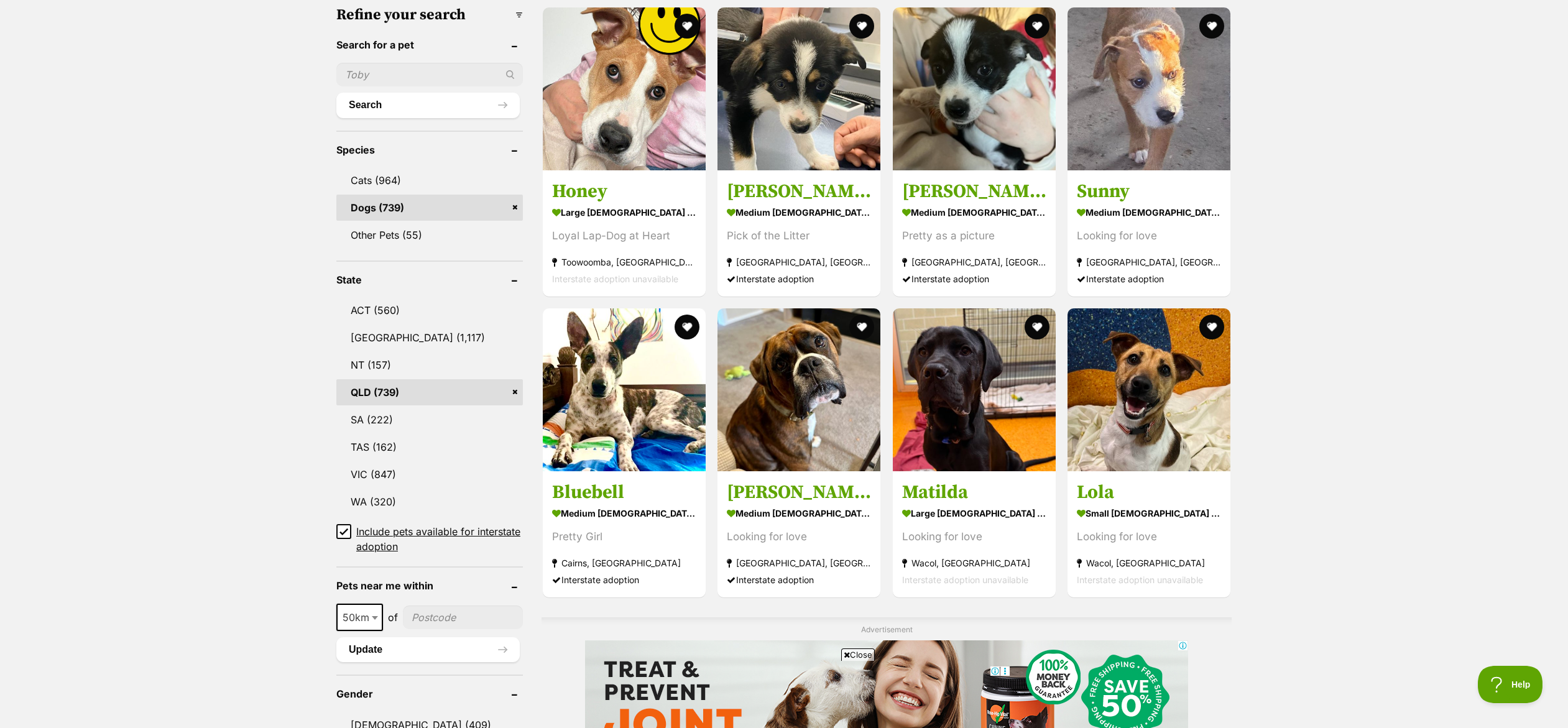
click at [846, 654] on icon at bounding box center [847, 654] width 6 height 8
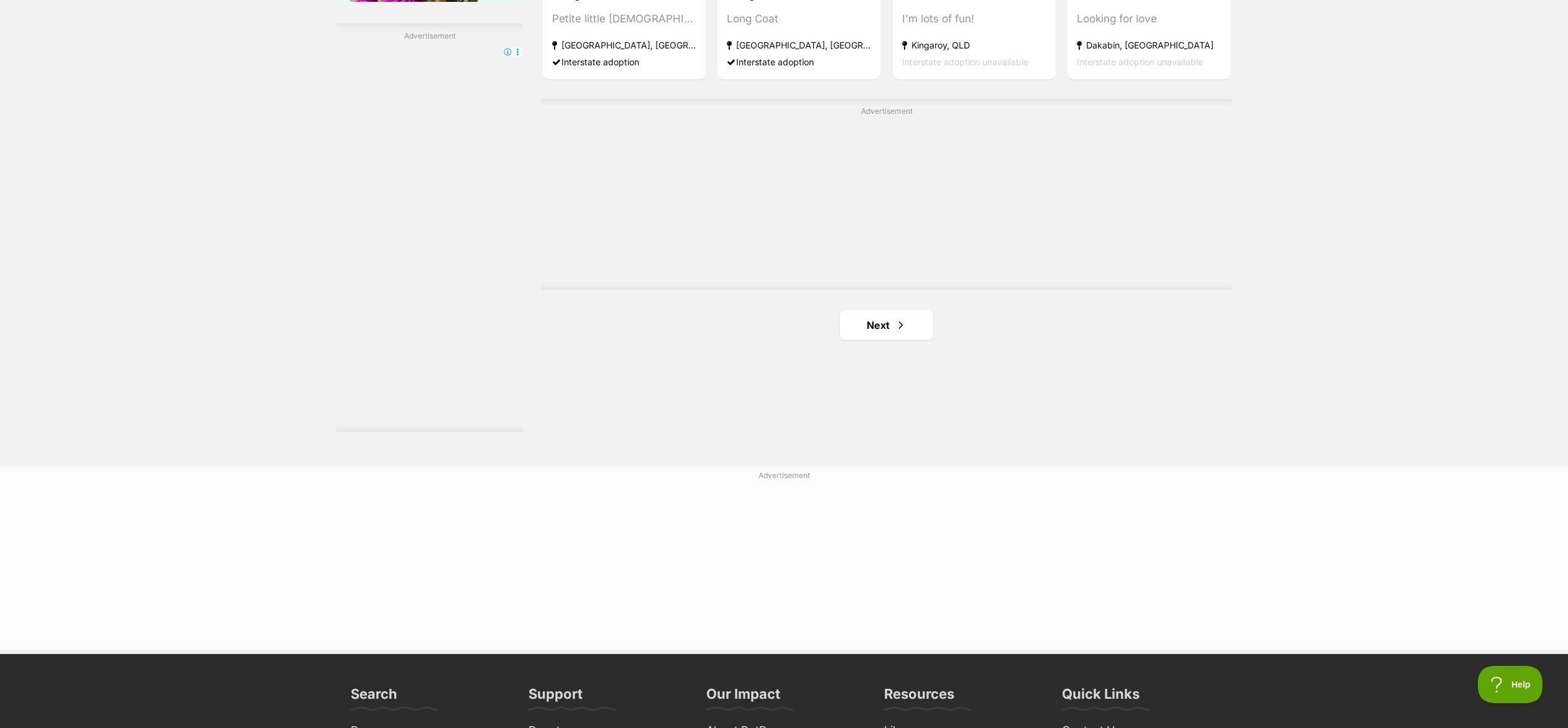
scroll to position [2164, 0]
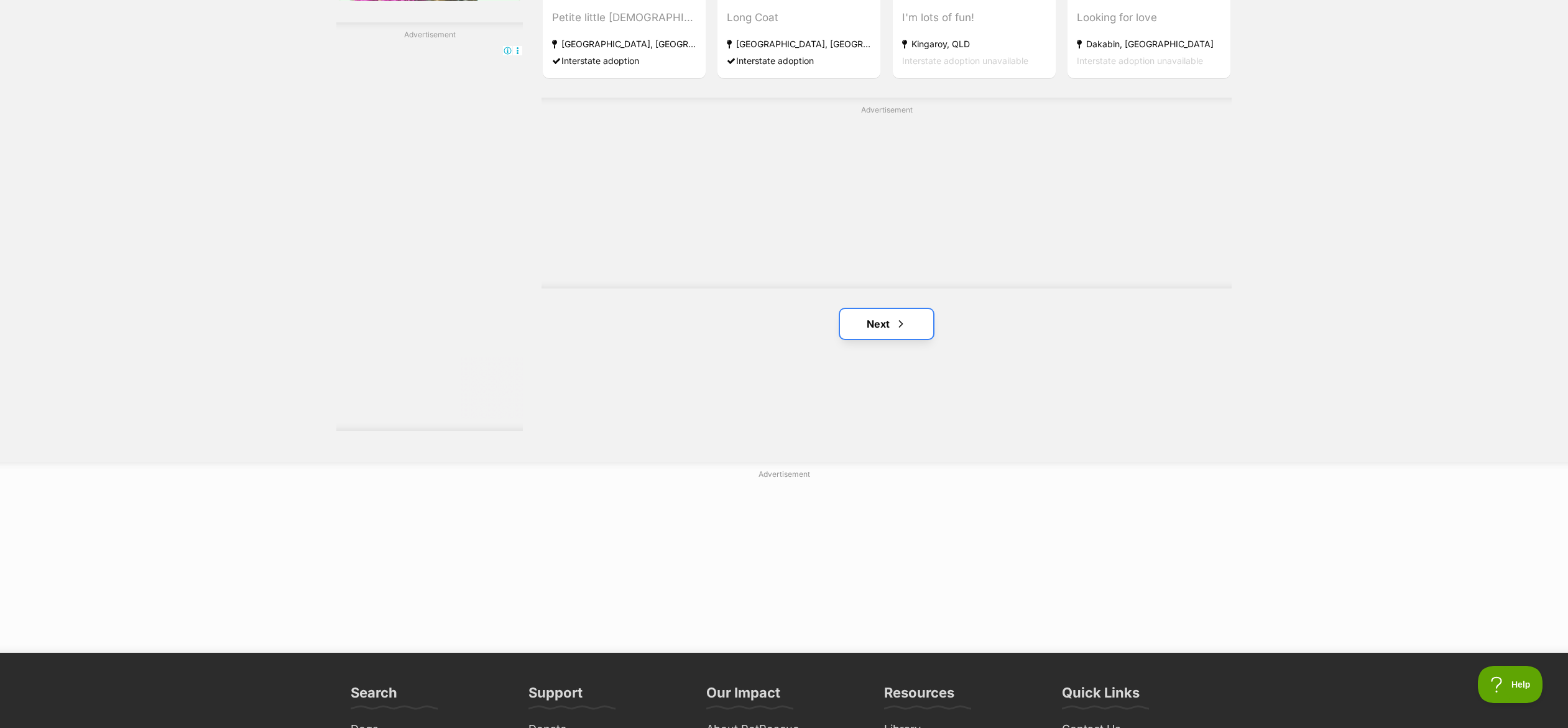
click at [870, 324] on link "Next" at bounding box center [887, 323] width 94 height 29
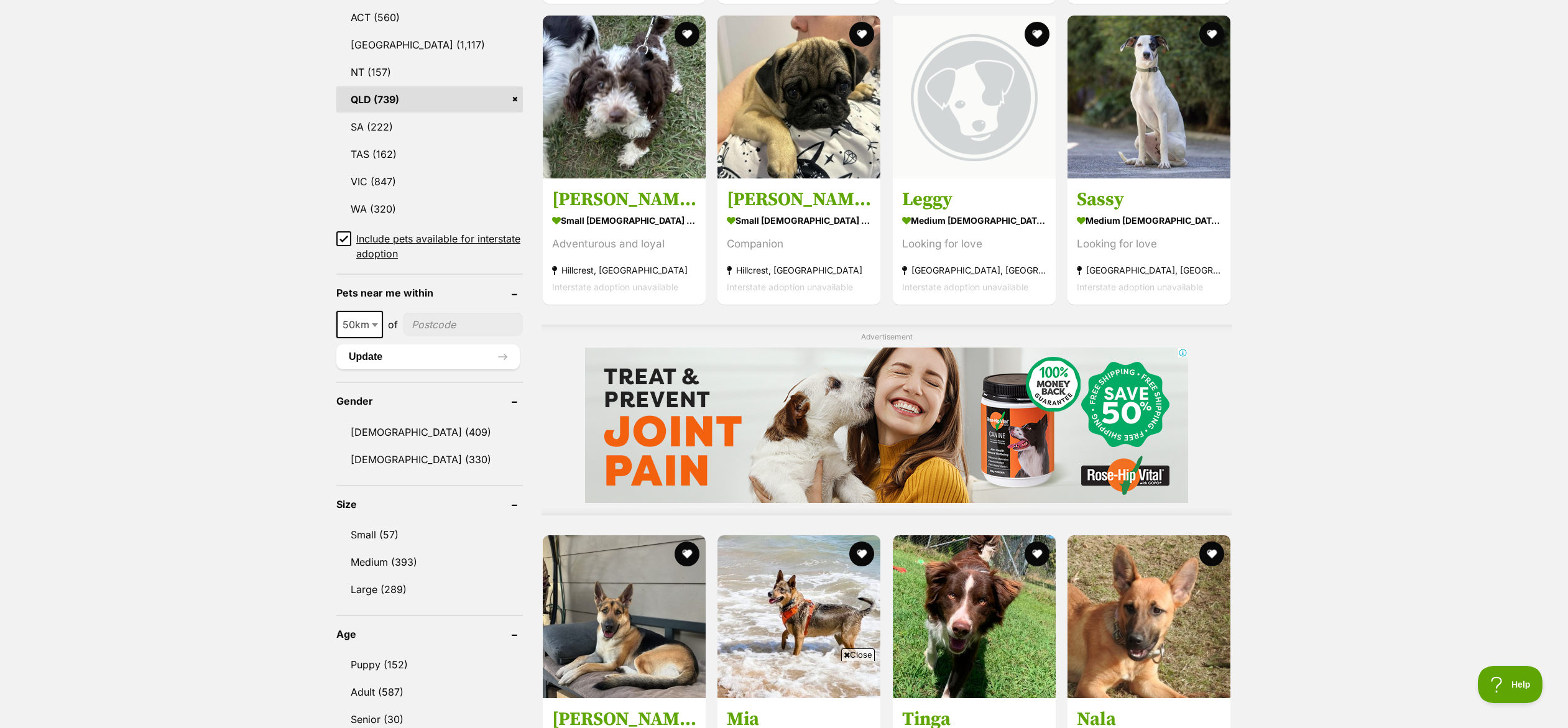
scroll to position [690, 0]
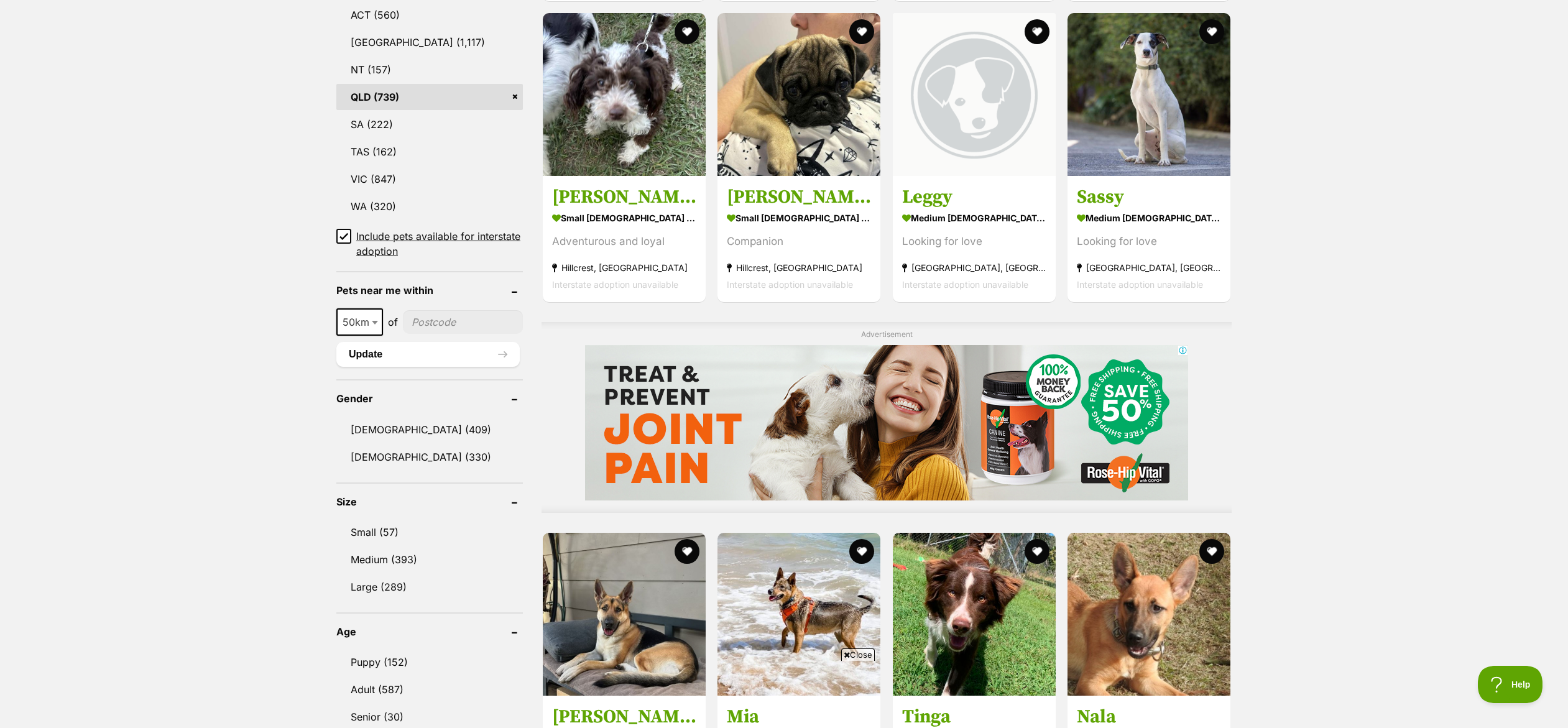
click at [844, 654] on icon at bounding box center [847, 654] width 6 height 8
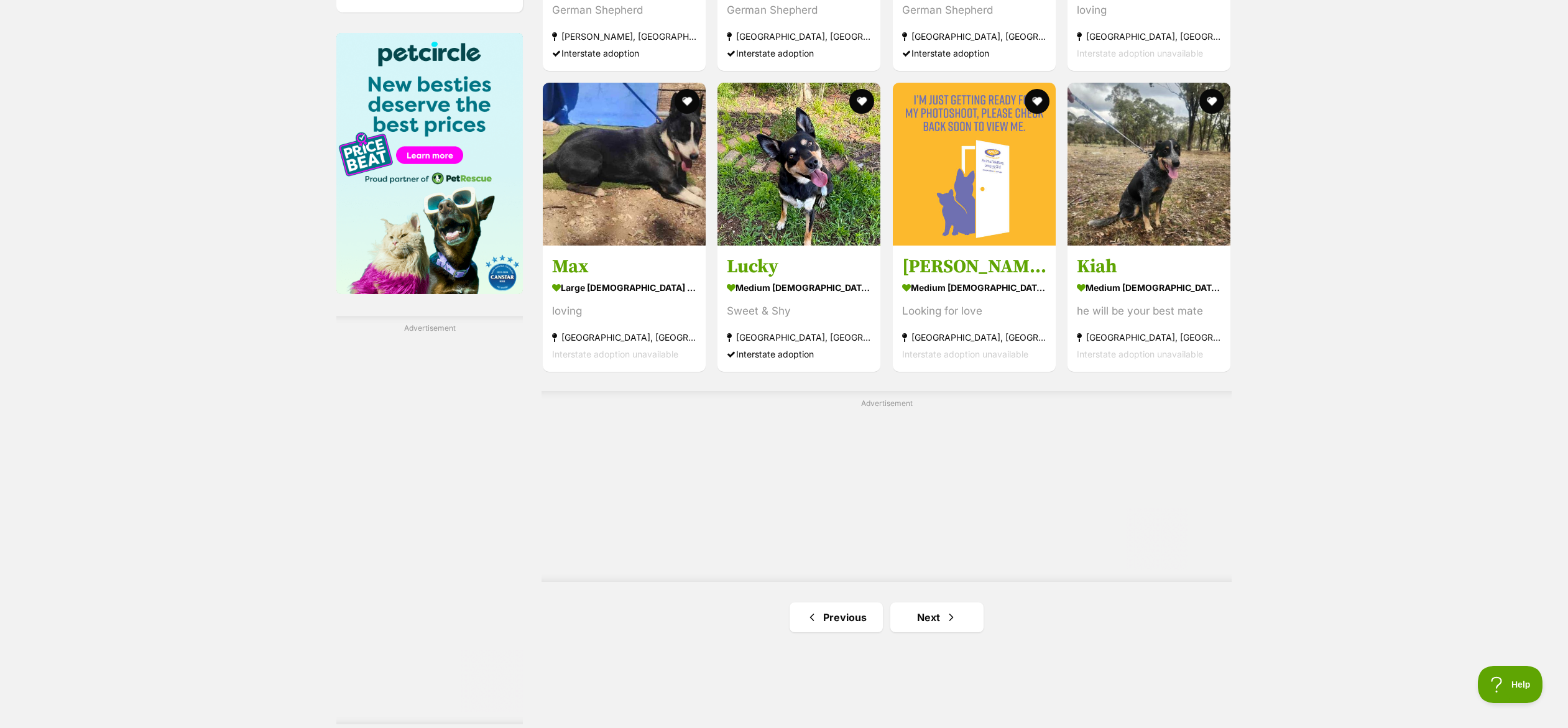
scroll to position [1872, 0]
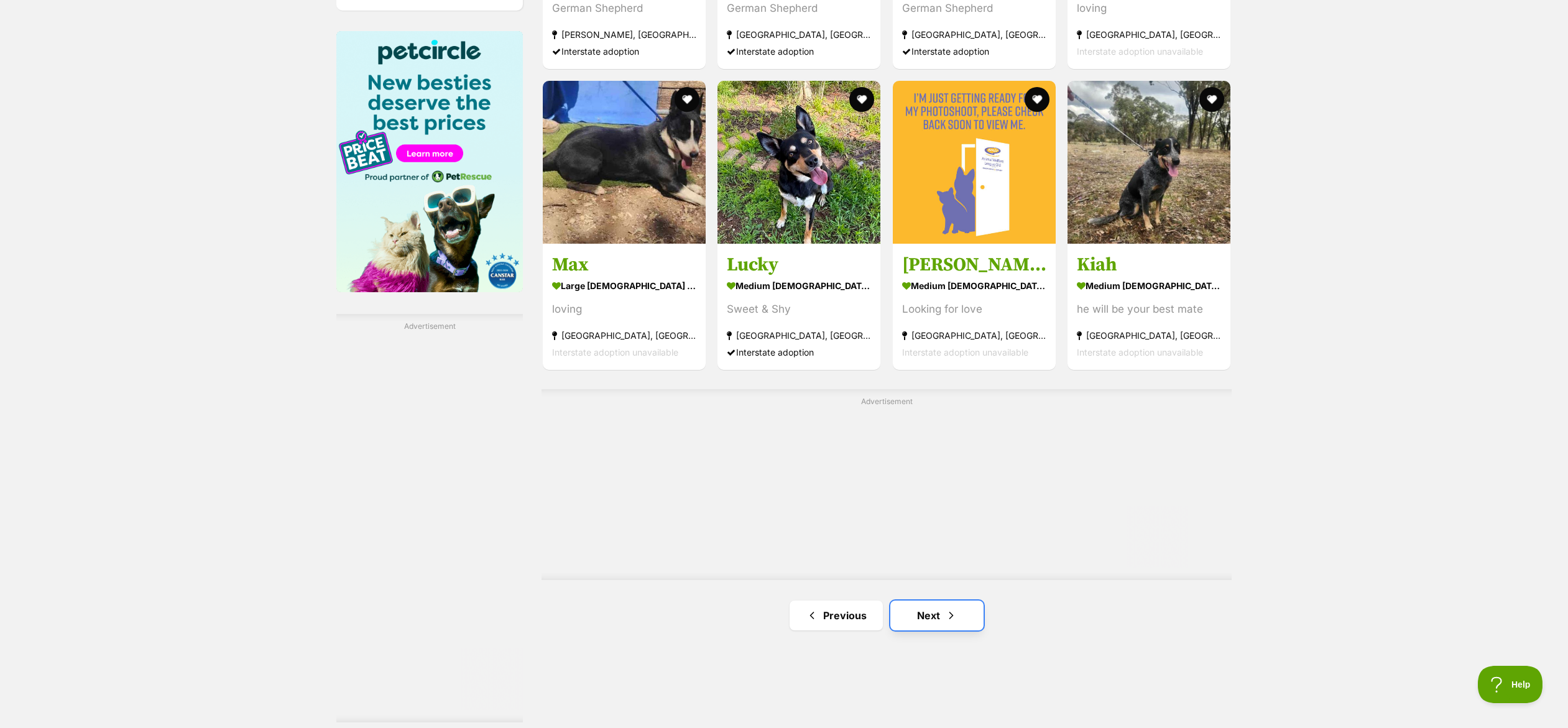
click at [919, 609] on link "Next" at bounding box center [937, 615] width 94 height 29
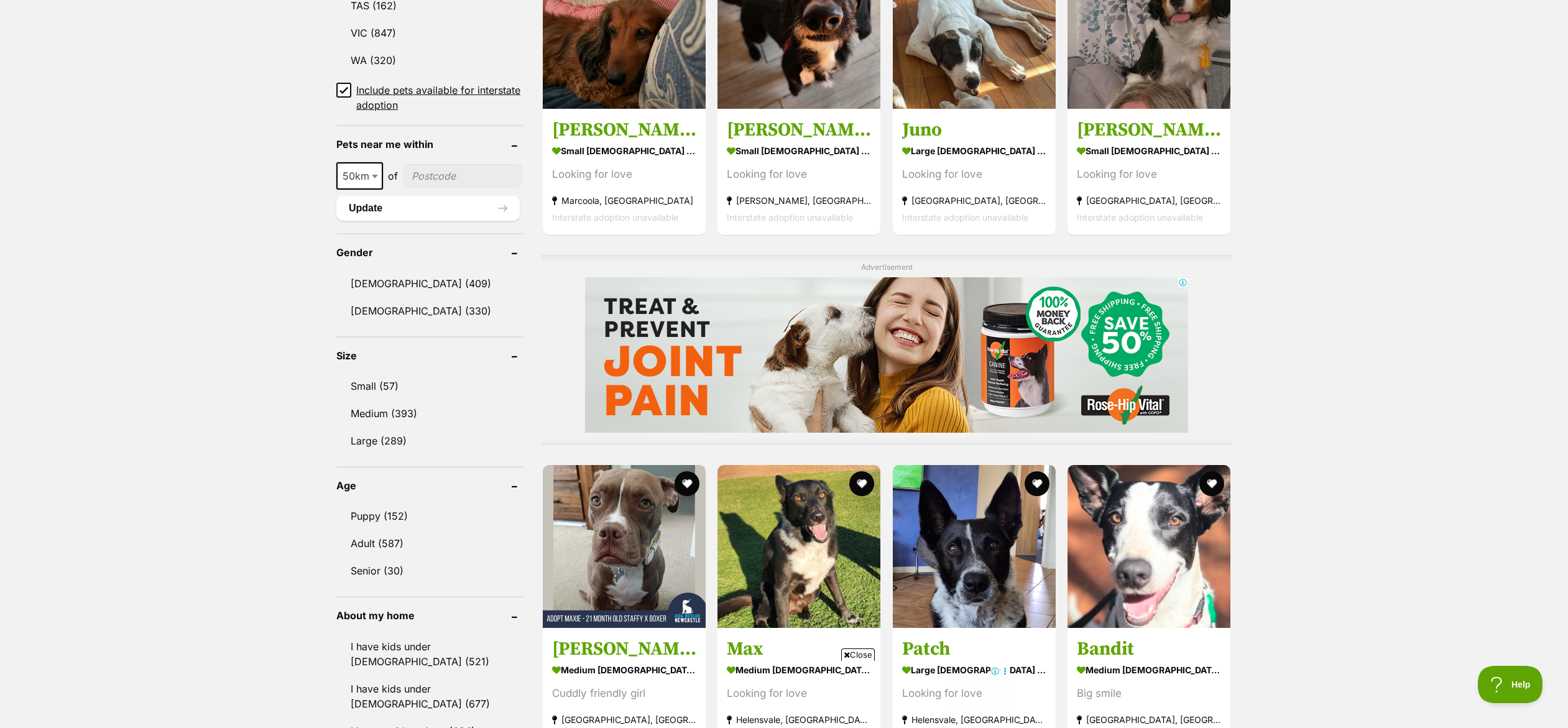
scroll to position [836, 0]
click at [845, 657] on icon at bounding box center [847, 654] width 6 height 8
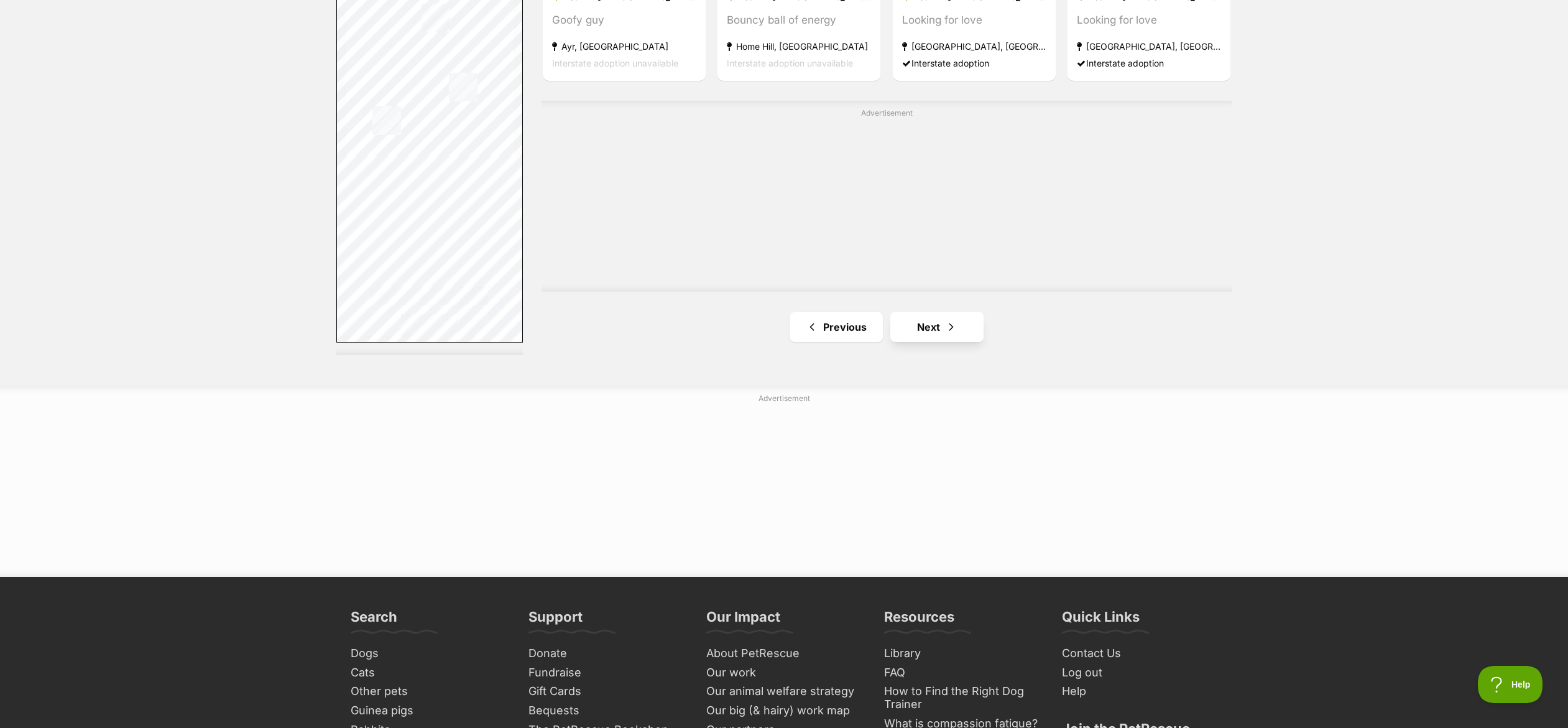
scroll to position [2244, 0]
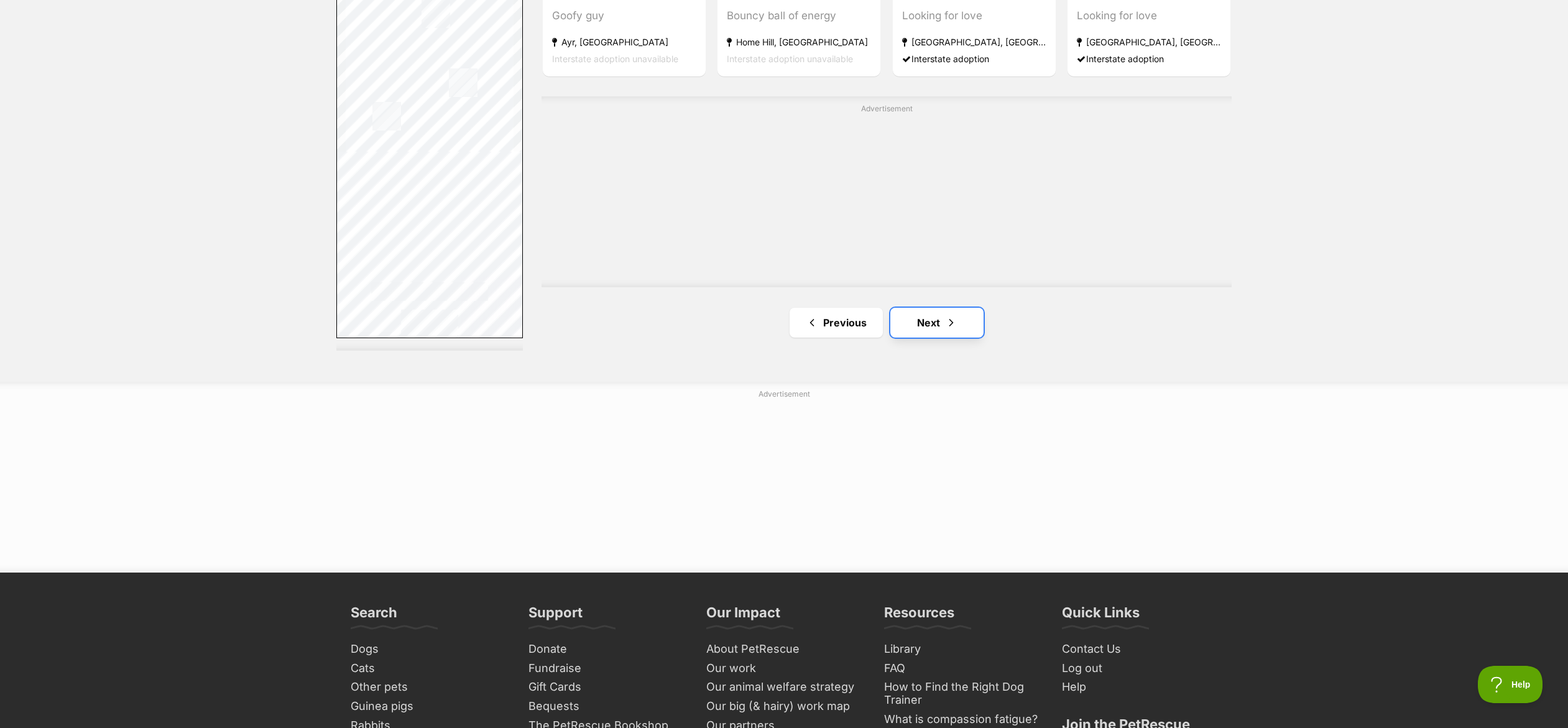
click at [940, 320] on link "Next" at bounding box center [937, 323] width 94 height 29
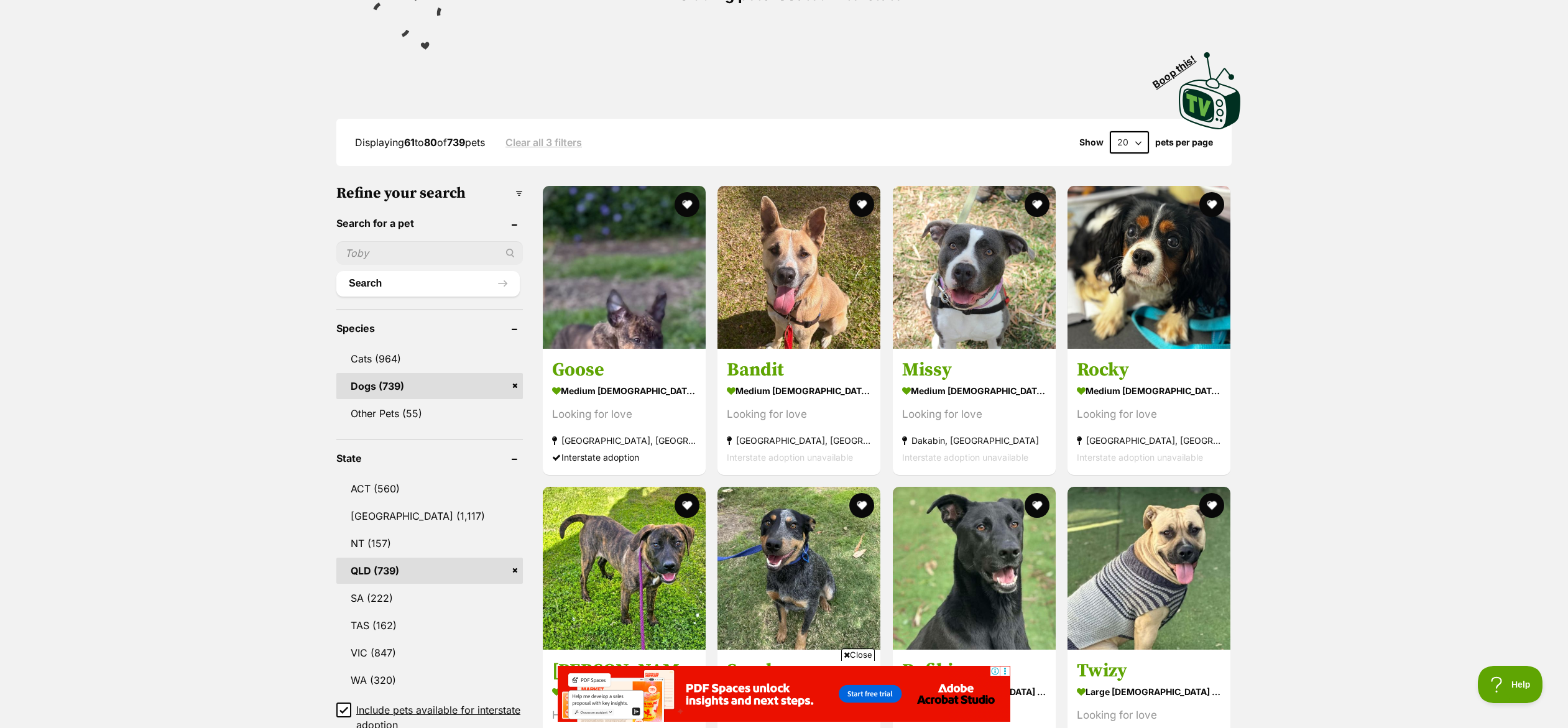
scroll to position [755, 0]
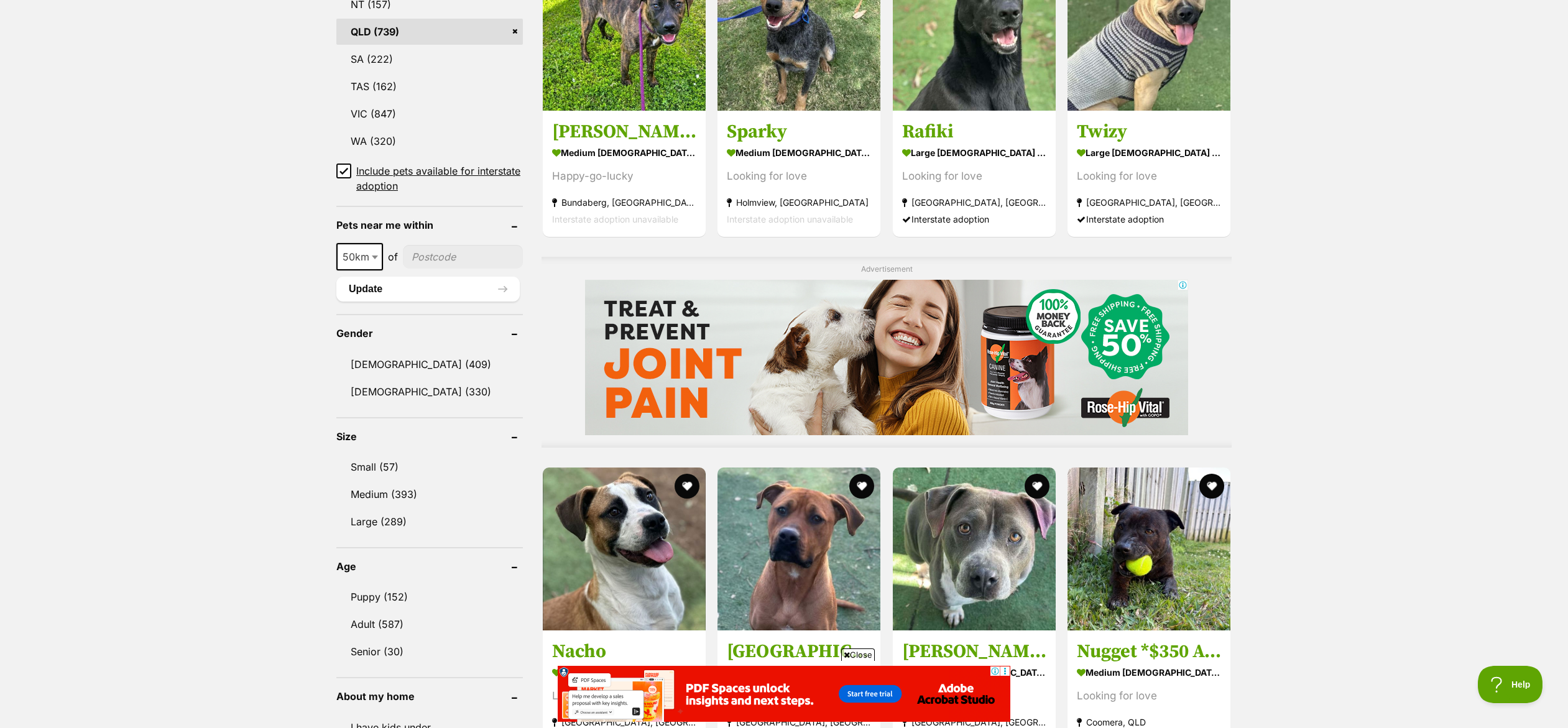
click at [845, 651] on icon at bounding box center [847, 654] width 6 height 8
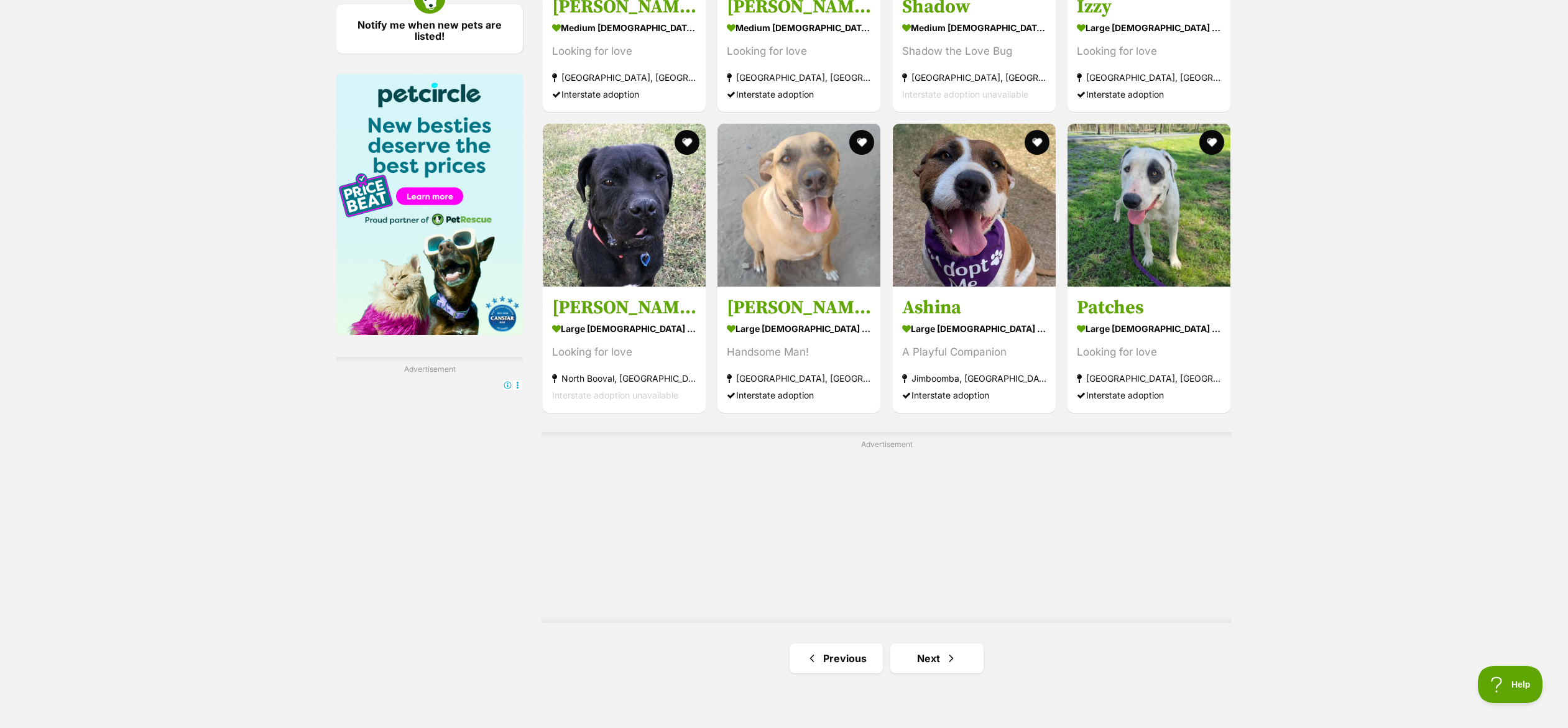
scroll to position [1875, 0]
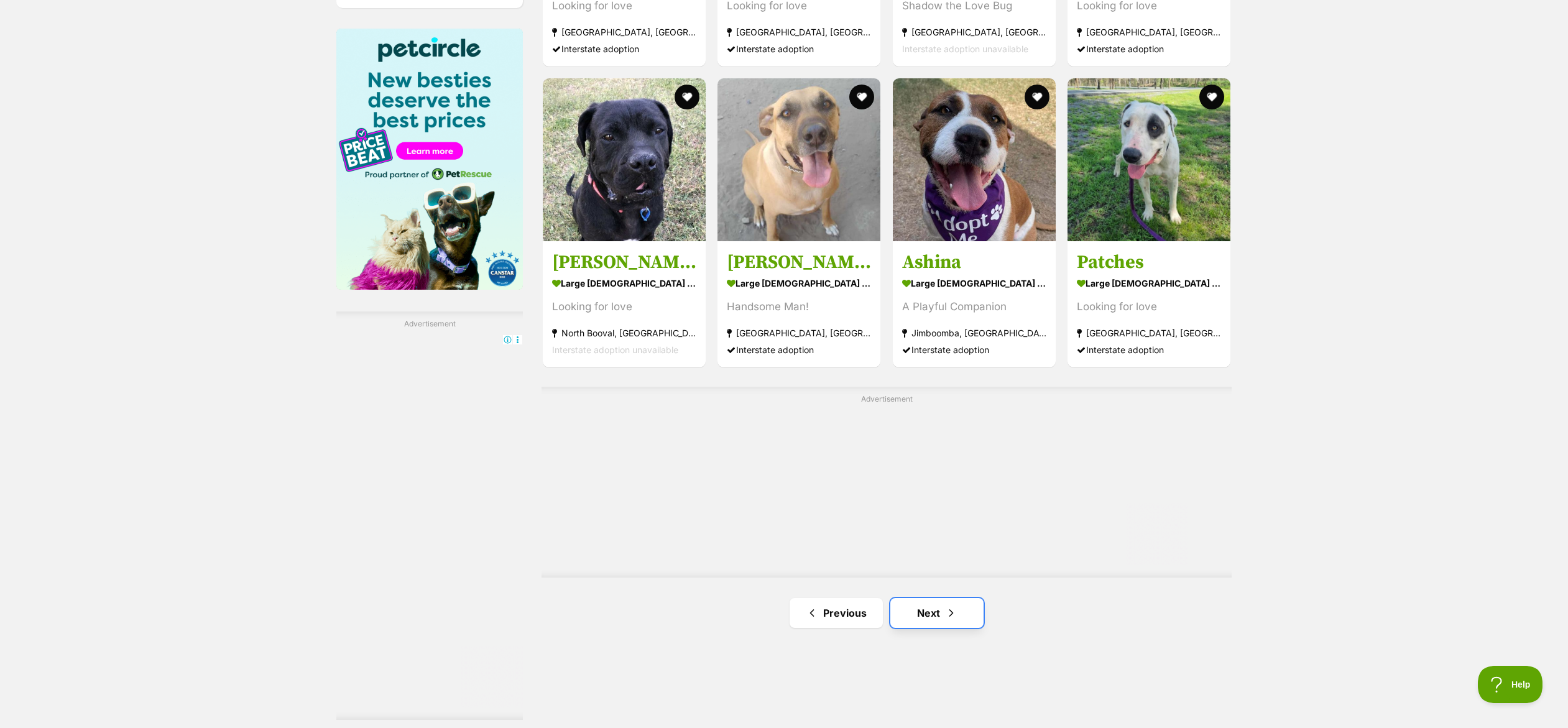
click at [957, 621] on link "Next" at bounding box center [937, 612] width 94 height 29
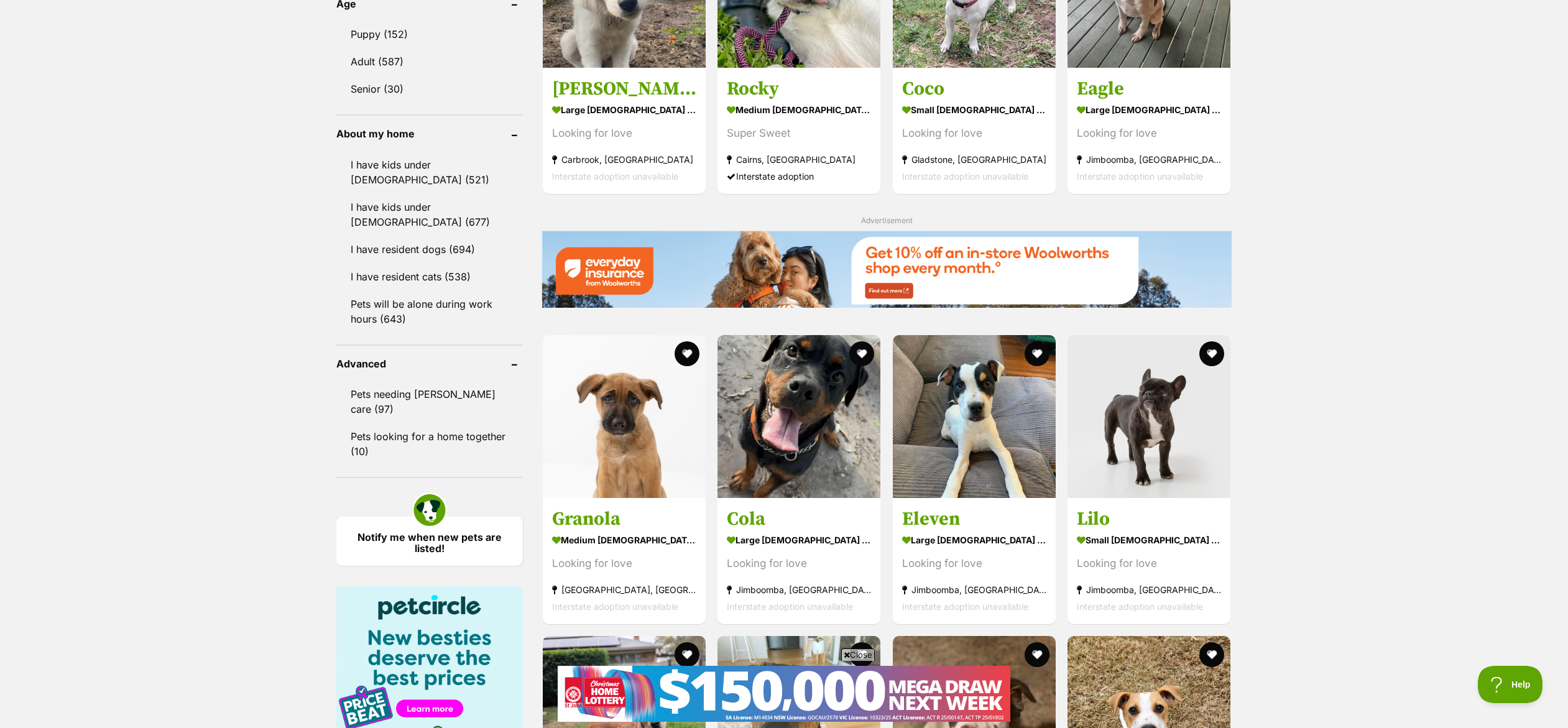
scroll to position [1318, 0]
click at [849, 657] on span "Close" at bounding box center [858, 654] width 34 height 13
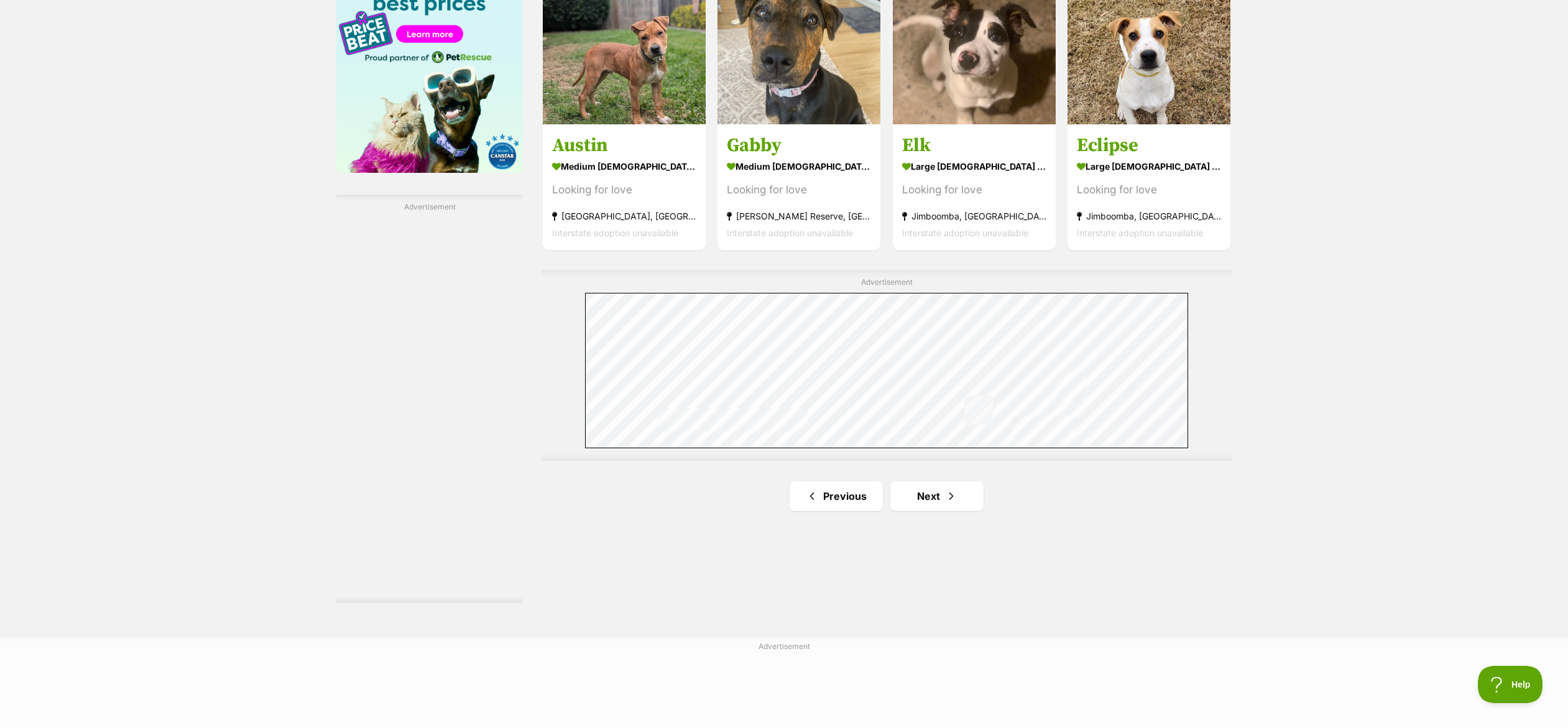
scroll to position [2006, 0]
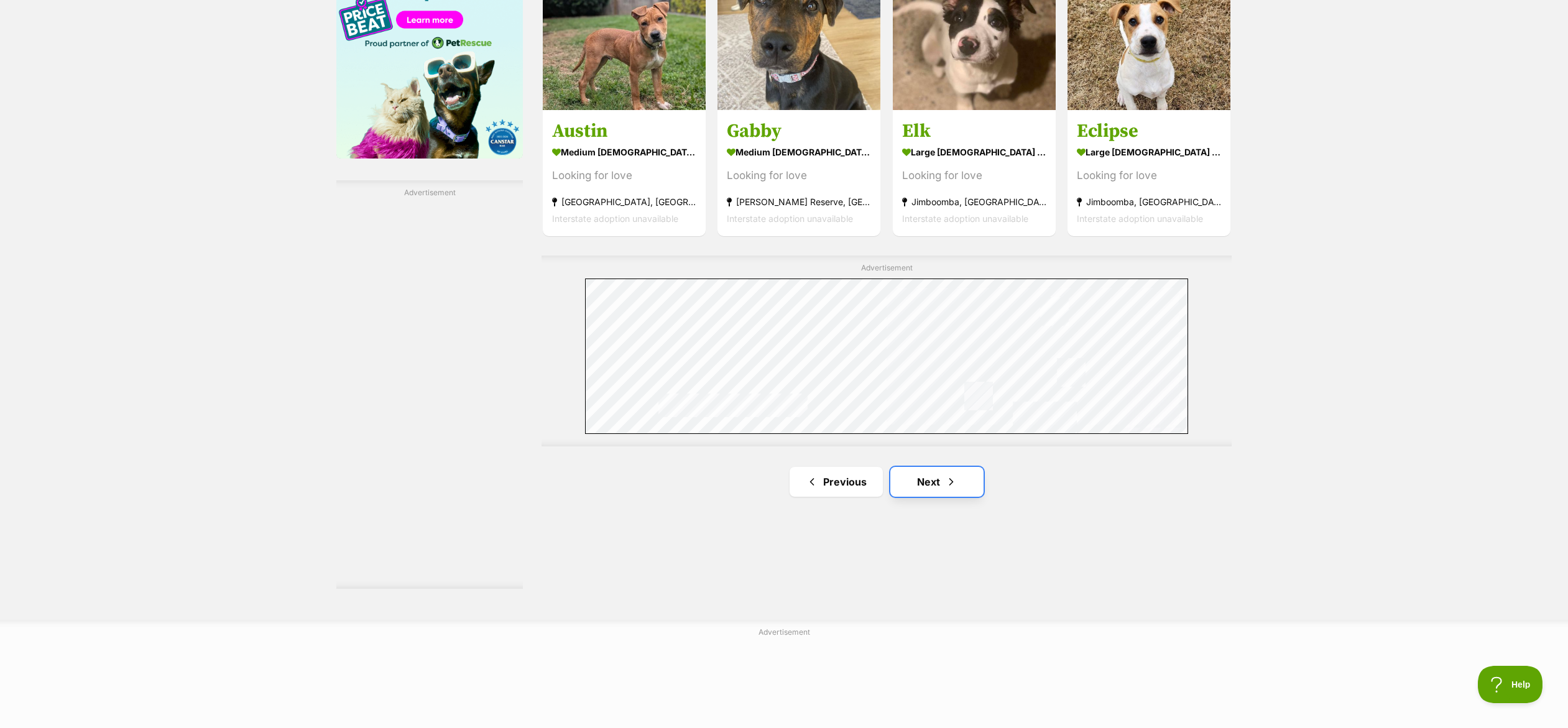
click at [944, 489] on link "Next" at bounding box center [937, 481] width 94 height 29
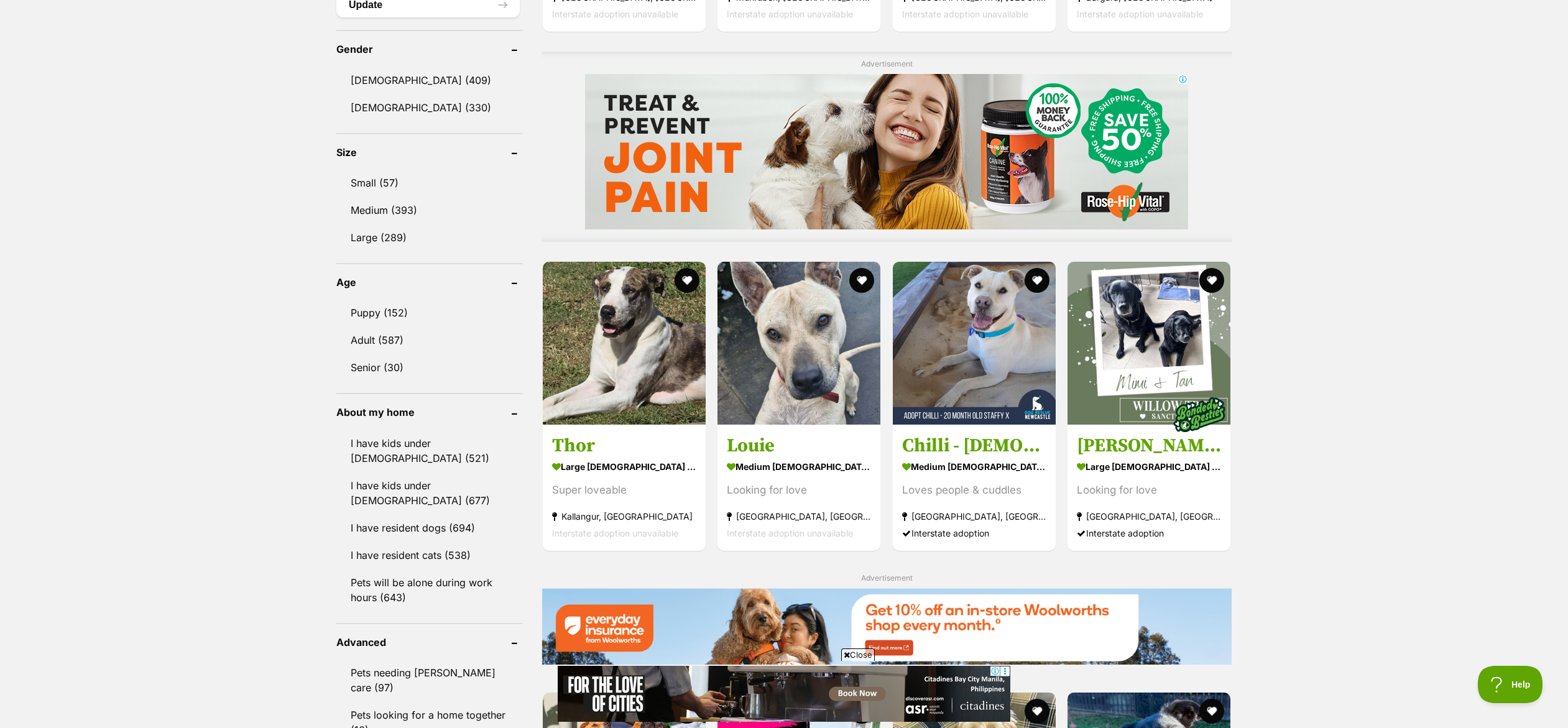
click at [841, 656] on span "Close" at bounding box center [858, 654] width 34 height 13
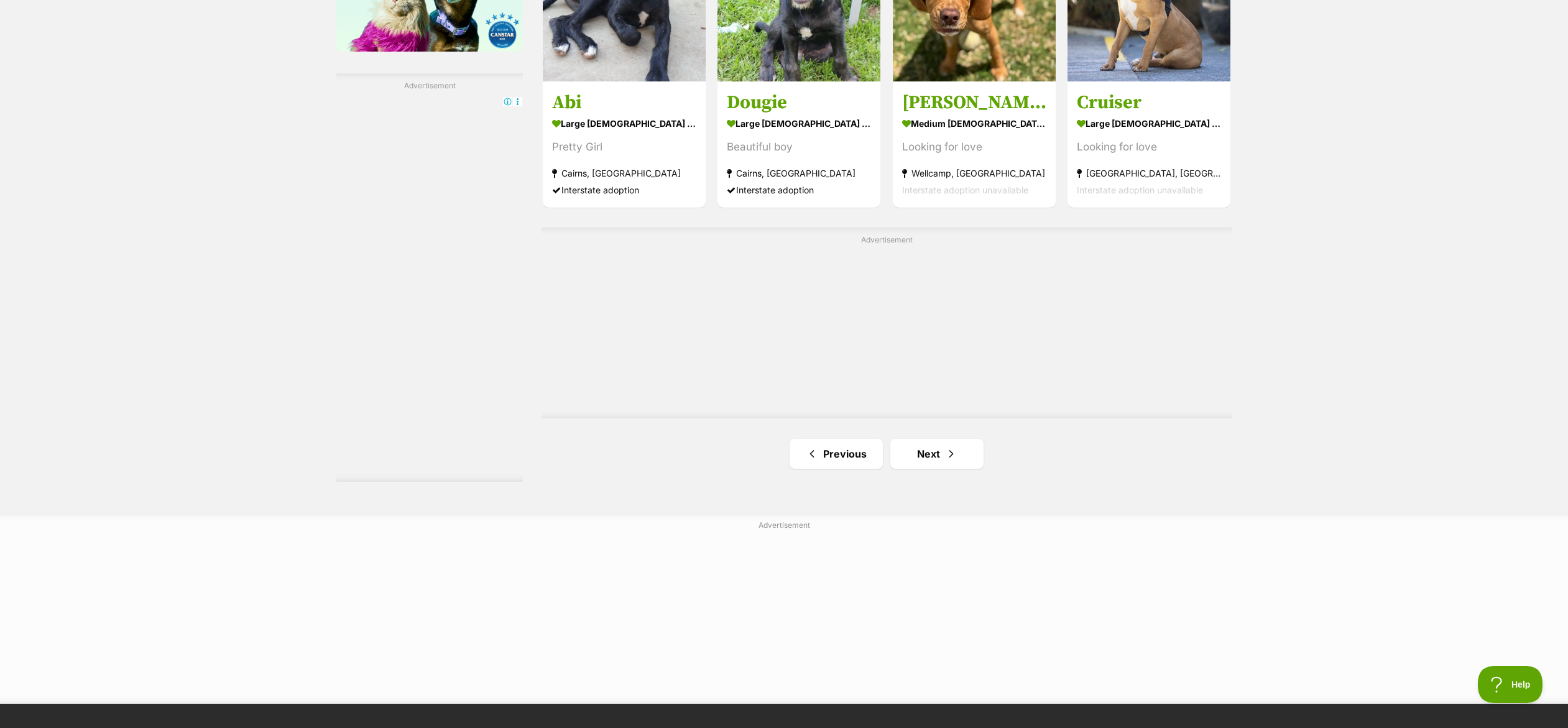
scroll to position [2120, 0]
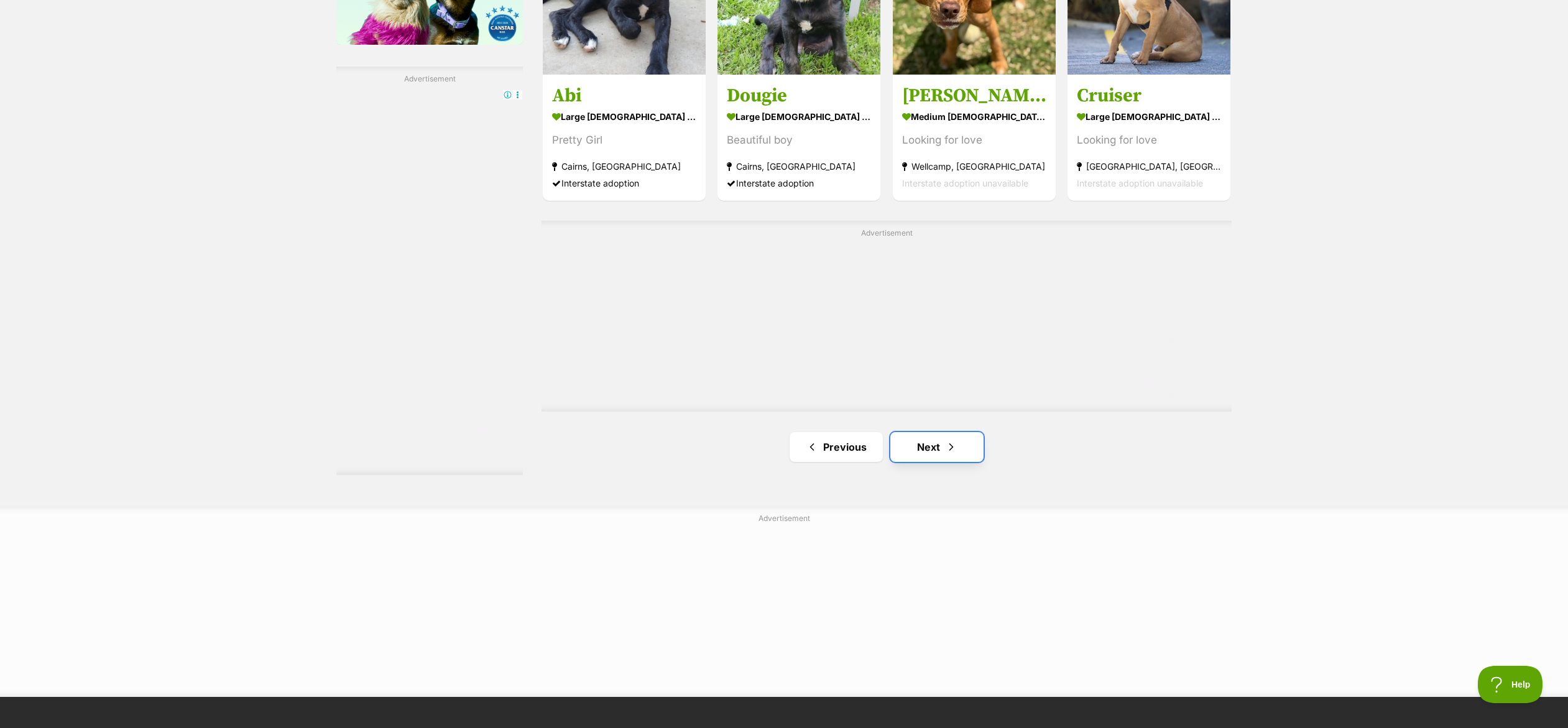
click at [942, 451] on link "Next" at bounding box center [937, 447] width 94 height 29
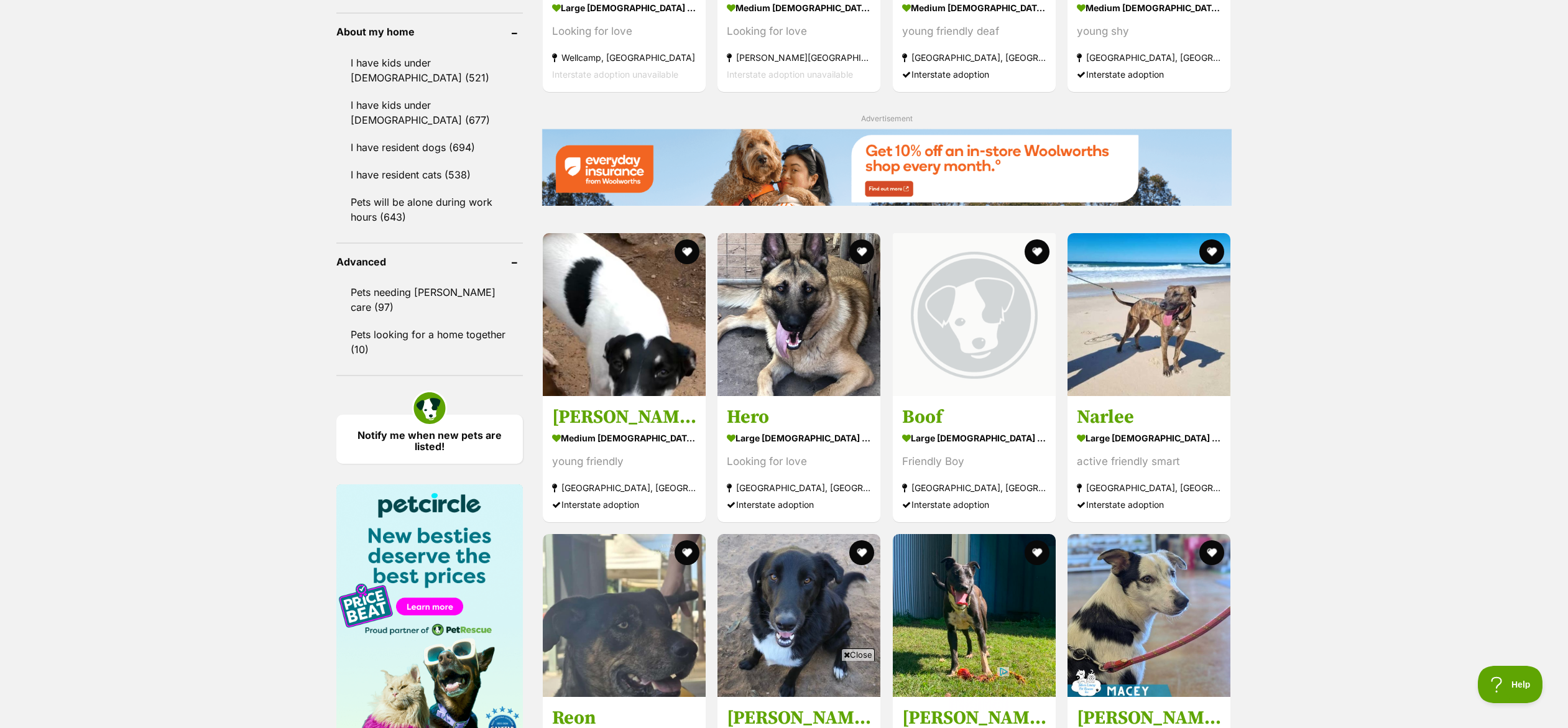
click at [846, 659] on span "Close" at bounding box center [858, 654] width 34 height 13
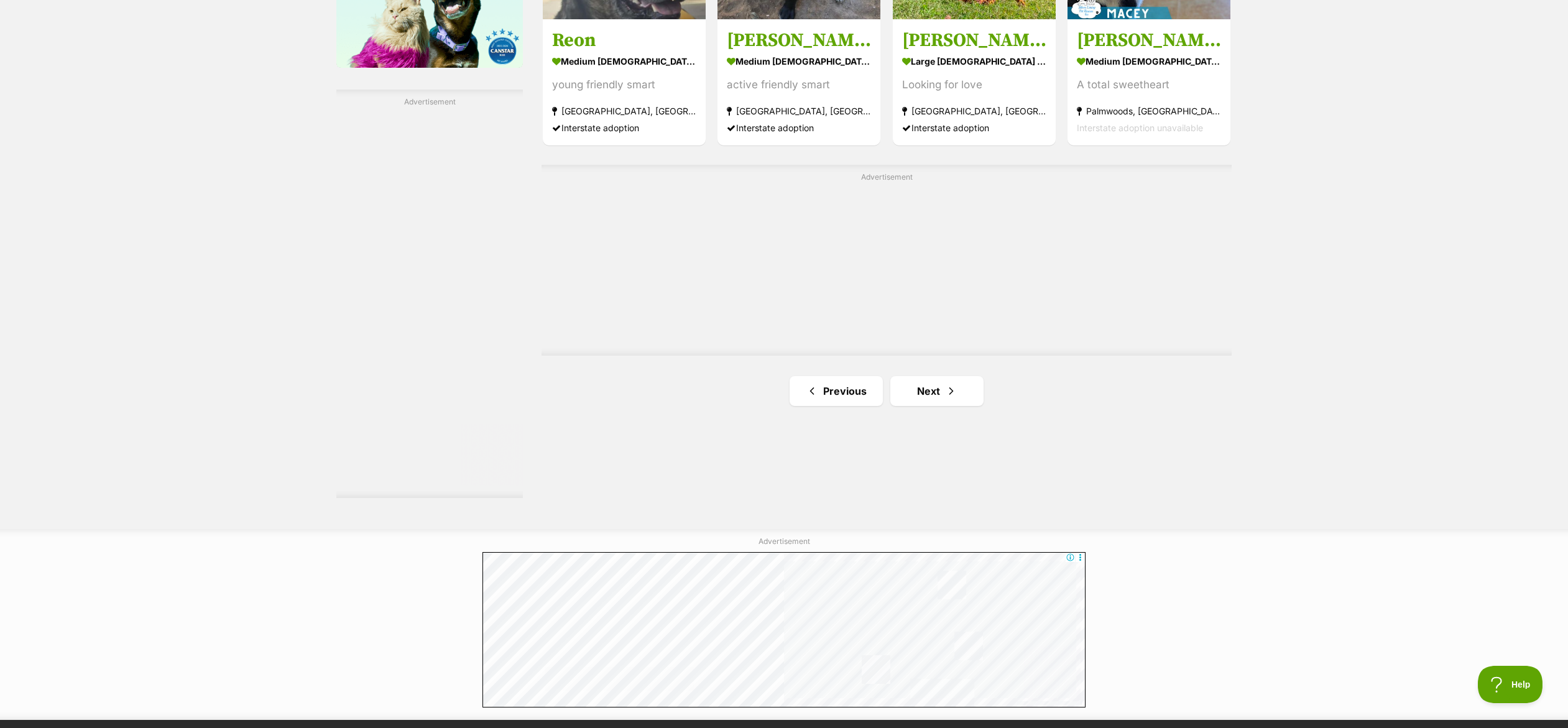
scroll to position [2099, 0]
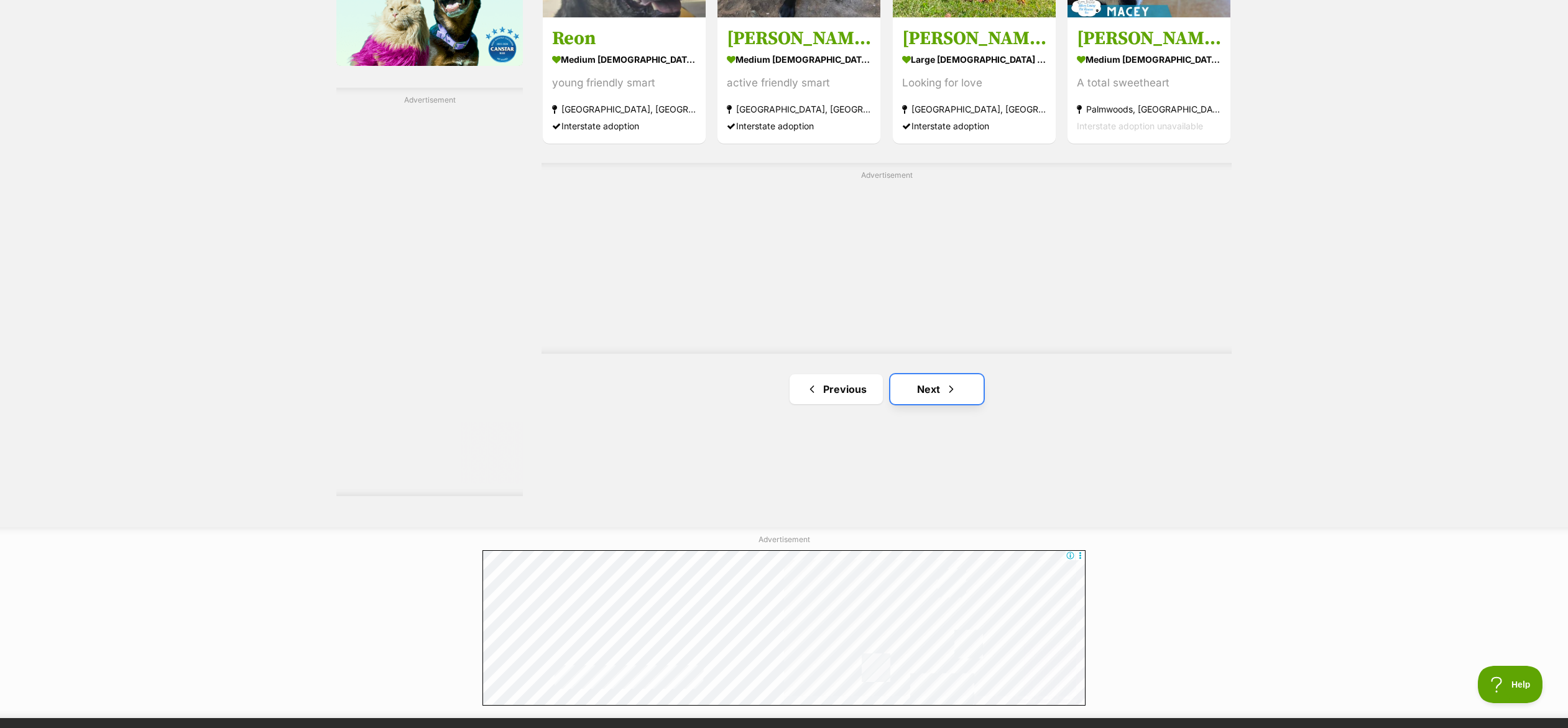
click at [948, 383] on span "Next page" at bounding box center [951, 389] width 13 height 15
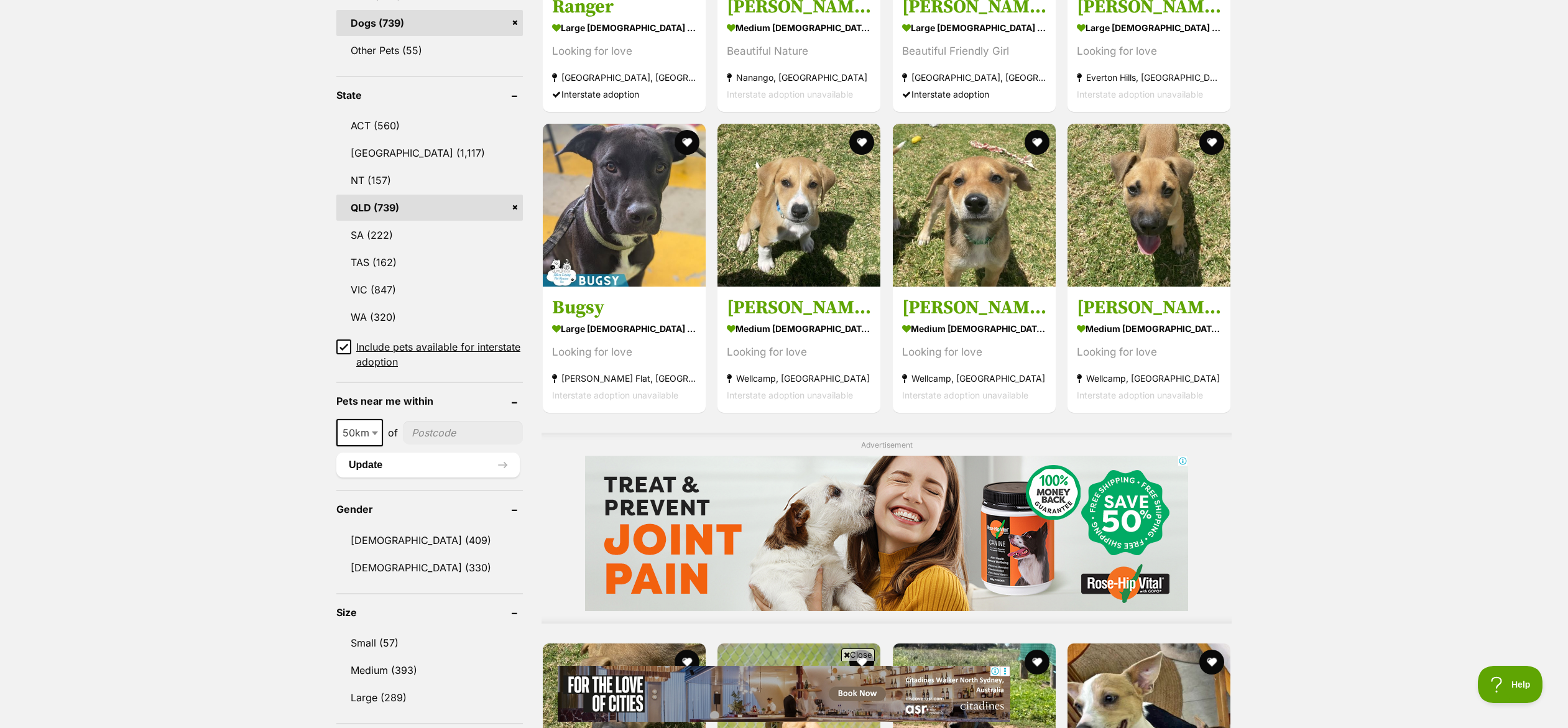
scroll to position [578, 0]
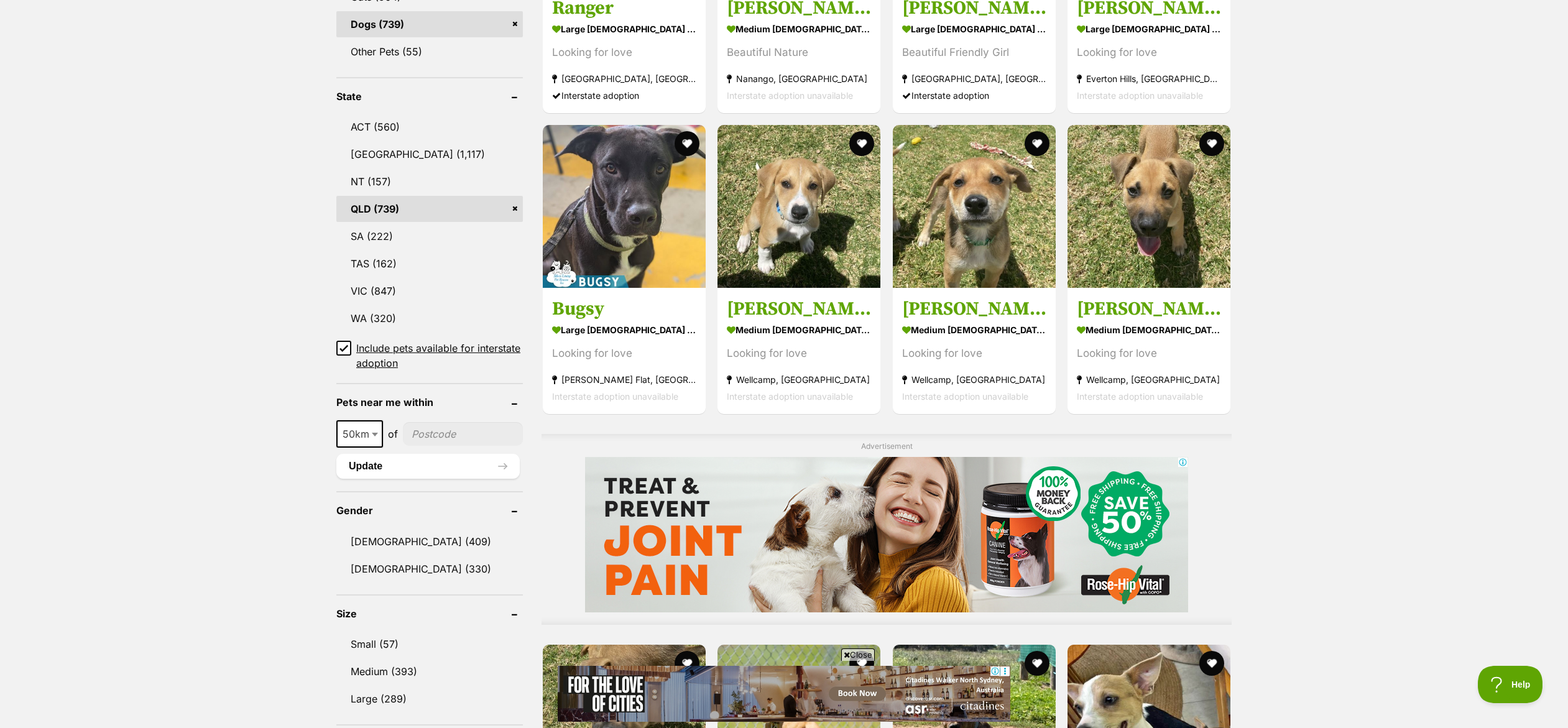
click at [844, 654] on icon at bounding box center [847, 654] width 6 height 8
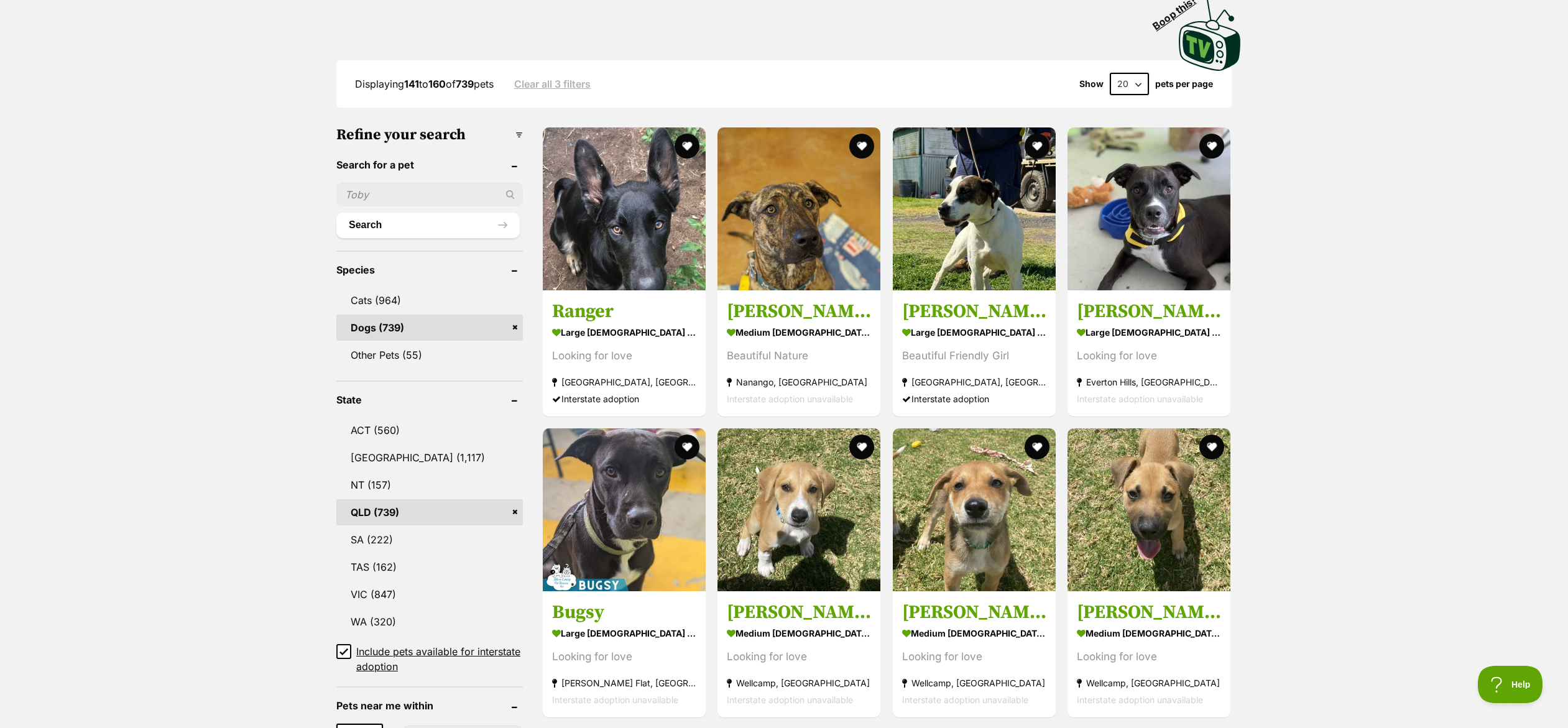
scroll to position [274, 0]
click at [968, 495] on img at bounding box center [974, 508] width 163 height 163
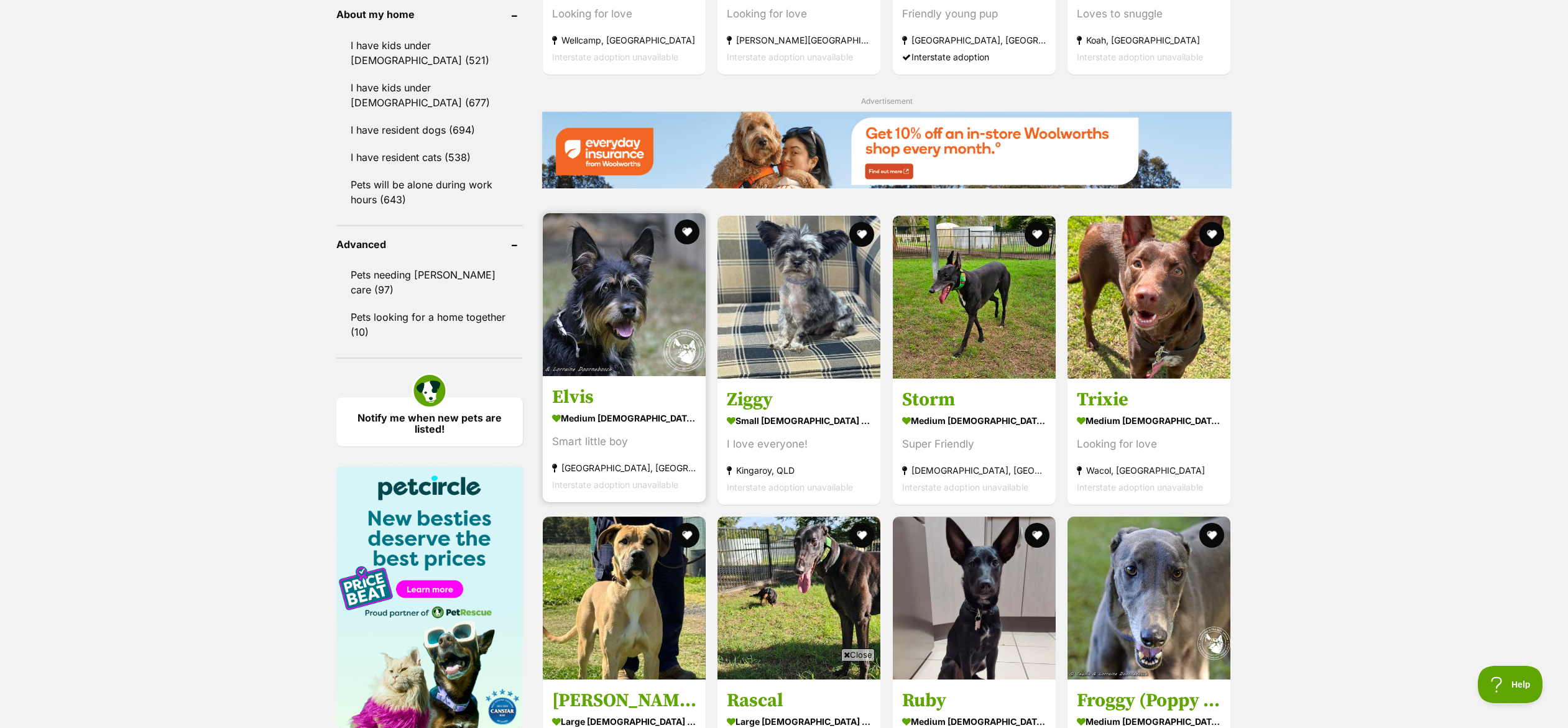
scroll to position [1469, 0]
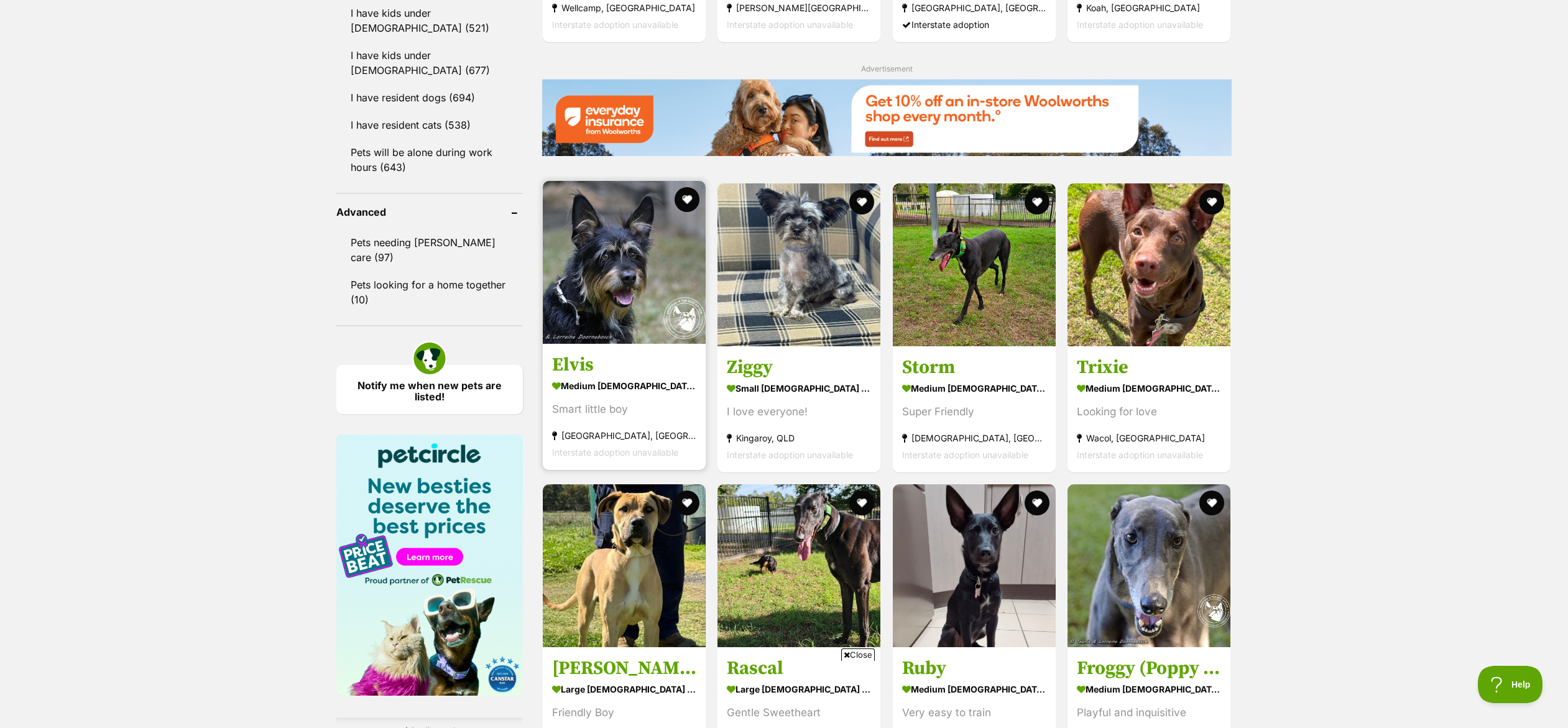
click at [642, 251] on img at bounding box center [624, 262] width 163 height 163
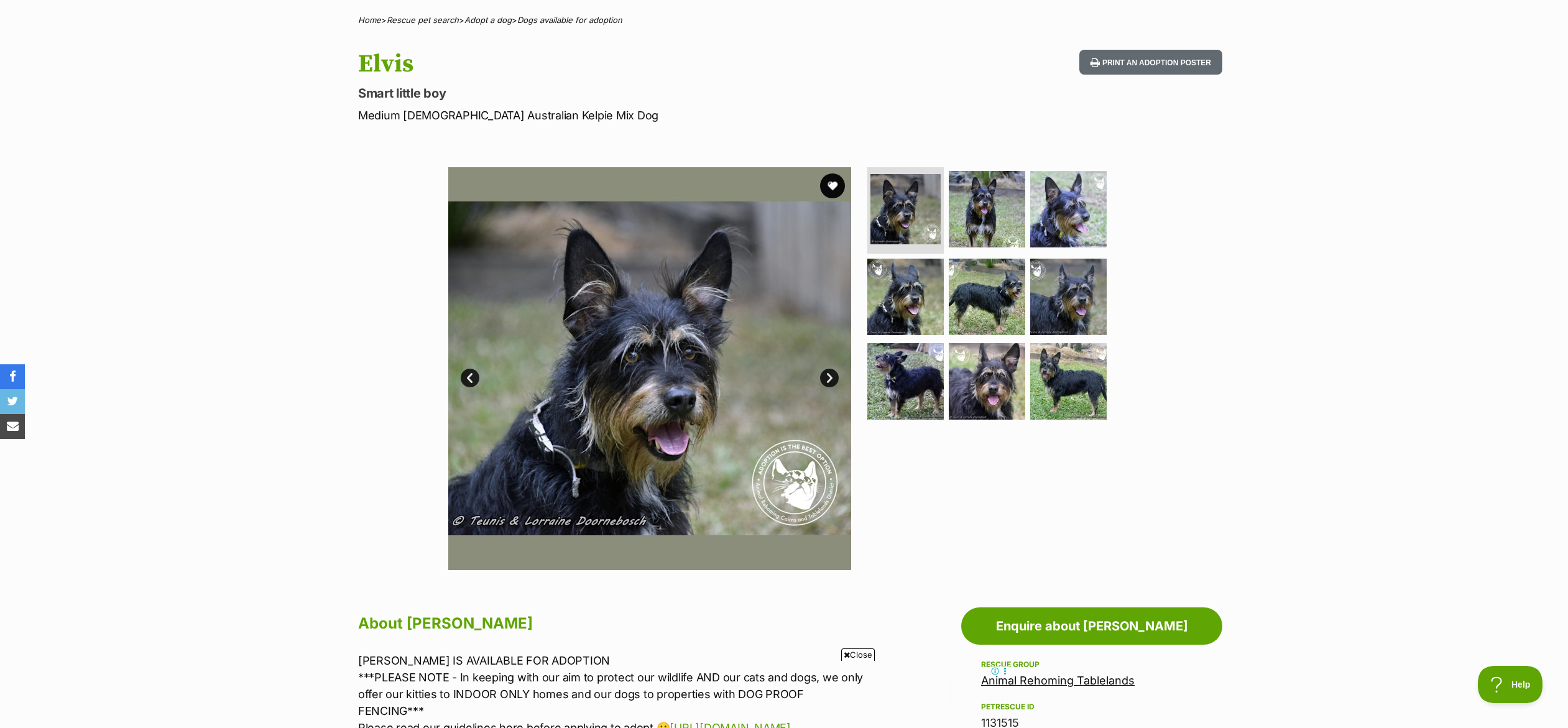
scroll to position [89, 0]
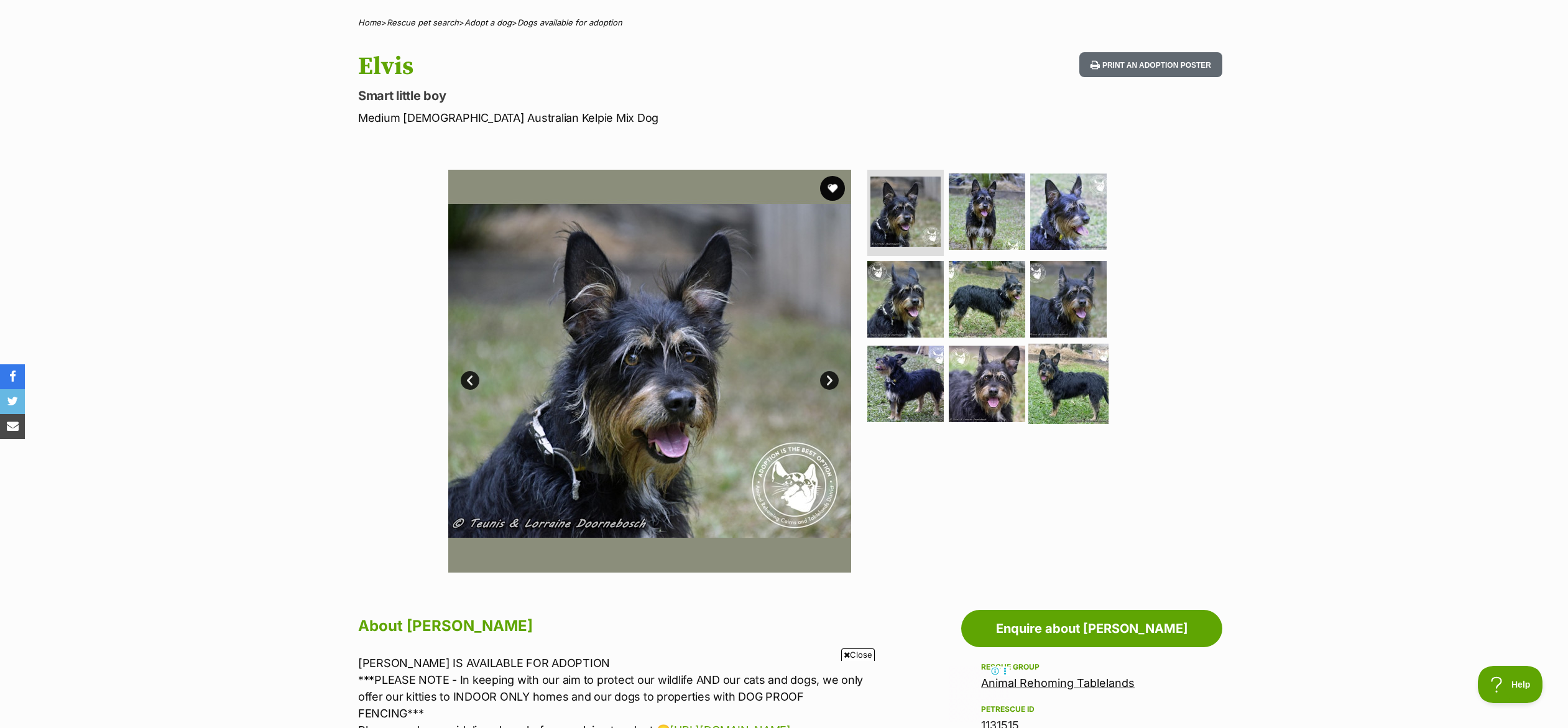
click at [1095, 409] on img at bounding box center [1068, 383] width 80 height 80
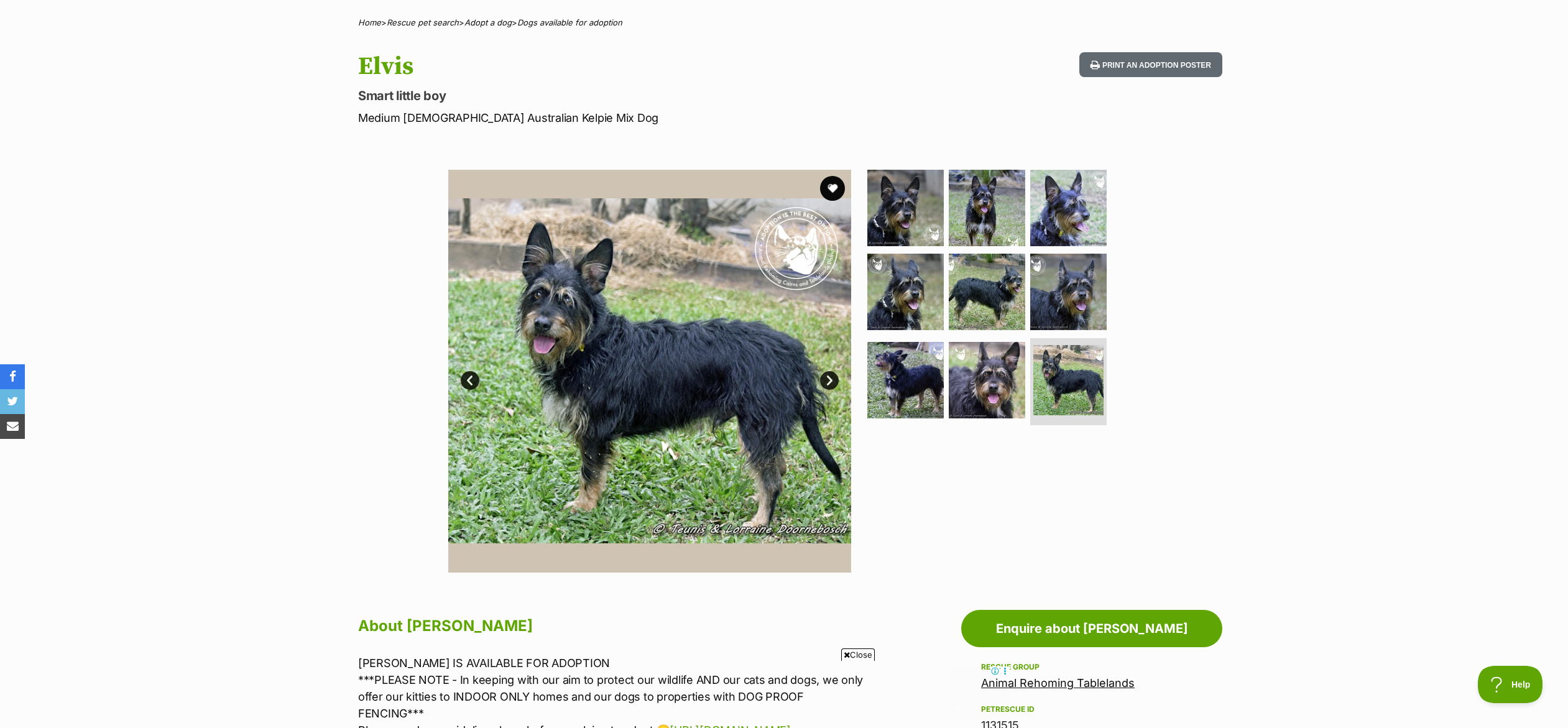
click at [832, 374] on link "Next" at bounding box center [829, 380] width 18 height 18
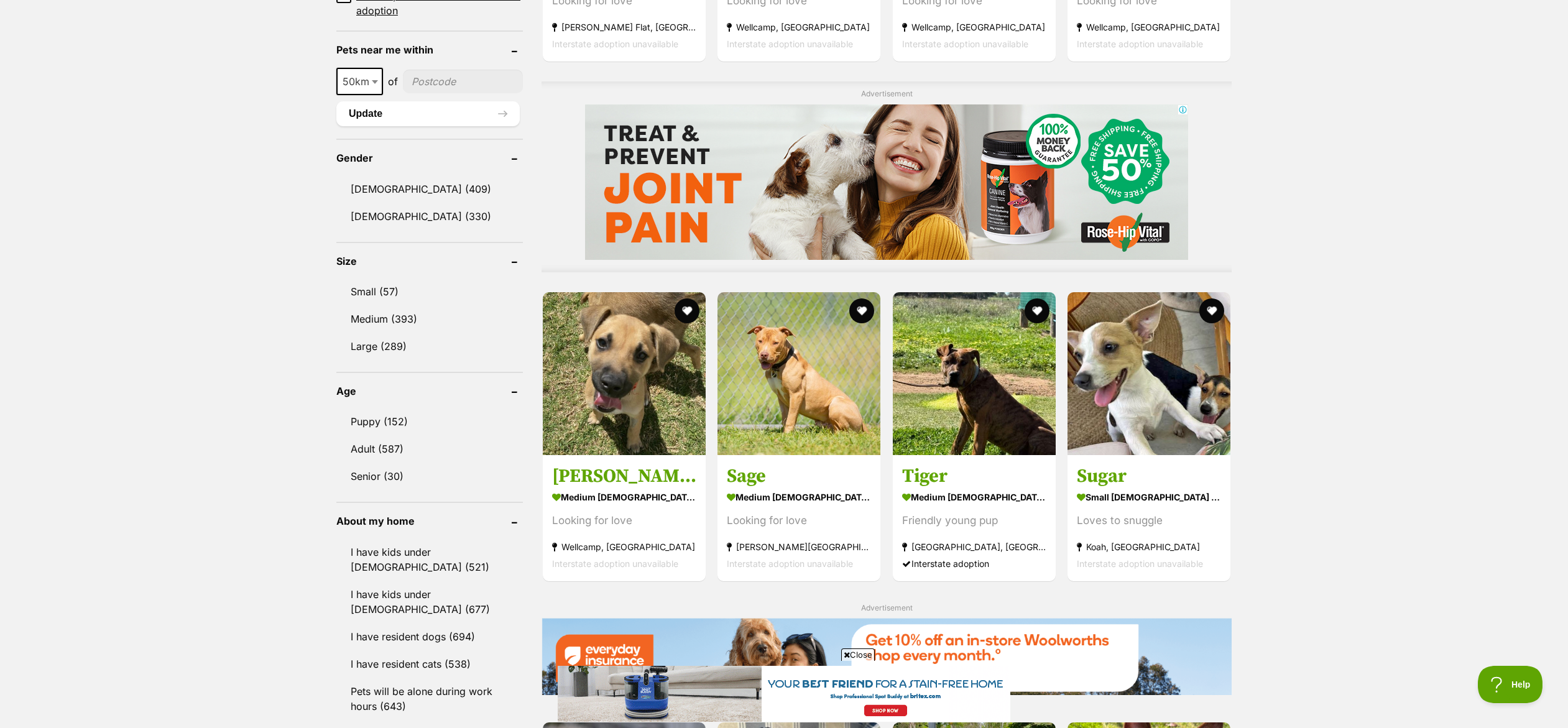
click at [1341, 334] on div "Displaying 141 to 160 of 739 pets Clear all 3 filters Show 20 40 60 pets per pa…" at bounding box center [784, 534] width 1568 height 2322
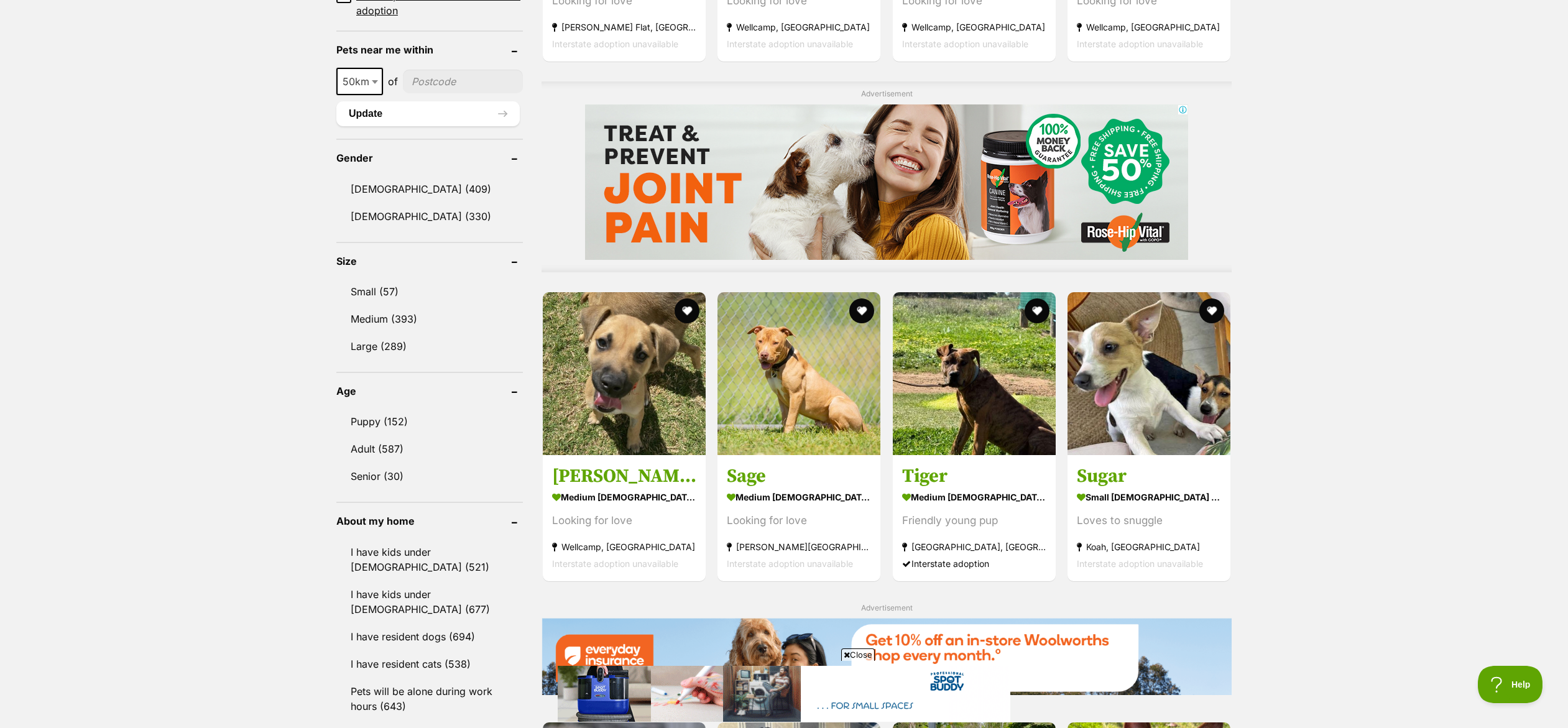
click at [844, 656] on icon at bounding box center [847, 654] width 6 height 8
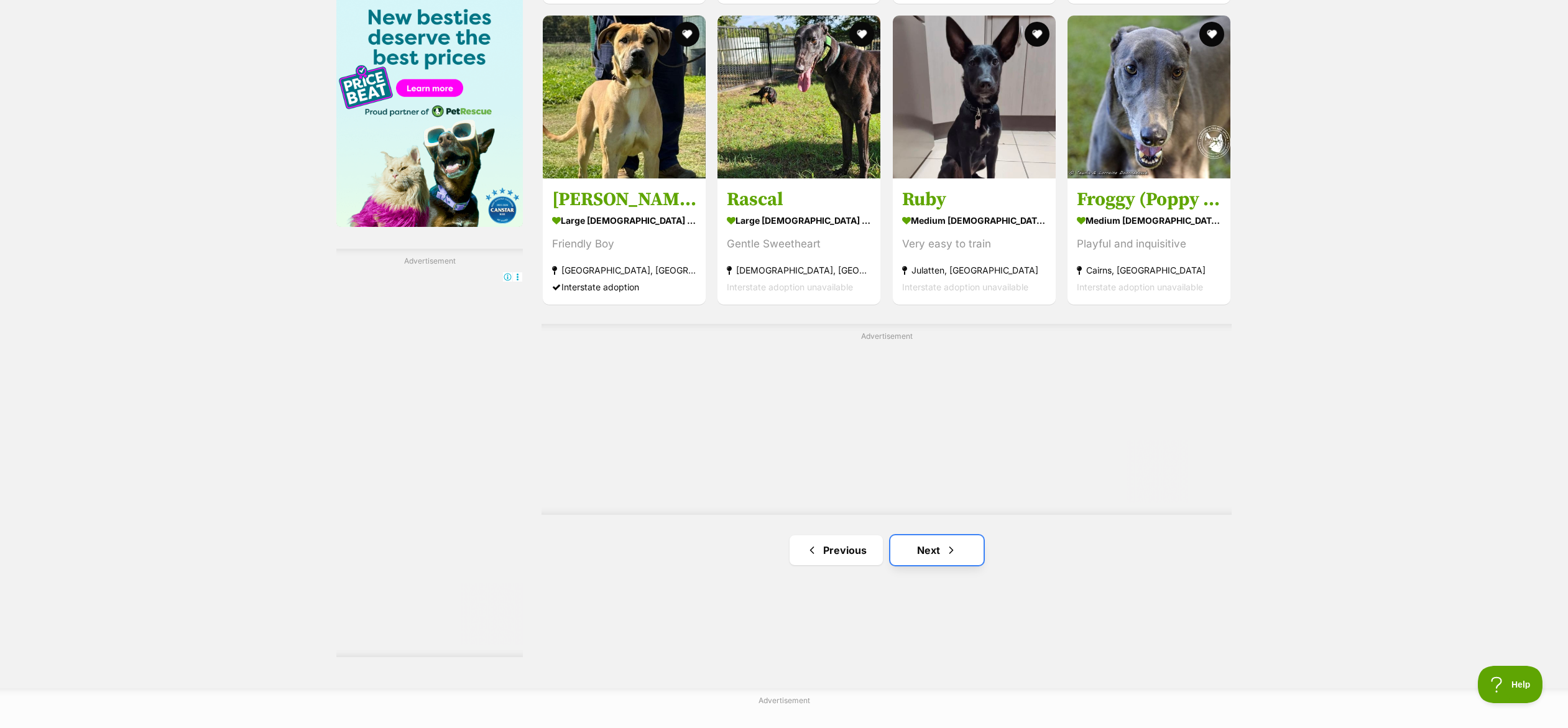
click at [954, 551] on span "Next page" at bounding box center [951, 550] width 13 height 15
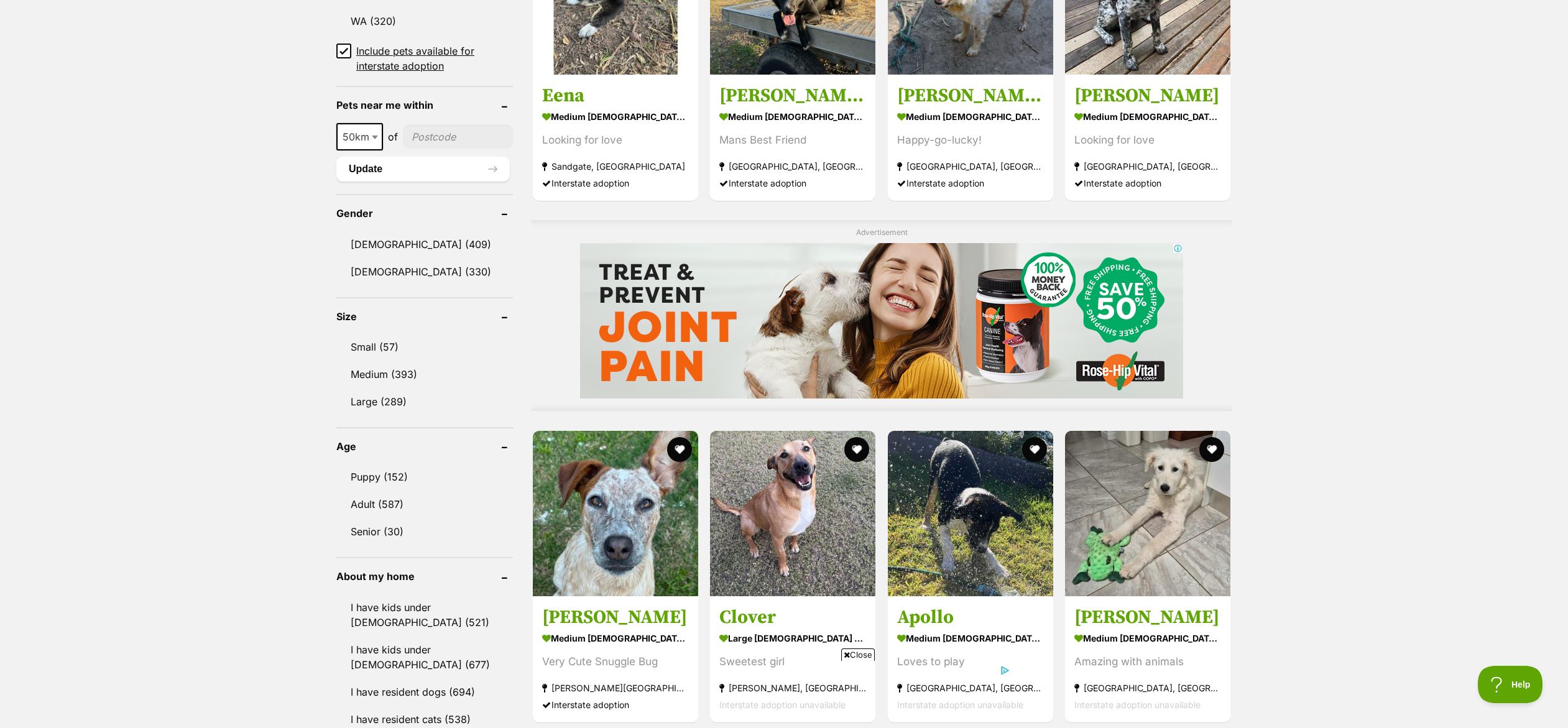
scroll to position [894, 0]
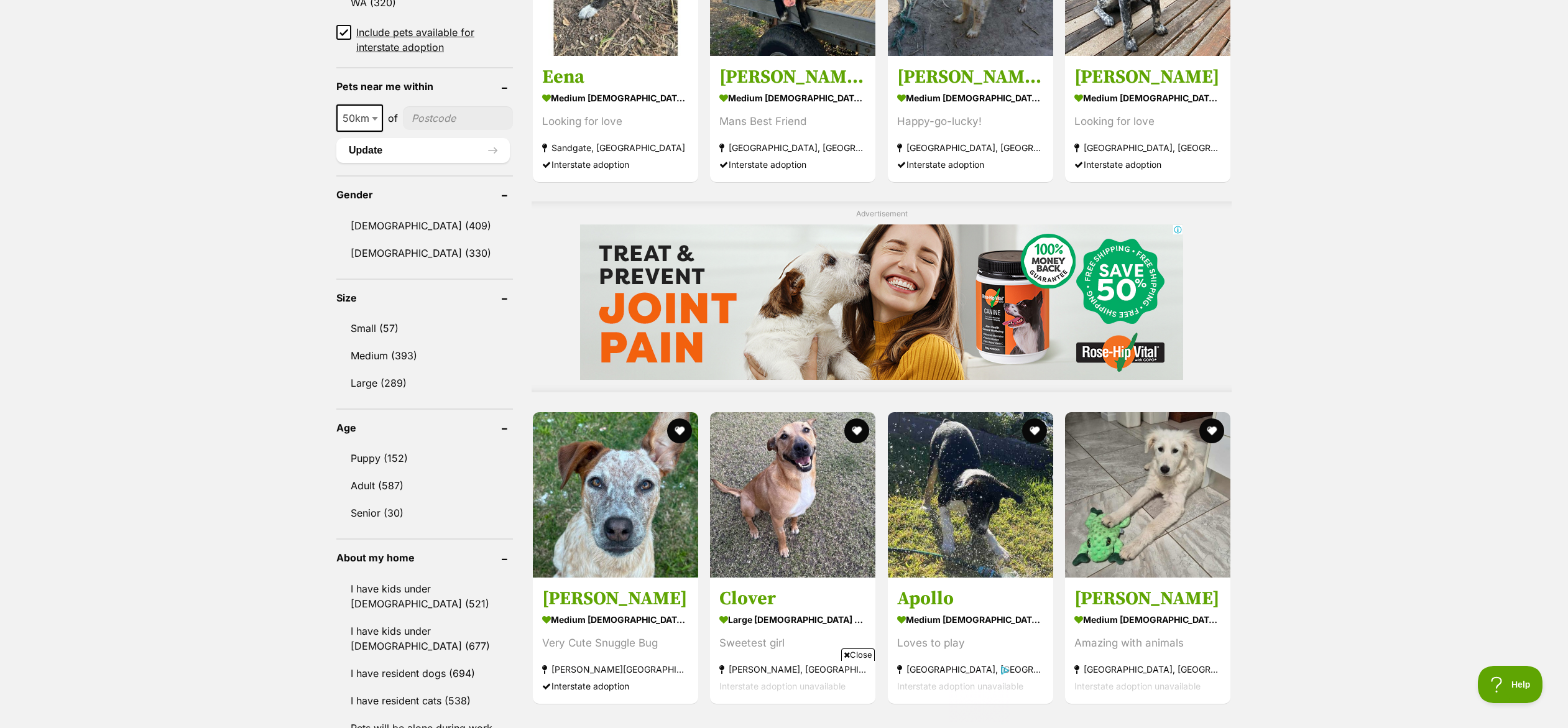
click at [850, 654] on span "Close" at bounding box center [858, 654] width 34 height 13
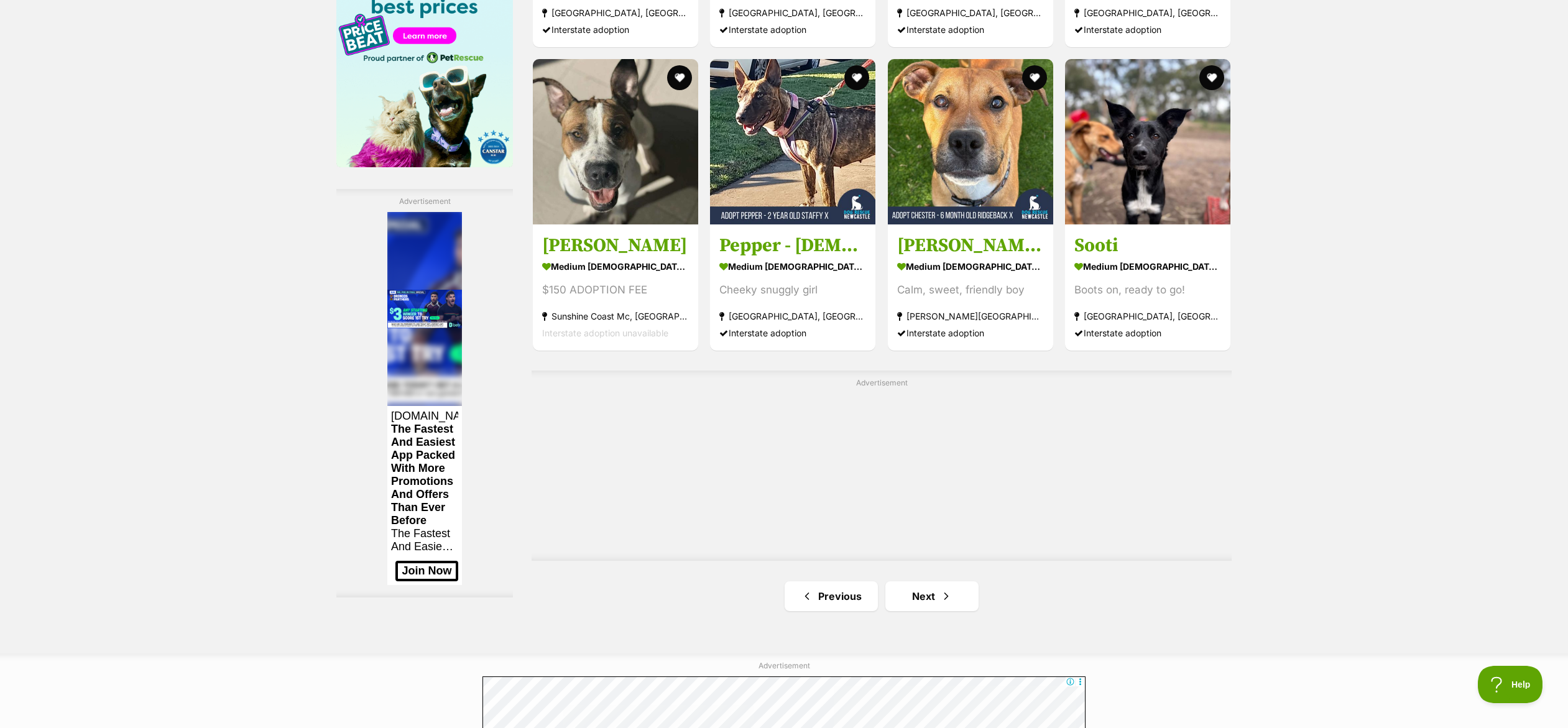
scroll to position [1978, 0]
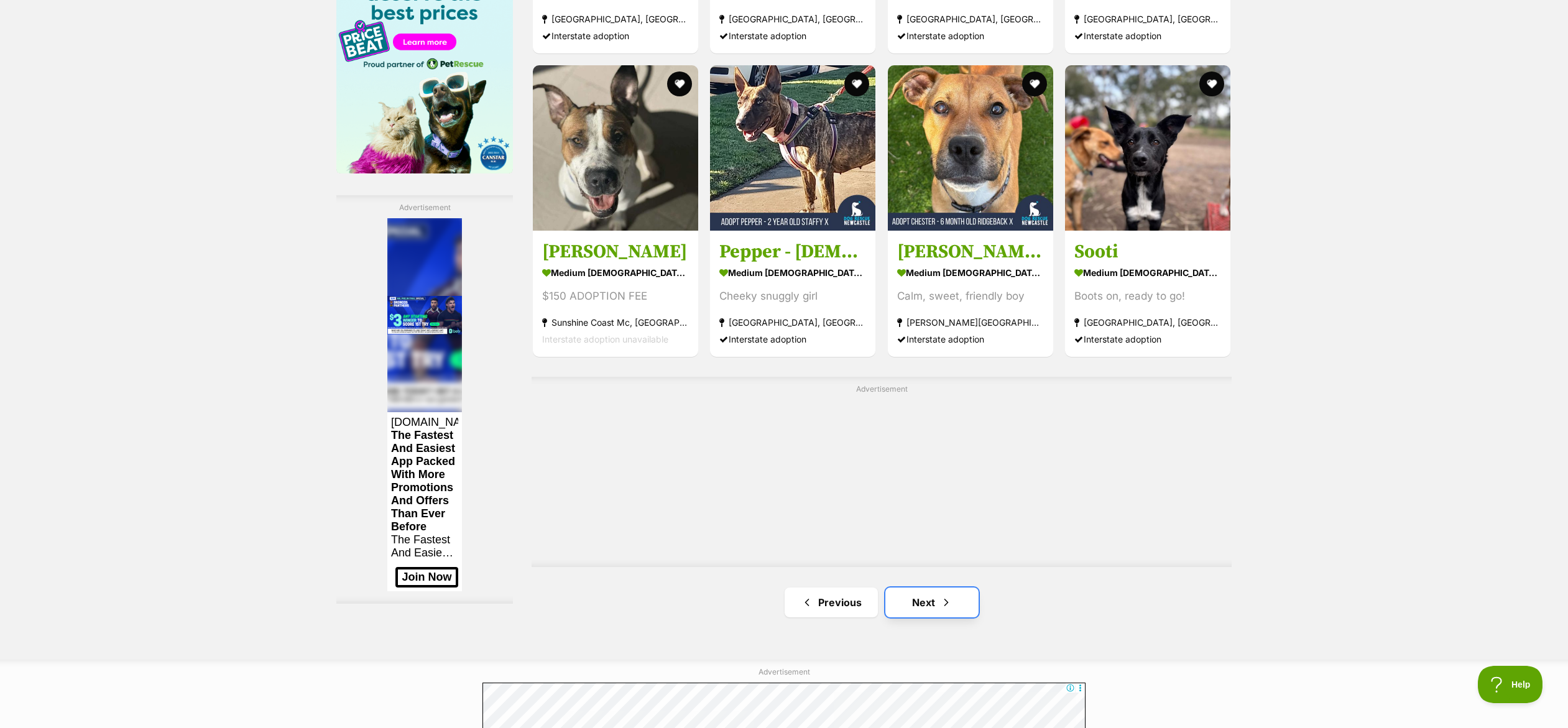
click at [934, 611] on link "Next" at bounding box center [932, 602] width 94 height 29
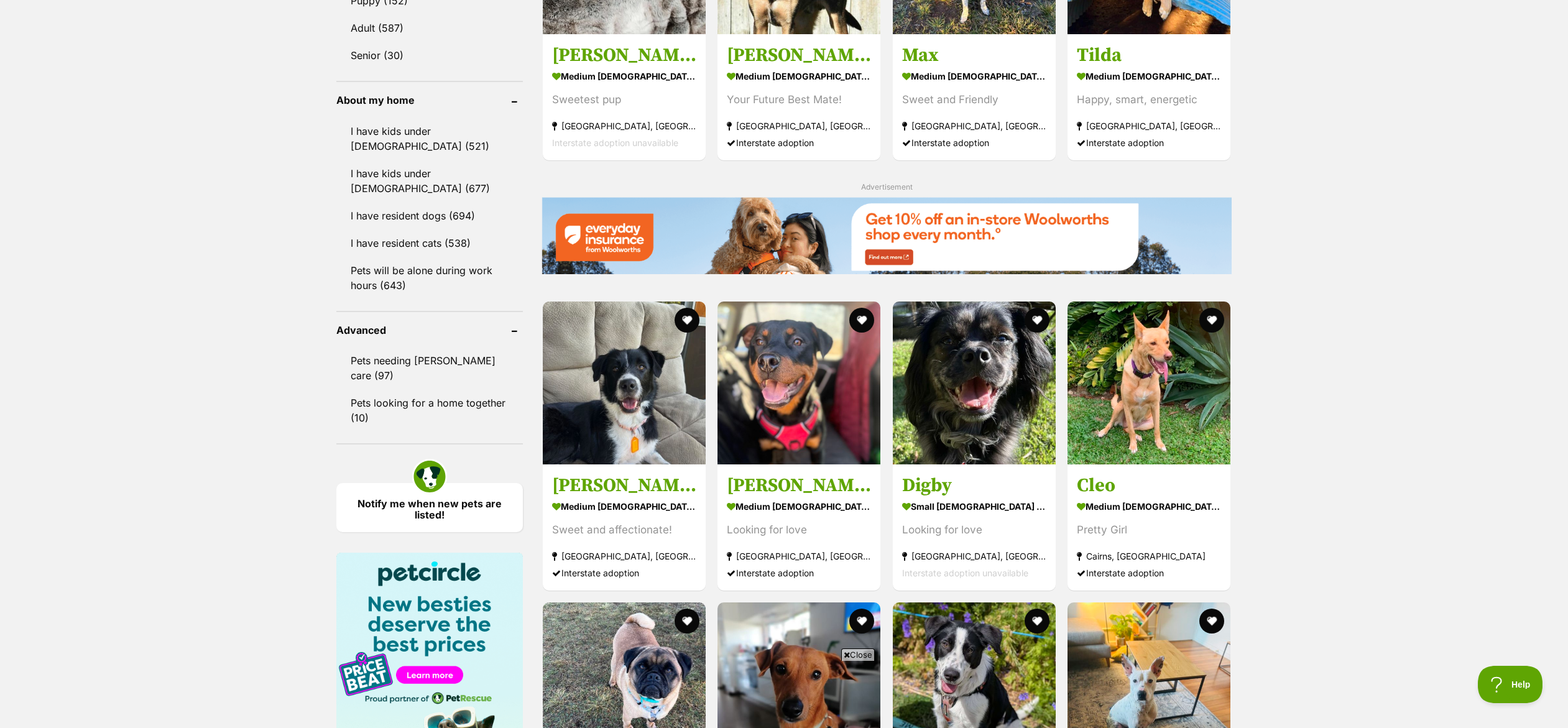
scroll to position [1352, 0]
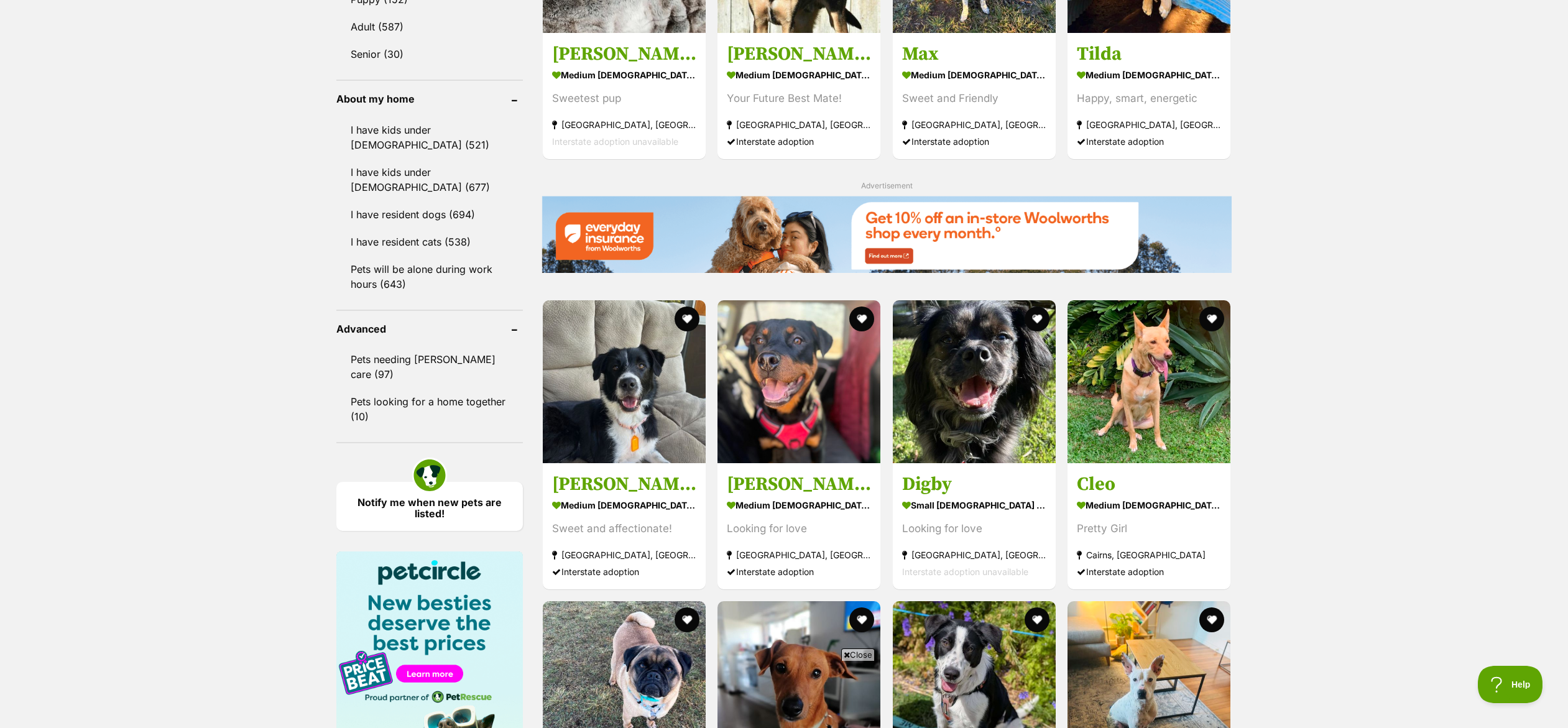
click at [844, 656] on icon at bounding box center [847, 654] width 6 height 8
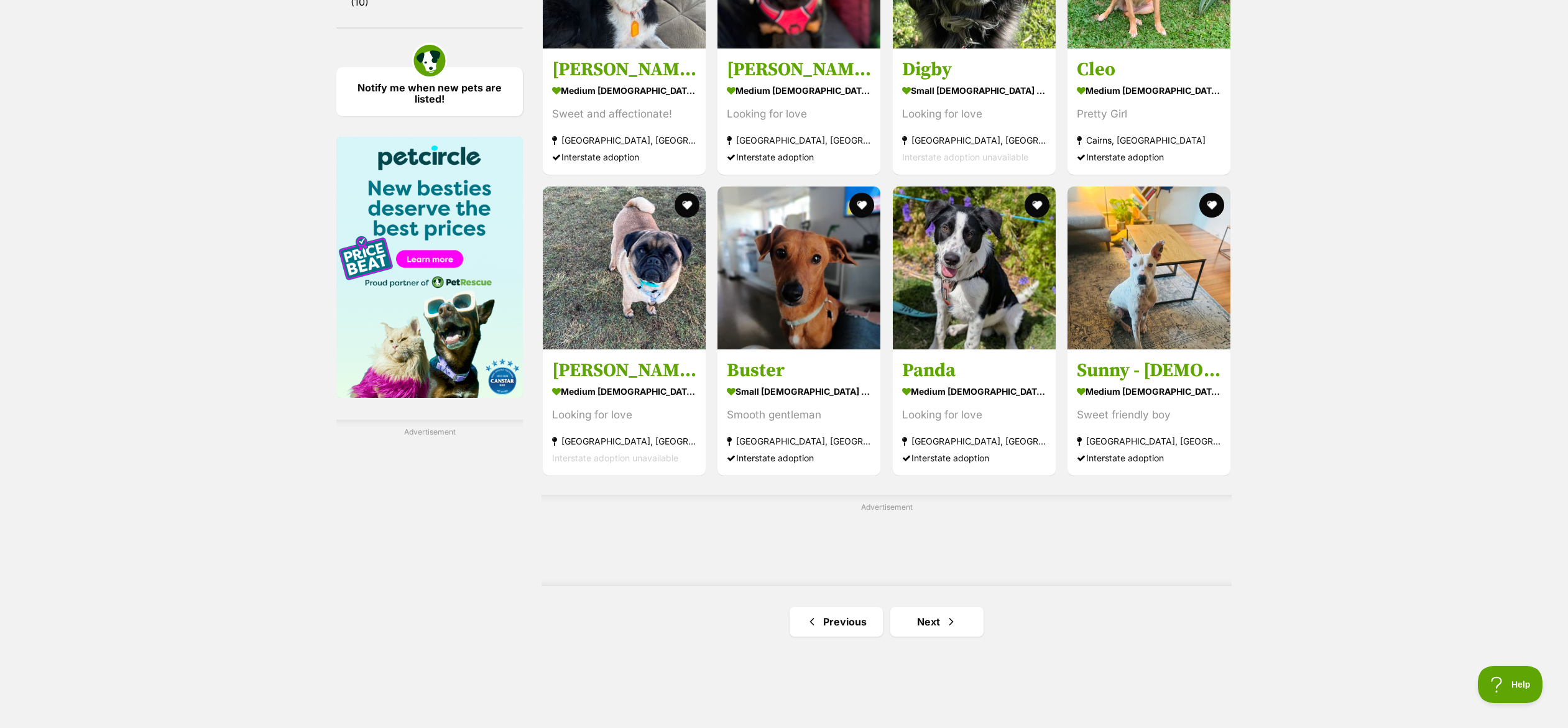
scroll to position [1783, 0]
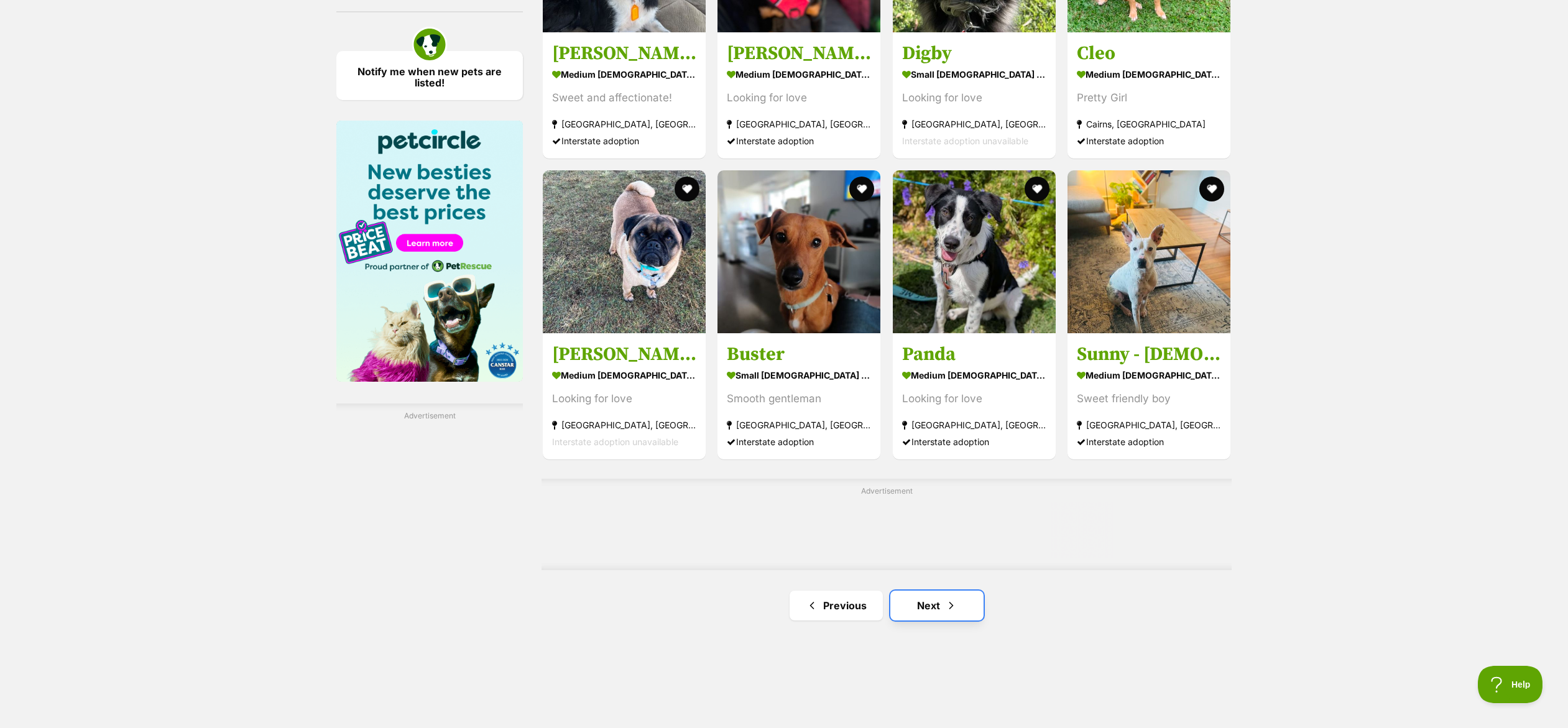
click at [932, 602] on link "Next" at bounding box center [937, 605] width 94 height 29
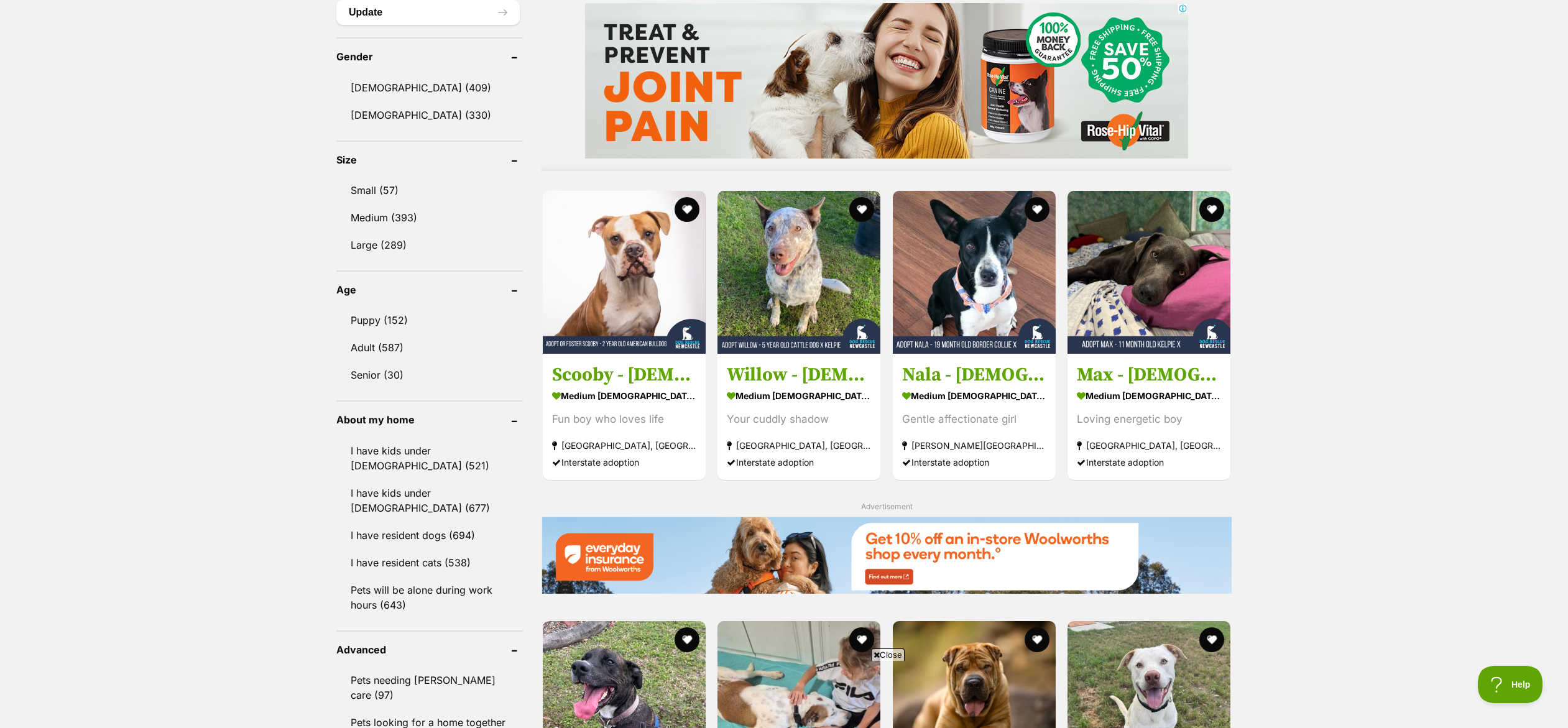
click at [877, 656] on icon at bounding box center [877, 654] width 6 height 8
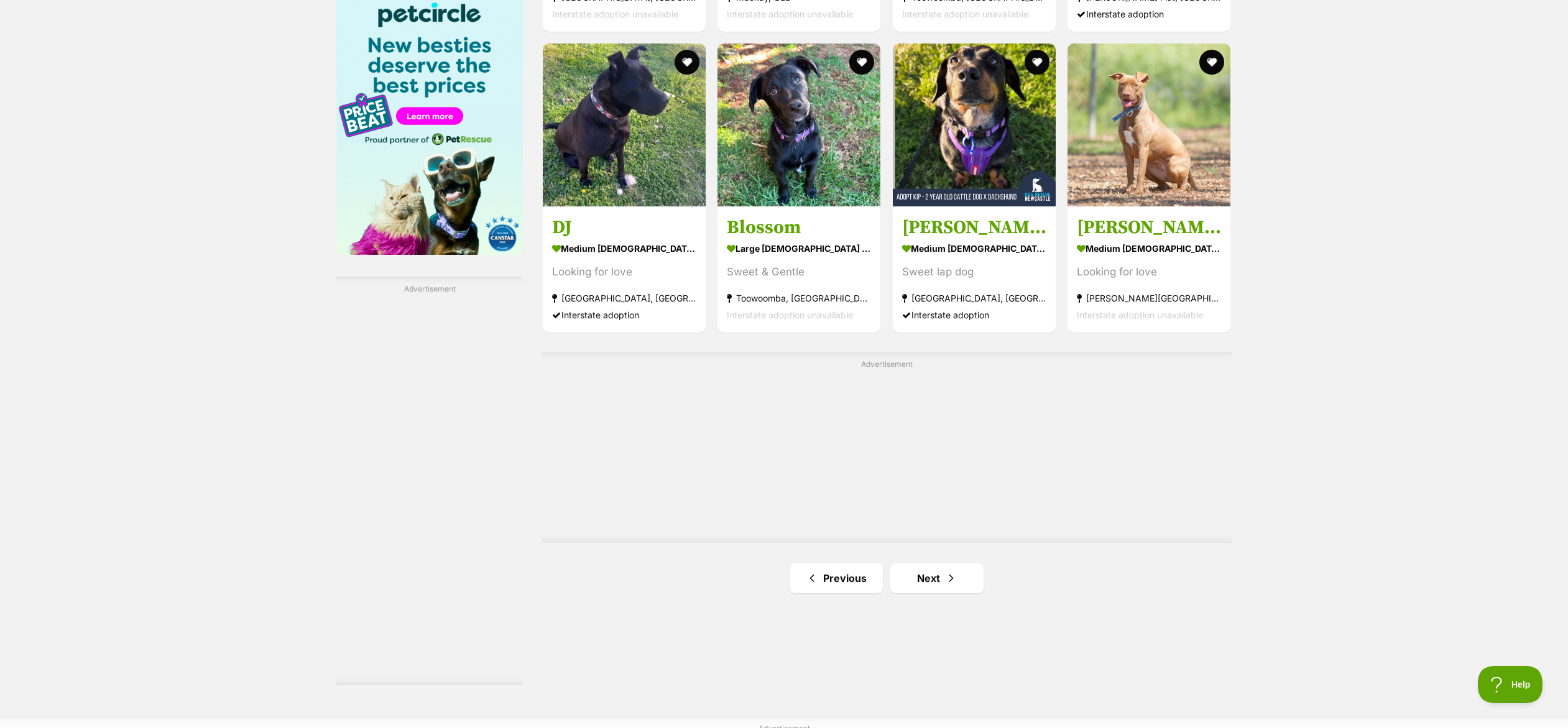
scroll to position [1959, 0]
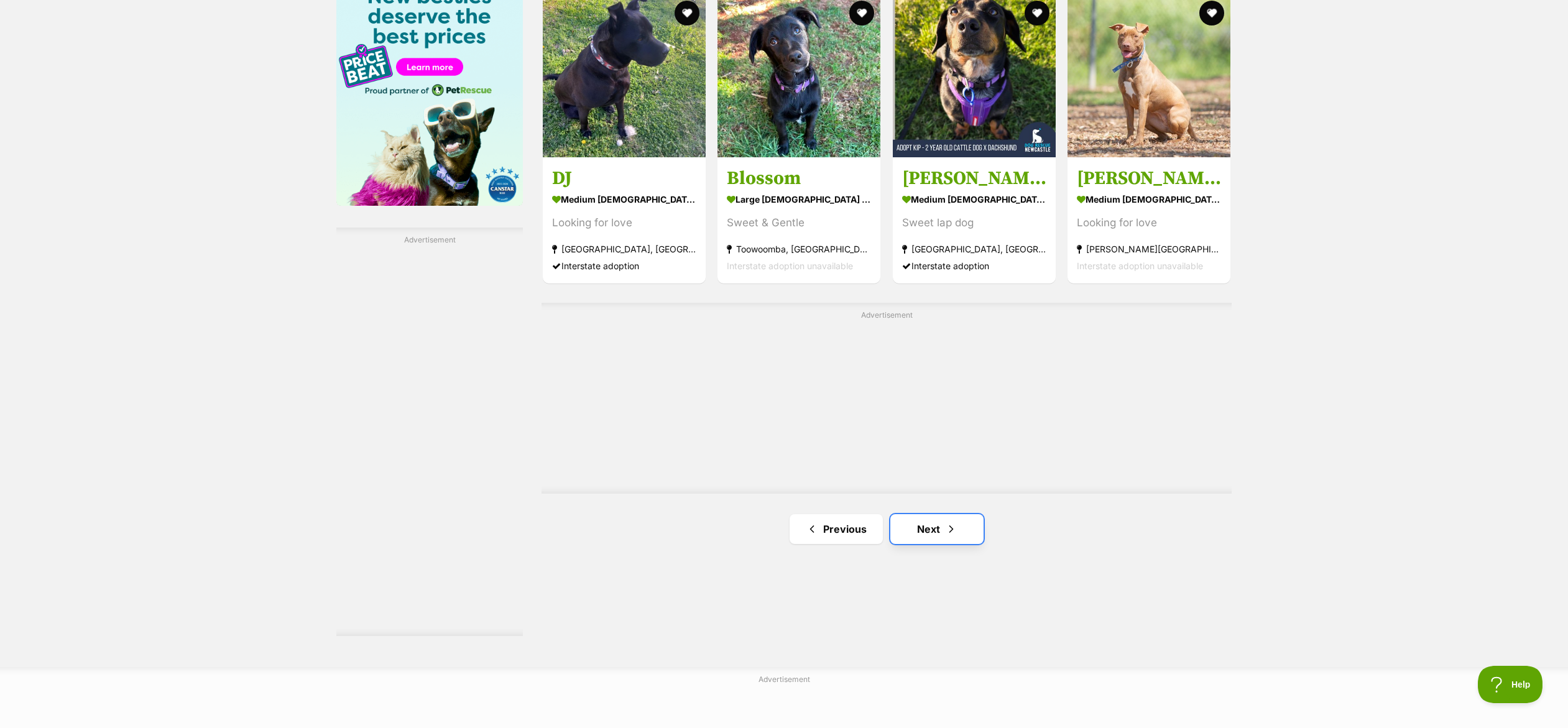
click at [935, 533] on link "Next" at bounding box center [937, 529] width 94 height 29
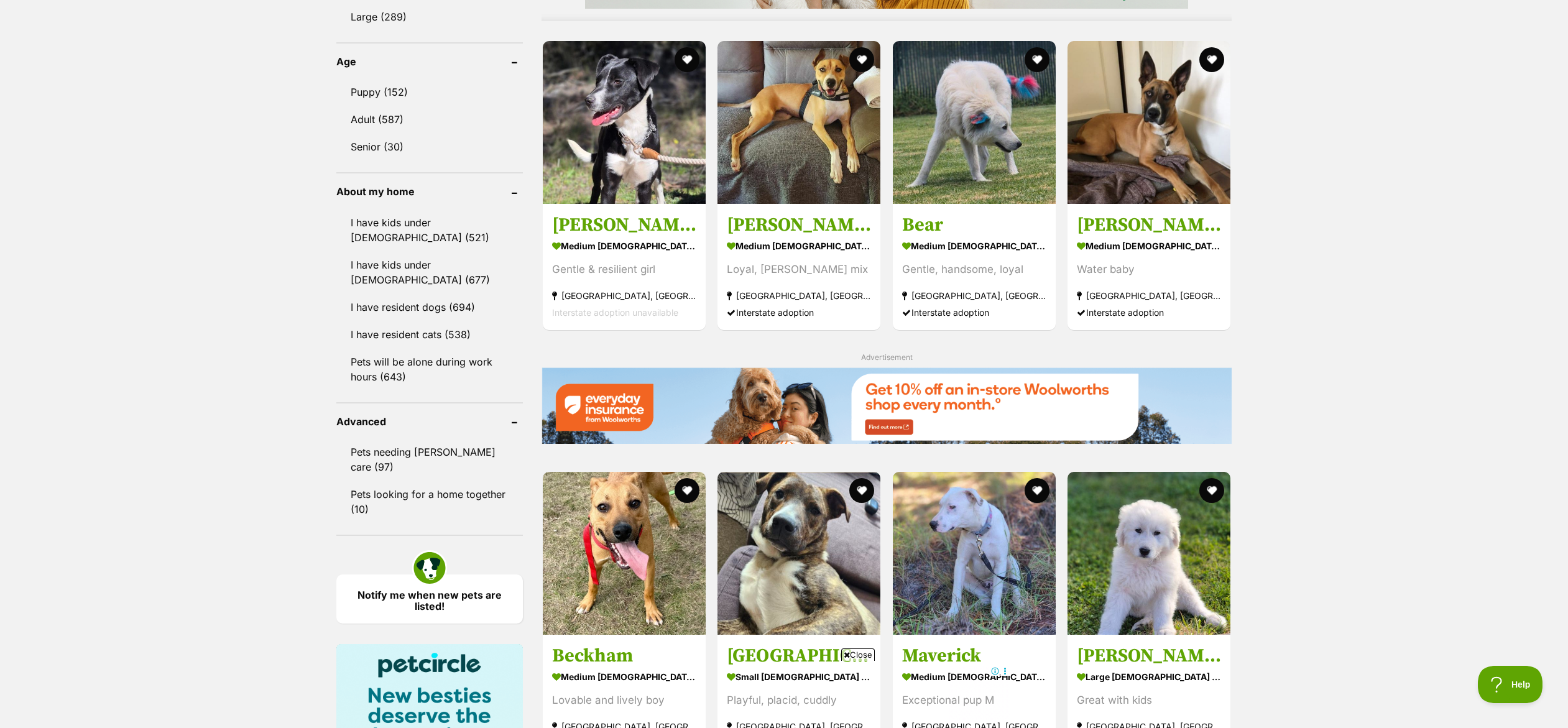
scroll to position [1324, 0]
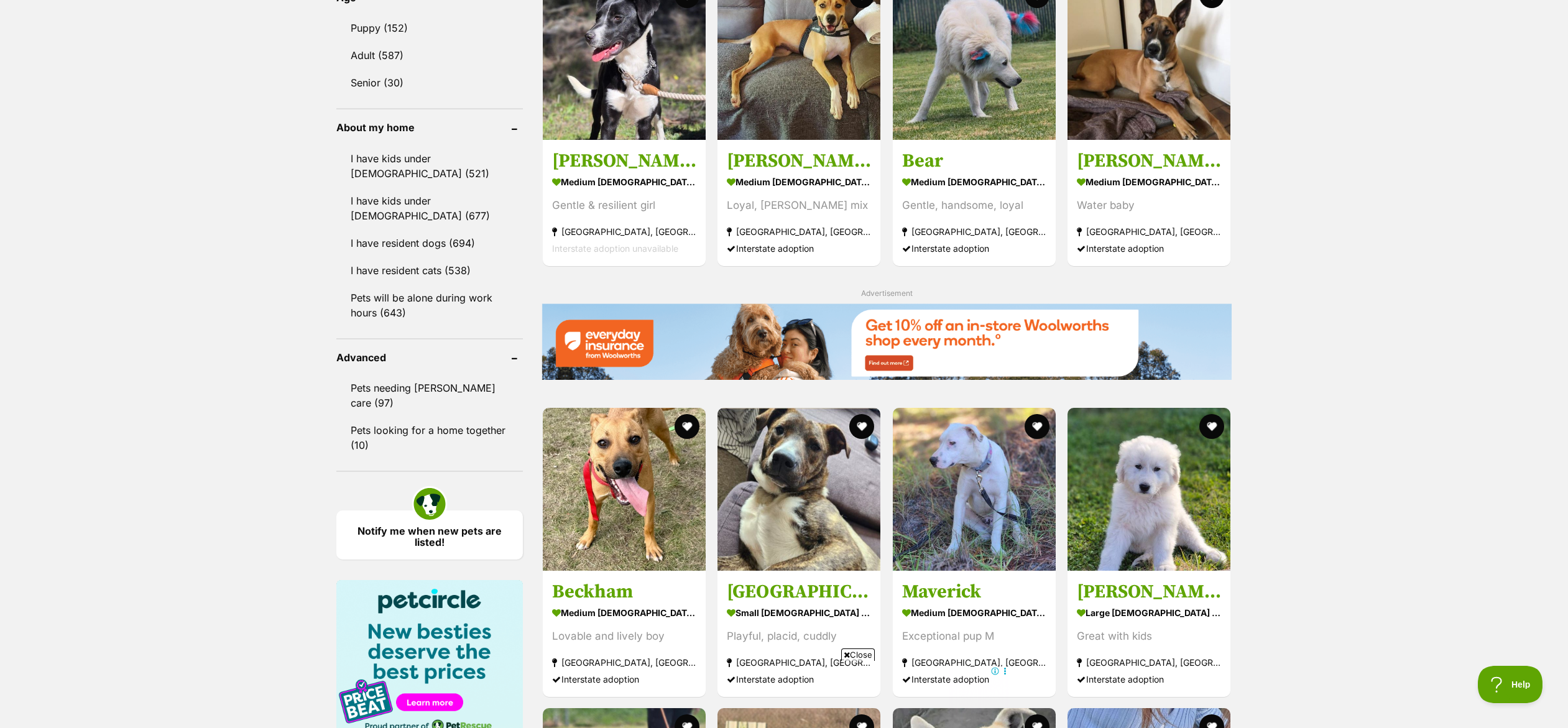
click at [844, 656] on icon at bounding box center [847, 654] width 6 height 8
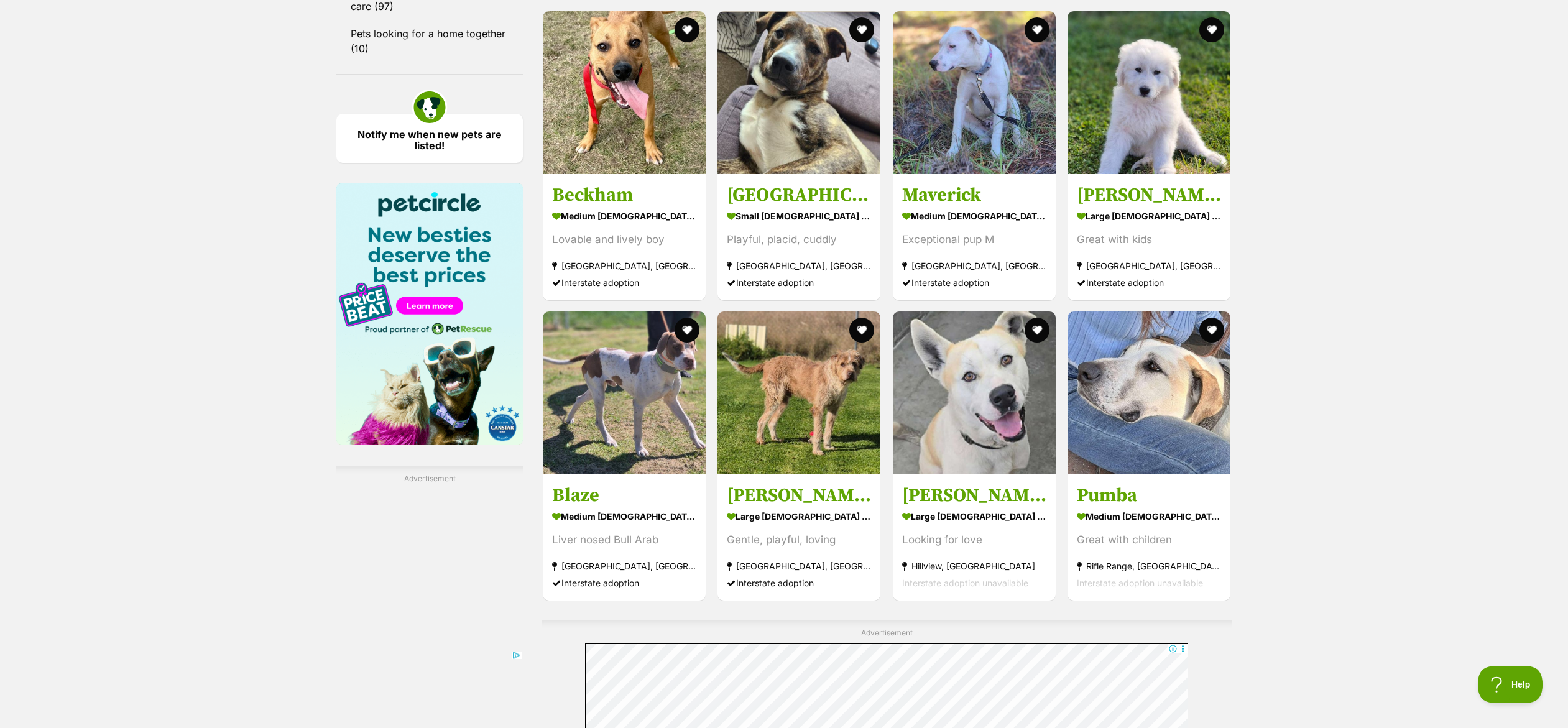
scroll to position [0, 0]
drag, startPoint x: 1226, startPoint y: 391, endPoint x: 1353, endPoint y: 396, distance: 127.1
click at [1226, 391] on img at bounding box center [1149, 393] width 163 height 163
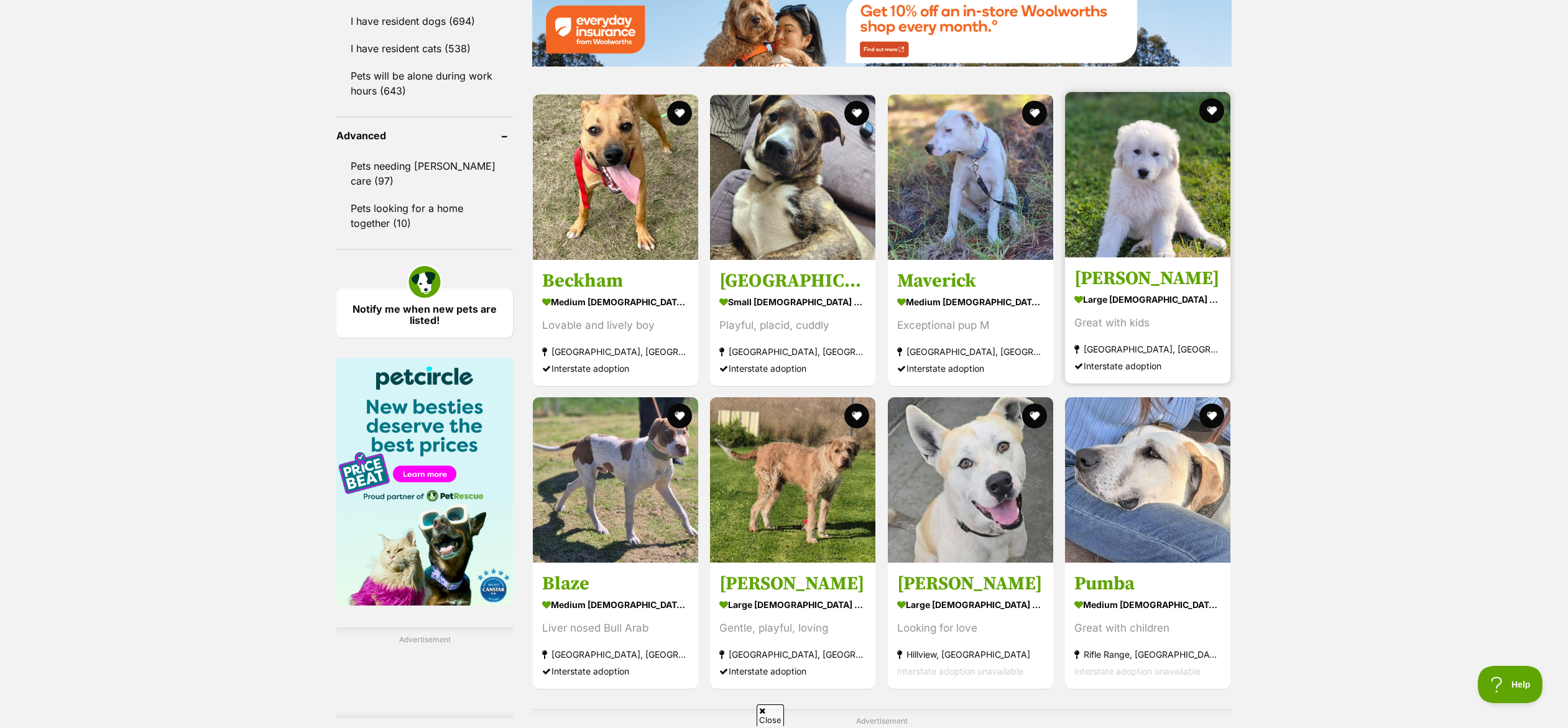
click at [1157, 208] on img at bounding box center [1148, 175] width 165 height 165
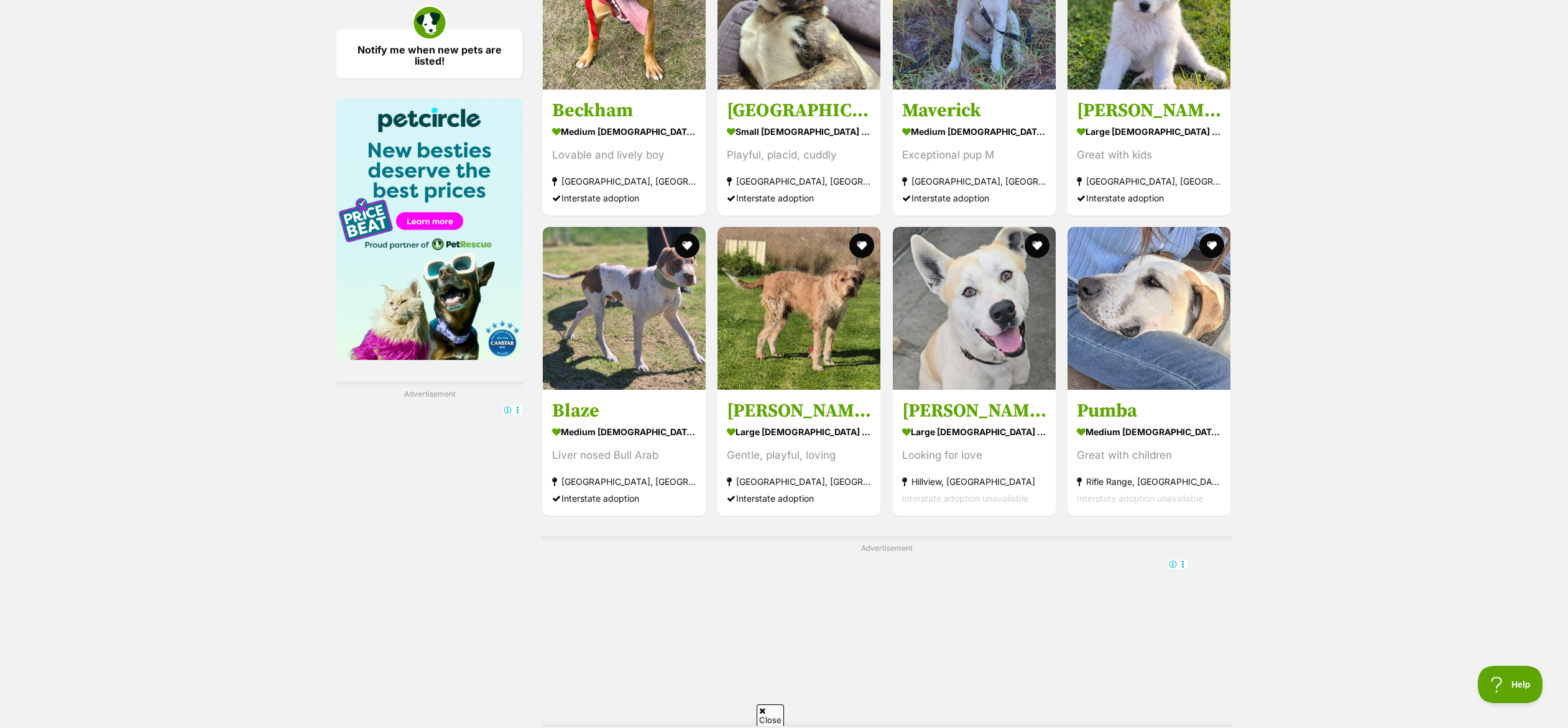
drag, startPoint x: 762, startPoint y: 708, endPoint x: 177, endPoint y: 149, distance: 809.1
click at [762, 708] on icon at bounding box center [762, 710] width 6 height 8
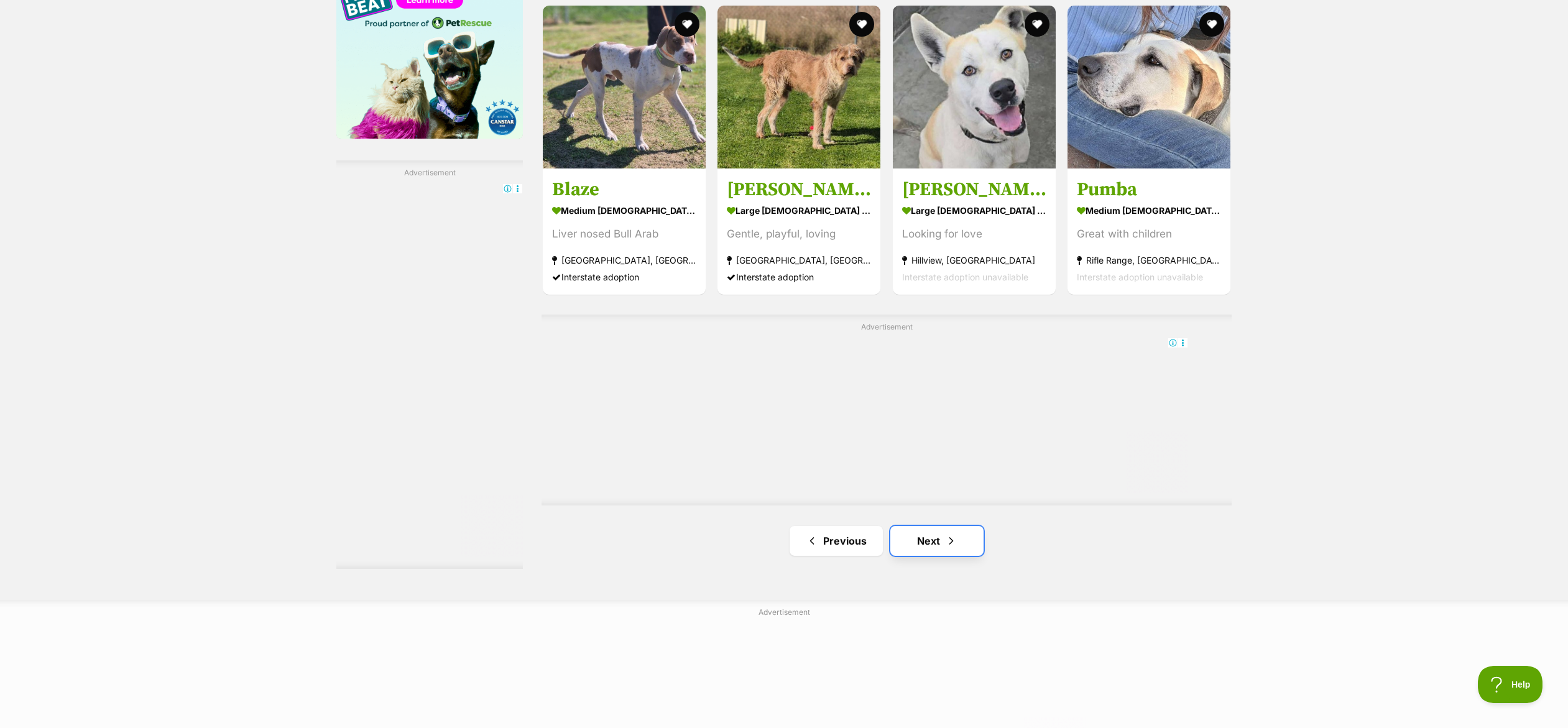
drag, startPoint x: 960, startPoint y: 541, endPoint x: 478, endPoint y: 147, distance: 622.5
click at [960, 541] on link "Next" at bounding box center [937, 541] width 94 height 29
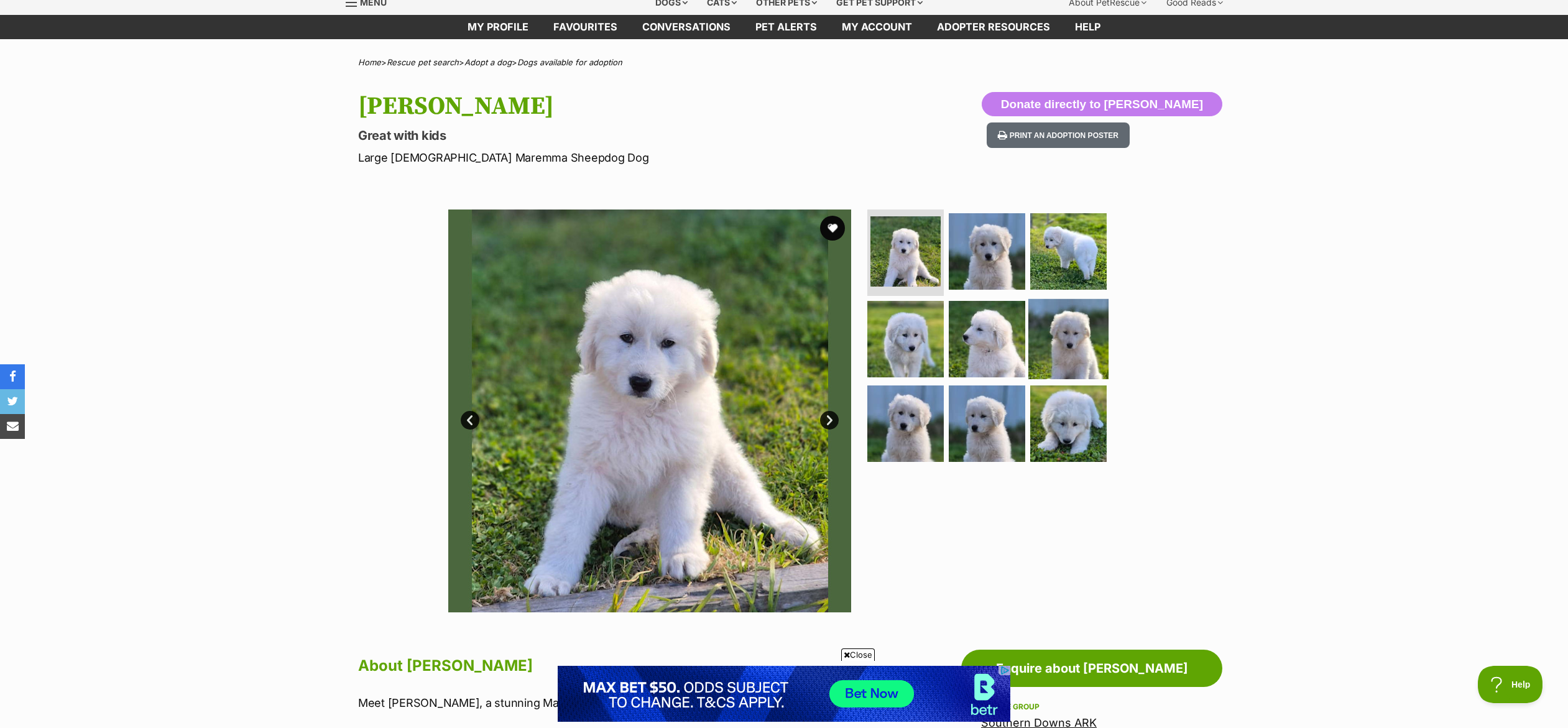
click at [1062, 347] on img at bounding box center [1068, 339] width 80 height 80
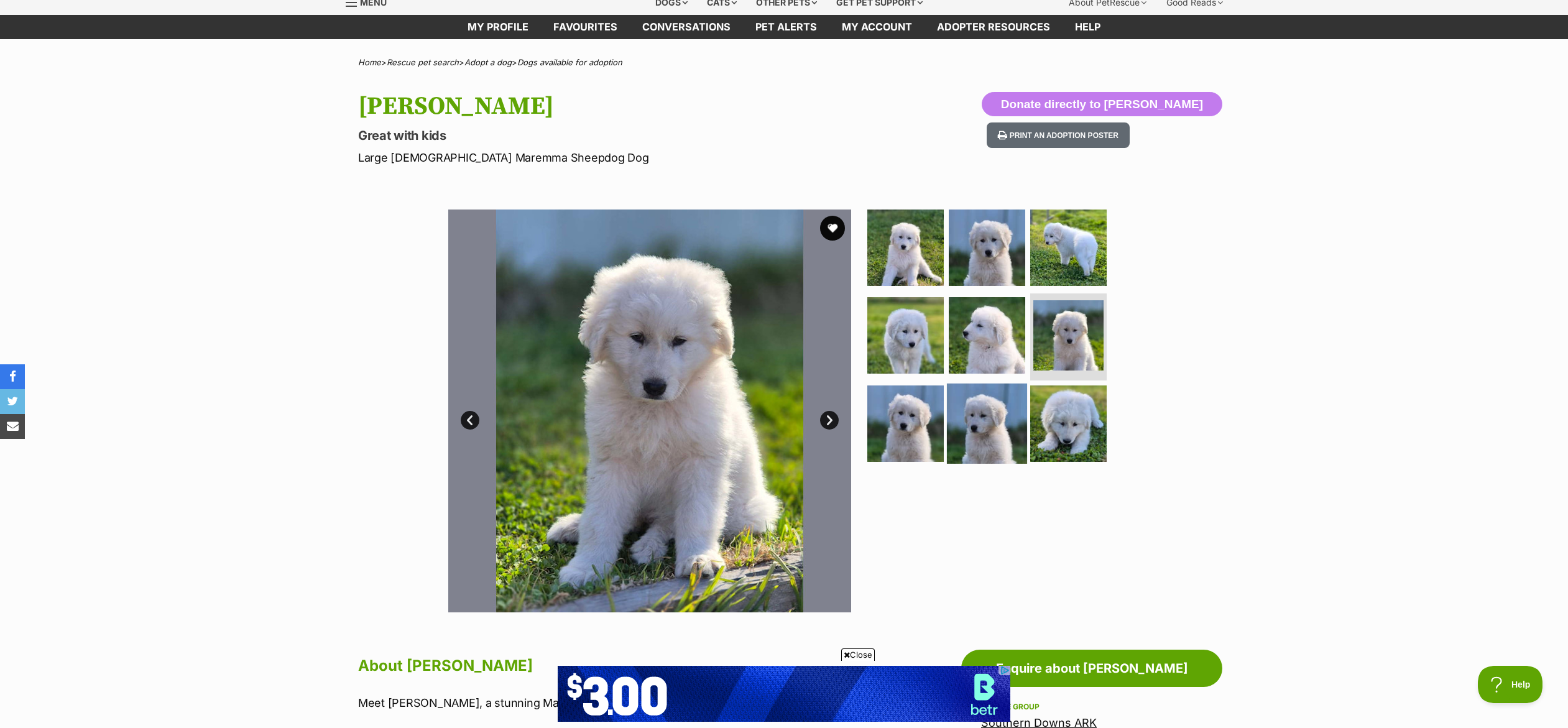
drag, startPoint x: 980, startPoint y: 413, endPoint x: 975, endPoint y: 423, distance: 11.2
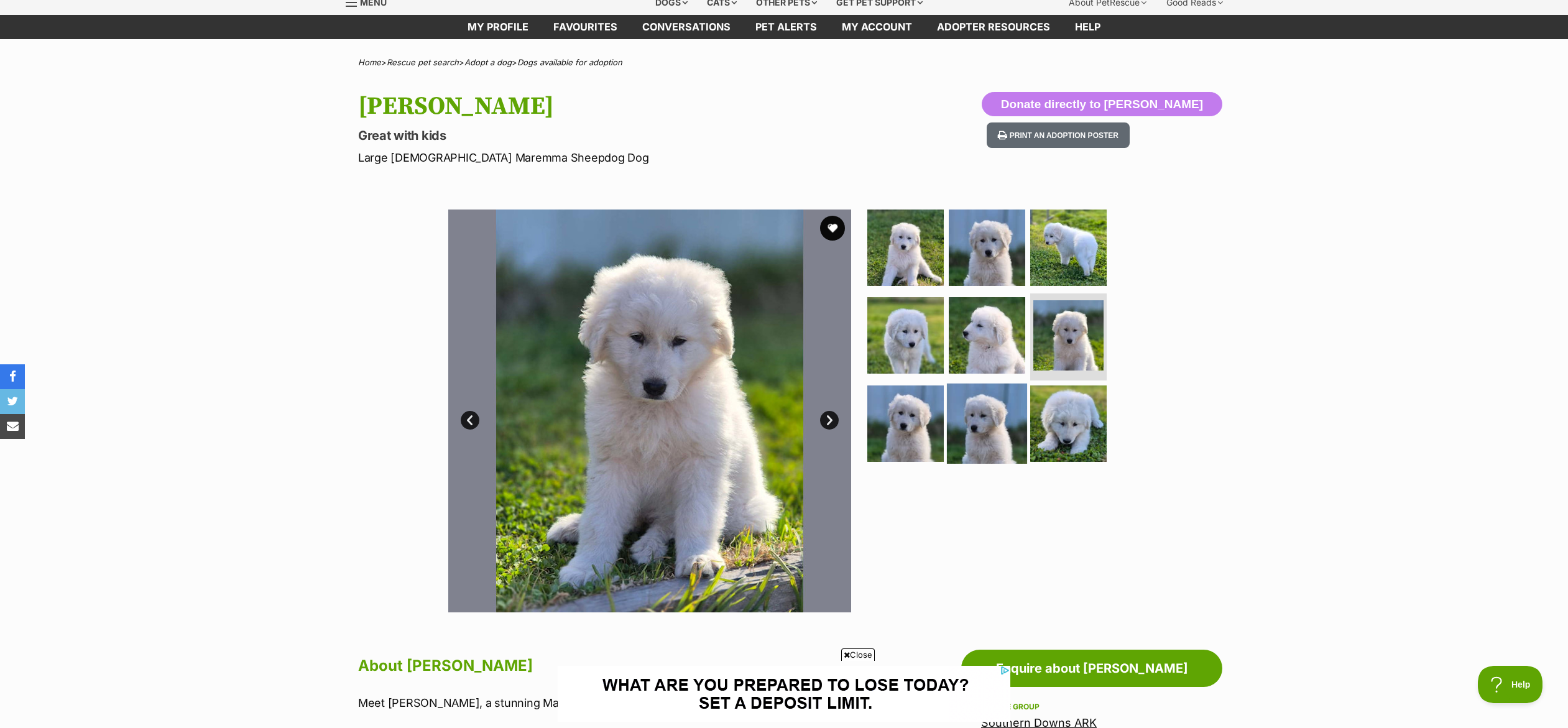
click at [980, 413] on img at bounding box center [987, 423] width 80 height 80
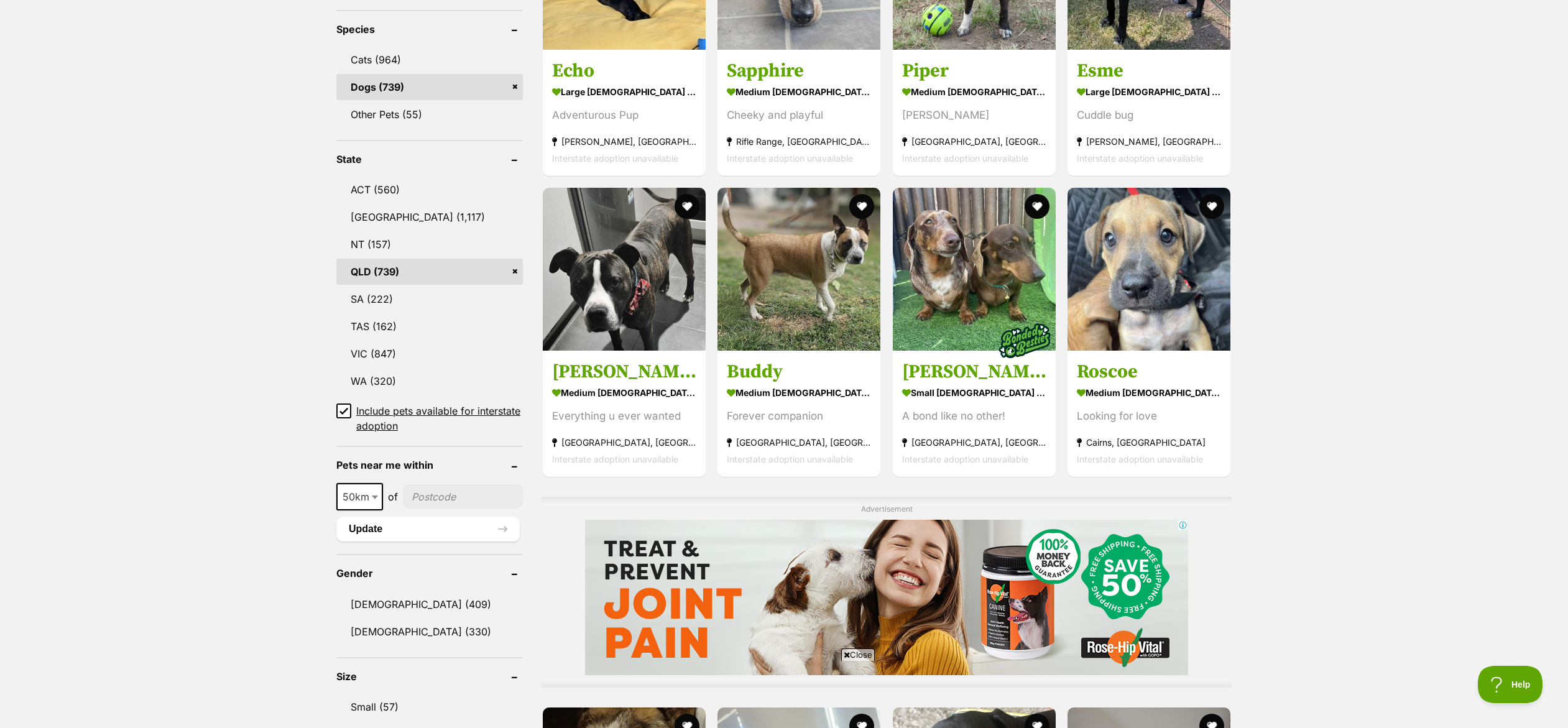
scroll to position [762, 0]
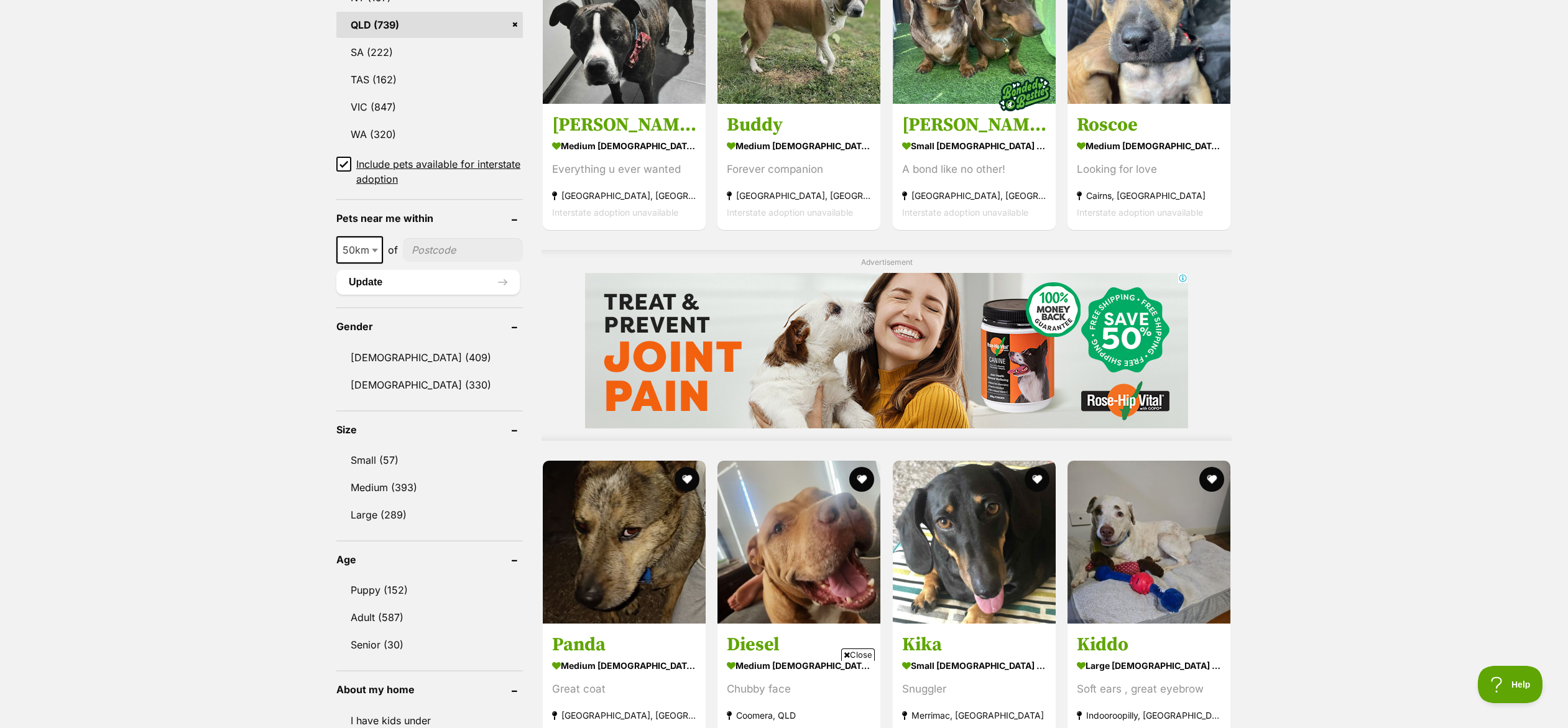
click at [845, 657] on icon at bounding box center [847, 654] width 6 height 8
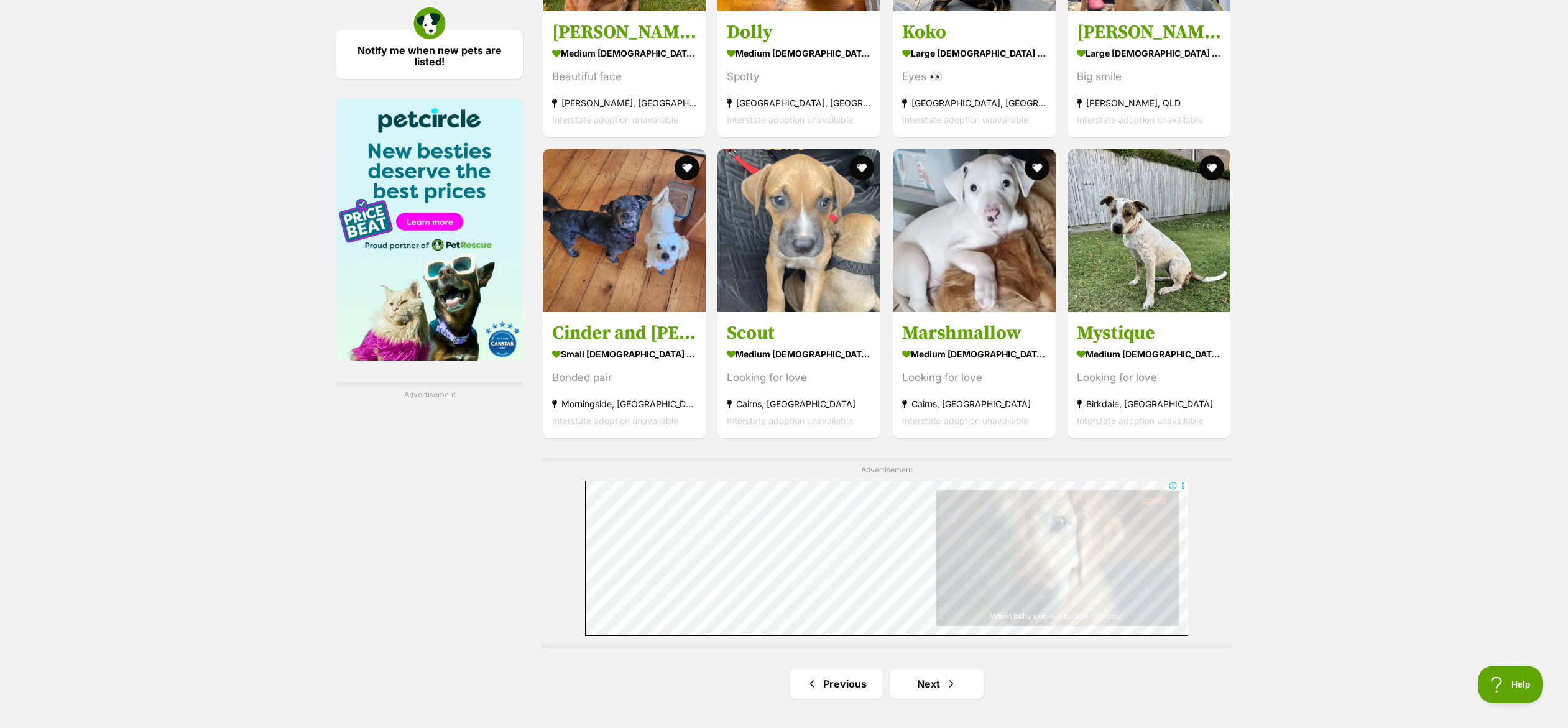
scroll to position [2107, 0]
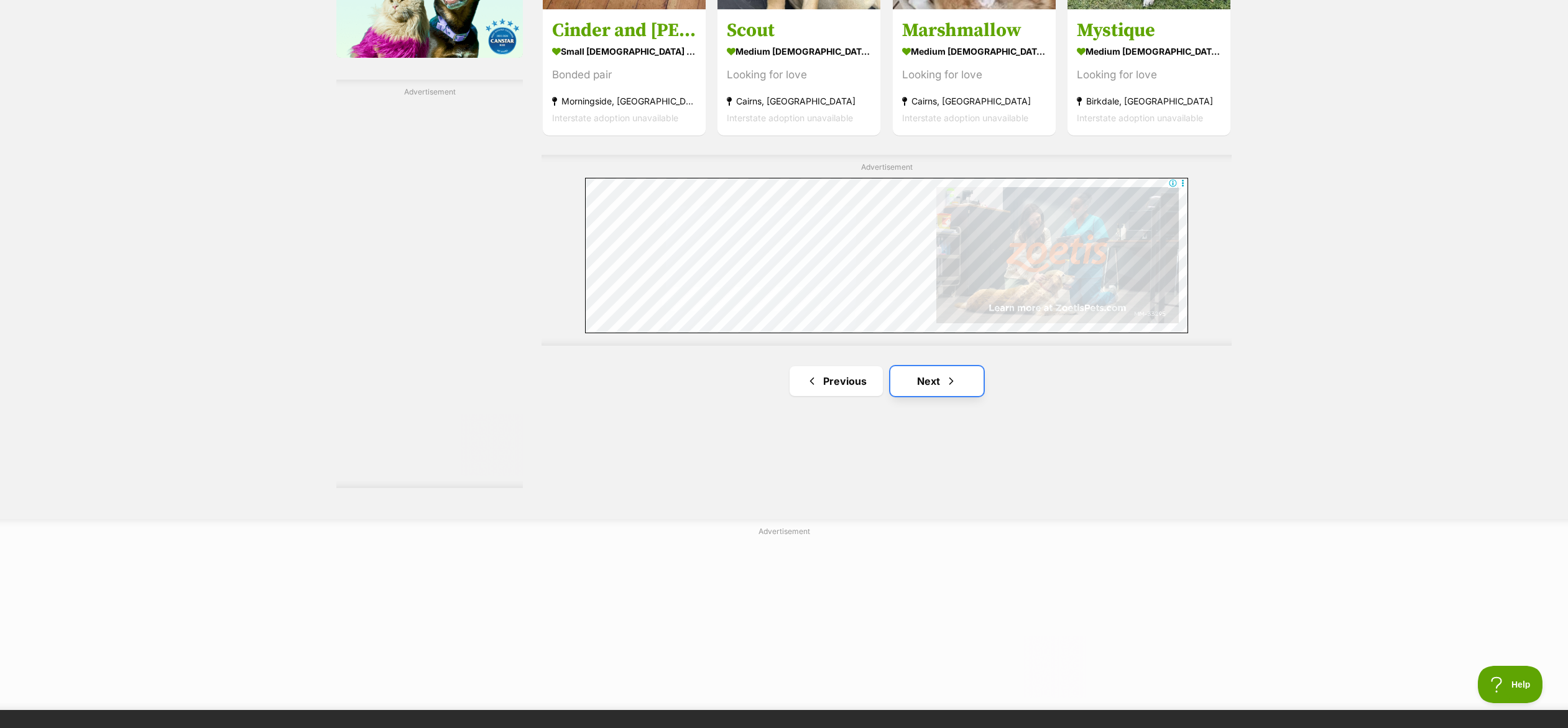
click at [931, 379] on link "Next" at bounding box center [937, 381] width 94 height 29
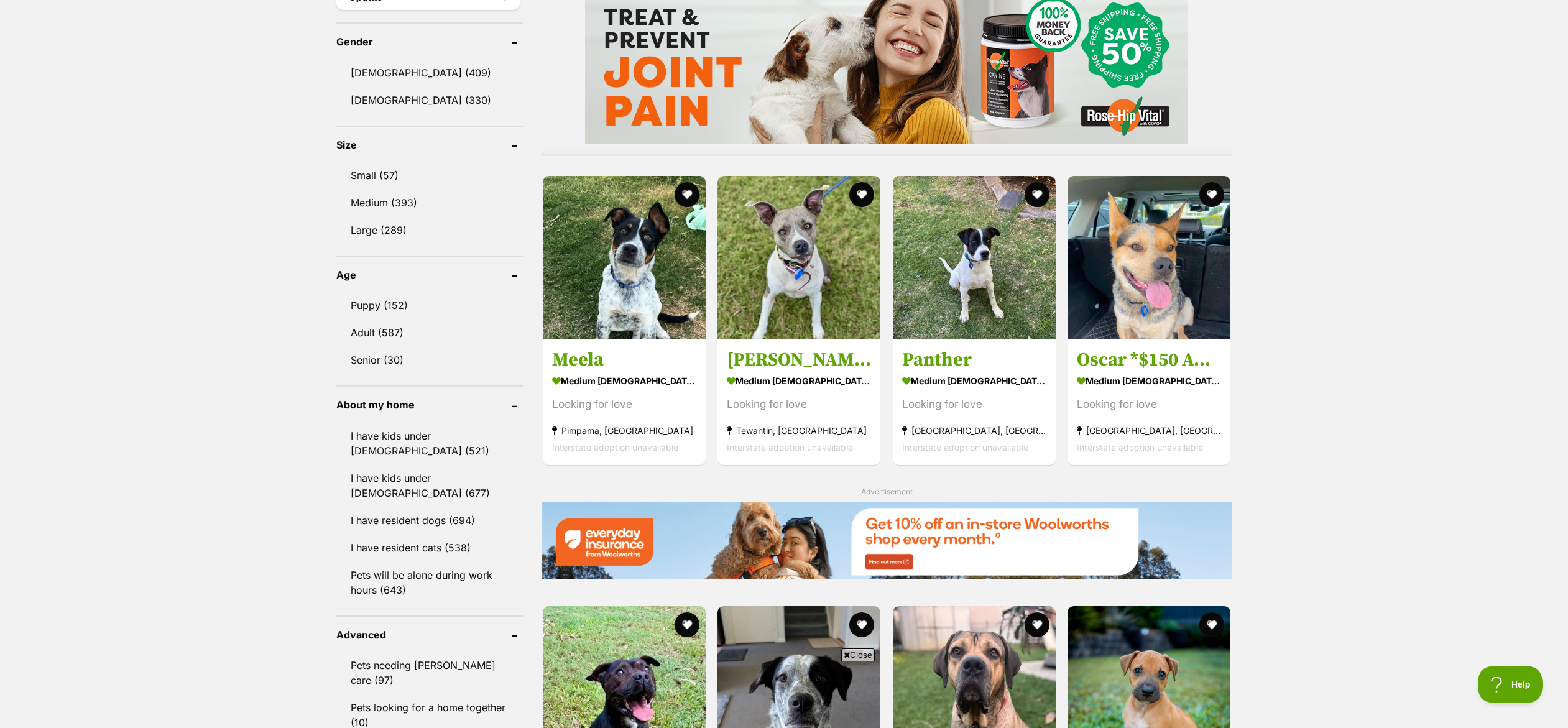
scroll to position [1046, 0]
click at [857, 653] on span "Close" at bounding box center [858, 654] width 34 height 13
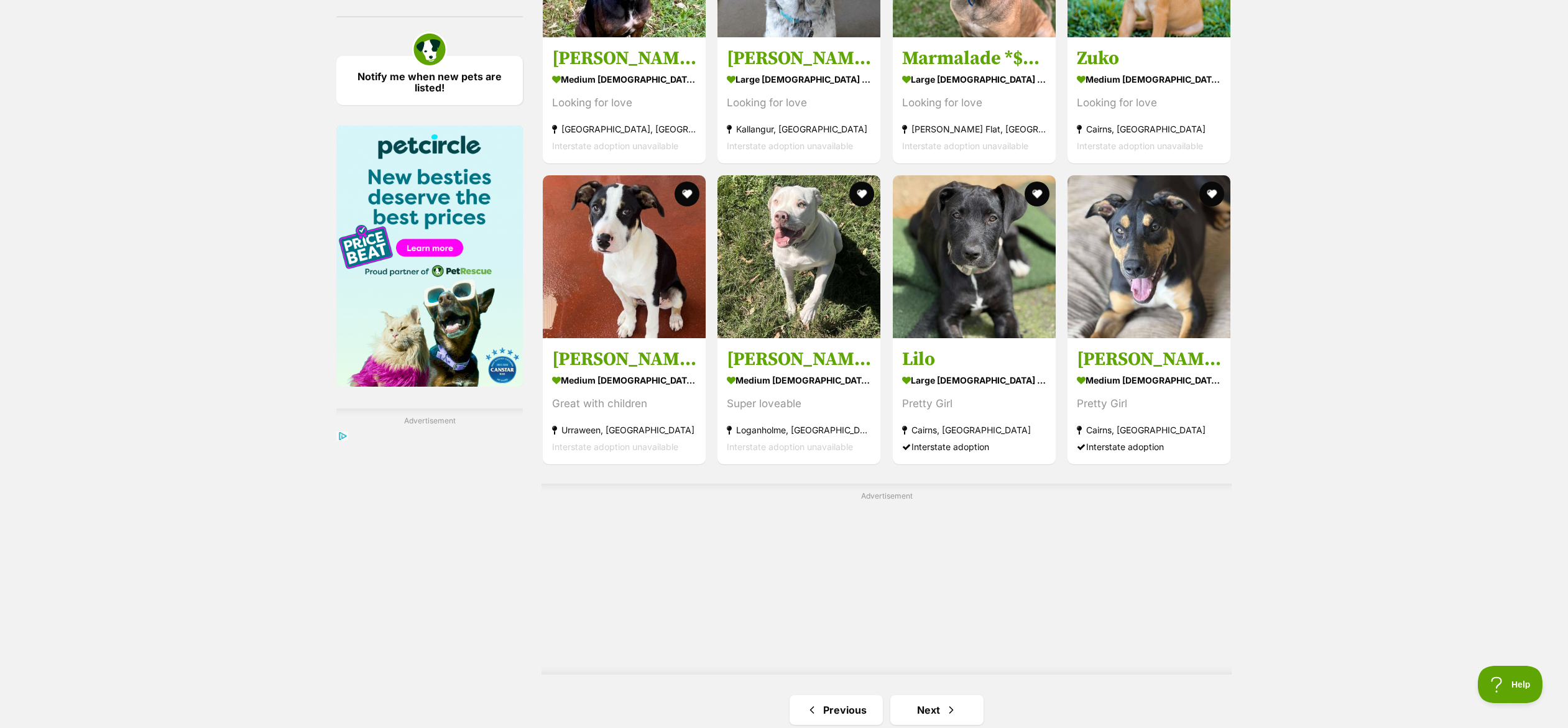
scroll to position [0, 0]
drag, startPoint x: 957, startPoint y: 707, endPoint x: 1003, endPoint y: 650, distance: 73.2
click at [957, 707] on link "Next" at bounding box center [937, 710] width 94 height 29
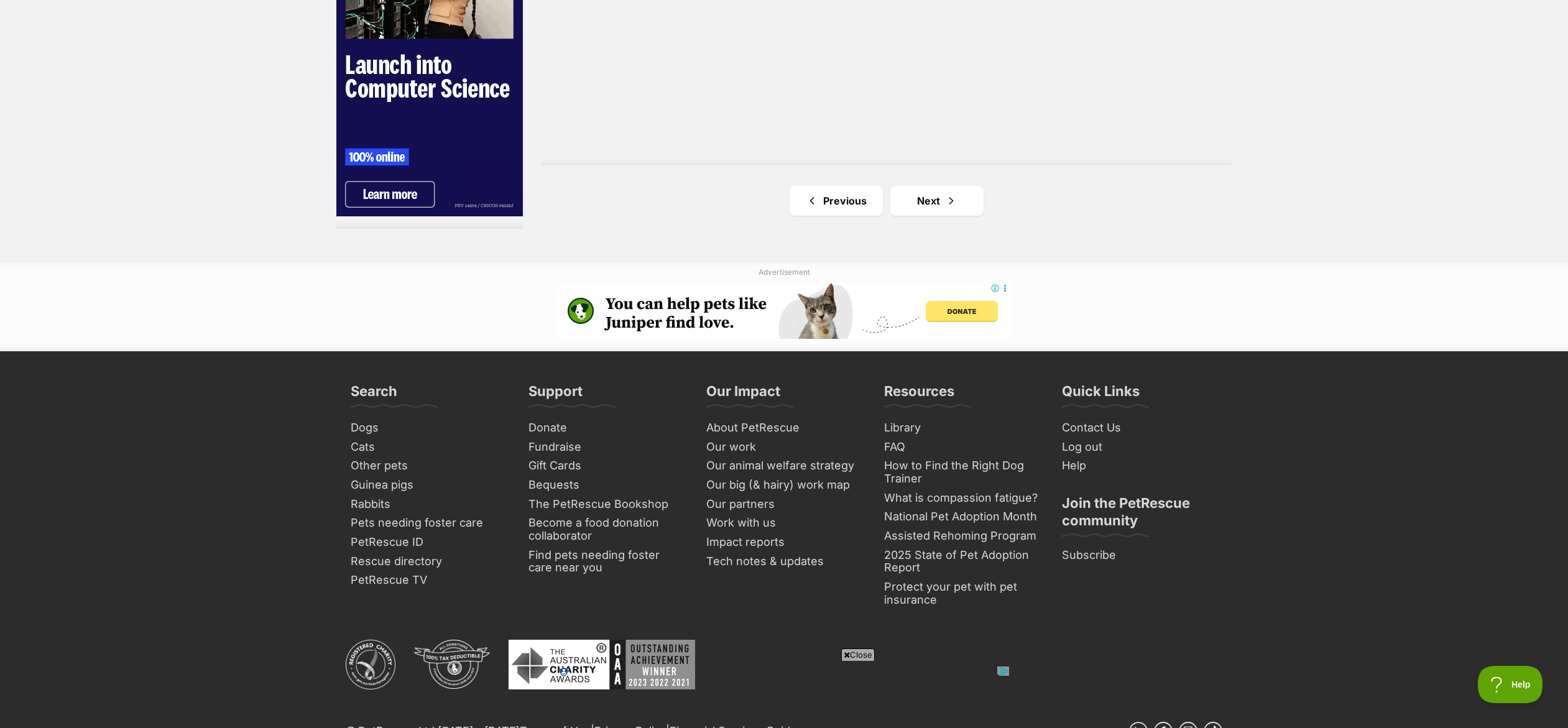
scroll to position [2342, 0]
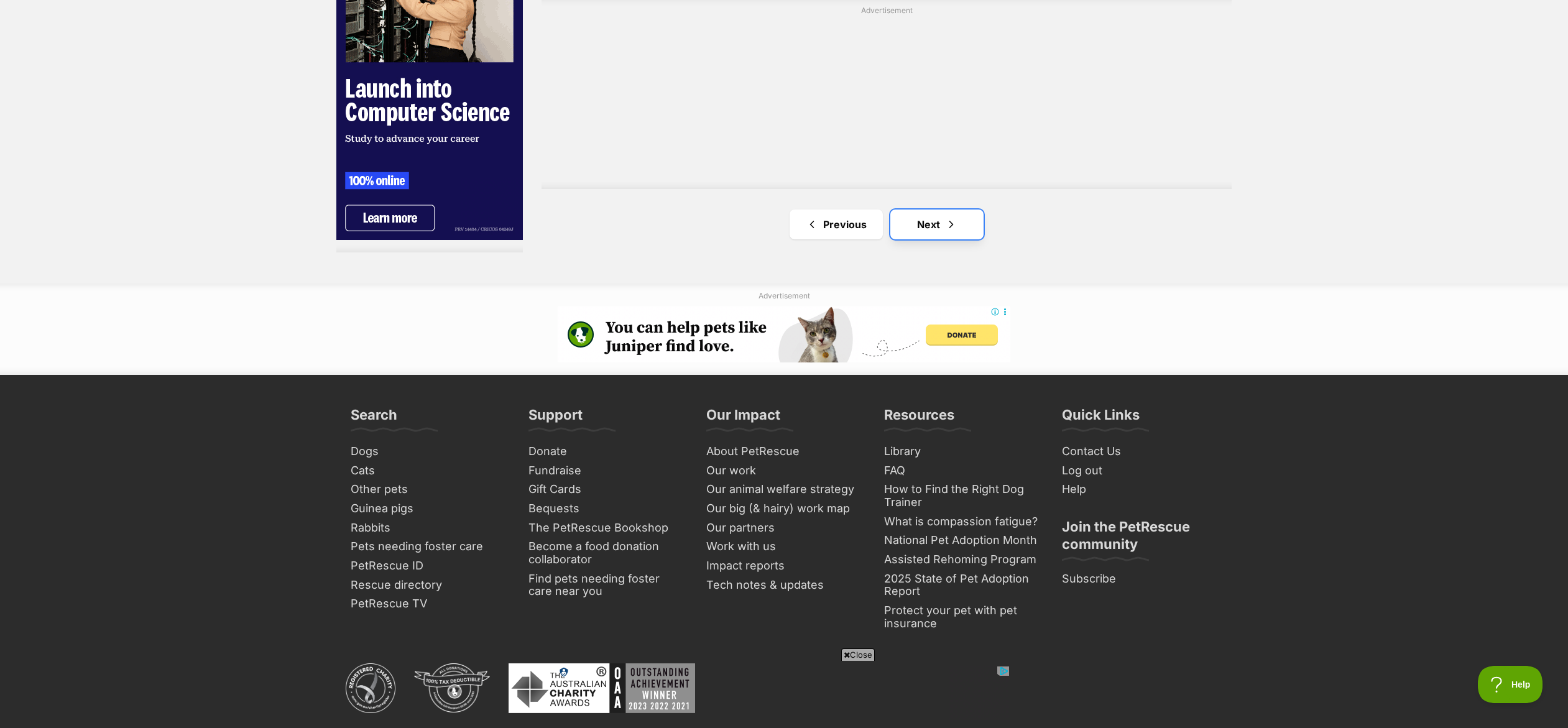
click at [920, 231] on link "Next" at bounding box center [937, 224] width 94 height 29
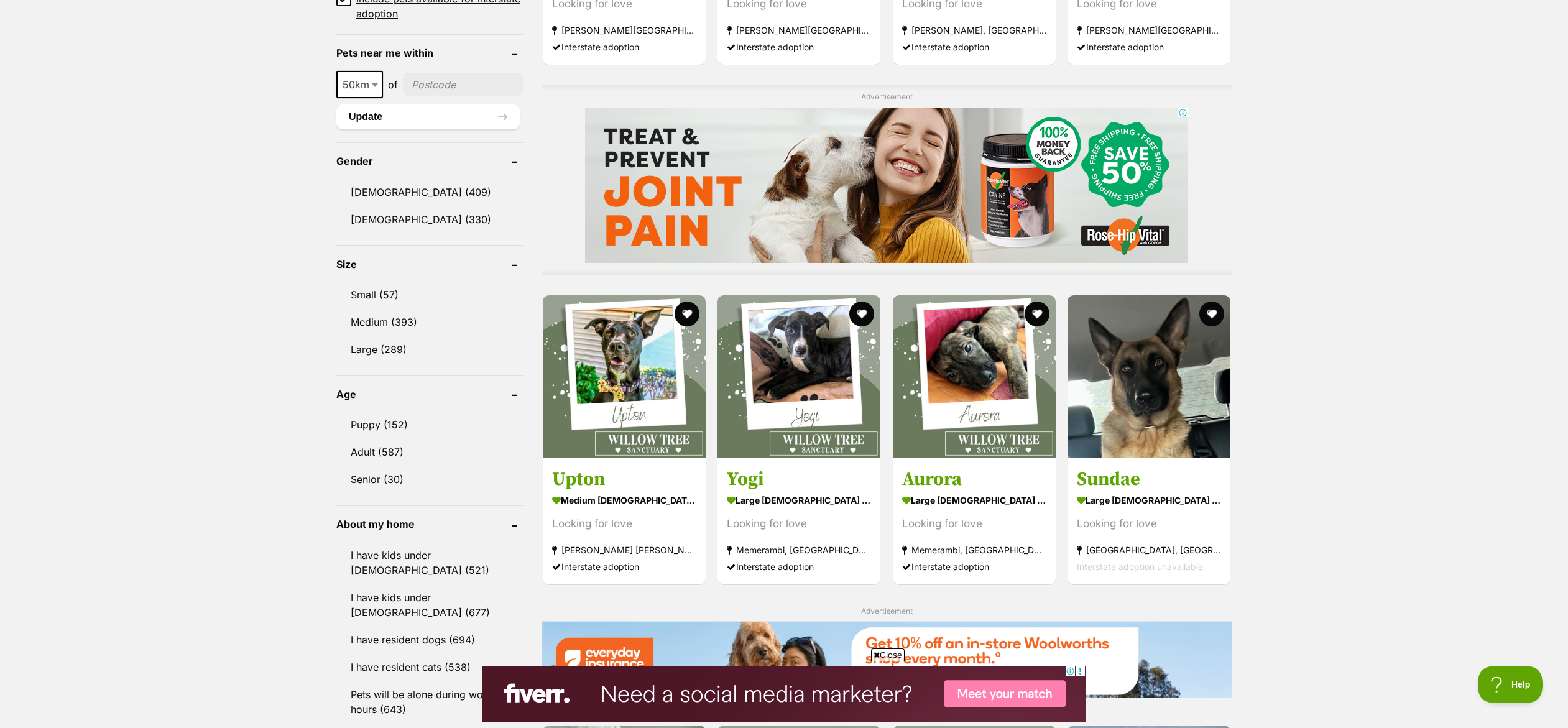
scroll to position [994, 0]
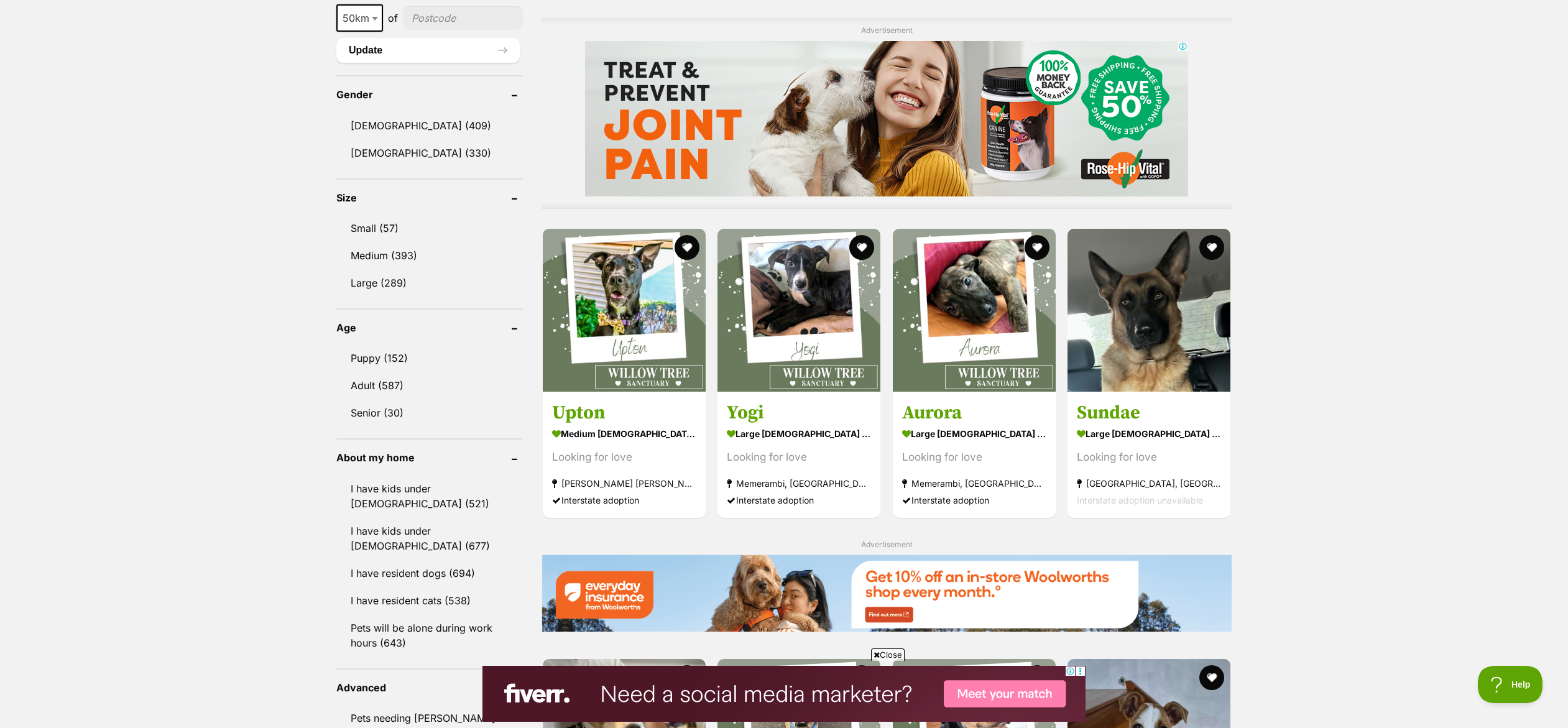
click at [877, 657] on icon at bounding box center [877, 654] width 6 height 8
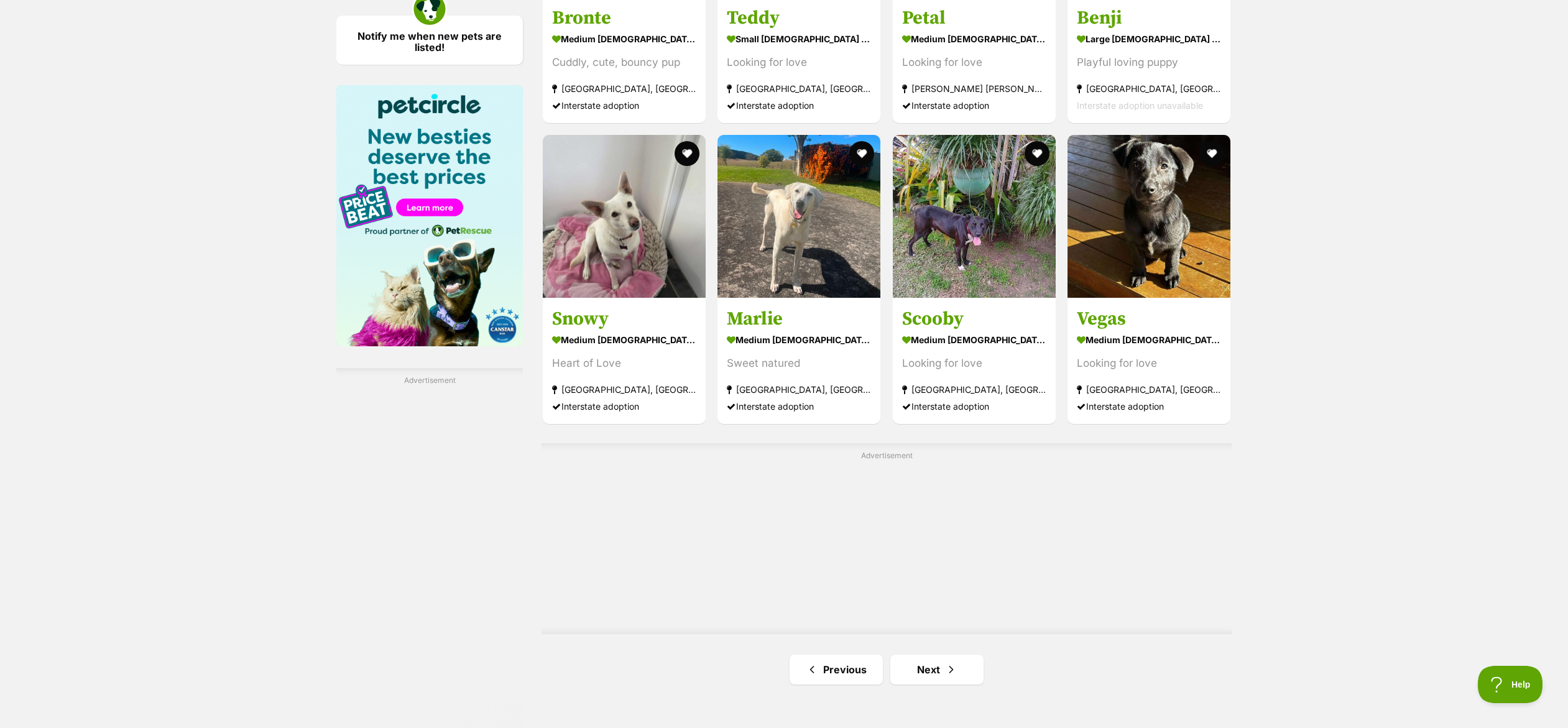
scroll to position [1824, 0]
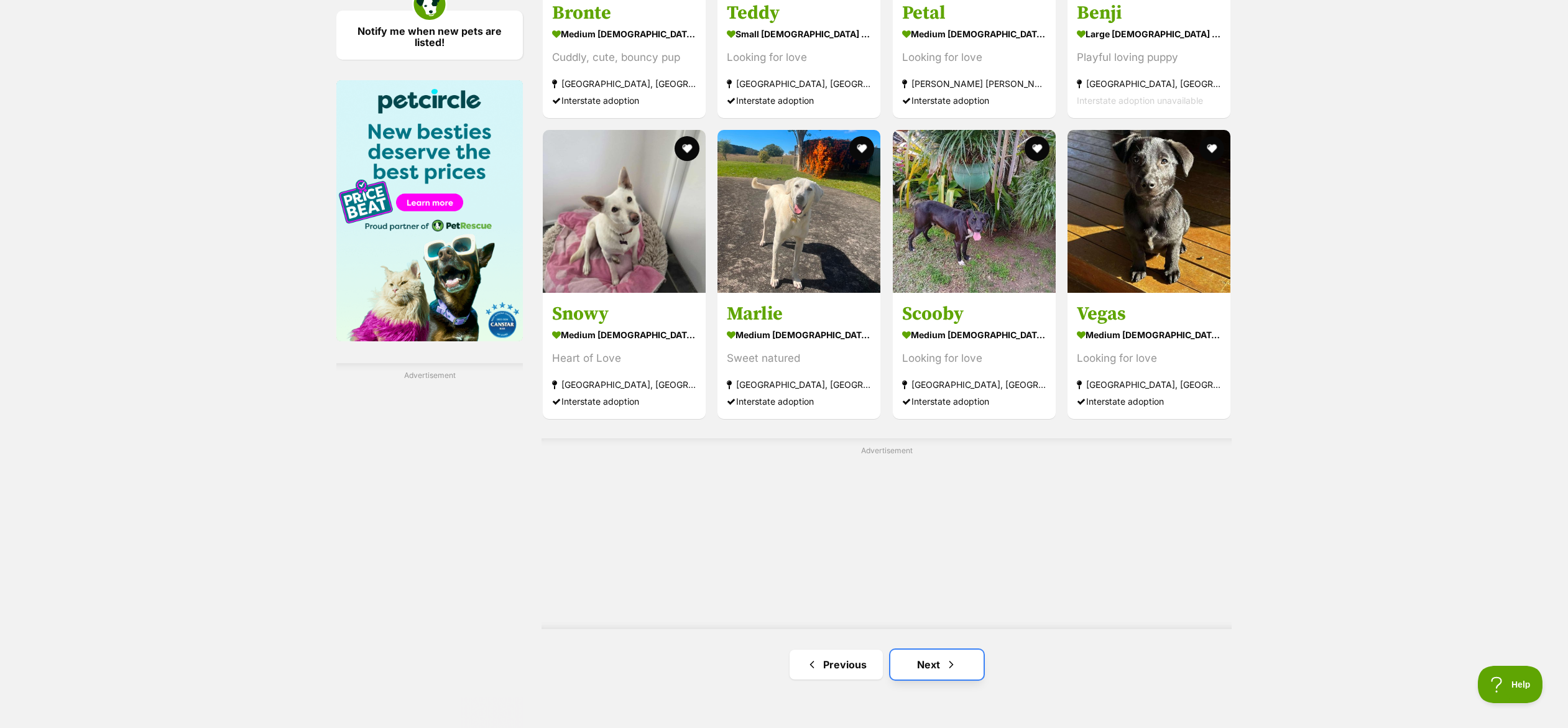
click at [921, 661] on link "Next" at bounding box center [937, 664] width 94 height 29
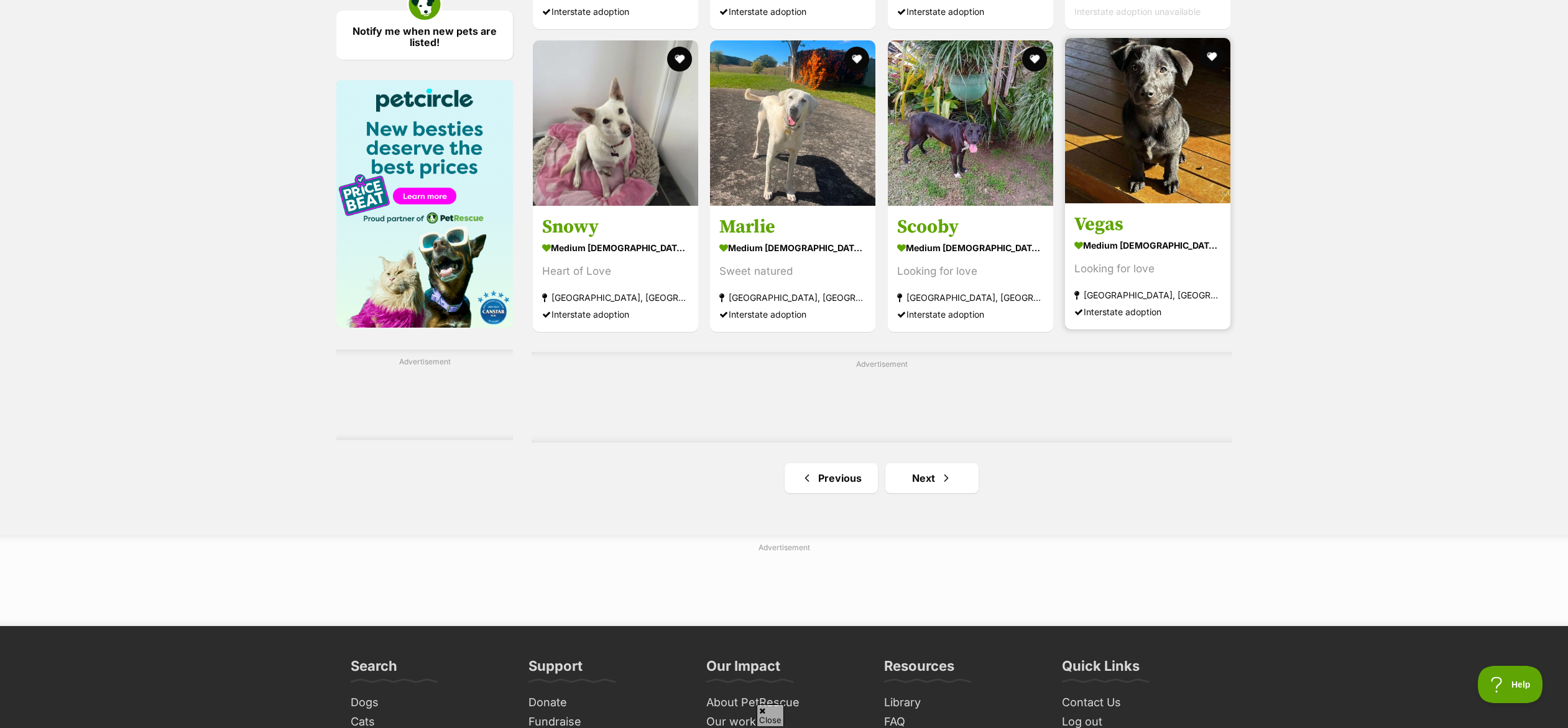
click at [1170, 146] on img at bounding box center [1148, 120] width 165 height 165
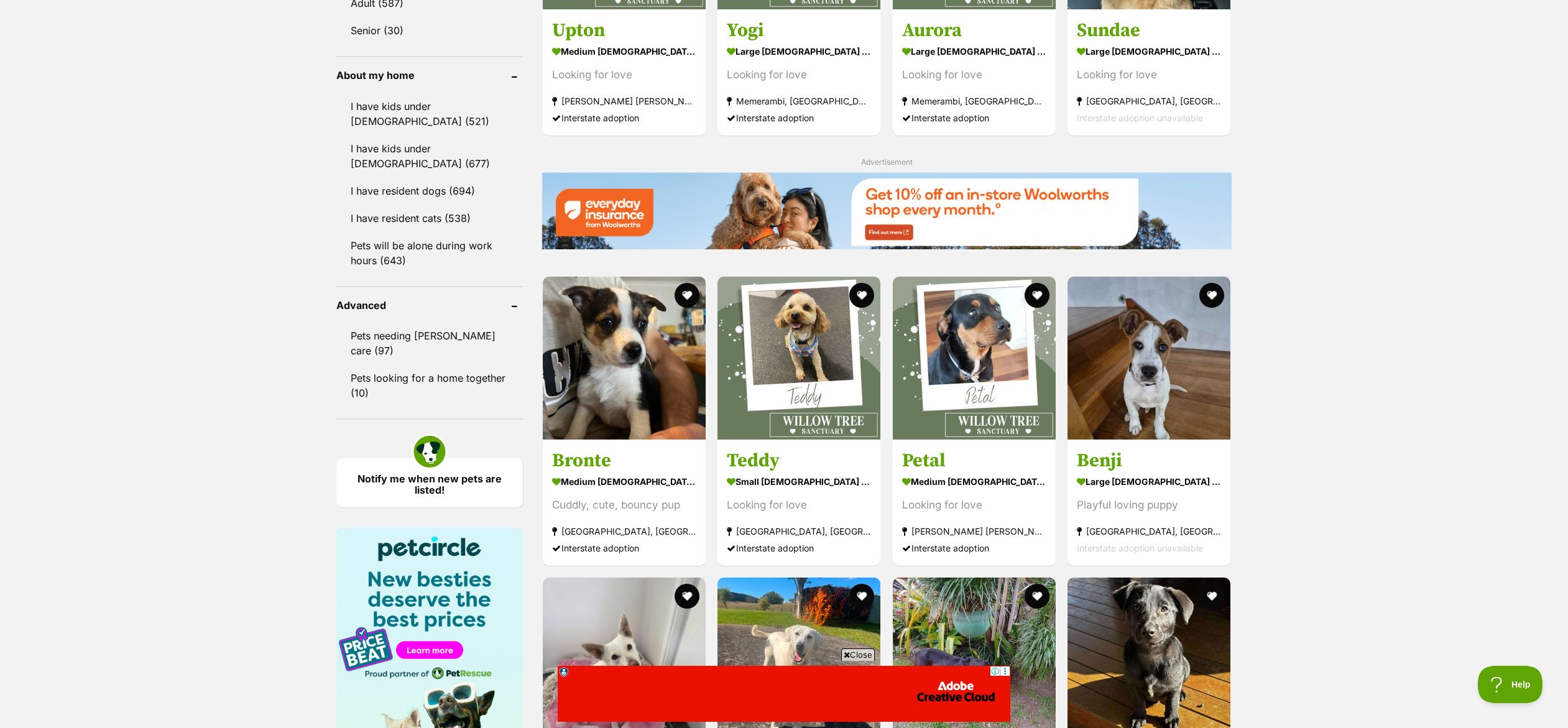
scroll to position [1376, 0]
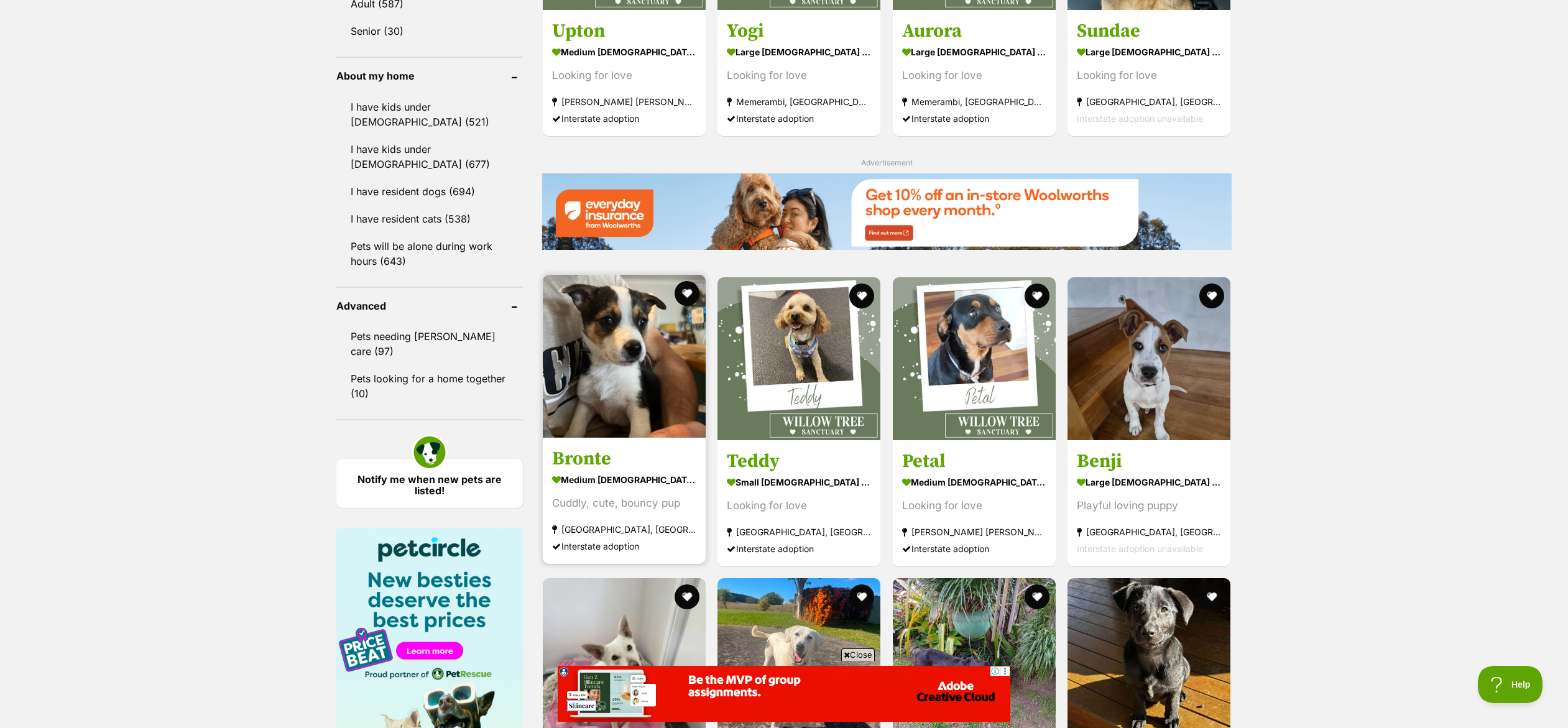
click at [644, 368] on img at bounding box center [624, 356] width 163 height 163
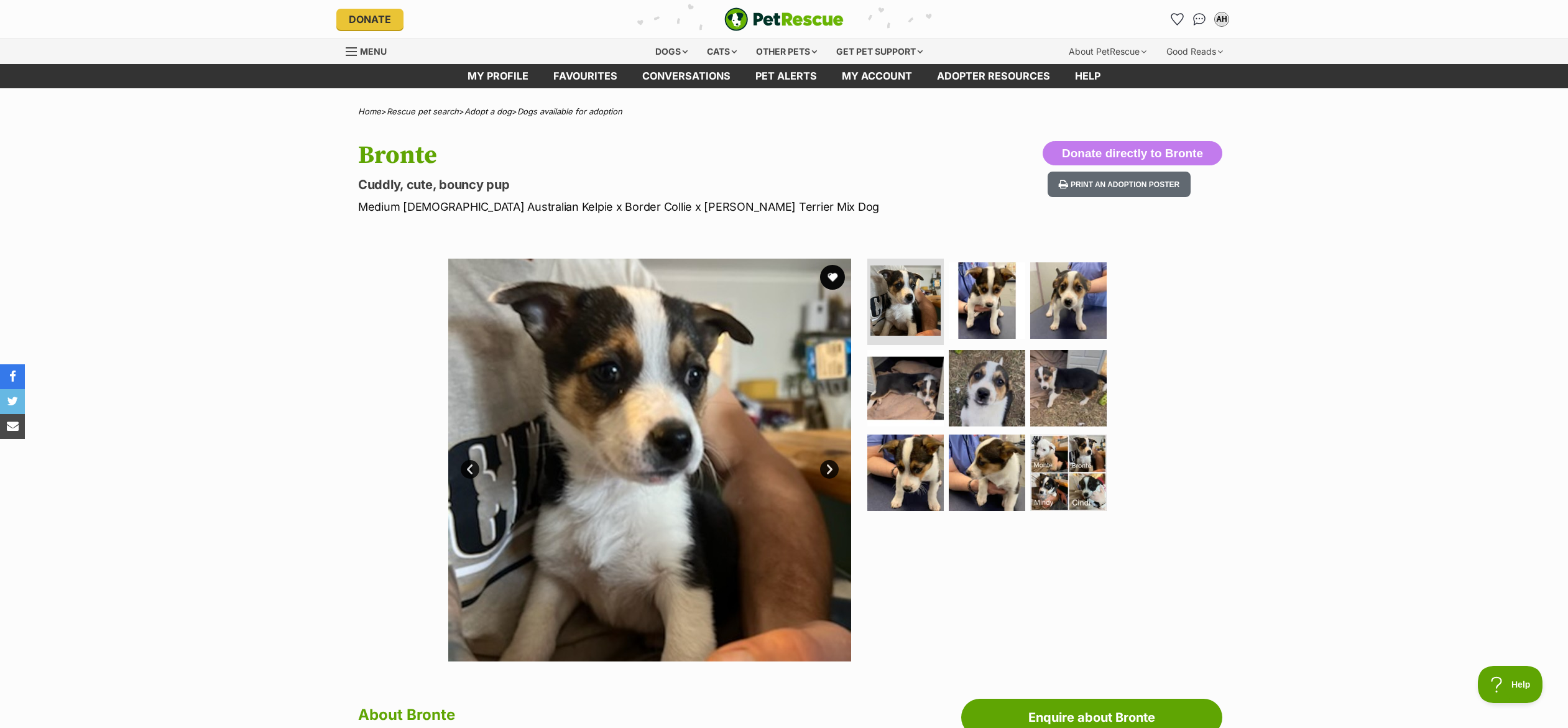
scroll to position [28, 0]
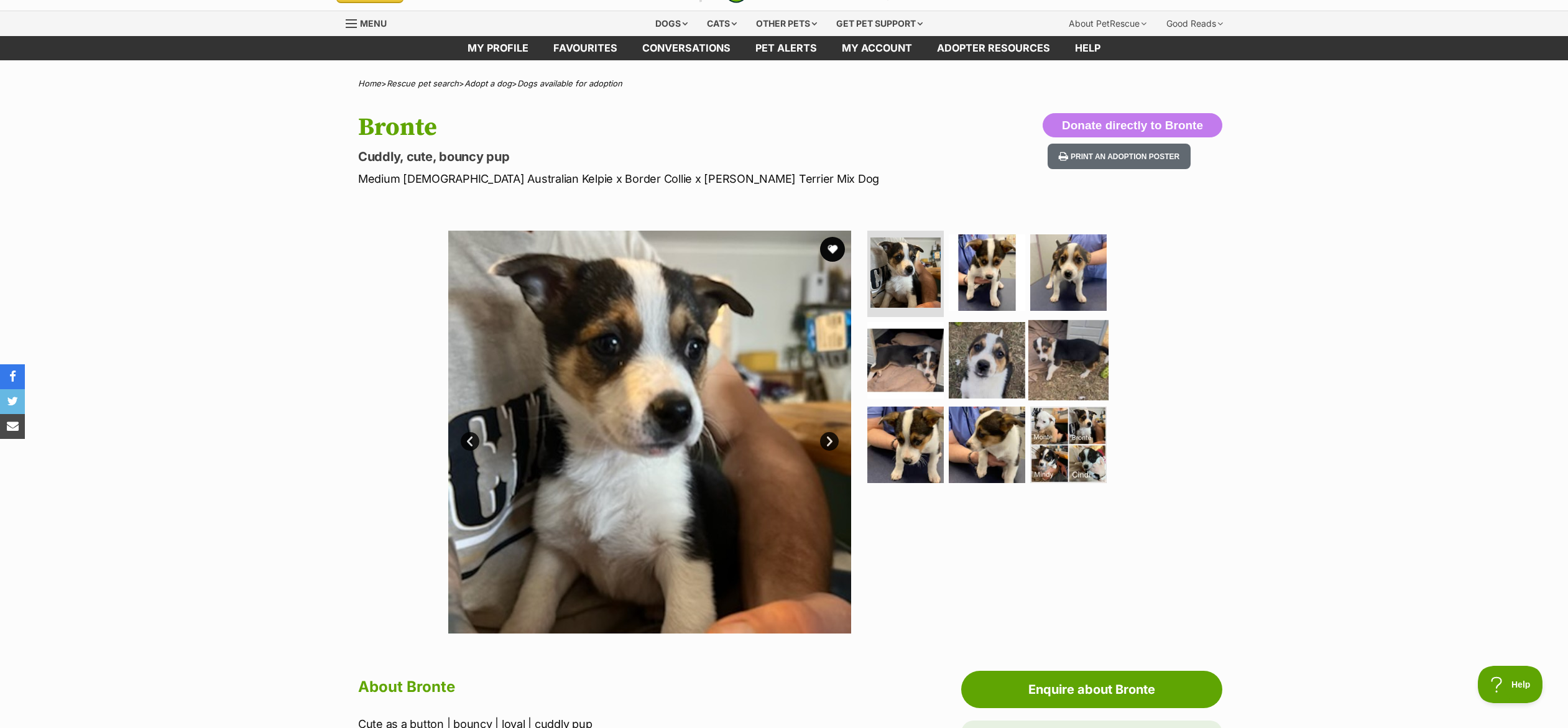
click at [1056, 355] on img at bounding box center [1068, 360] width 80 height 80
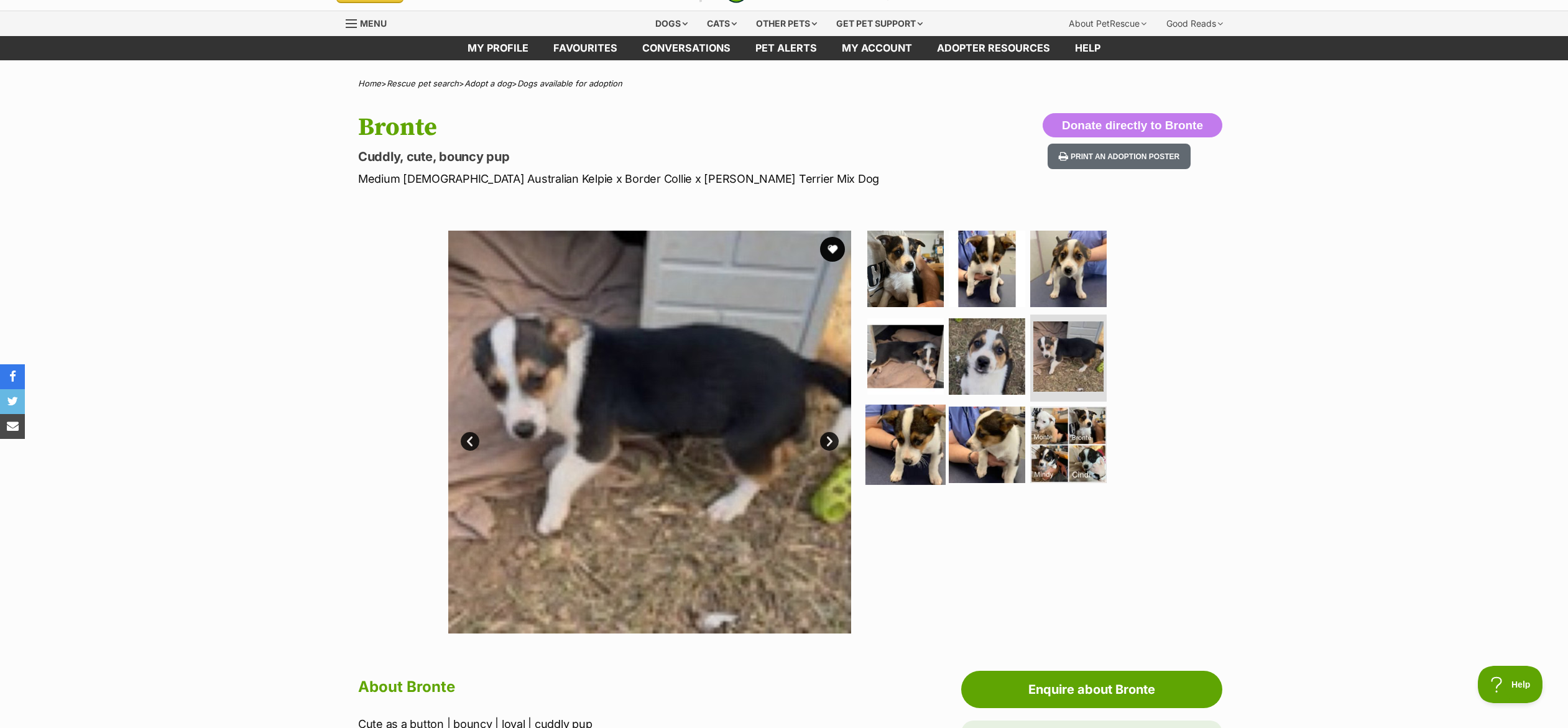
click at [907, 429] on img at bounding box center [905, 444] width 80 height 80
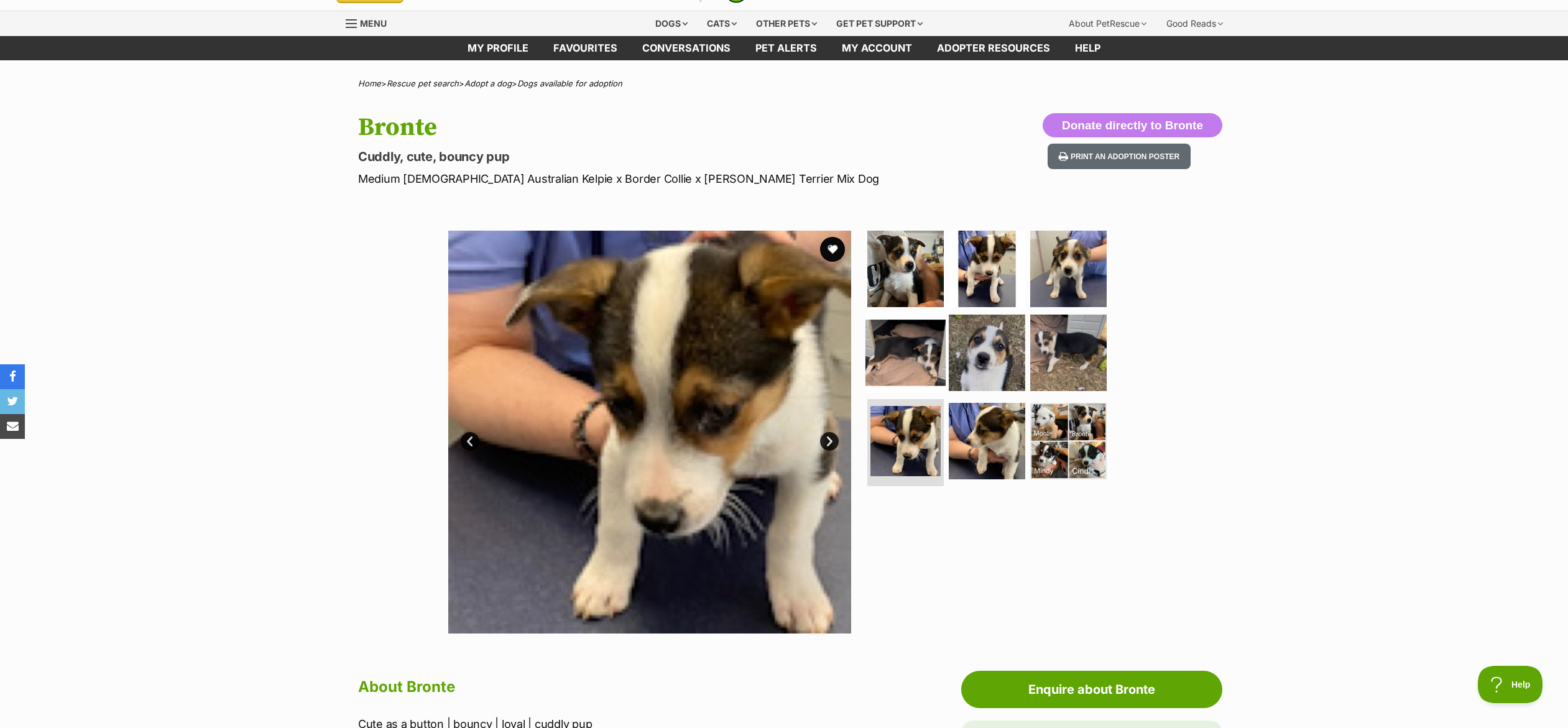
click at [916, 346] on img at bounding box center [905, 352] width 80 height 80
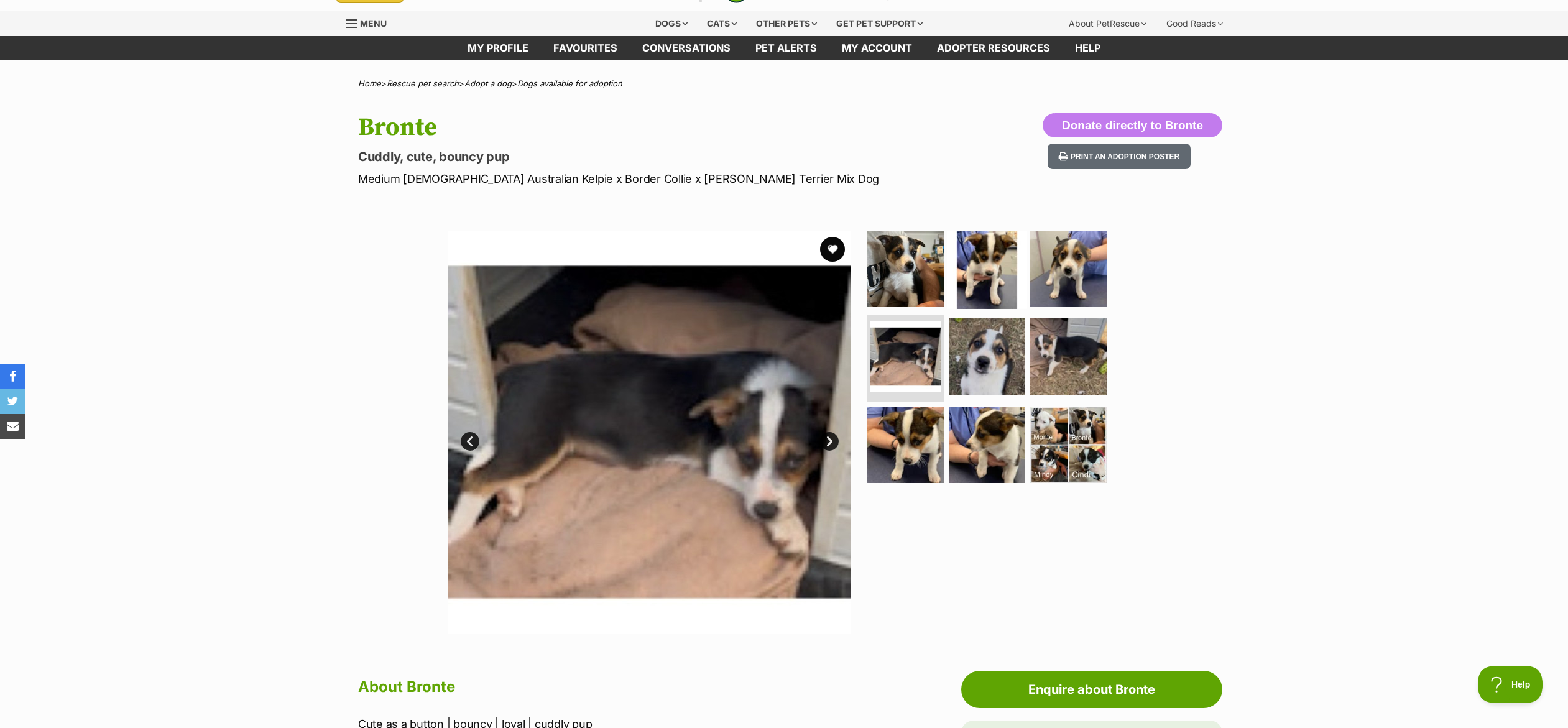
click at [994, 279] on img at bounding box center [987, 268] width 80 height 80
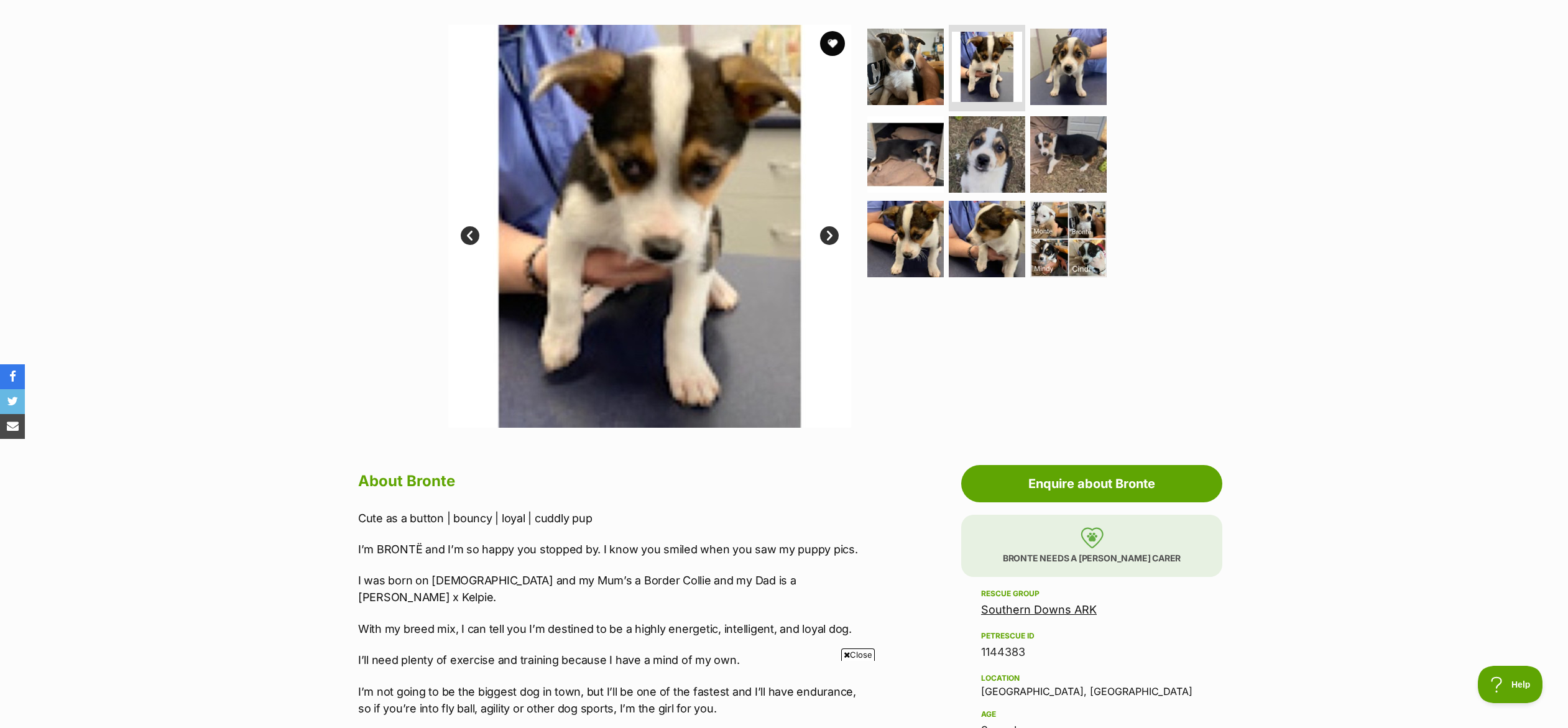
scroll to position [232, 0]
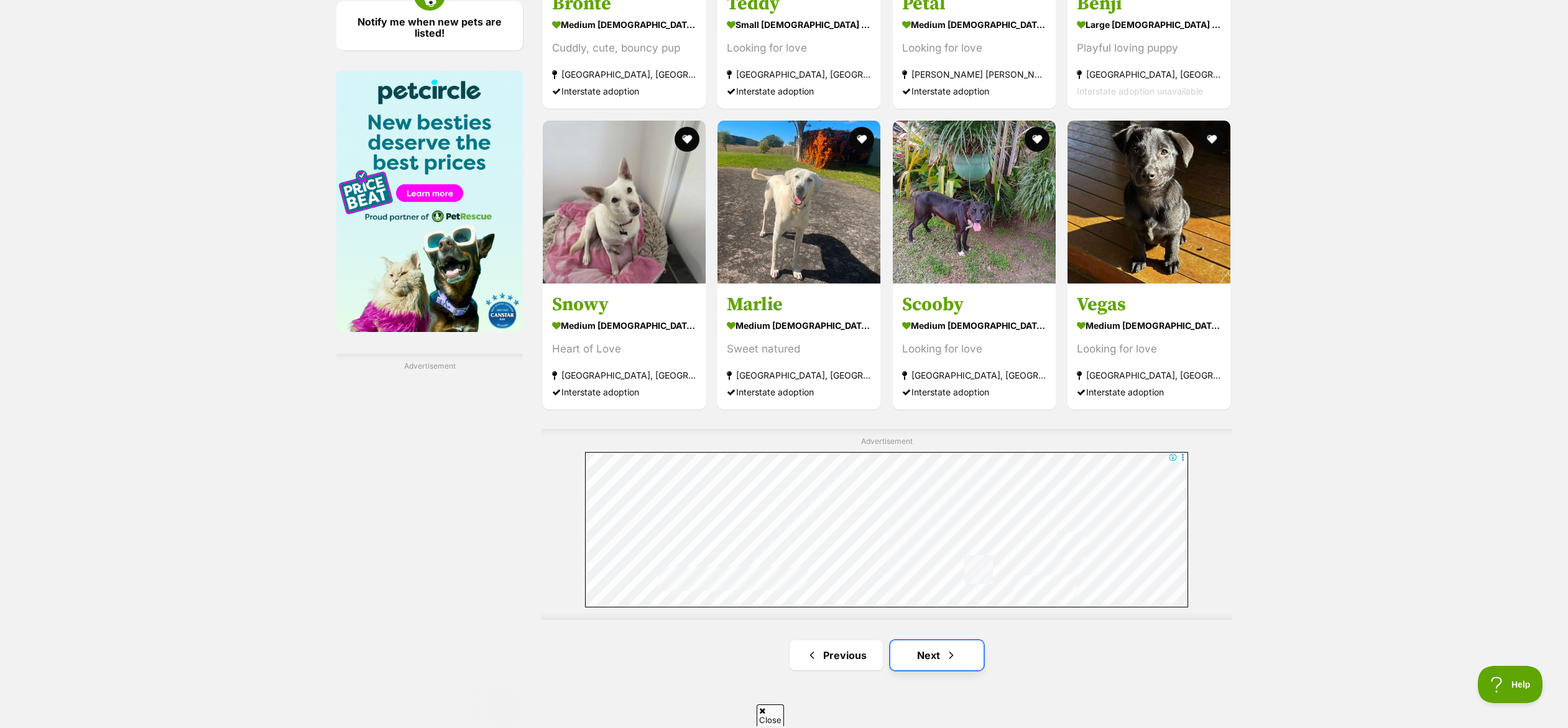
click at [935, 651] on link "Next" at bounding box center [937, 655] width 94 height 29
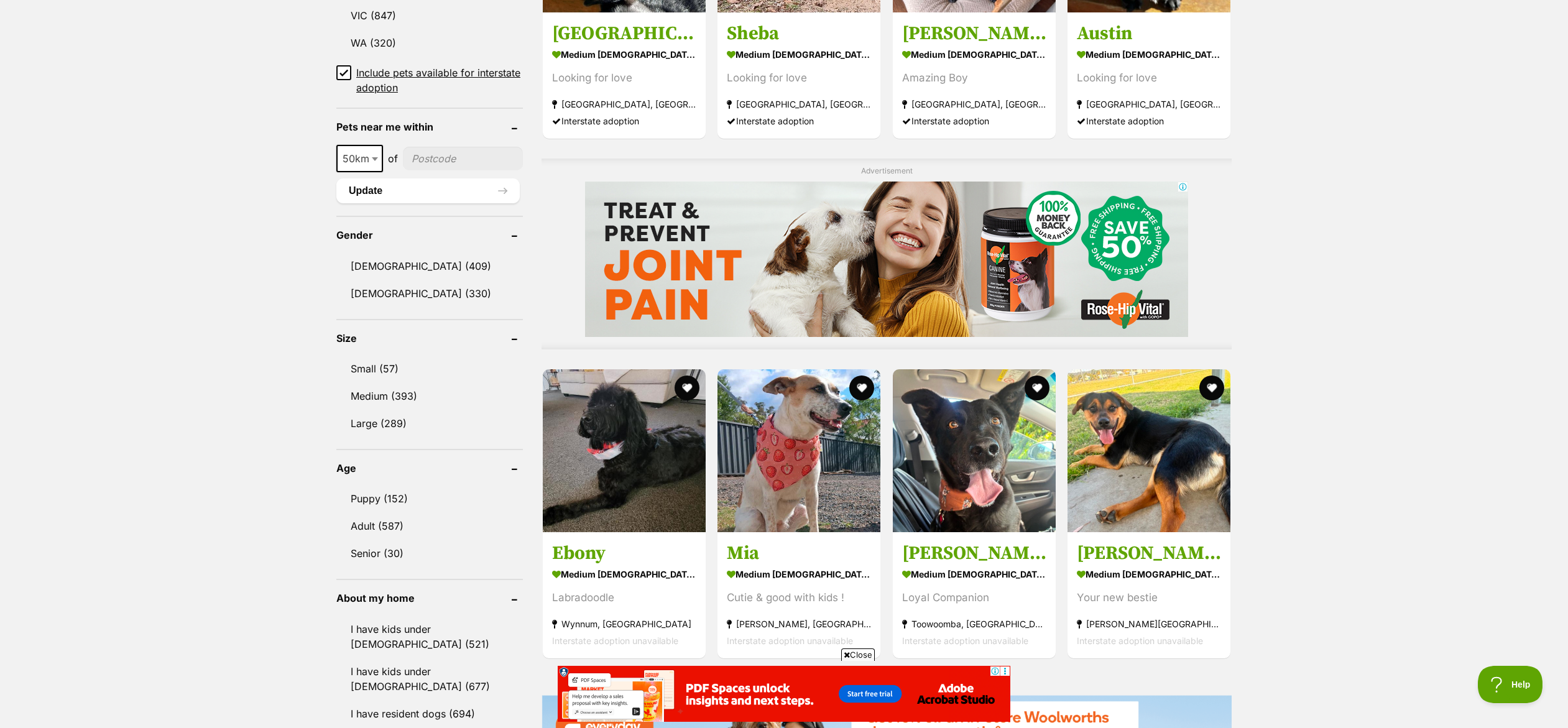
click at [845, 657] on icon at bounding box center [847, 654] width 6 height 8
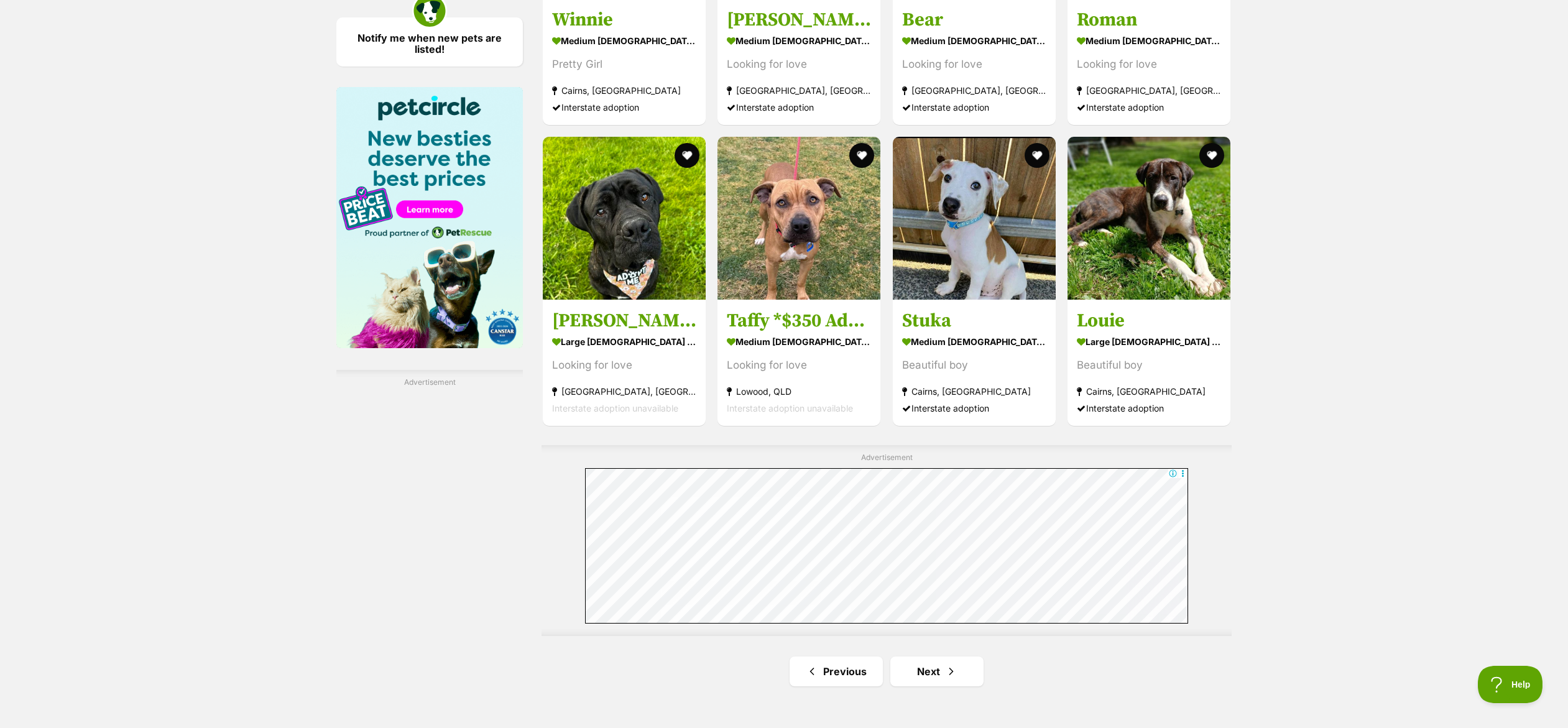
scroll to position [1849, 0]
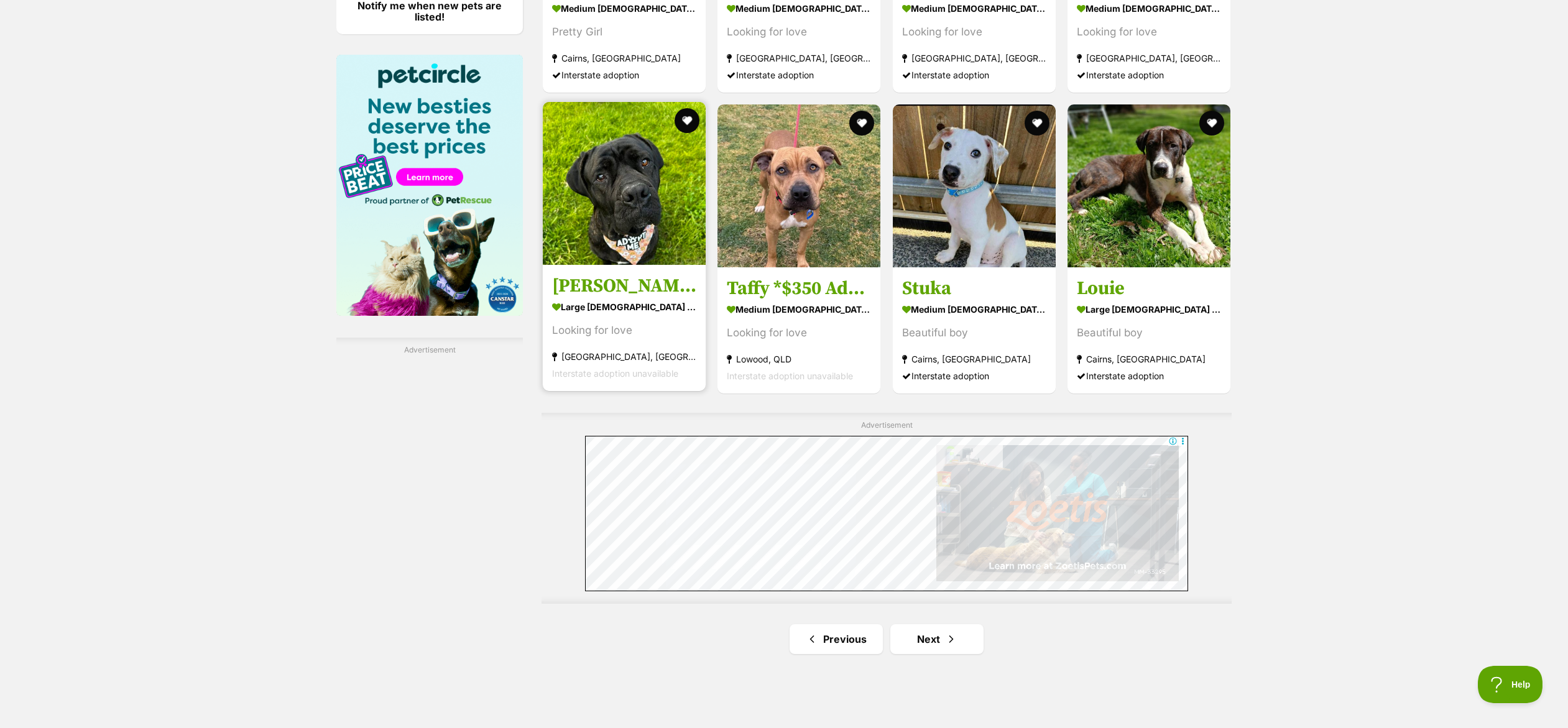
click at [610, 177] on img at bounding box center [624, 183] width 163 height 163
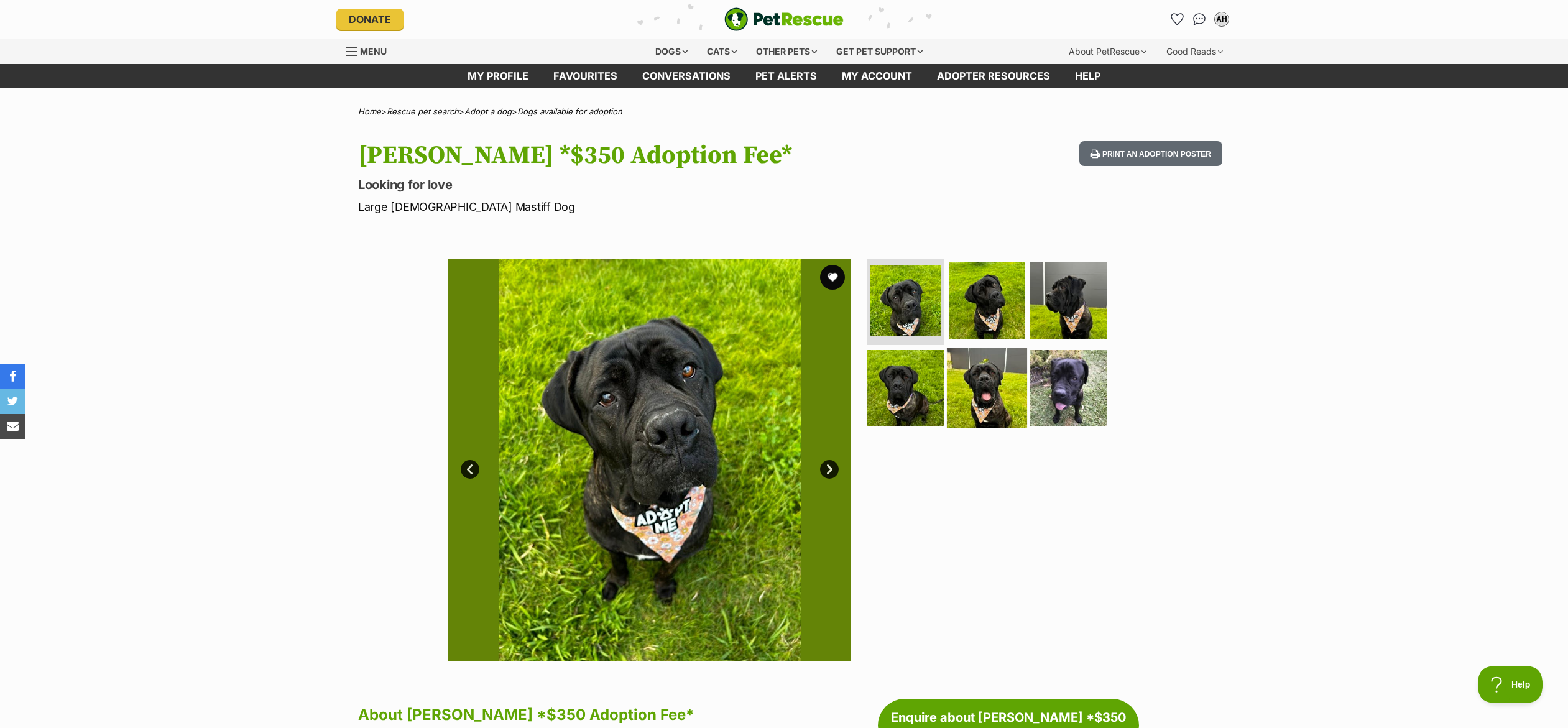
click at [977, 376] on img at bounding box center [987, 388] width 80 height 80
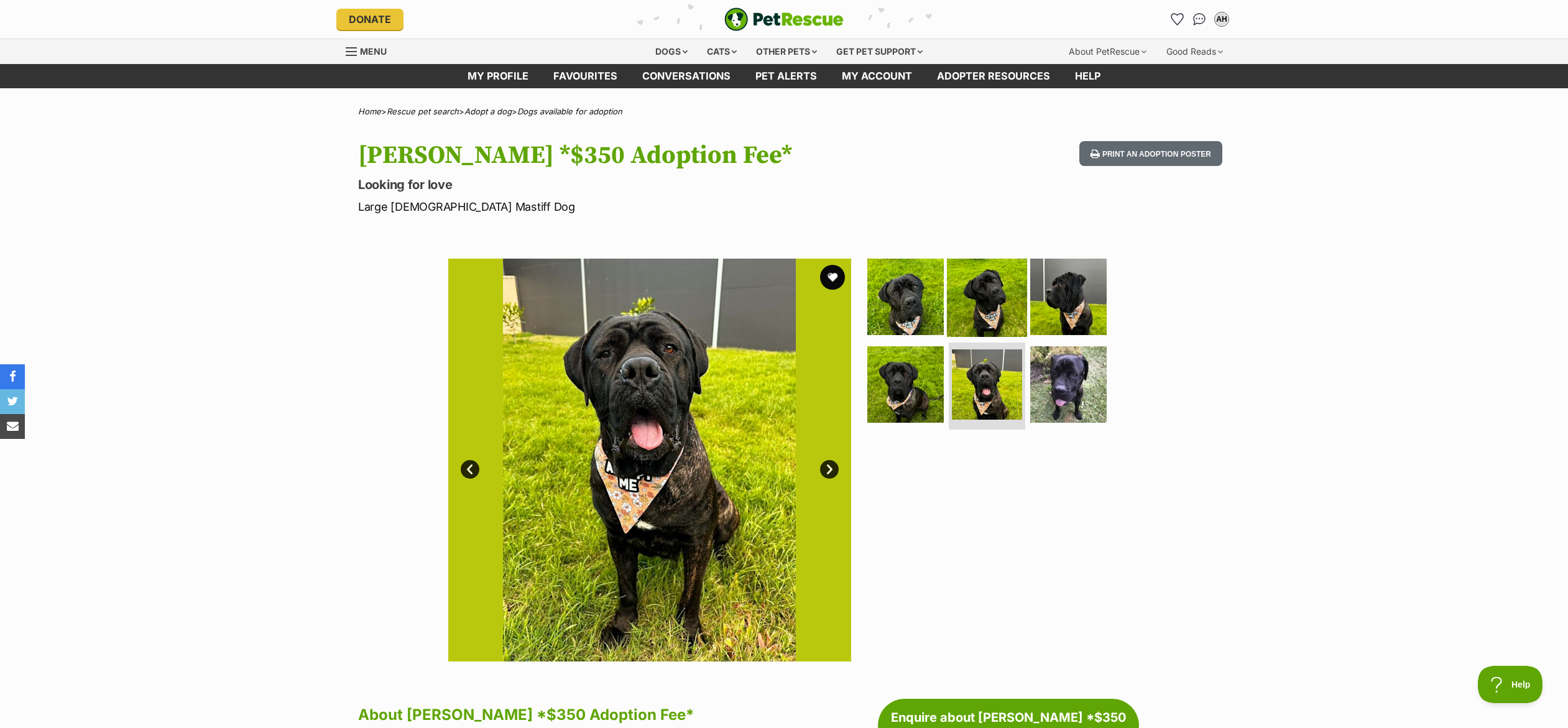
click at [989, 308] on img at bounding box center [987, 296] width 80 height 80
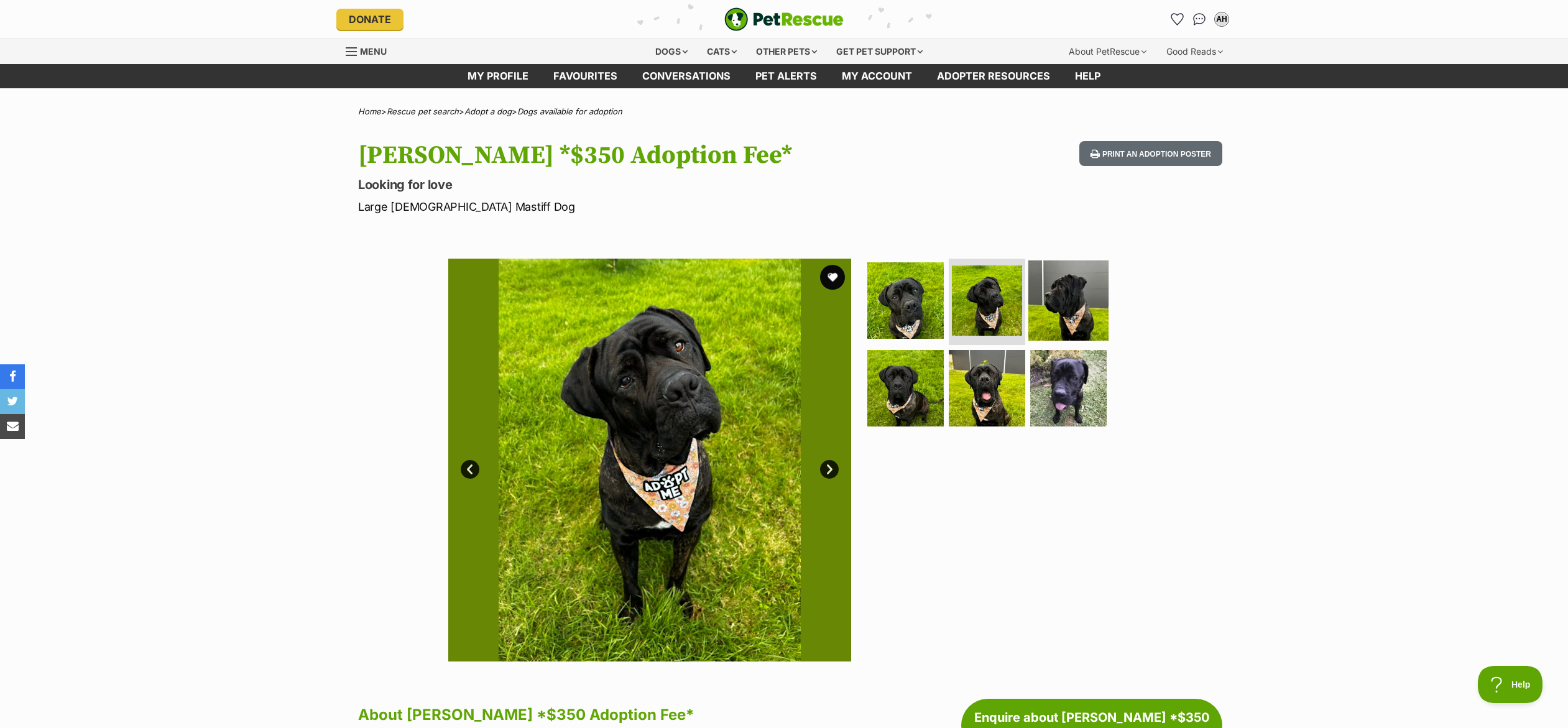
click at [1047, 293] on img at bounding box center [1068, 300] width 80 height 80
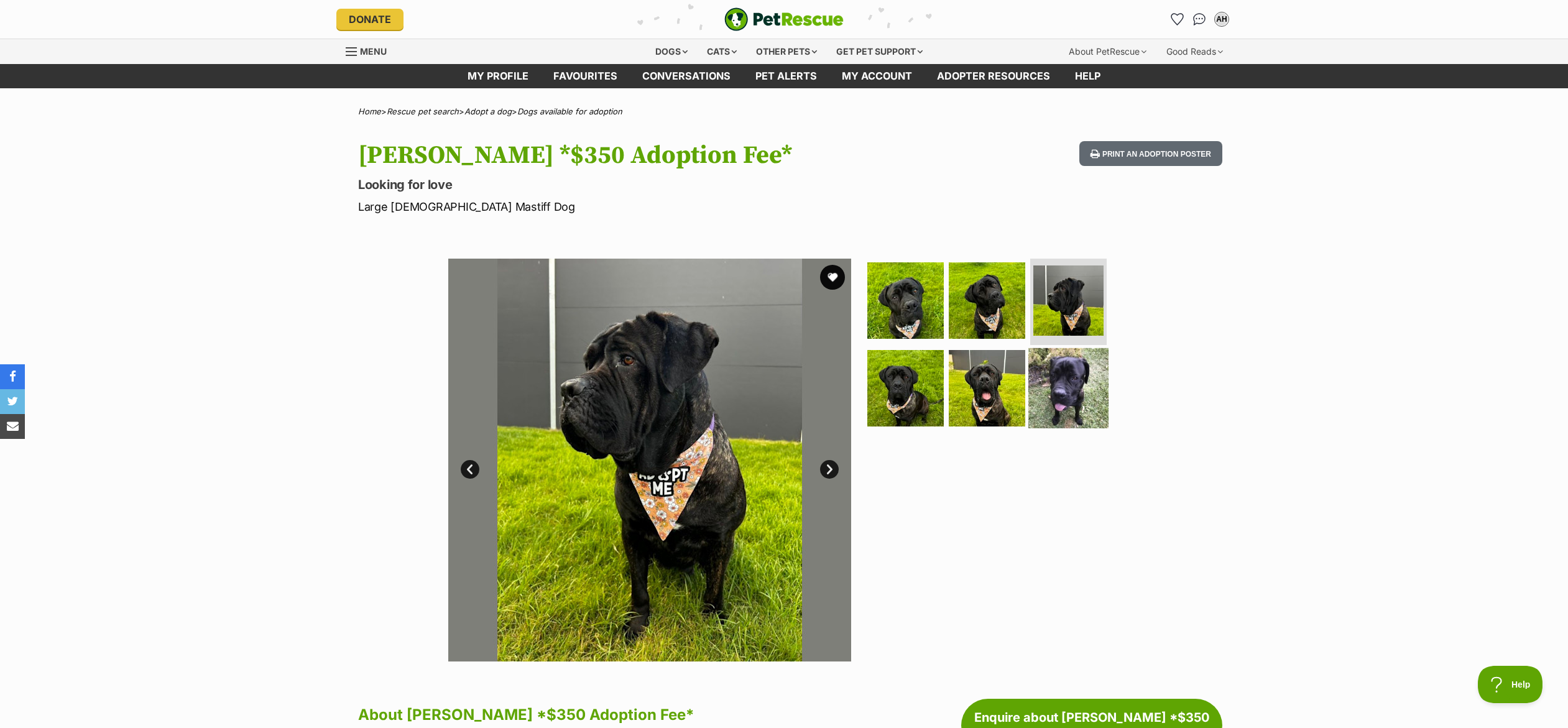
click at [1067, 357] on img at bounding box center [1068, 388] width 80 height 80
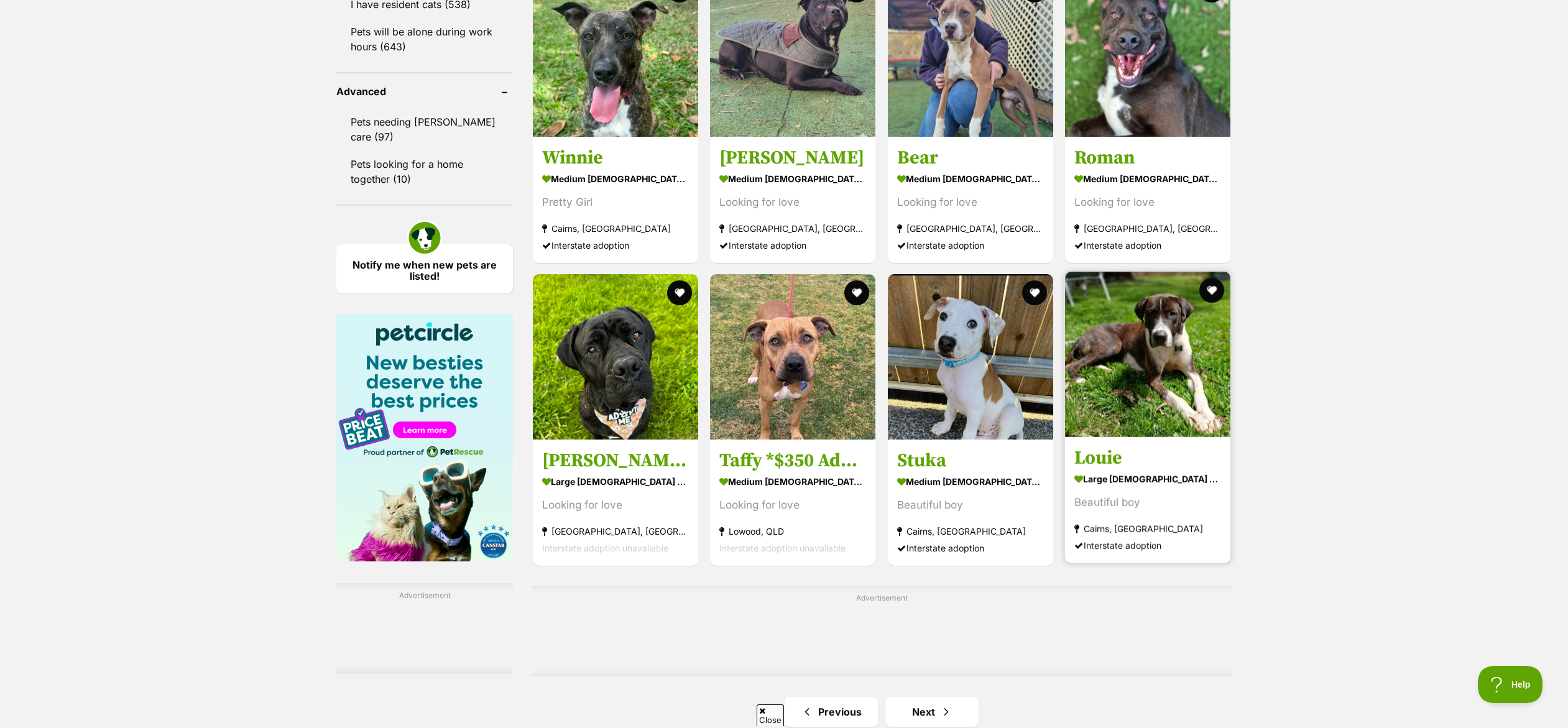
scroll to position [1646, 0]
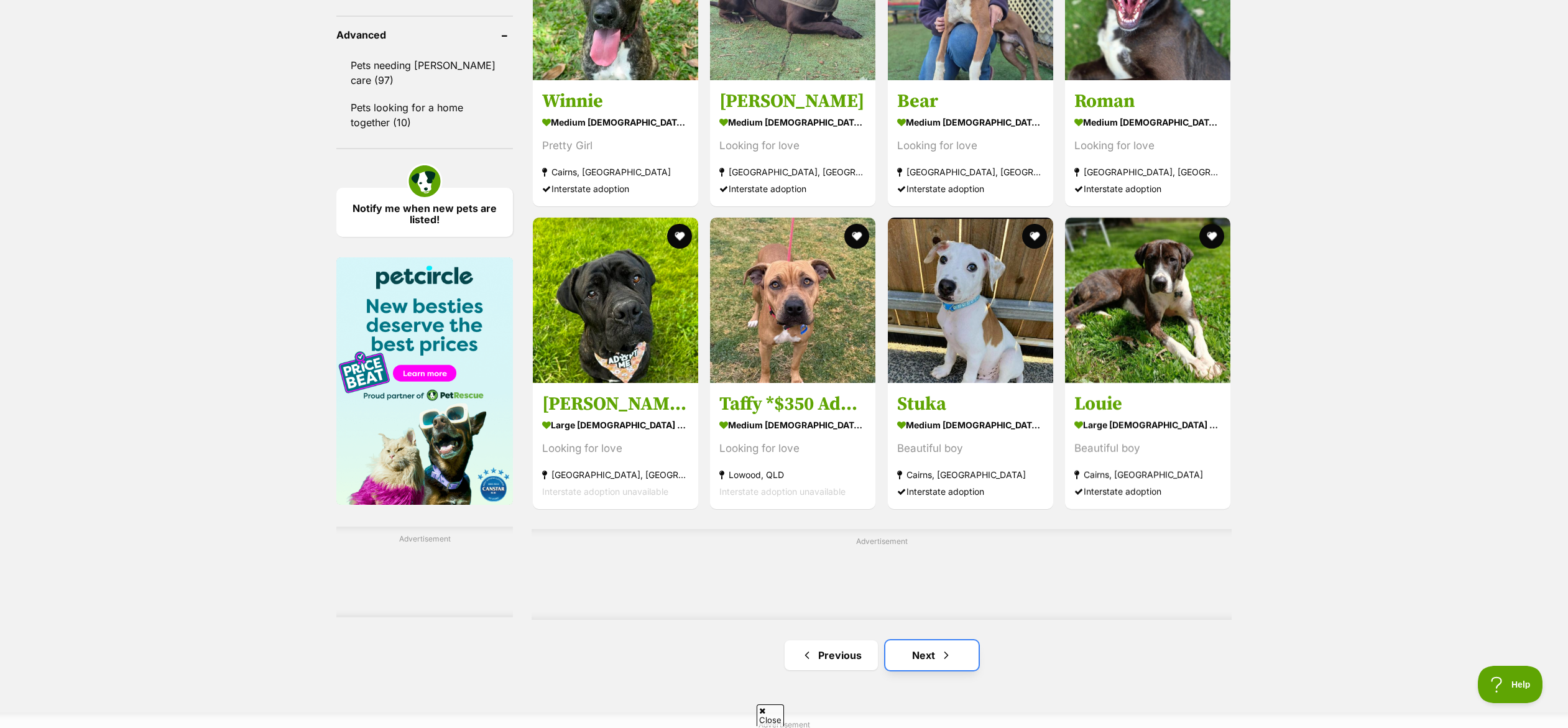
click at [924, 661] on link "Next" at bounding box center [932, 655] width 94 height 29
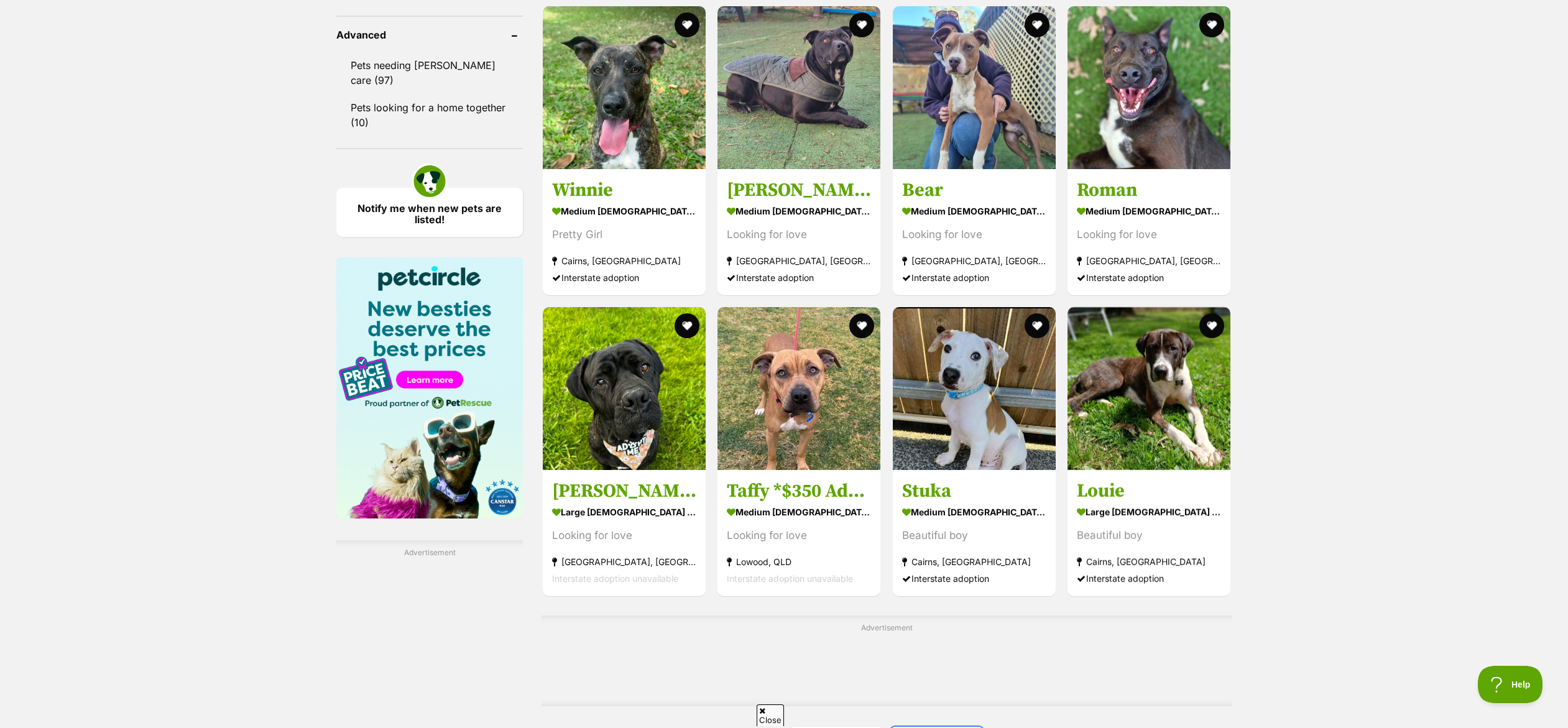
scroll to position [0, 0]
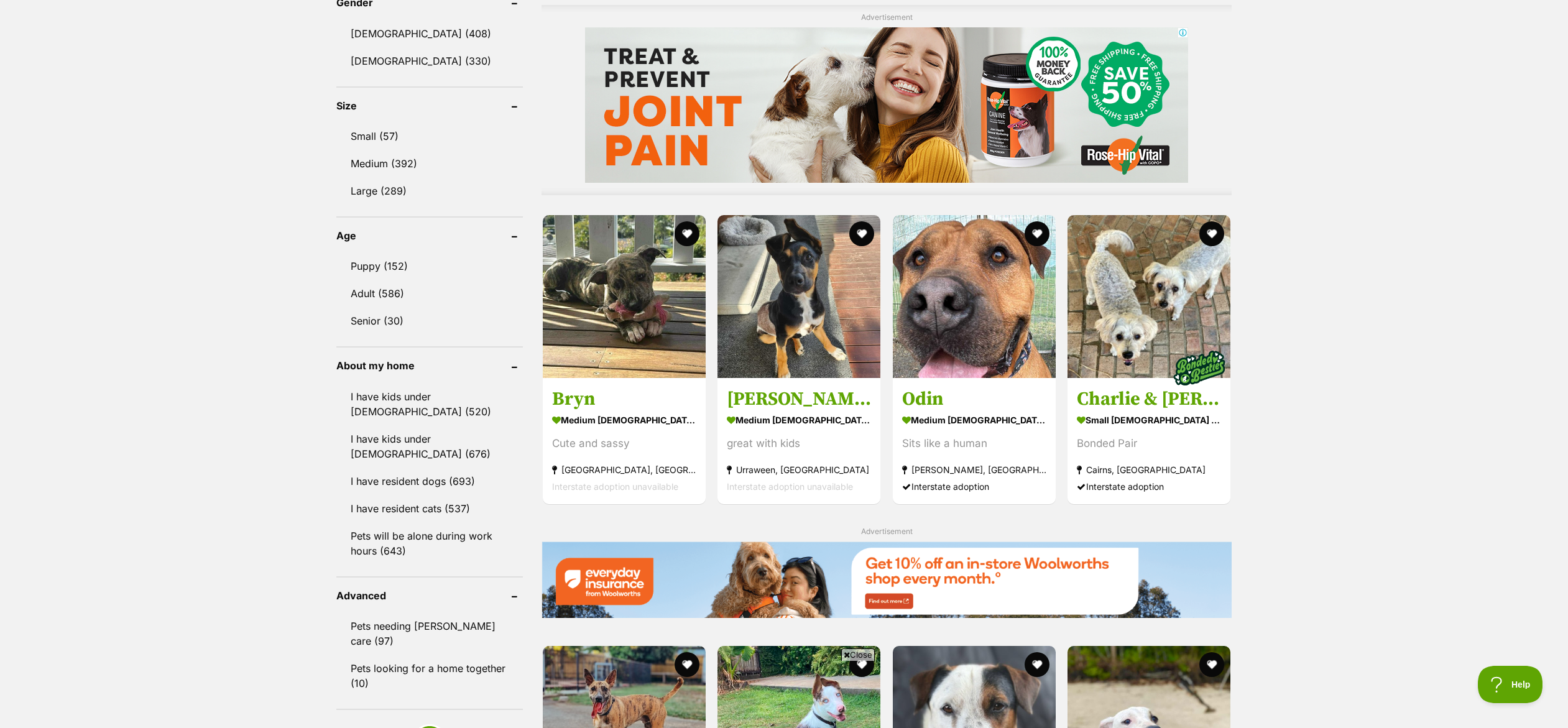
click at [841, 659] on span "Close" at bounding box center [858, 654] width 34 height 13
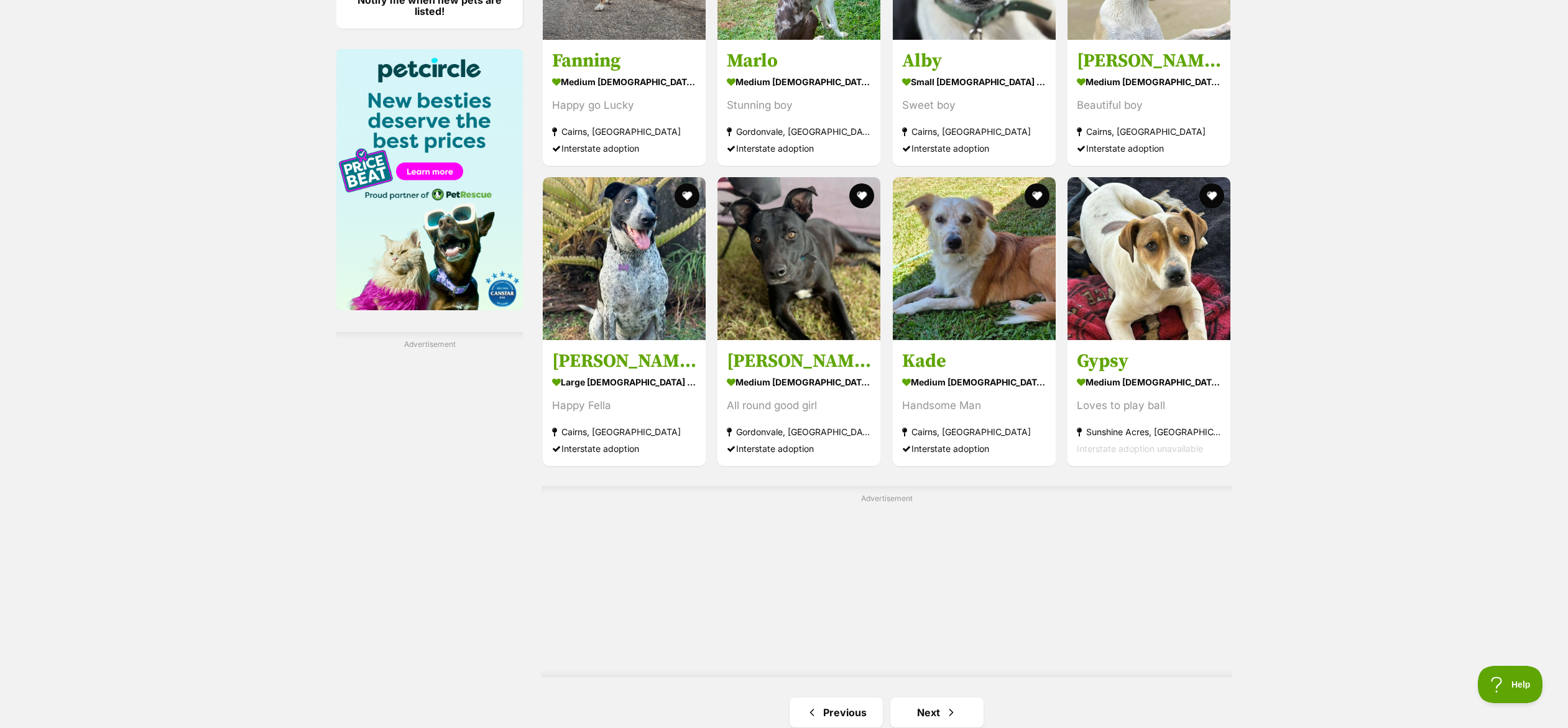
scroll to position [1978, 0]
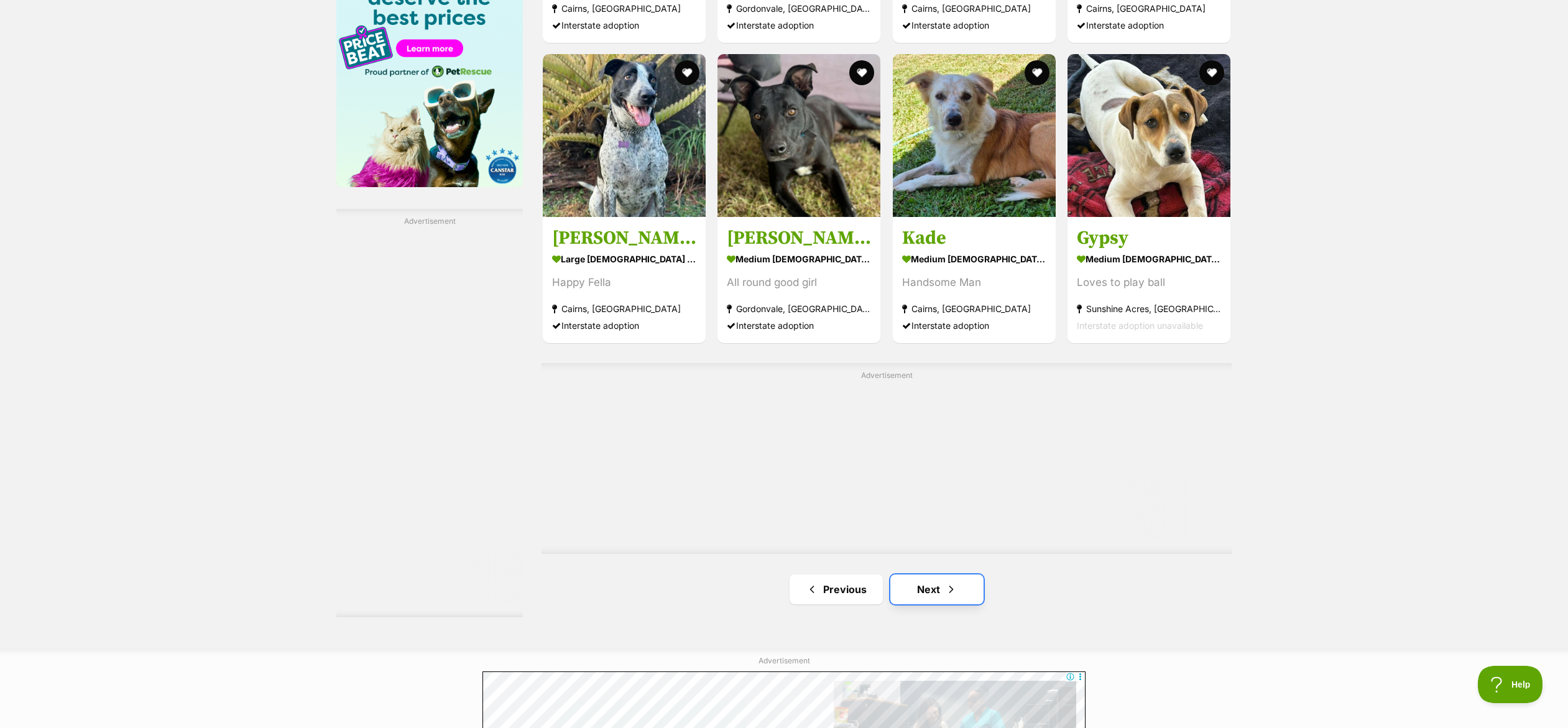
click at [952, 589] on span "Next page" at bounding box center [951, 589] width 13 height 15
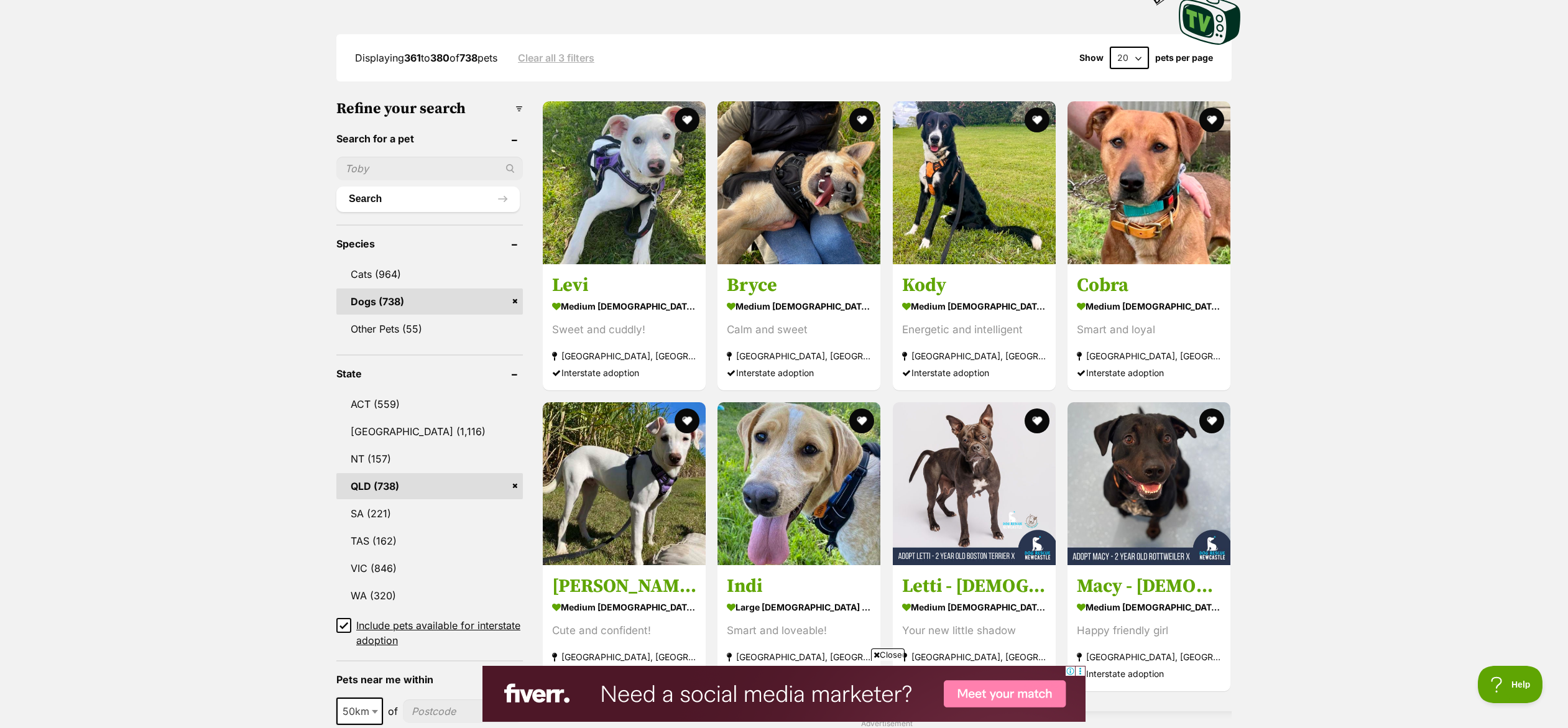
scroll to position [304, 0]
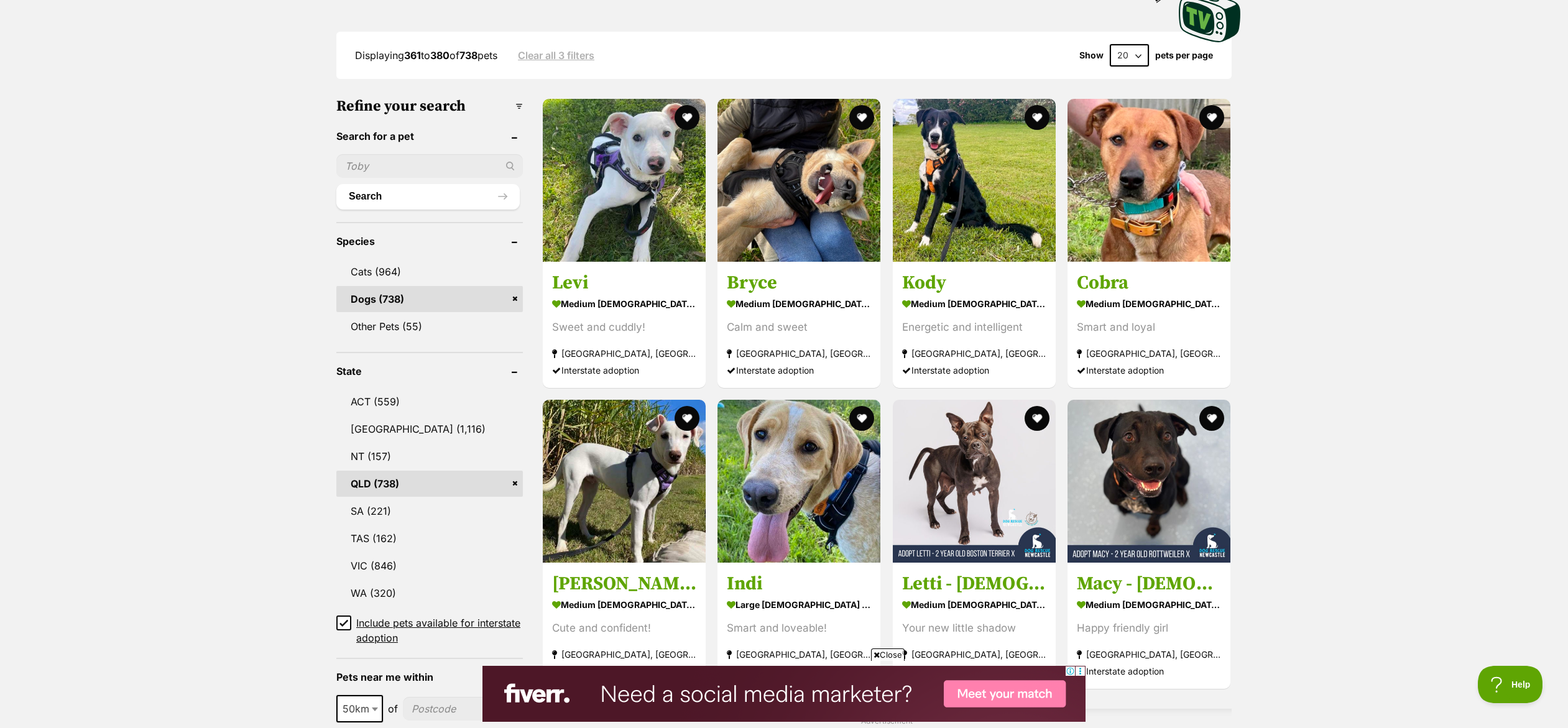
click at [874, 654] on icon at bounding box center [877, 654] width 6 height 8
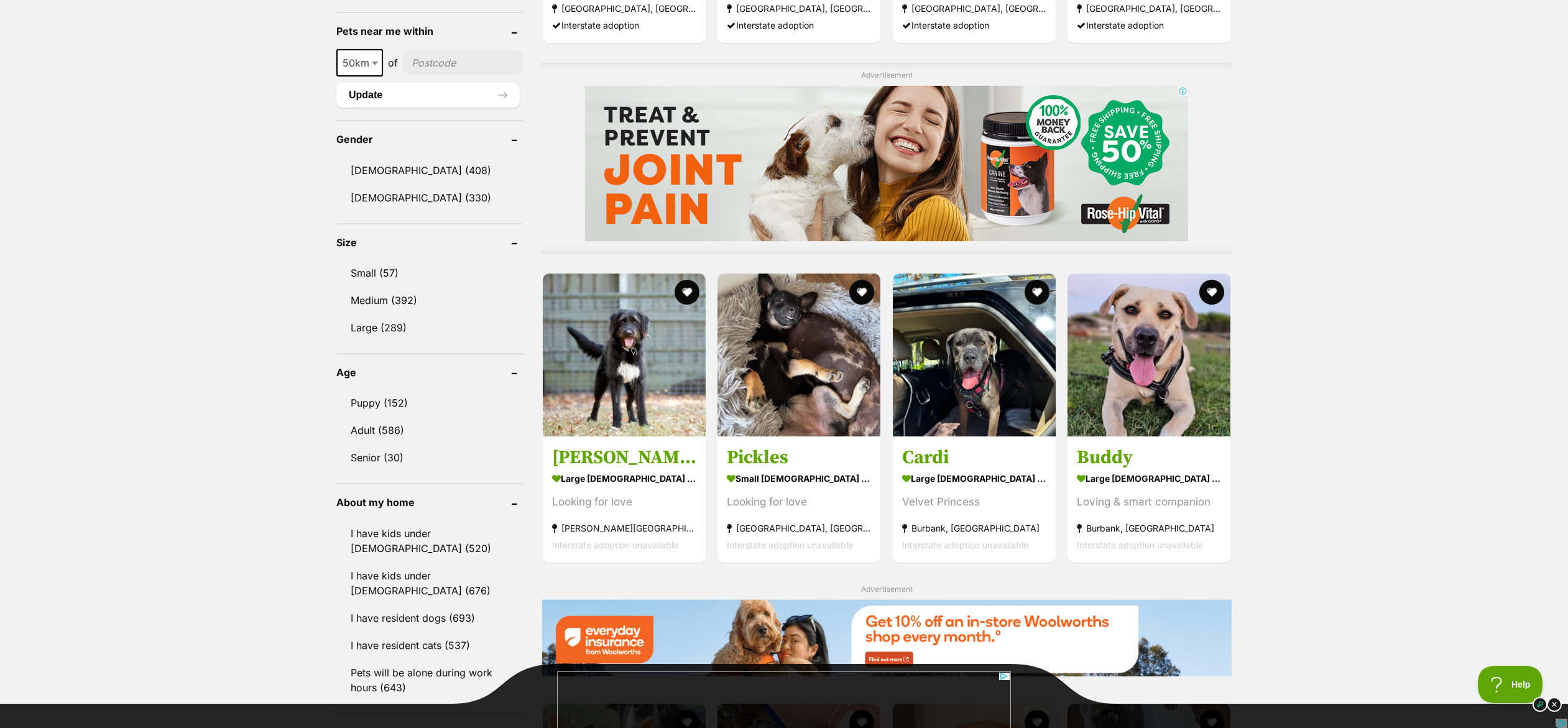
scroll to position [951, 0]
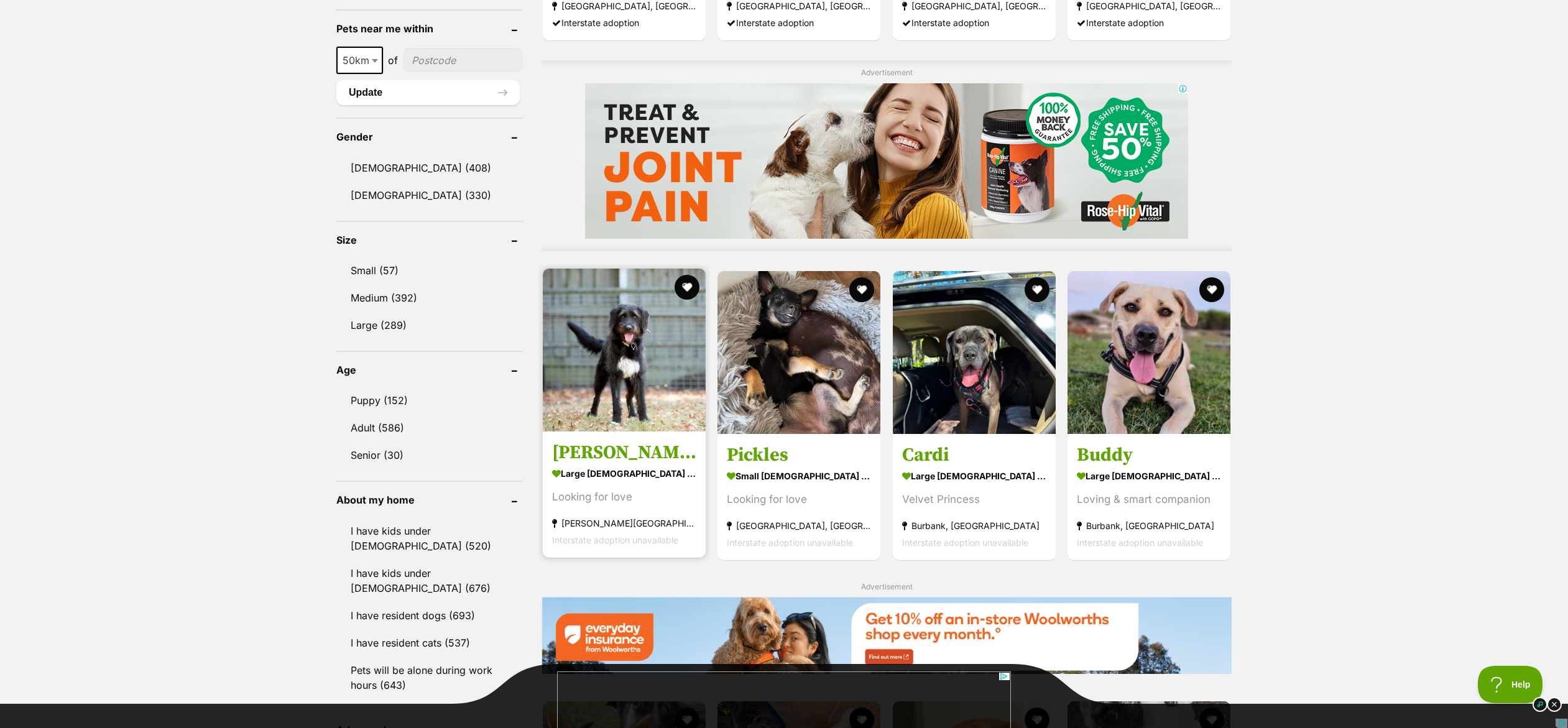
click at [608, 348] on img at bounding box center [624, 349] width 163 height 163
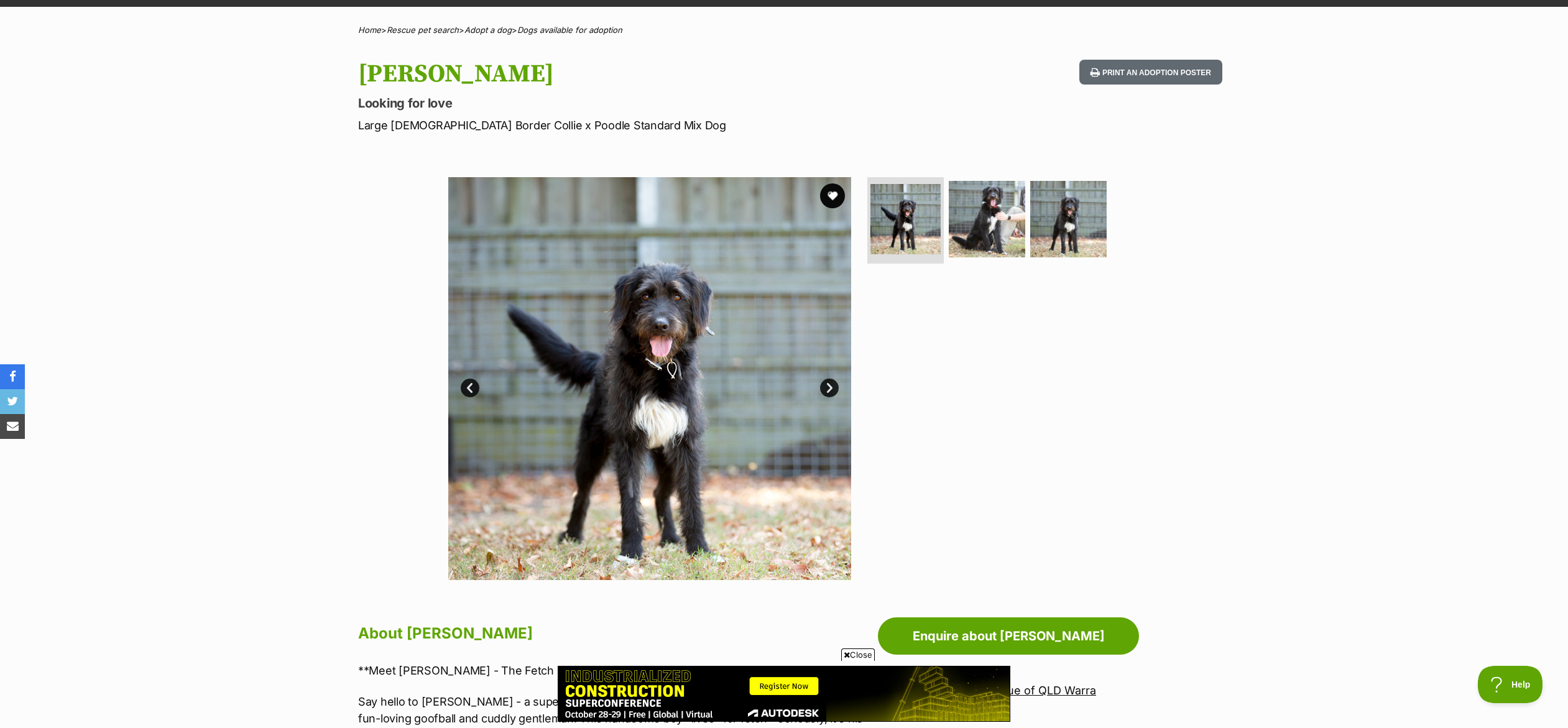
click at [831, 386] on link "Next" at bounding box center [829, 388] width 18 height 18
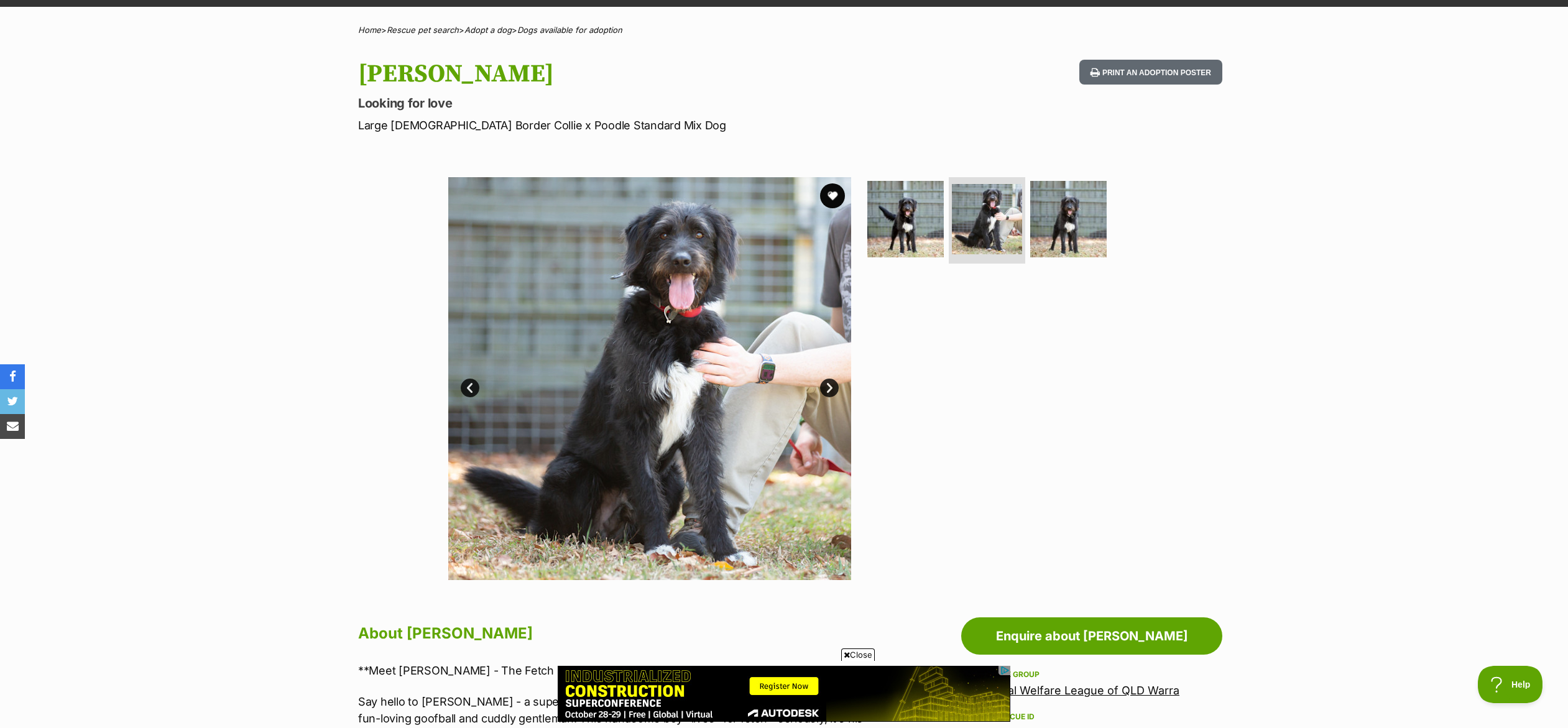
click at [831, 386] on link "Next" at bounding box center [829, 388] width 18 height 18
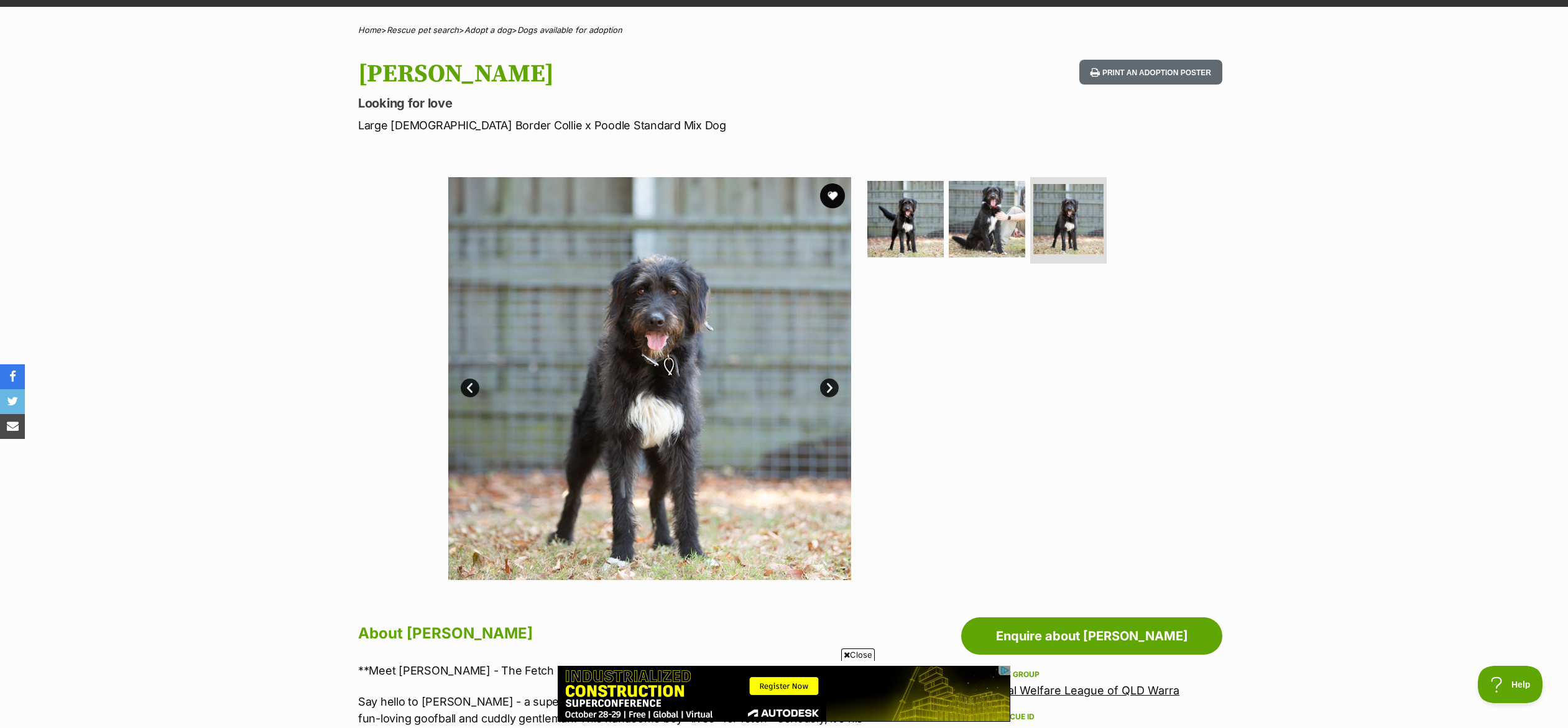
click at [831, 386] on link "Next" at bounding box center [829, 388] width 18 height 18
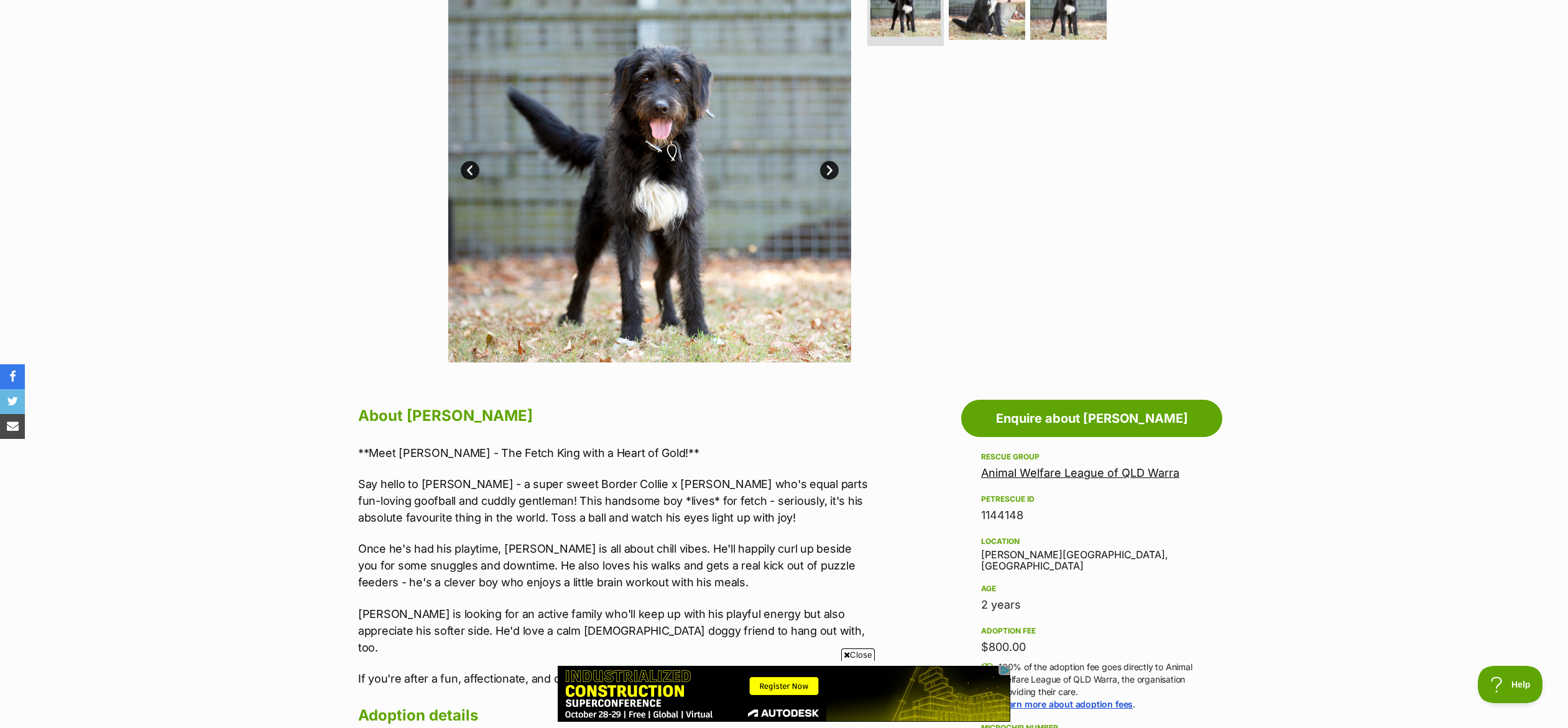
scroll to position [304, 0]
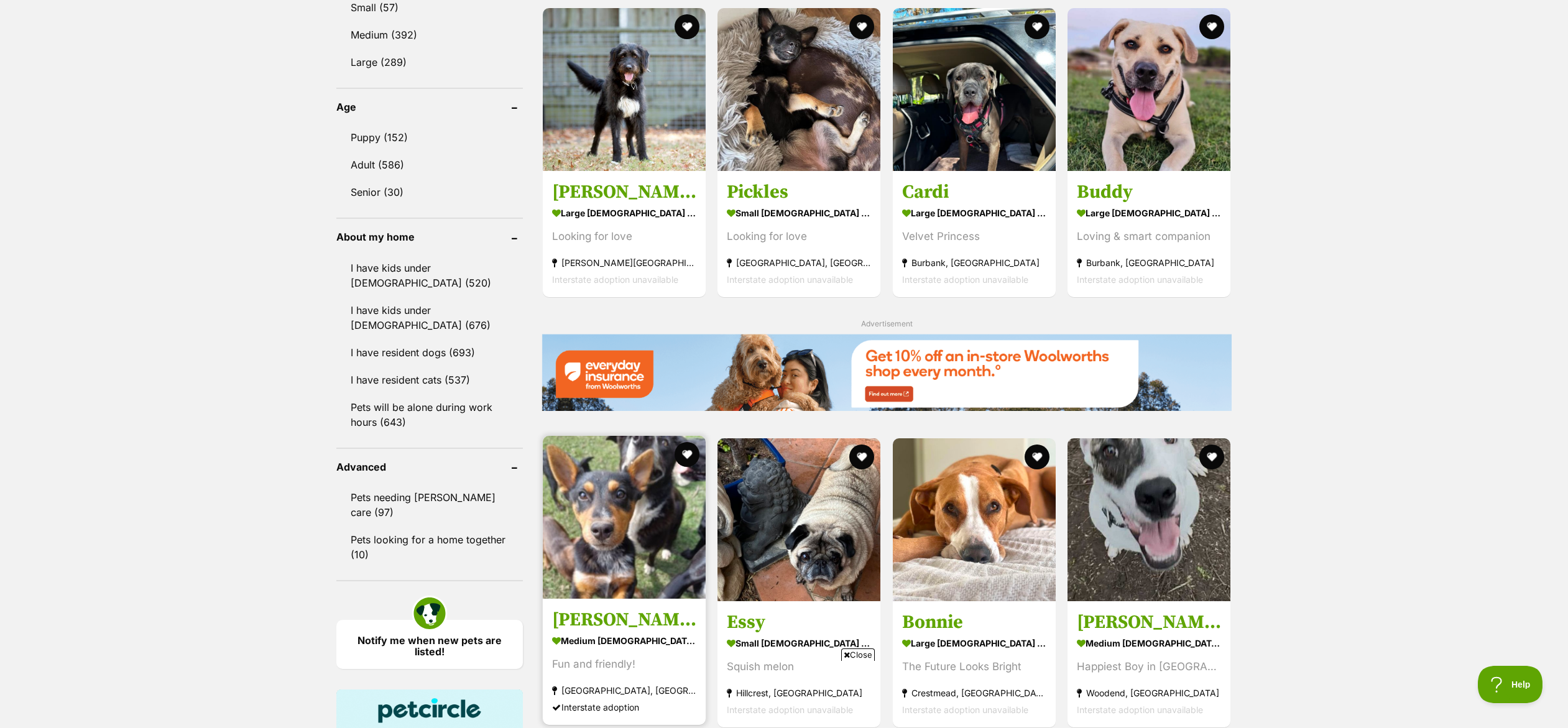
click at [615, 557] on img at bounding box center [624, 517] width 163 height 163
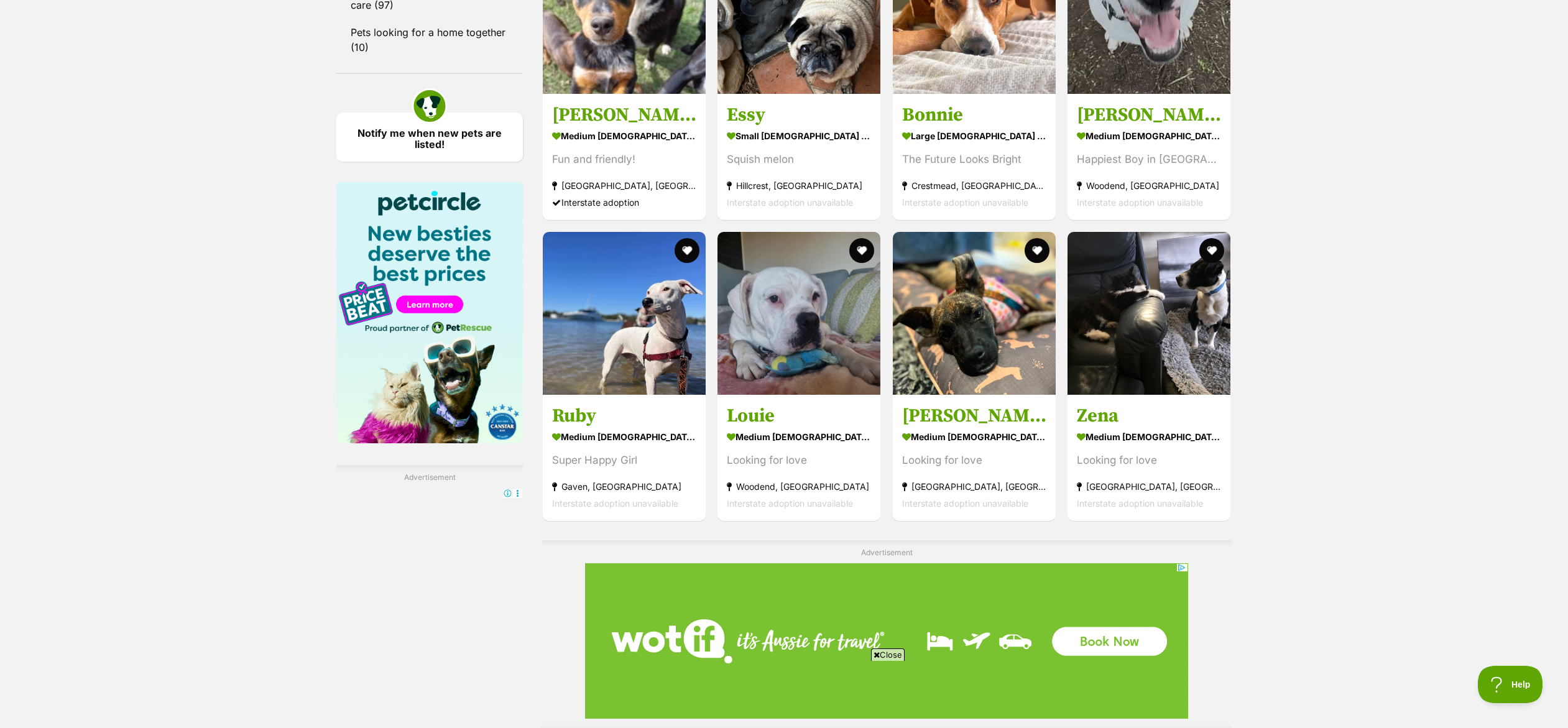
scroll to position [1762, 0]
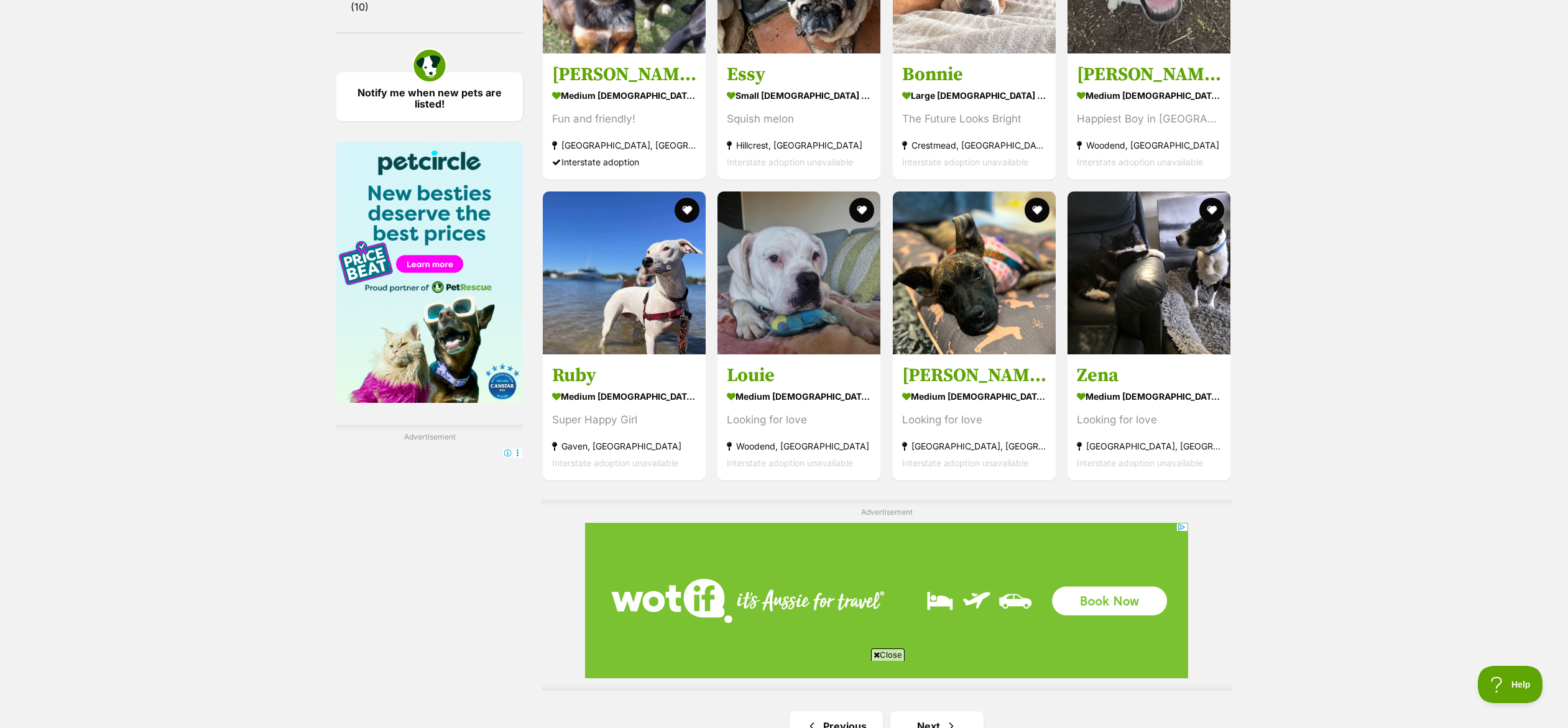
click at [876, 656] on icon at bounding box center [877, 654] width 6 height 8
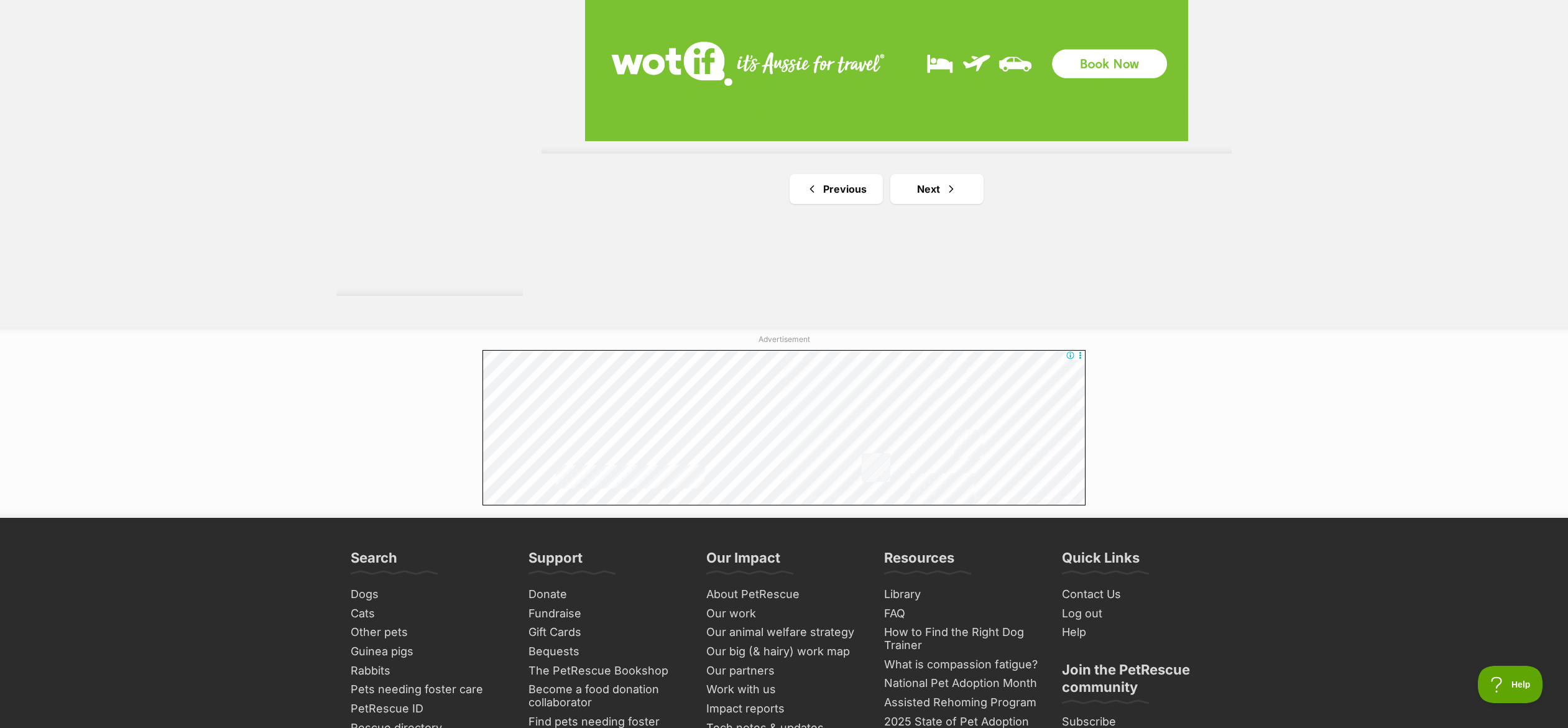
scroll to position [2270, 0]
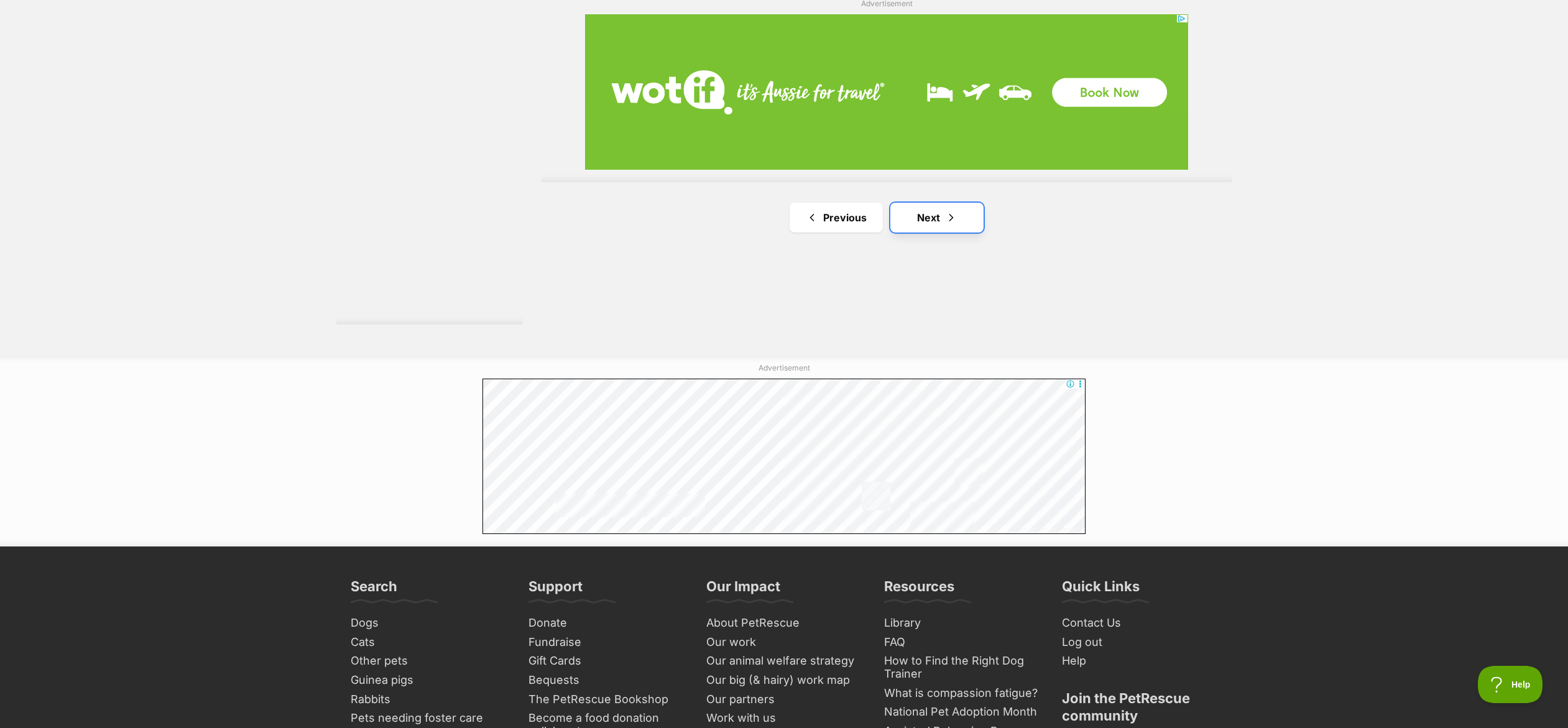
click at [945, 219] on span "Next page" at bounding box center [951, 217] width 13 height 15
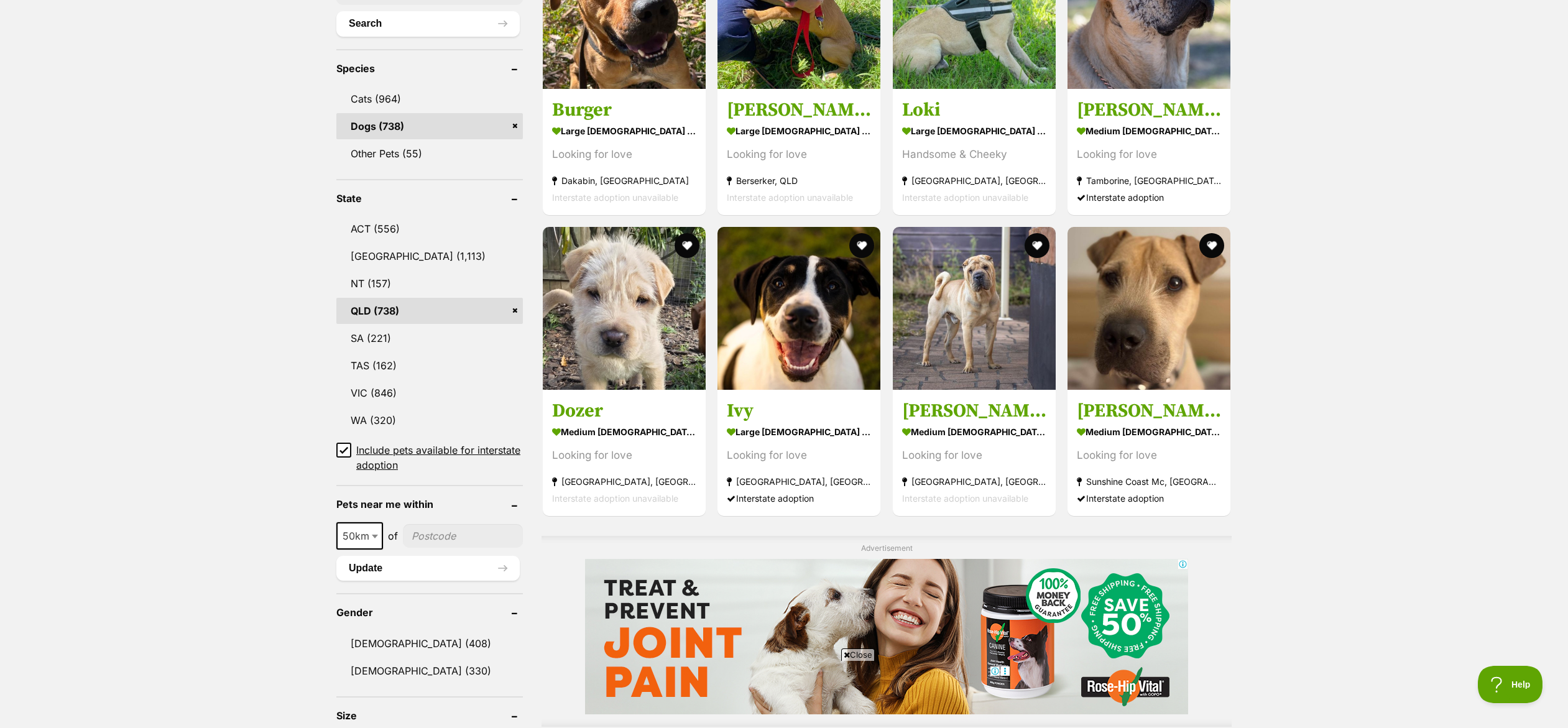
scroll to position [477, 0]
click at [847, 654] on icon at bounding box center [847, 654] width 6 height 8
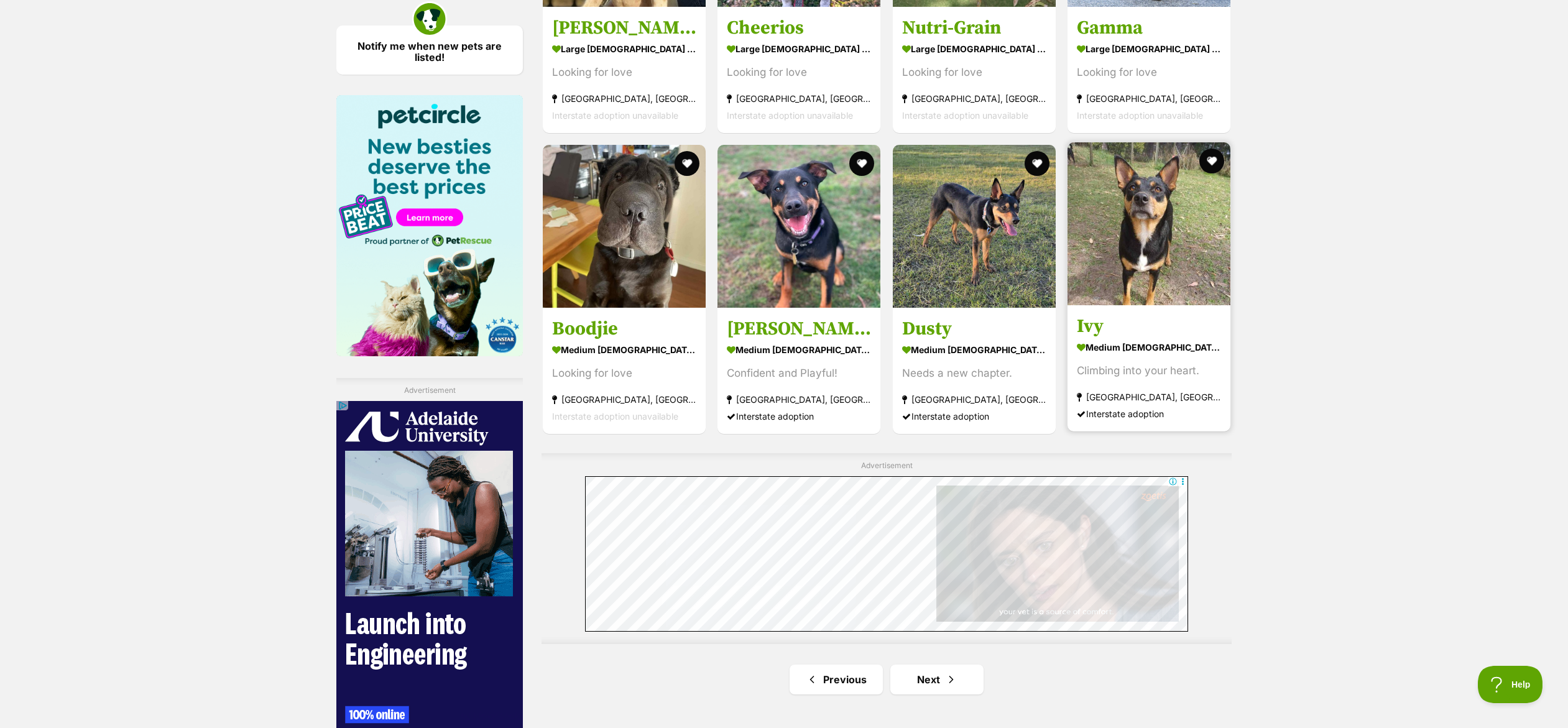
scroll to position [1869, 0]
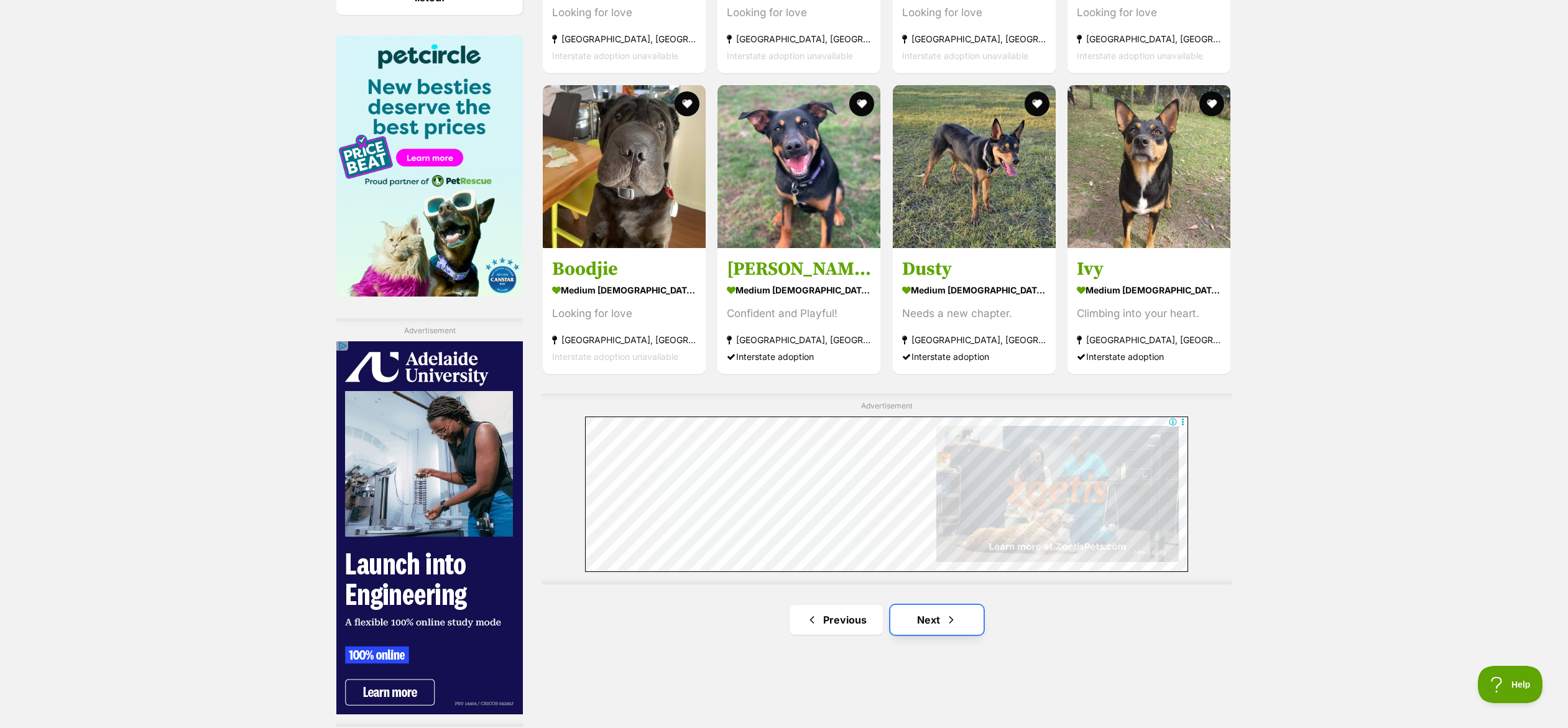
click at [952, 619] on span "Next page" at bounding box center [951, 620] width 13 height 15
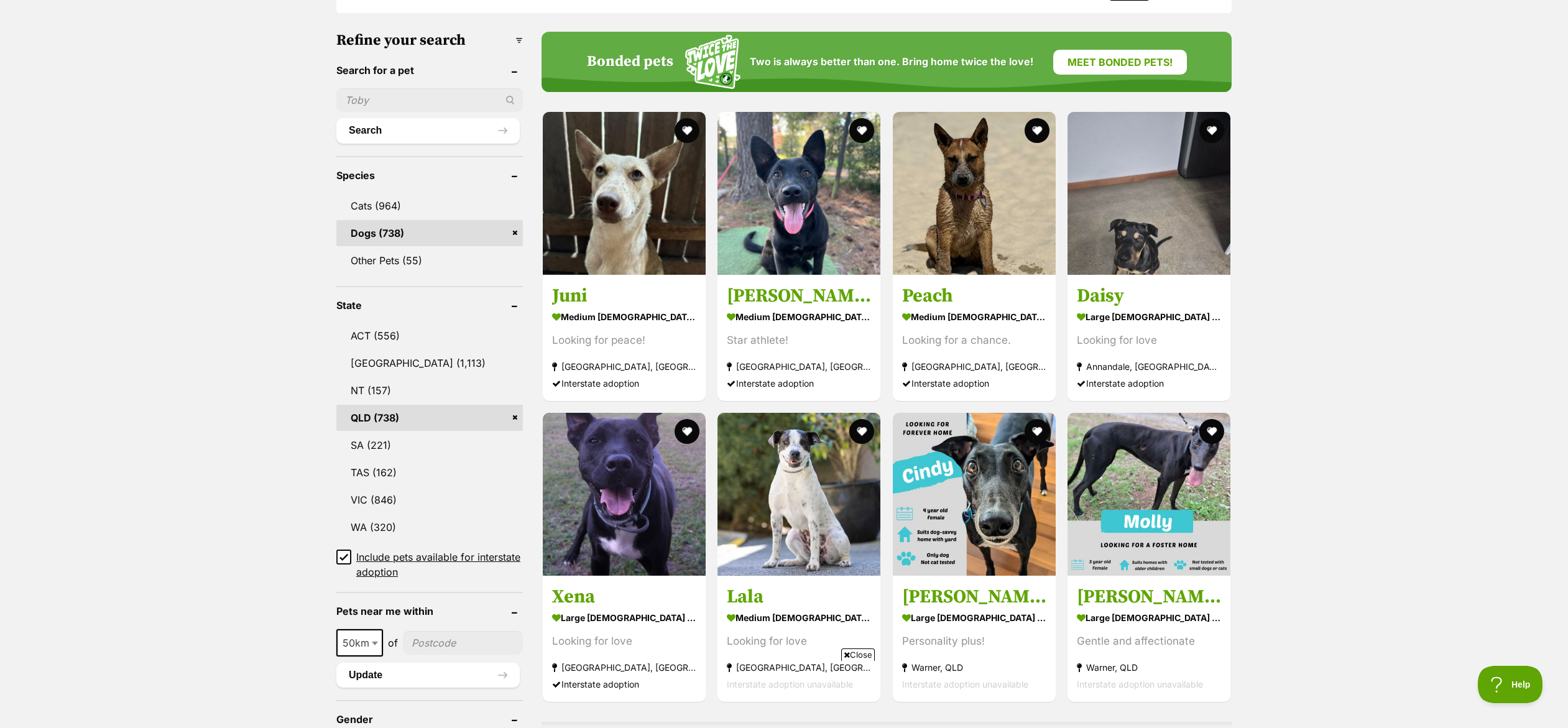
scroll to position [374, 0]
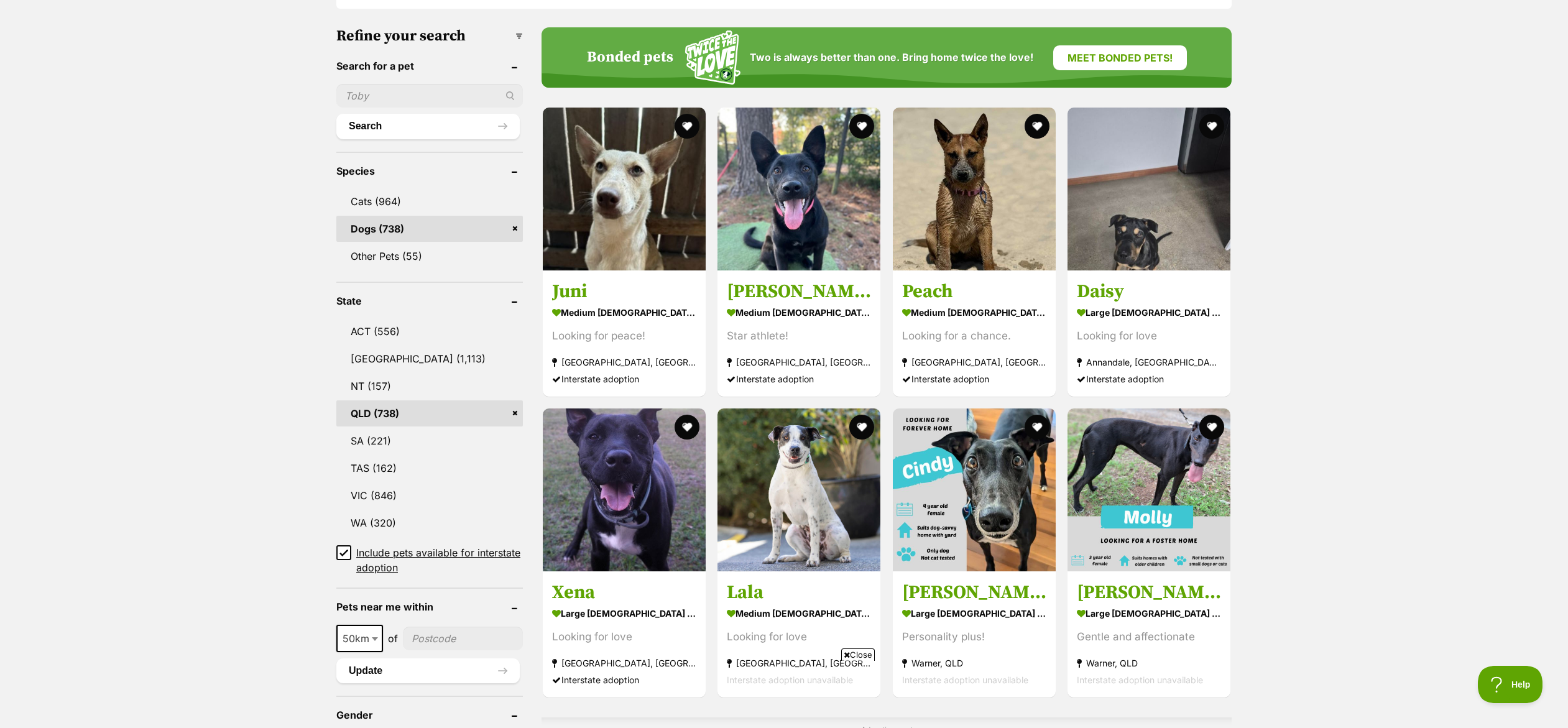
click at [844, 651] on icon at bounding box center [847, 654] width 6 height 8
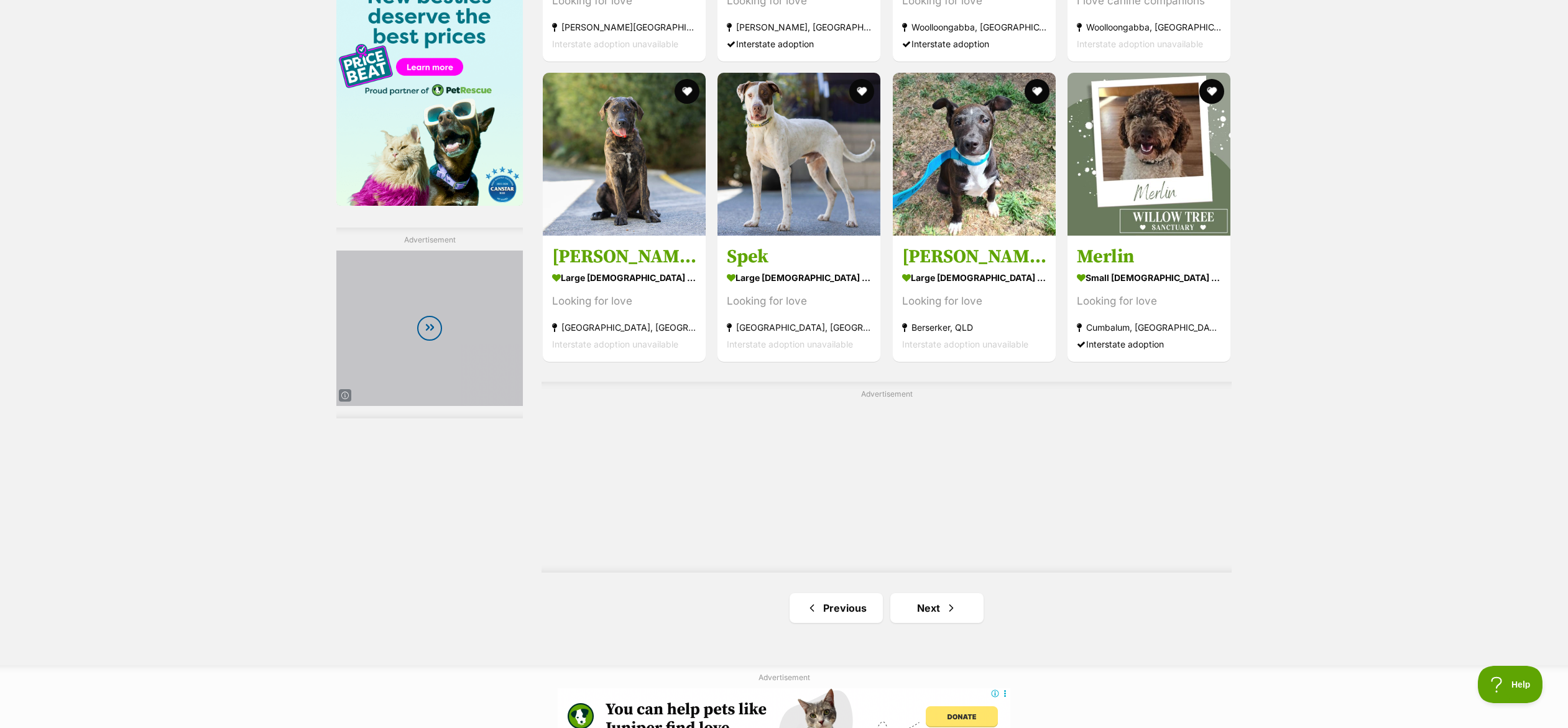
scroll to position [1960, 0]
click at [935, 609] on link "Next" at bounding box center [937, 607] width 94 height 29
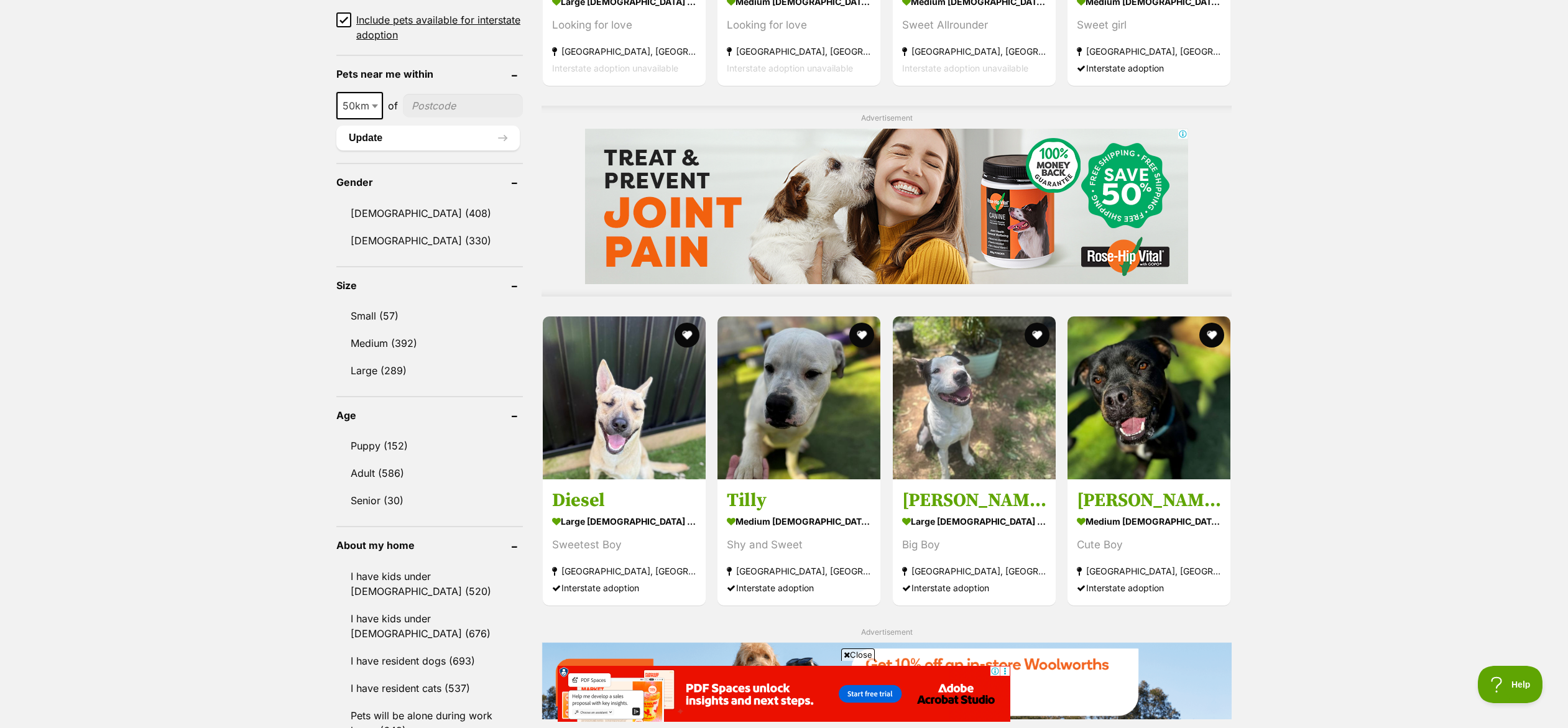
scroll to position [928, 0]
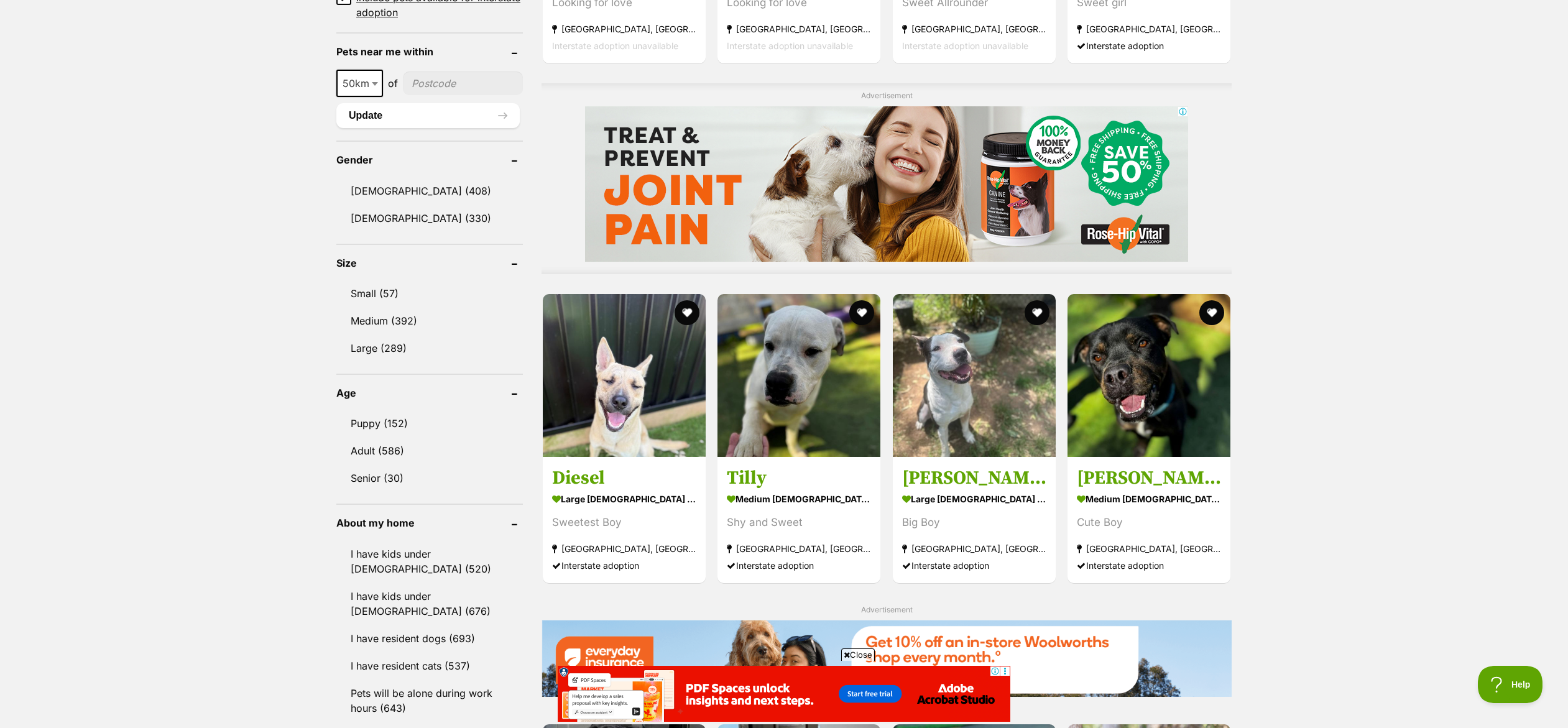
click at [846, 657] on icon at bounding box center [847, 654] width 6 height 8
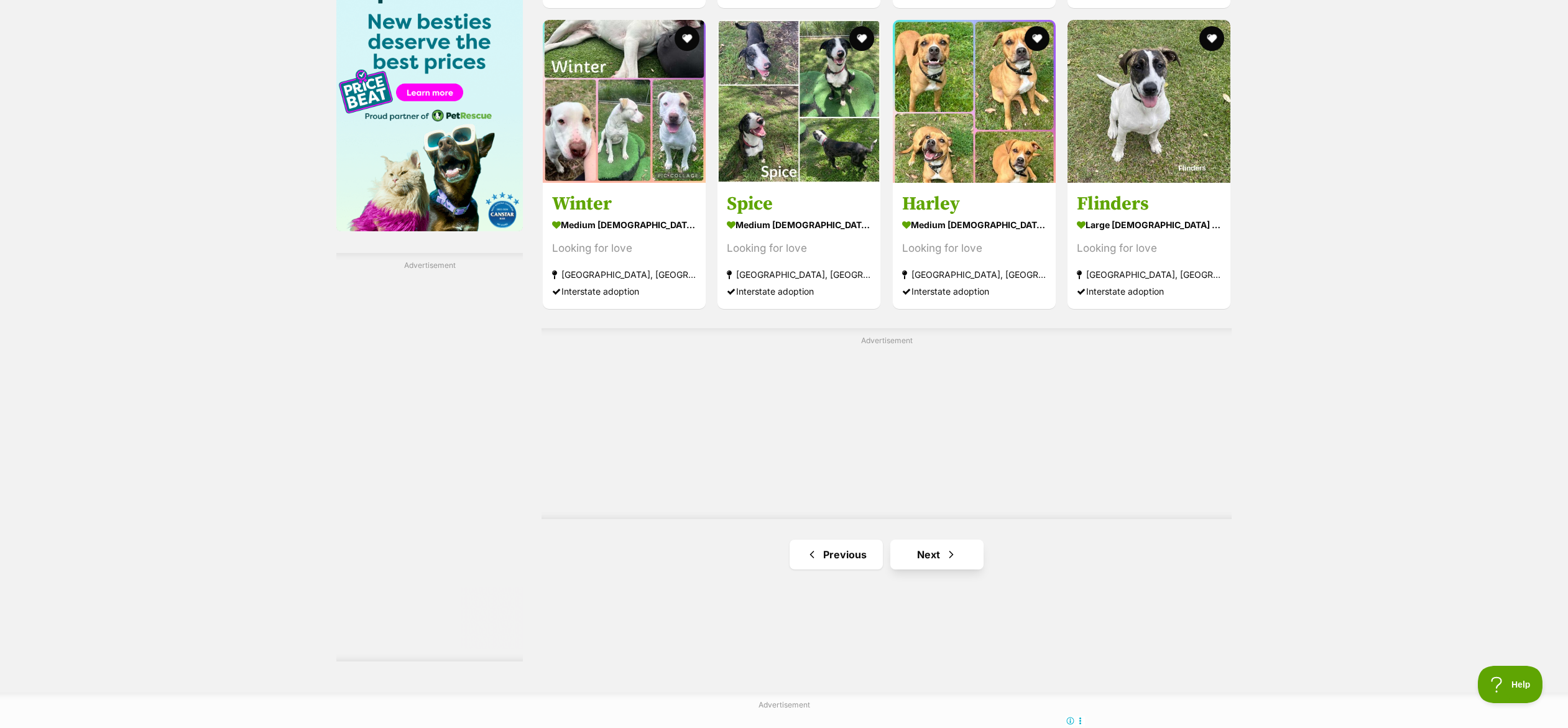
scroll to position [1934, 0]
click at [934, 561] on link "Next" at bounding box center [937, 553] width 94 height 29
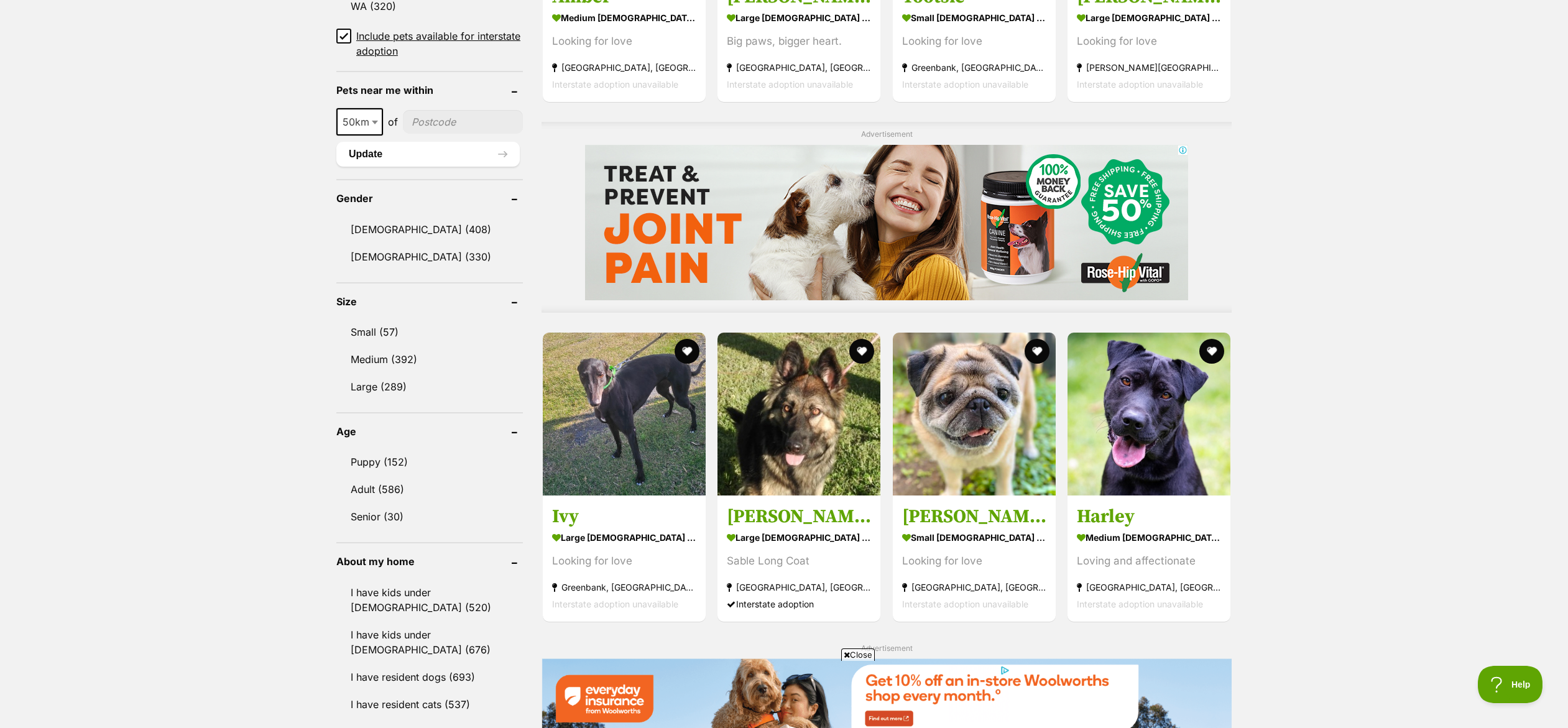
scroll to position [891, 0]
click at [405, 457] on link "Puppy (152)" at bounding box center [429, 461] width 187 height 26
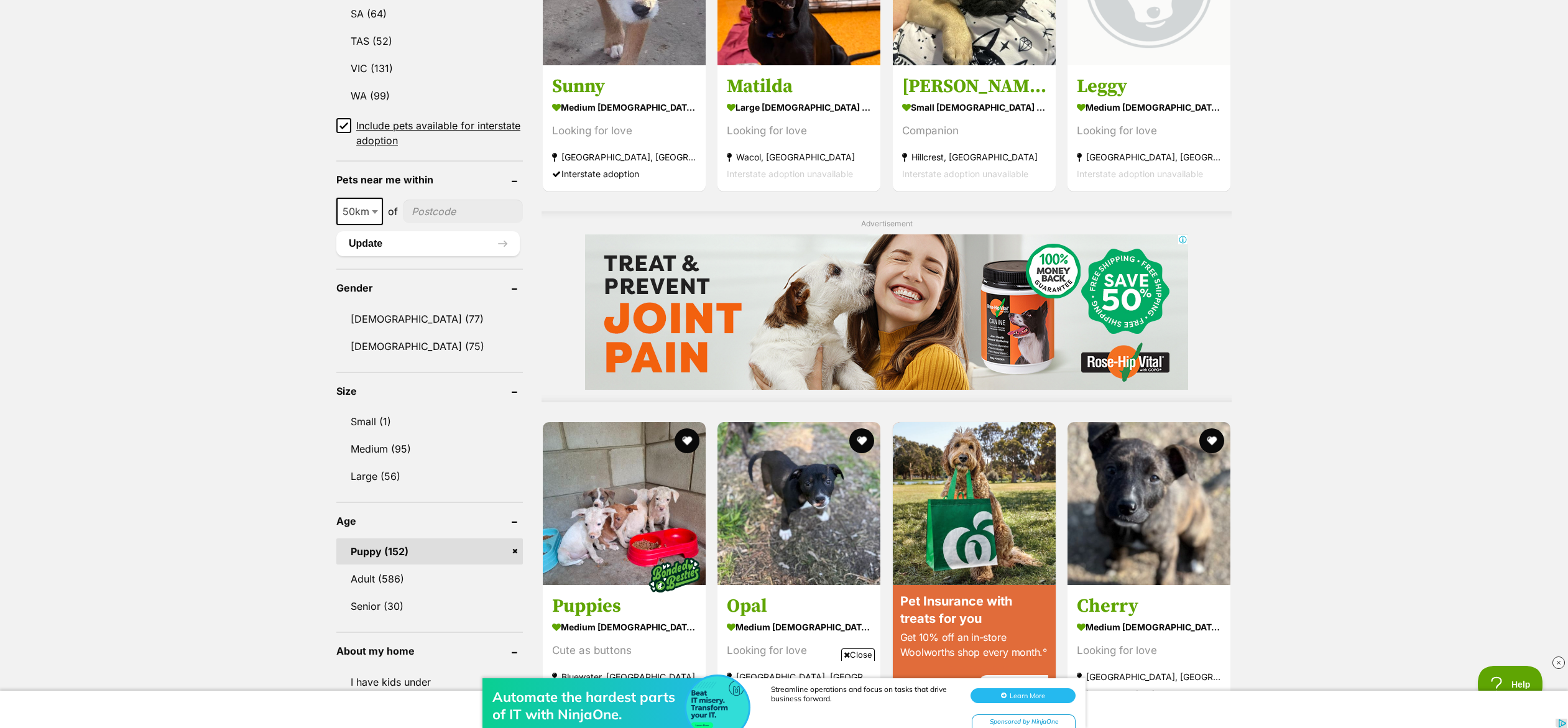
scroll to position [810, 0]
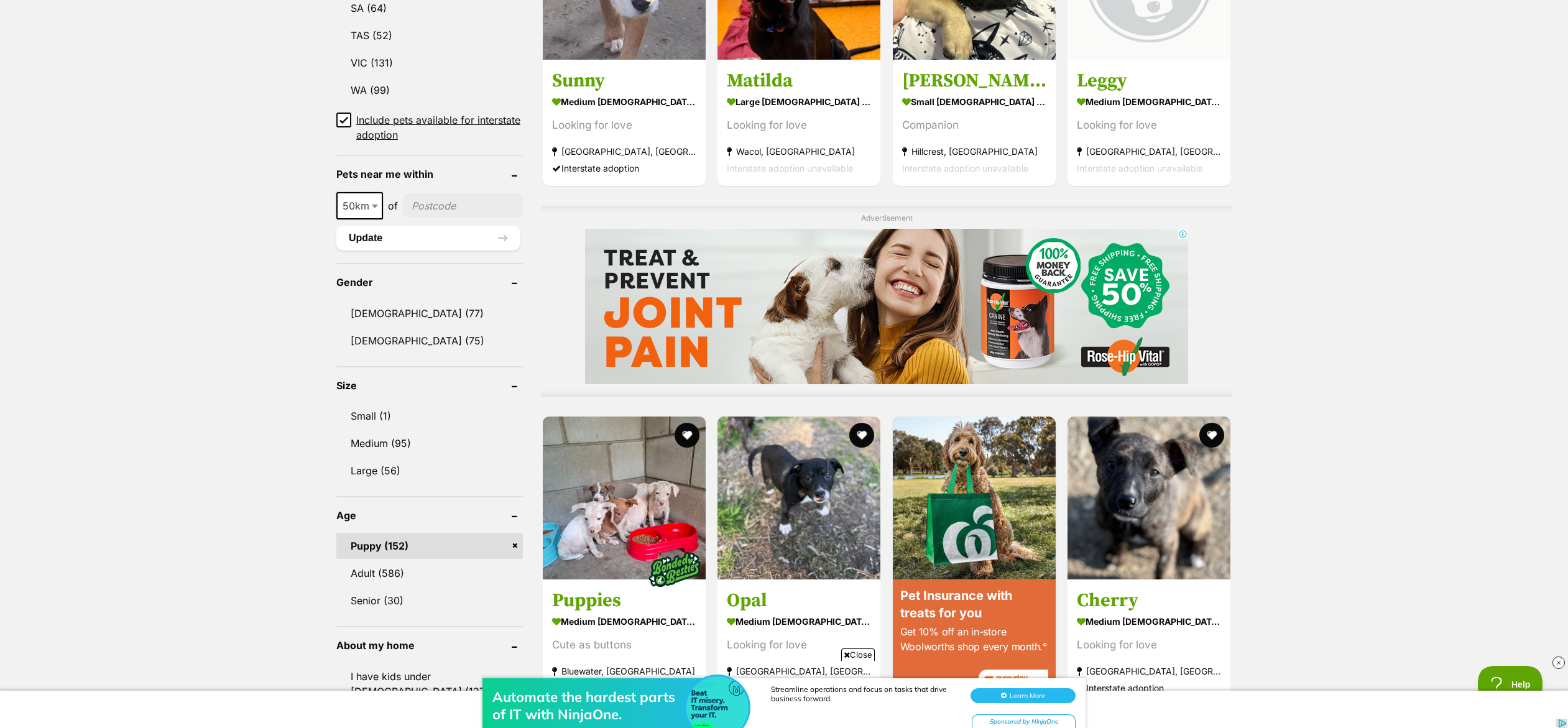
click at [844, 657] on div "Automate the hardest parts of IT with NinjaOne. Streamline operations and focus…" at bounding box center [784, 690] width 1568 height 74
click at [843, 654] on div "Automate the hardest parts of IT with NinjaOne. Streamline operations and focus…" at bounding box center [784, 690] width 1568 height 74
click at [843, 655] on div "Automate the hardest parts of IT with NinjaOne. Streamline operations and focus…" at bounding box center [784, 690] width 1568 height 74
click at [847, 653] on icon at bounding box center [847, 654] width 6 height 8
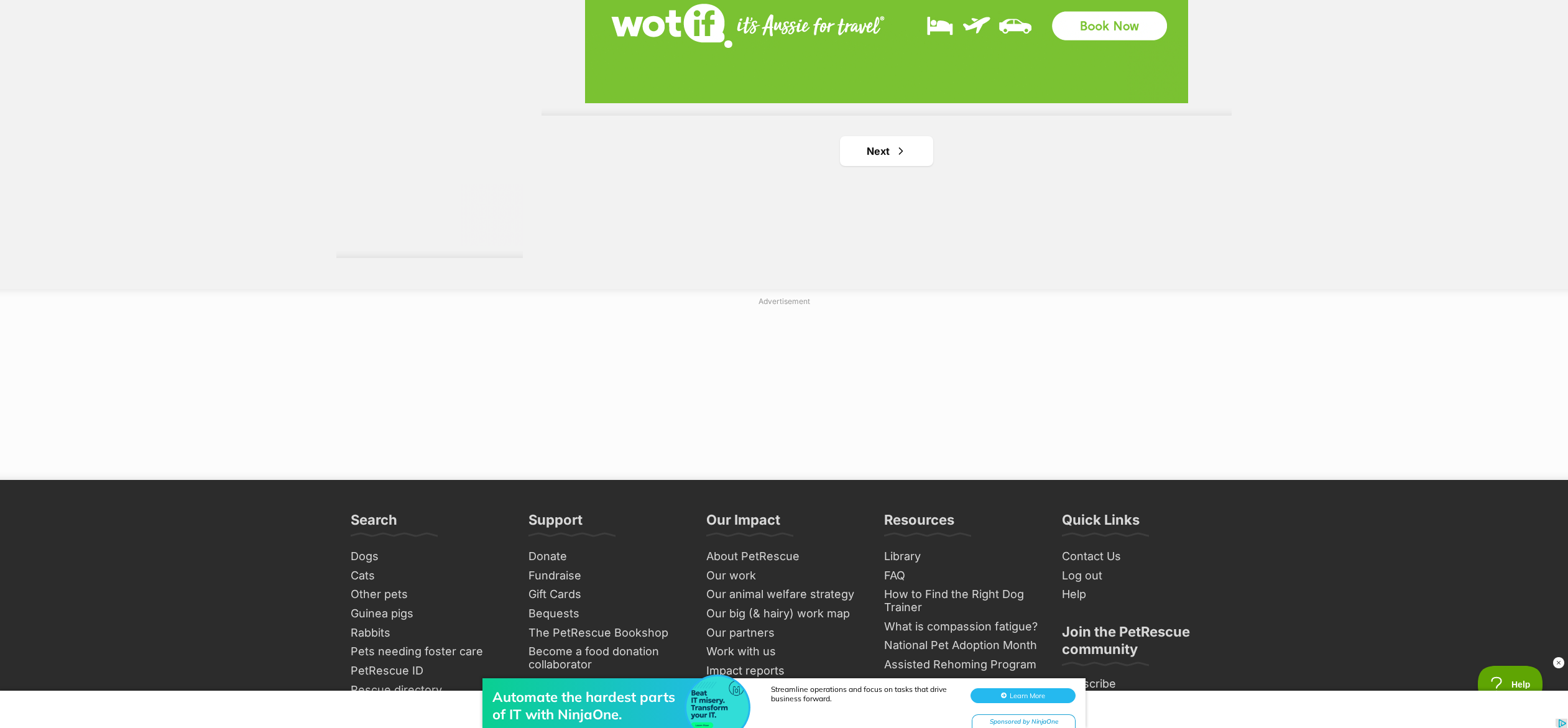
scroll to position [2342, 0]
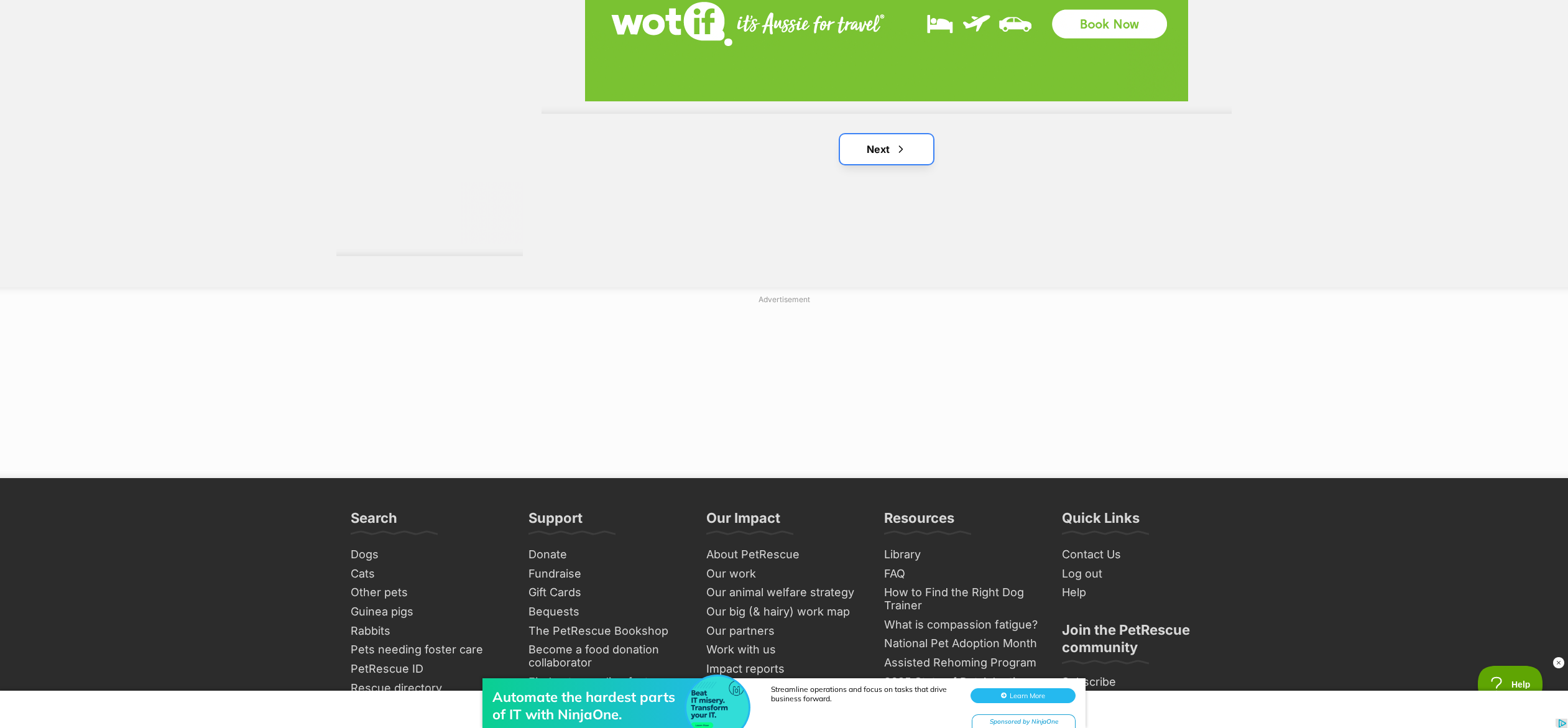
click at [882, 161] on link "Next" at bounding box center [887, 149] width 94 height 29
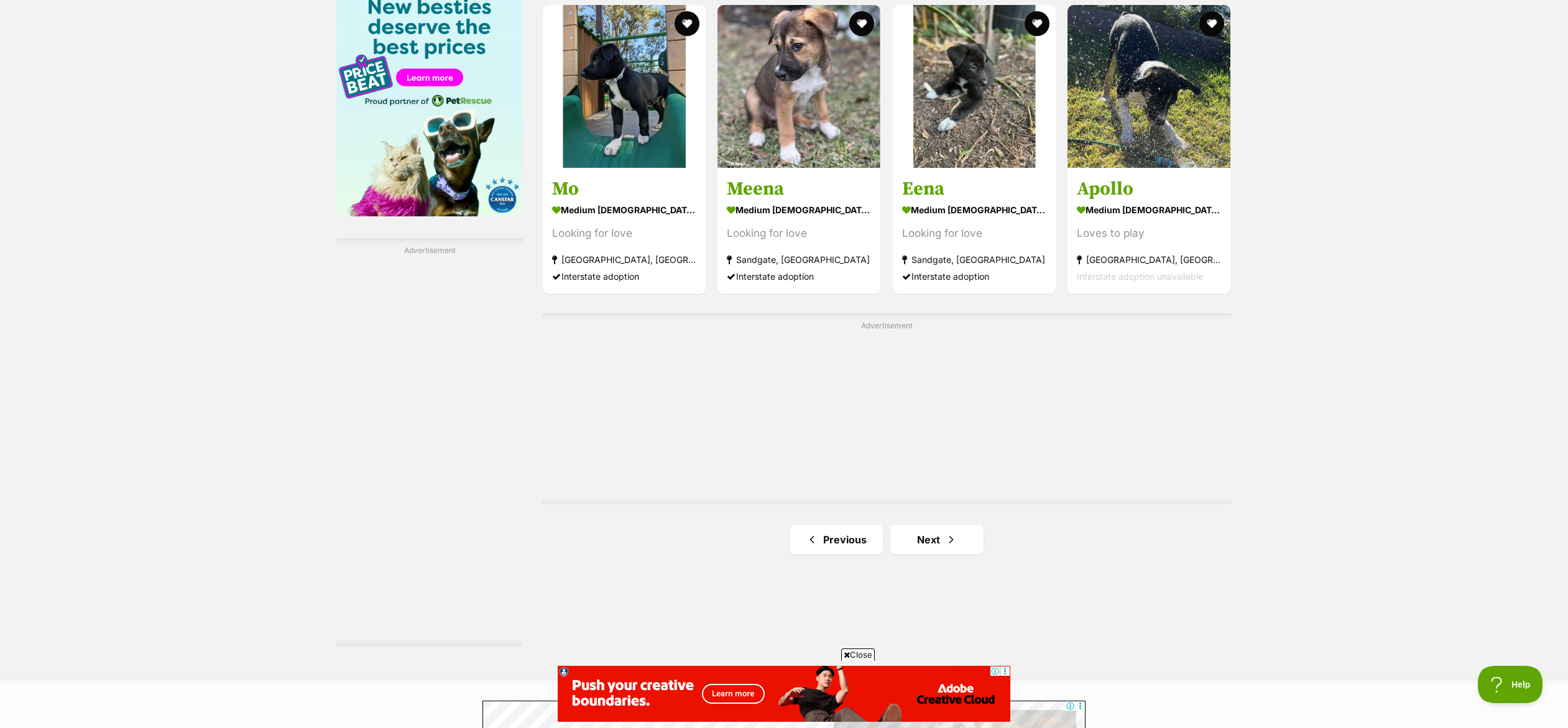
scroll to position [1953, 0]
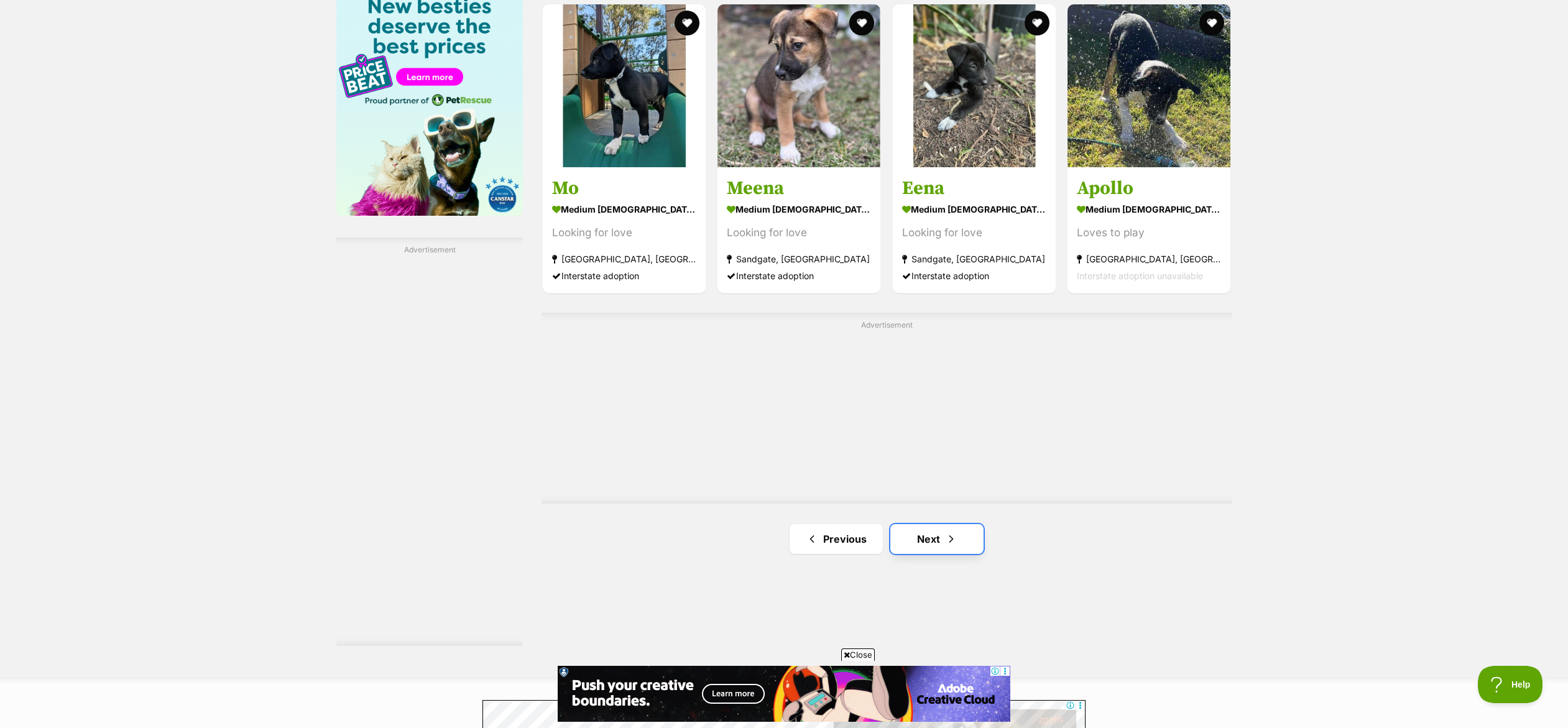
click at [914, 534] on link "Next" at bounding box center [937, 539] width 94 height 29
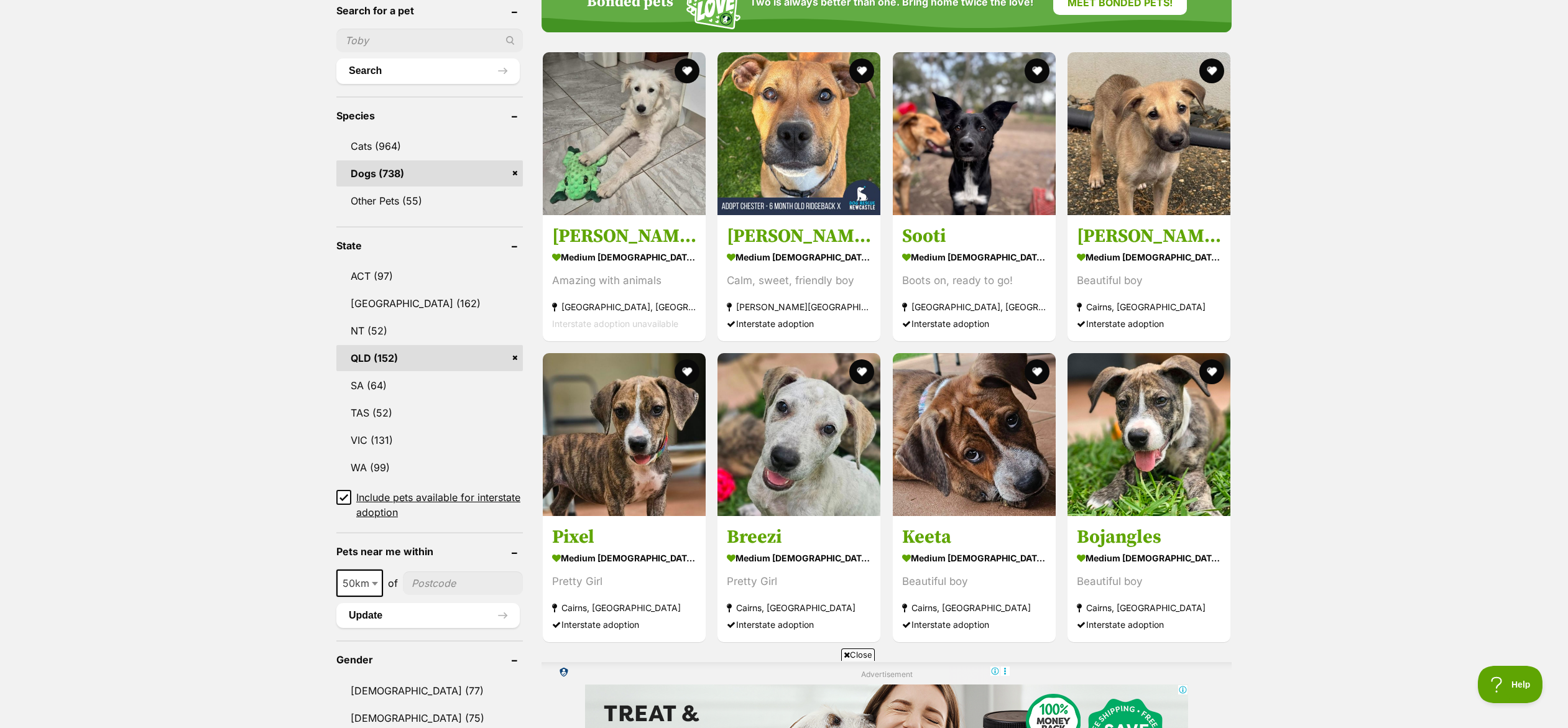
scroll to position [437, 0]
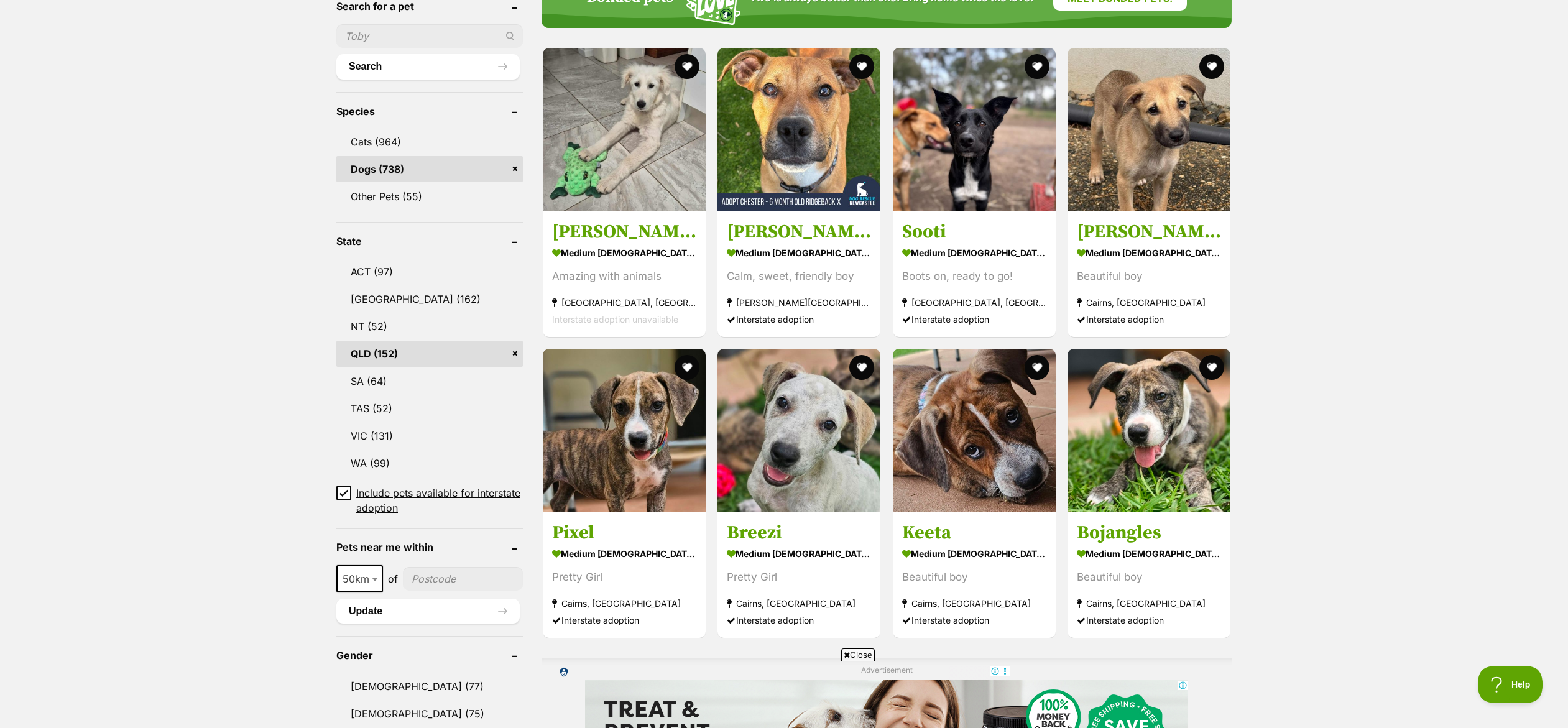
click at [847, 654] on icon at bounding box center [847, 654] width 6 height 8
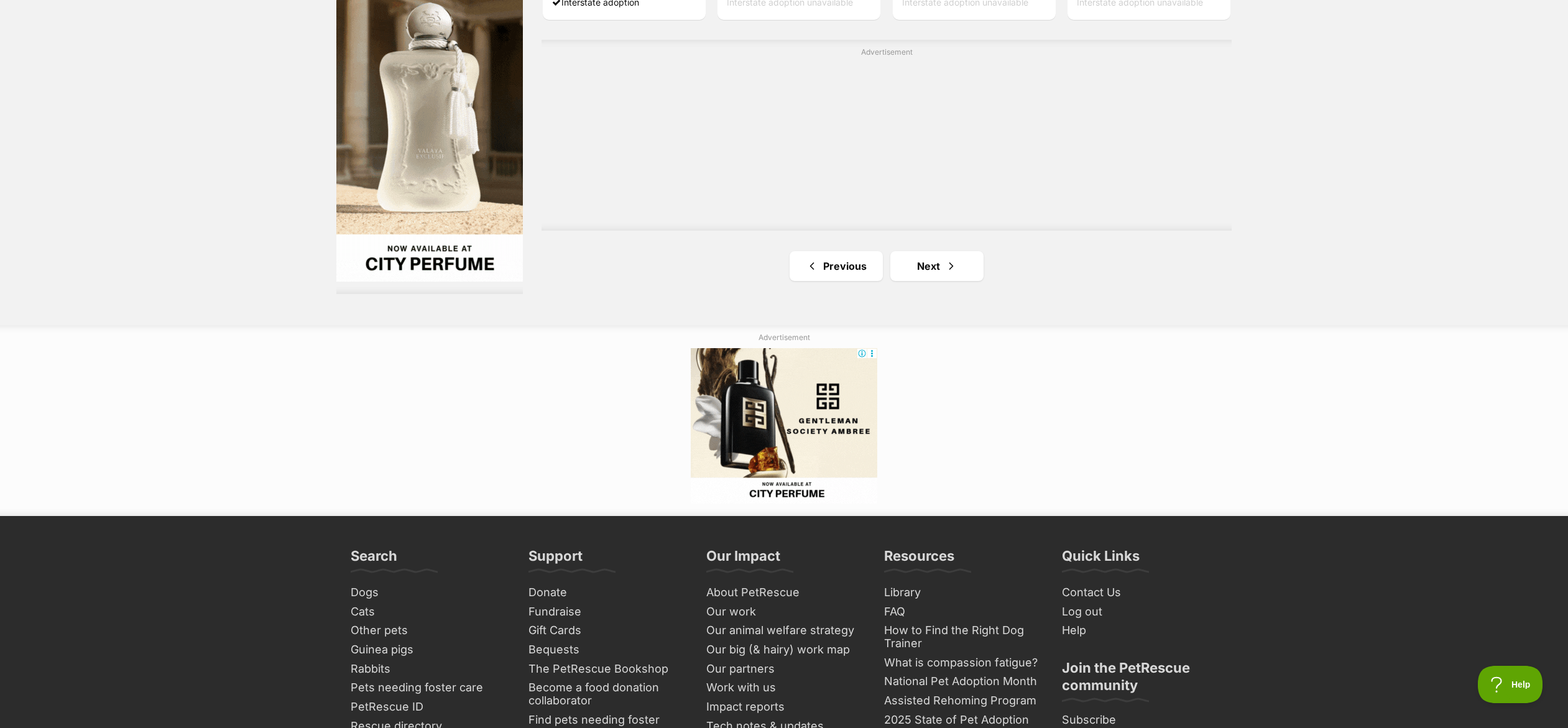
scroll to position [2334, 0]
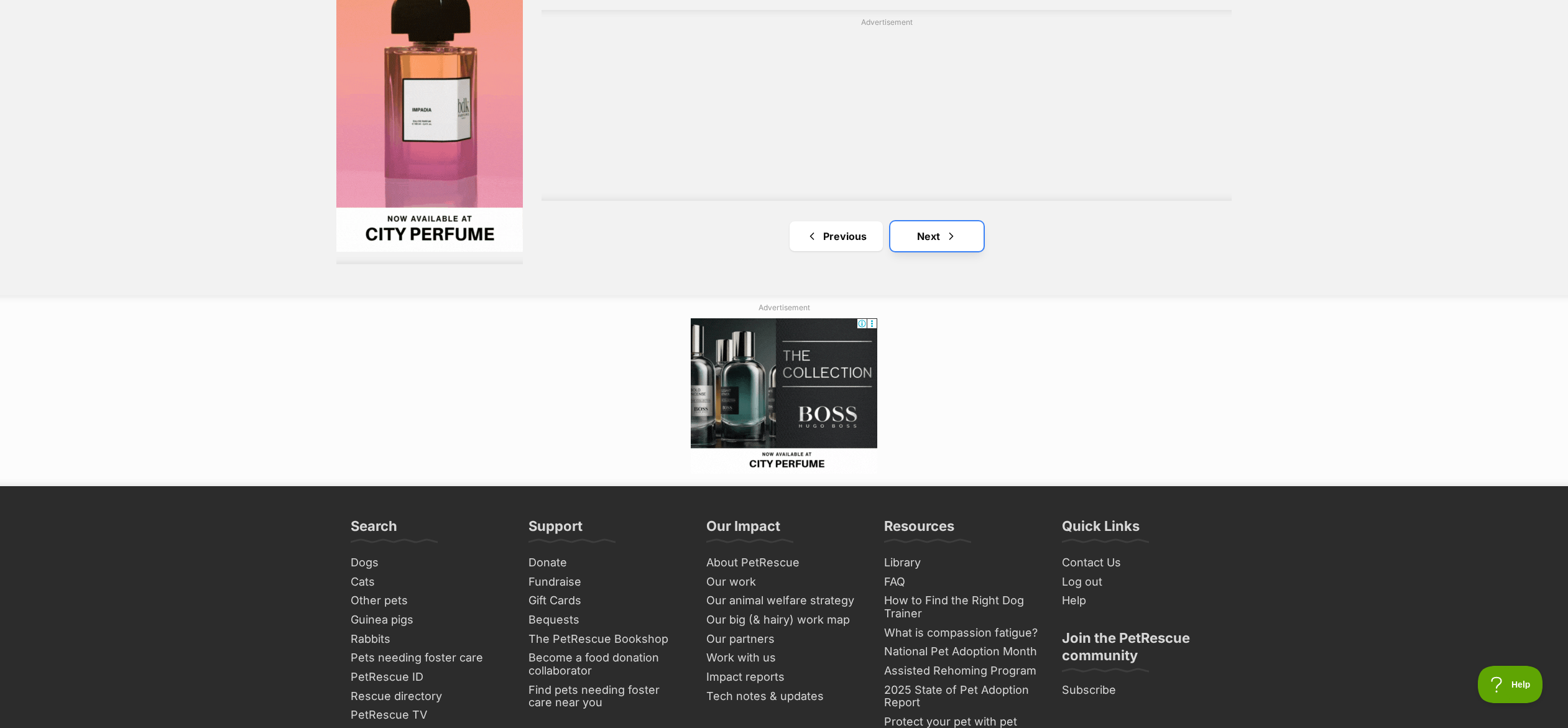
click at [918, 233] on link "Next" at bounding box center [937, 236] width 94 height 29
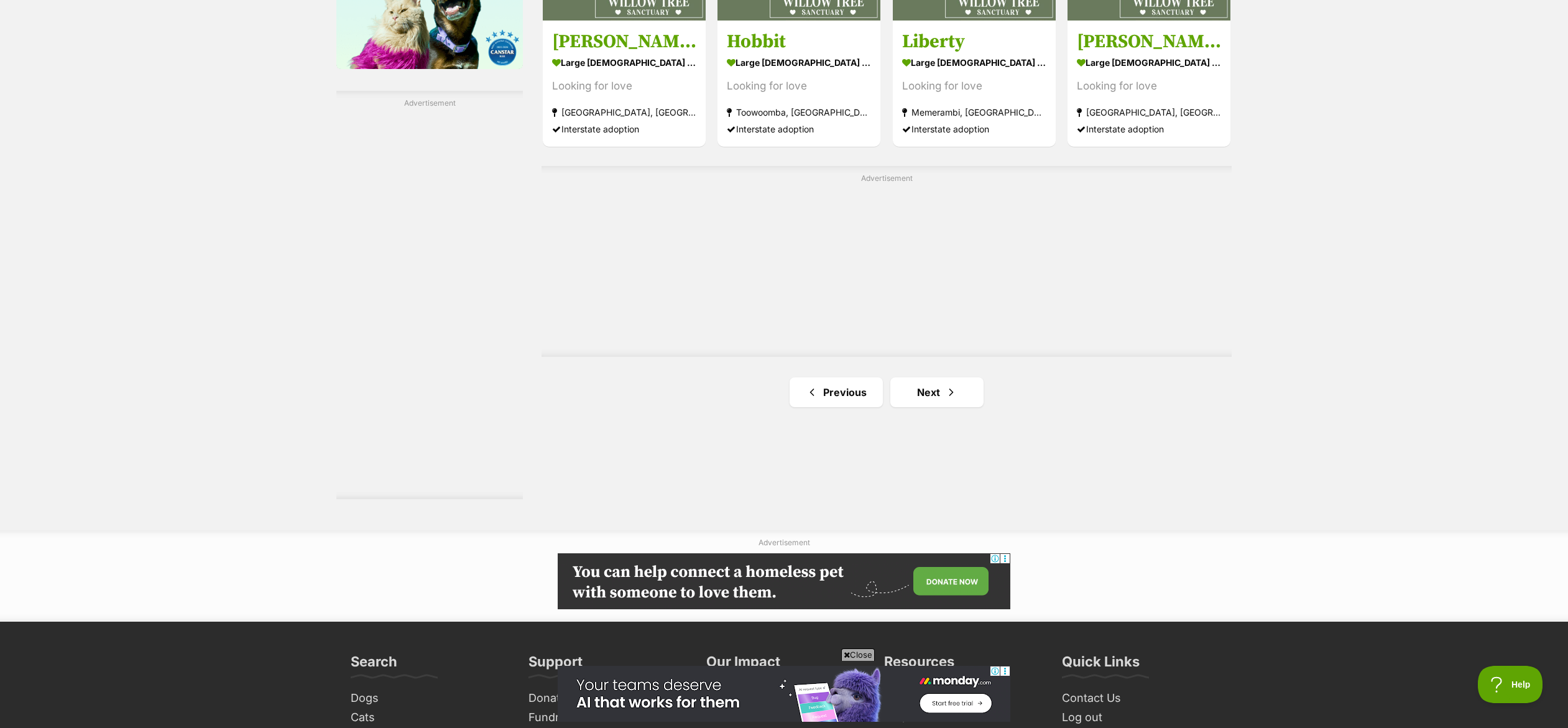
scroll to position [2113, 0]
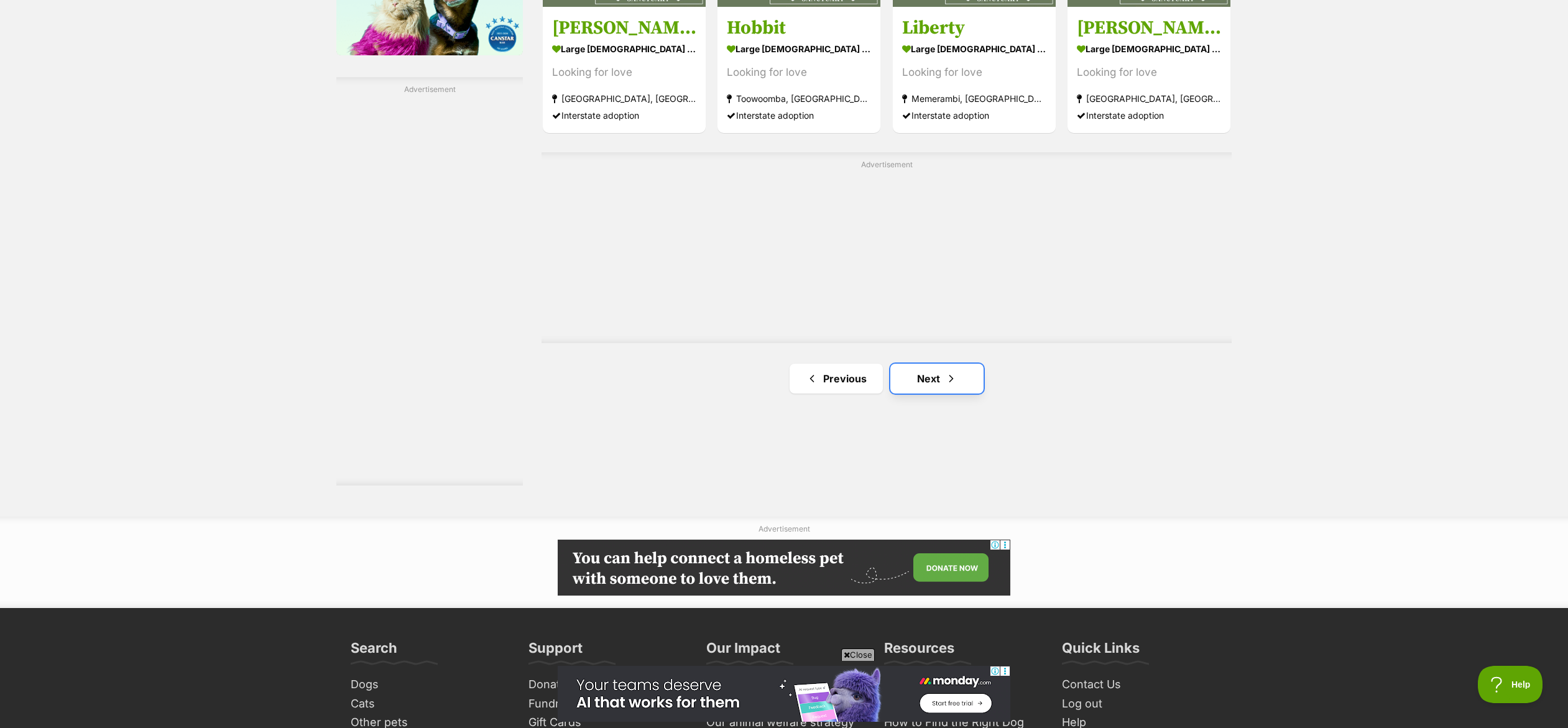
click at [952, 381] on span "Next page" at bounding box center [951, 379] width 13 height 15
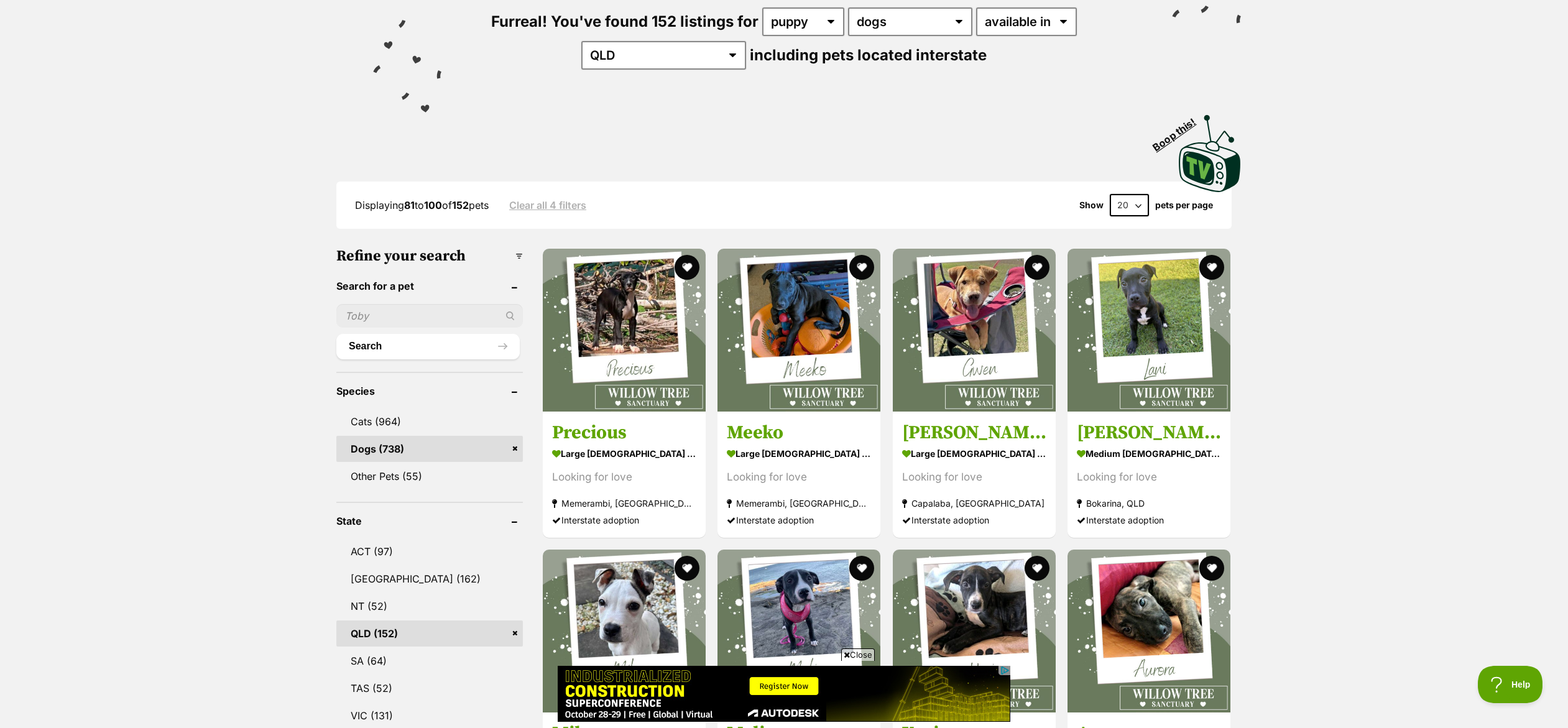
scroll to position [160, 0]
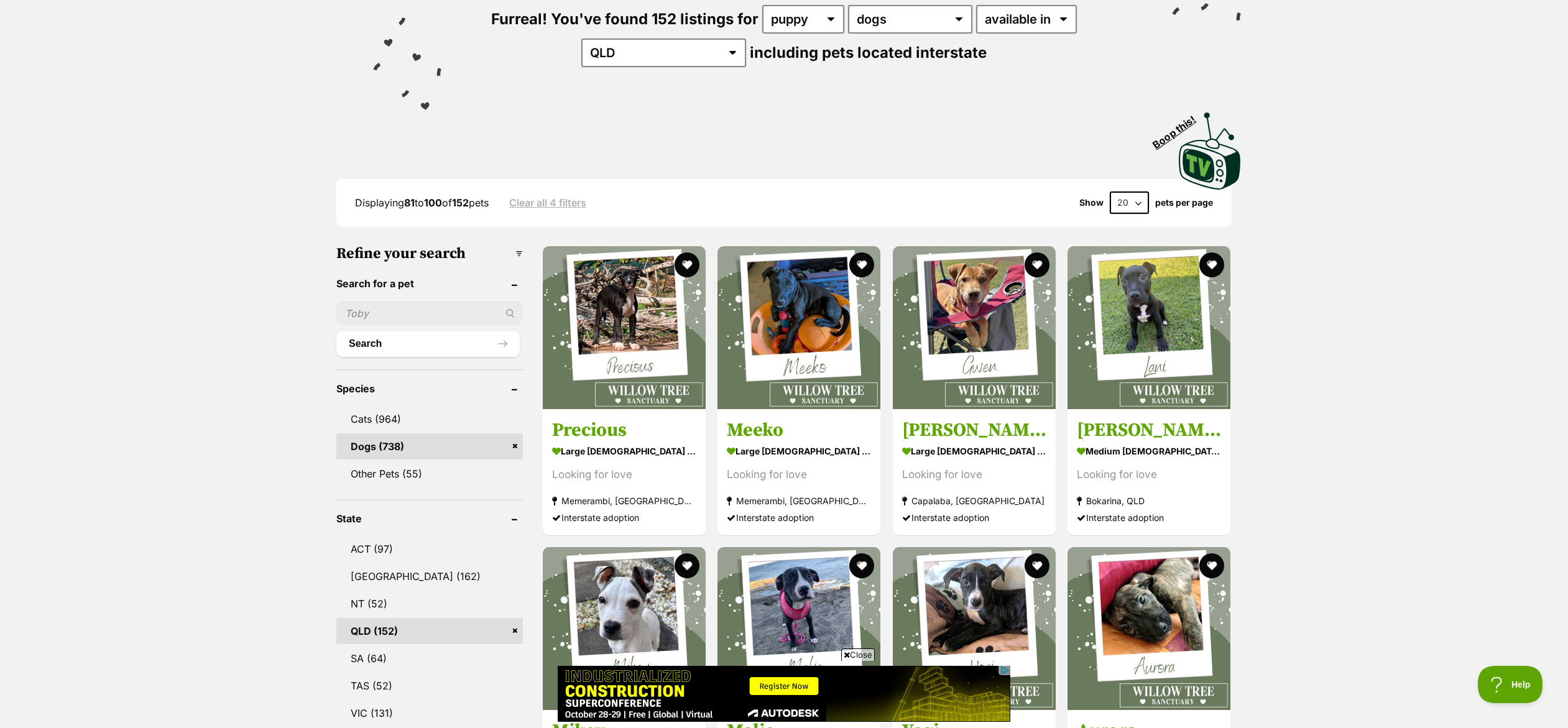
click at [844, 657] on icon at bounding box center [847, 654] width 6 height 8
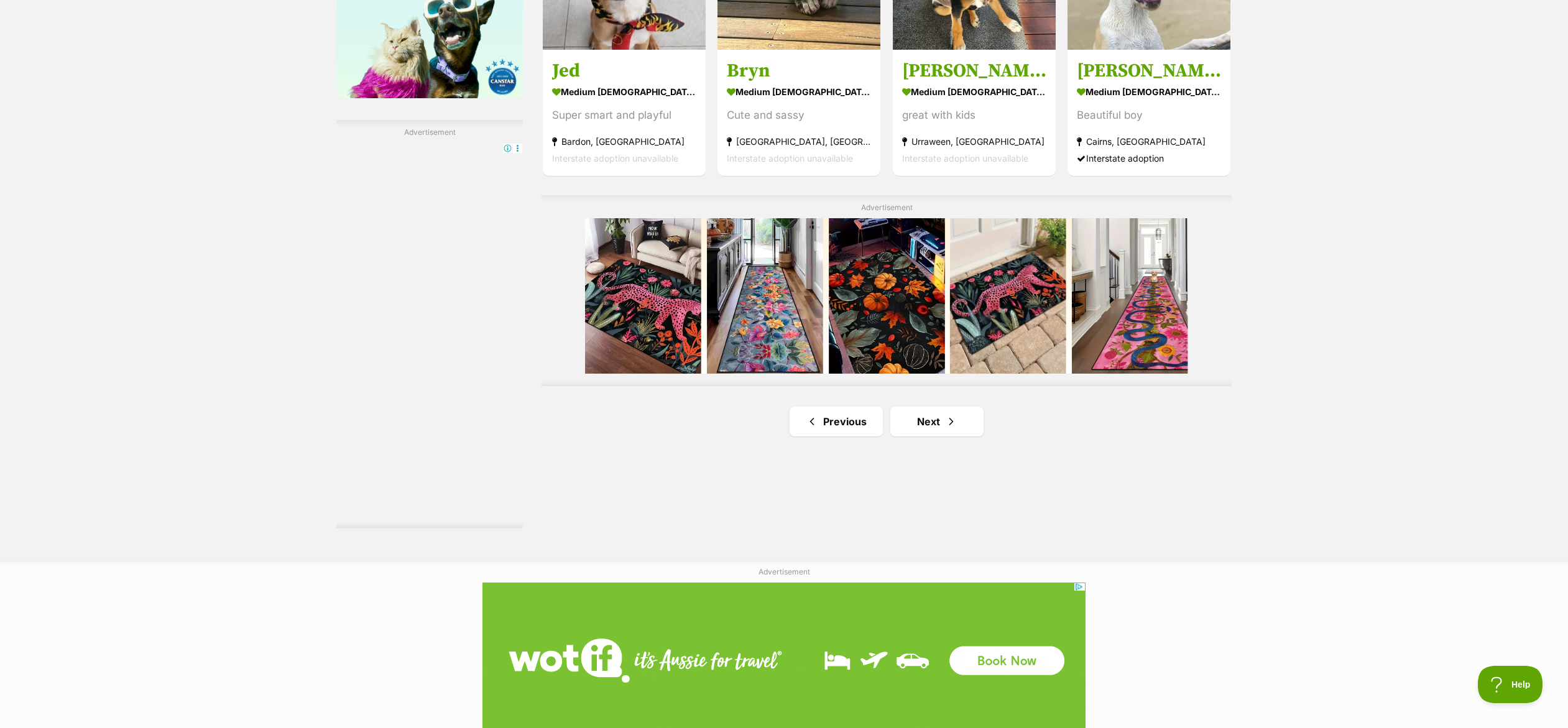
scroll to position [2075, 0]
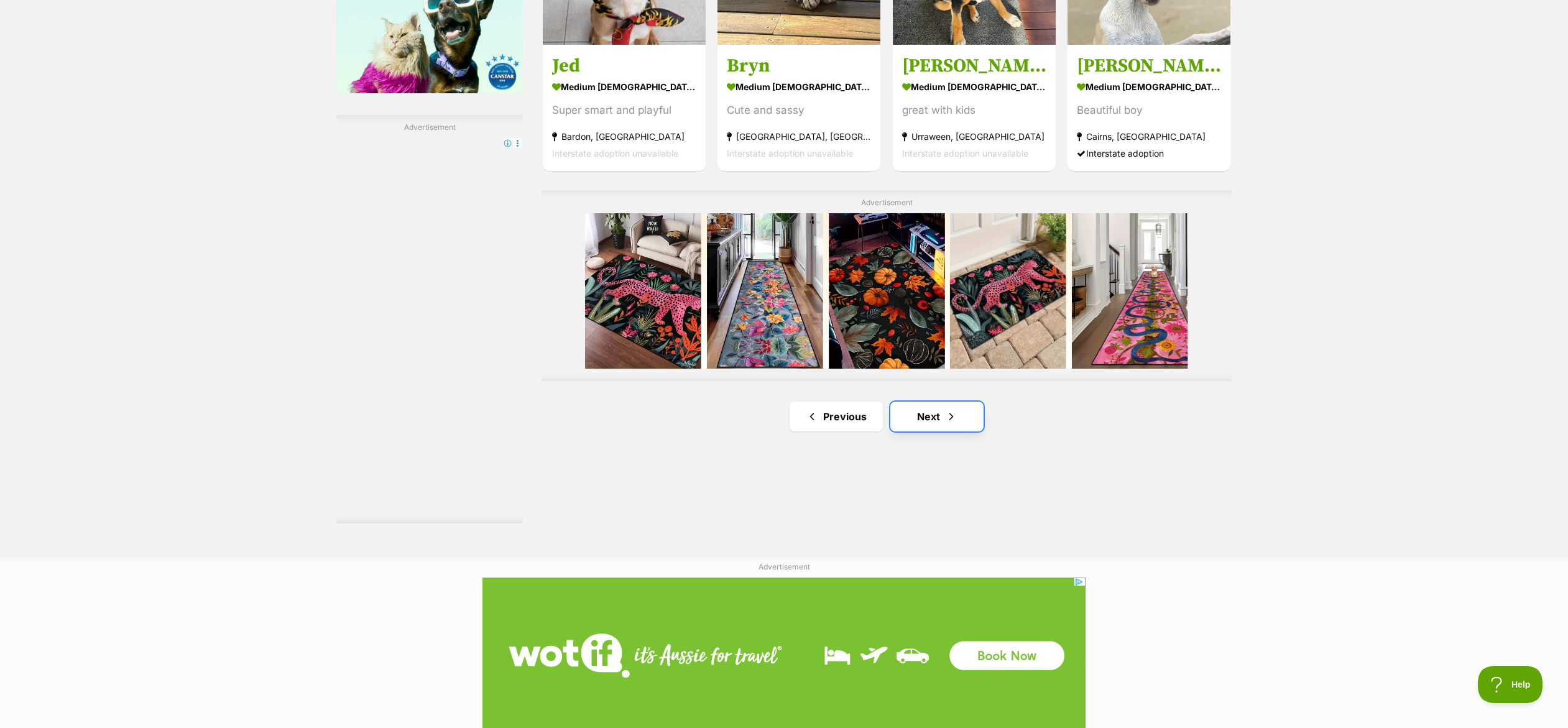
click at [957, 418] on span "Next page" at bounding box center [951, 416] width 13 height 15
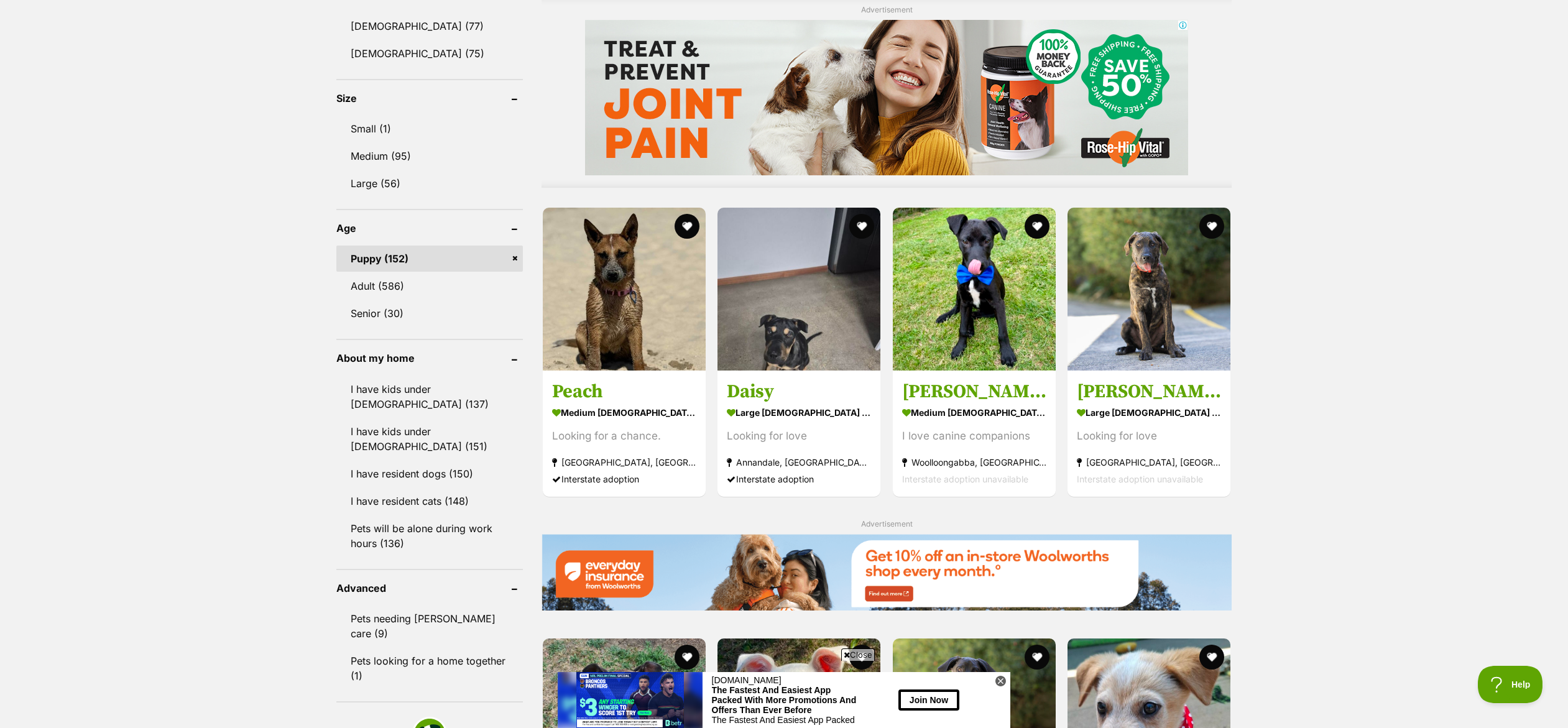
click at [844, 654] on icon at bounding box center [847, 654] width 6 height 8
